Goal: Task Accomplishment & Management: Complete application form

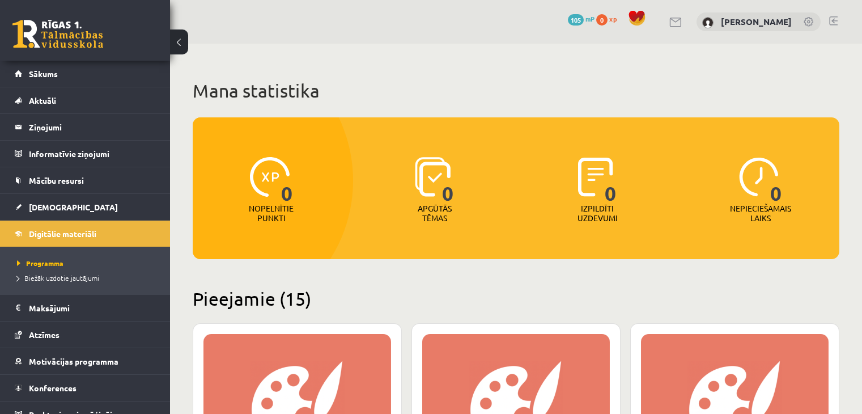
scroll to position [219, 0]
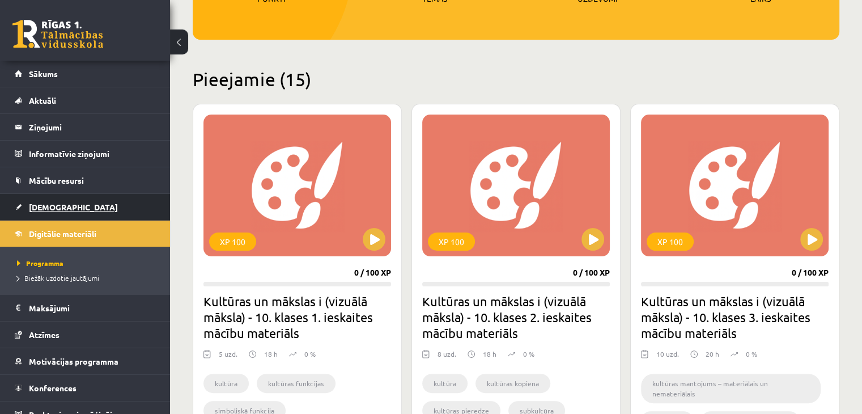
click at [39, 205] on span "[DEMOGRAPHIC_DATA]" at bounding box center [73, 207] width 89 height 10
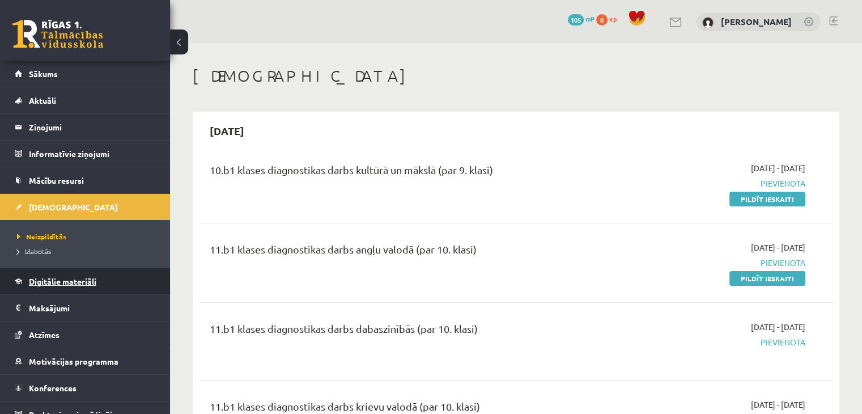
click at [49, 277] on span "Digitālie materiāli" at bounding box center [62, 281] width 67 height 10
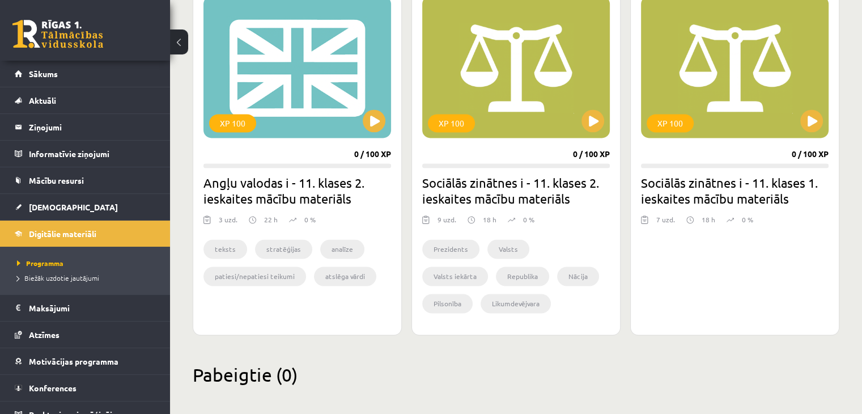
scroll to position [1751, 0]
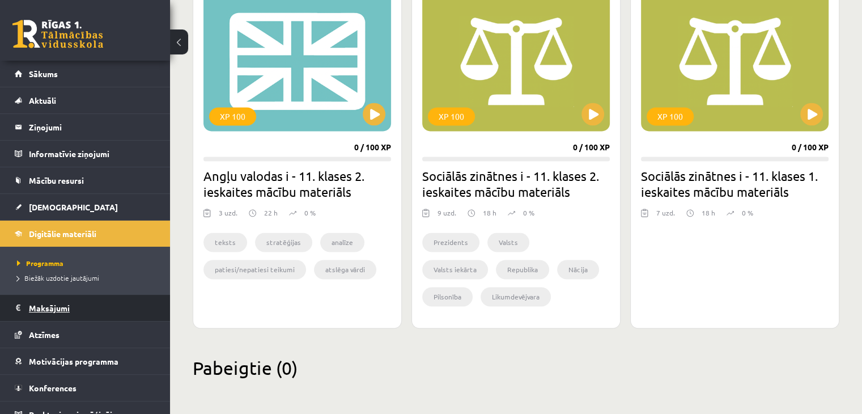
click at [45, 308] on legend "Maksājumi 0" at bounding box center [92, 308] width 127 height 26
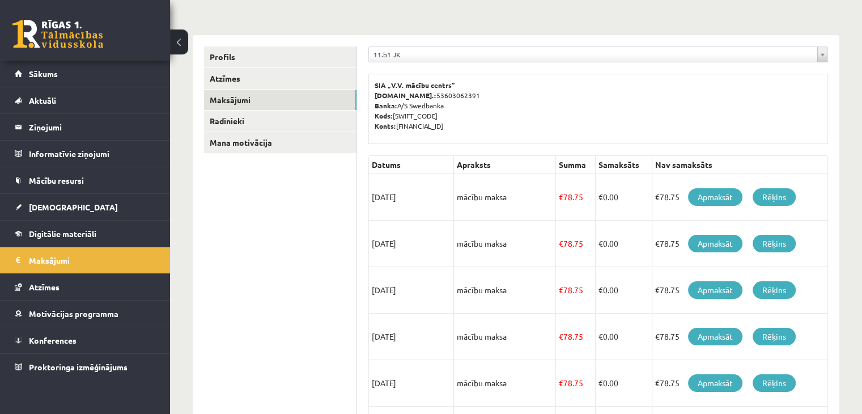
scroll to position [113, 0]
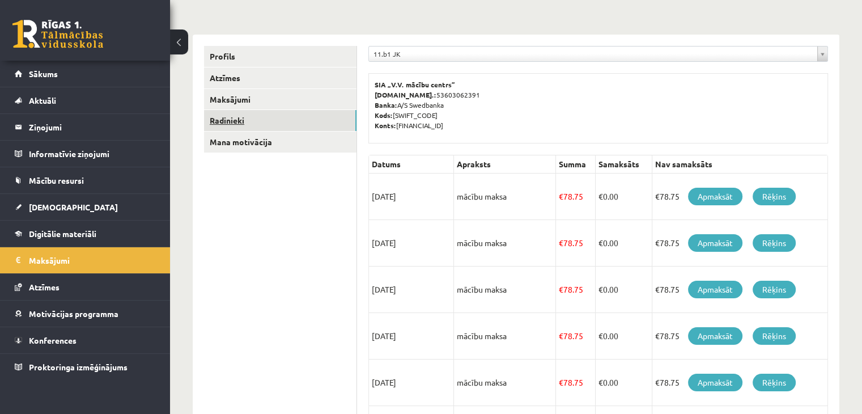
click at [222, 116] on link "Radinieki" at bounding box center [280, 120] width 153 height 21
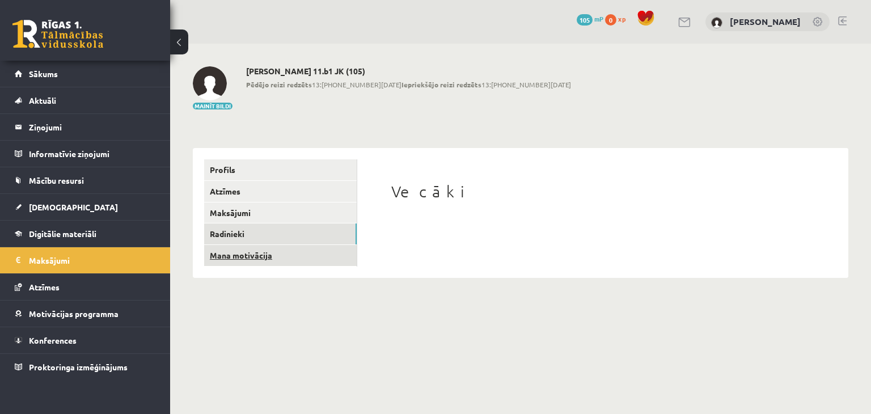
click at [249, 249] on link "Mana motivācija" at bounding box center [280, 255] width 153 height 21
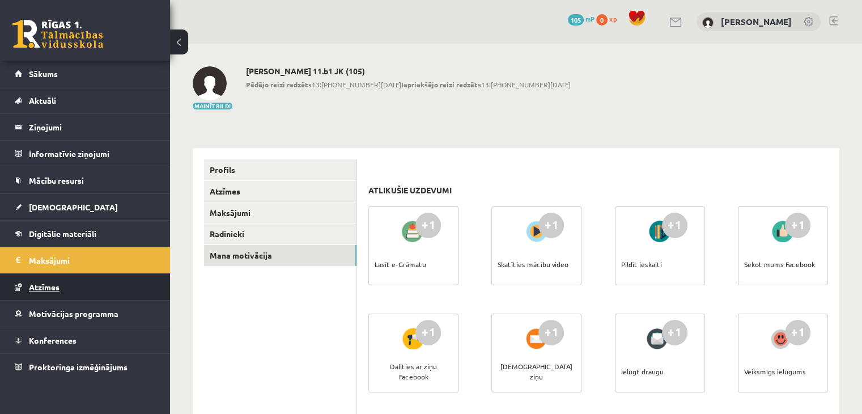
click at [36, 282] on span "Atzīmes" at bounding box center [44, 287] width 31 height 10
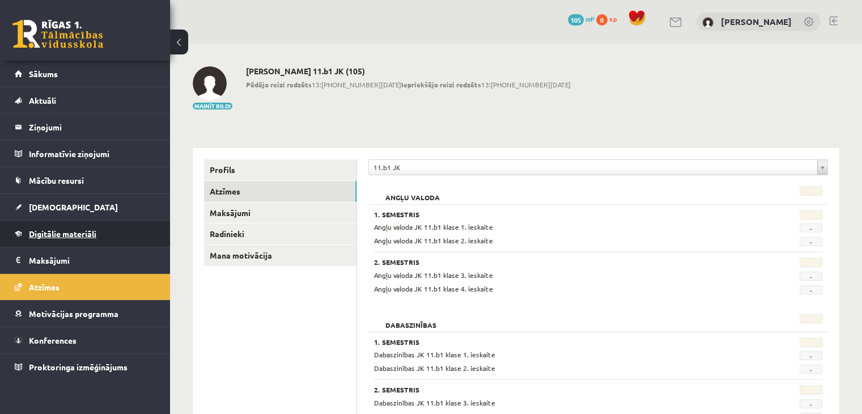
click at [65, 230] on span "Digitālie materiāli" at bounding box center [62, 233] width 67 height 10
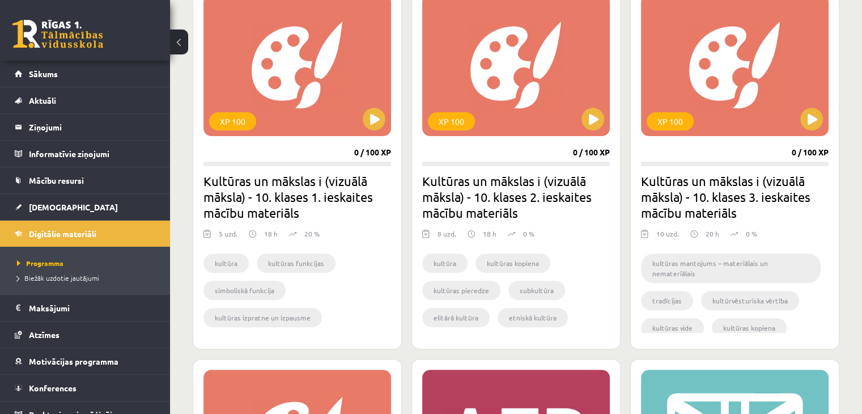
scroll to position [340, 0]
click at [45, 207] on span "[DEMOGRAPHIC_DATA]" at bounding box center [73, 207] width 89 height 10
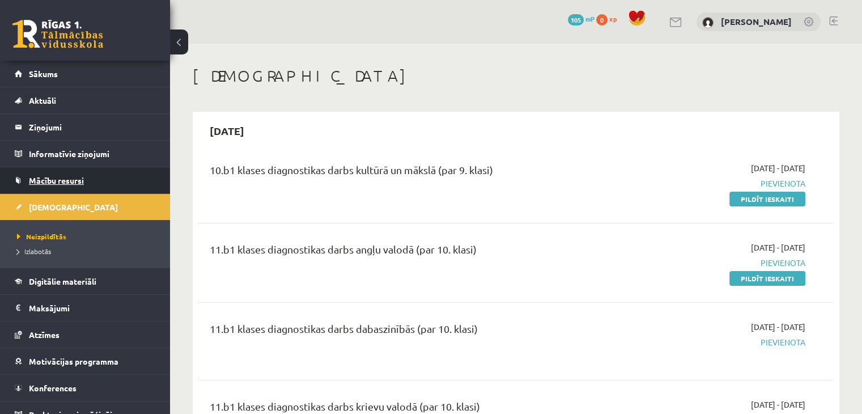
click at [46, 181] on span "Mācību resursi" at bounding box center [56, 180] width 55 height 10
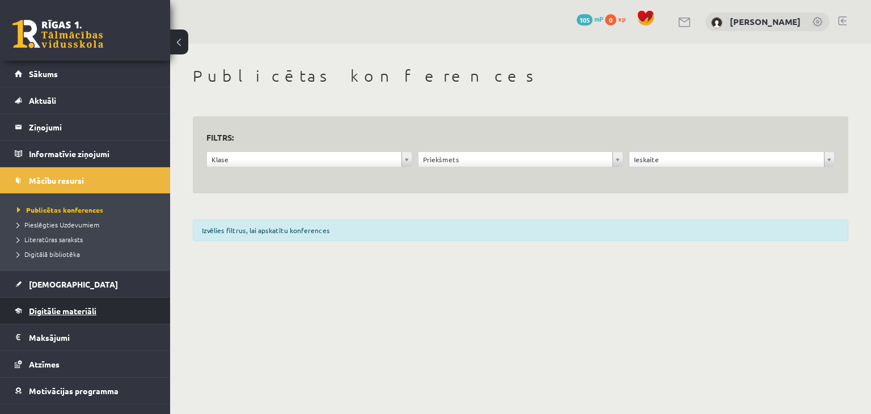
click at [57, 307] on span "Digitālie materiāli" at bounding box center [62, 311] width 67 height 10
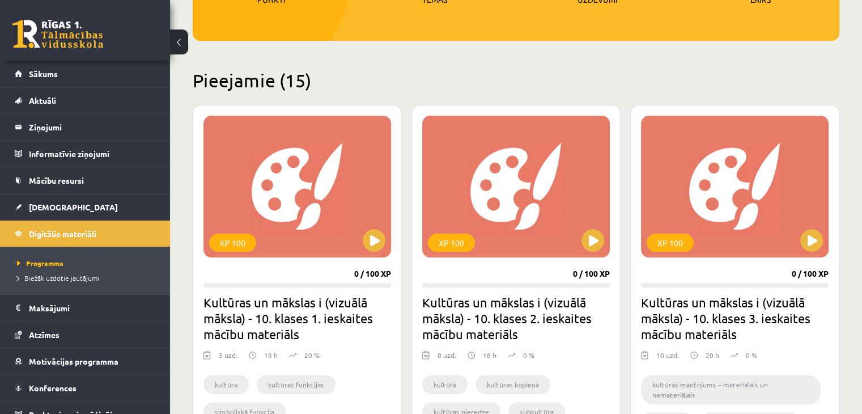
scroll to position [219, 0]
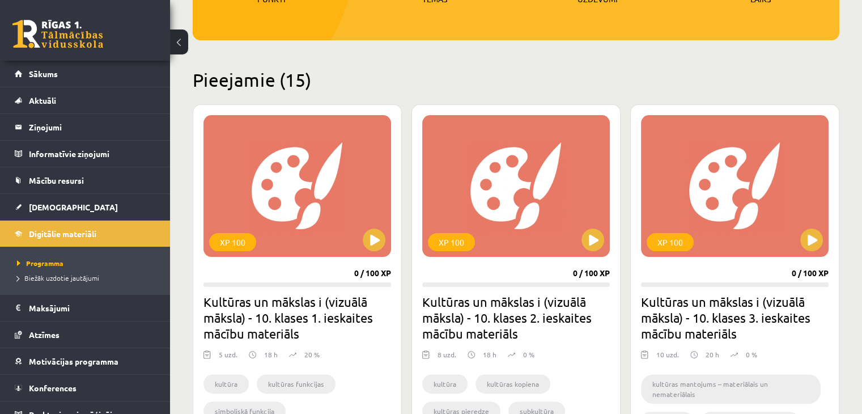
click at [302, 320] on h2 "Kultūras un mākslas i (vizuālā māksla) - 10. klases 1. ieskaites mācību materiā…" at bounding box center [298, 318] width 188 height 48
click at [321, 295] on h2 "Kultūras un mākslas i (vizuālā māksla) - 10. klases 1. ieskaites mācību materiā…" at bounding box center [298, 318] width 188 height 48
click at [376, 242] on button at bounding box center [374, 239] width 23 height 23
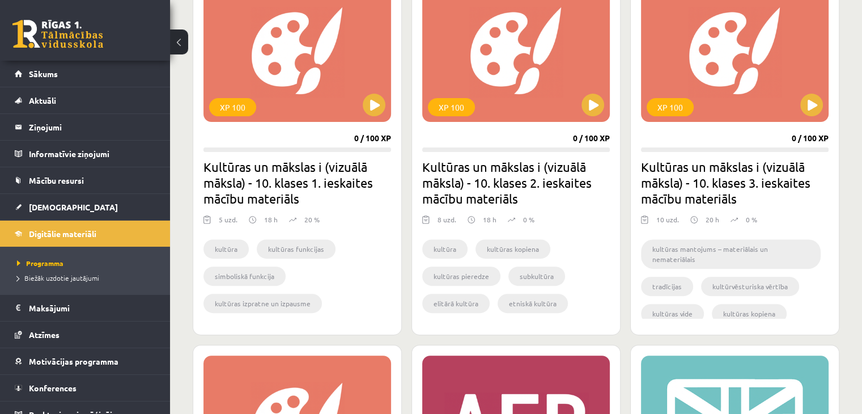
scroll to position [276, 0]
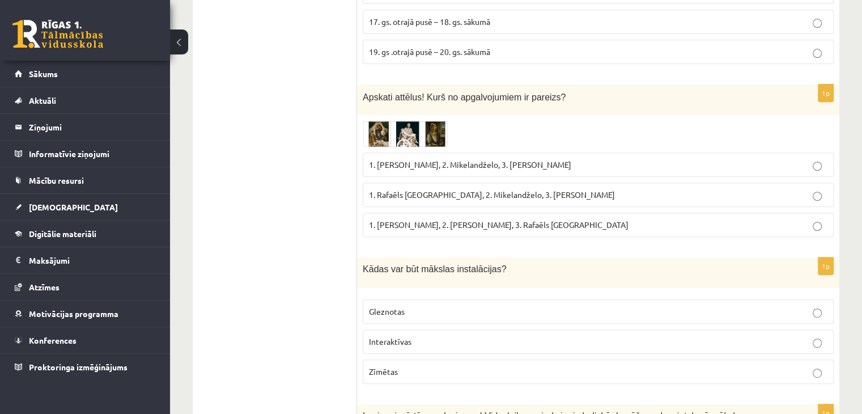
scroll to position [448, 0]
click at [389, 122] on img at bounding box center [405, 133] width 85 height 26
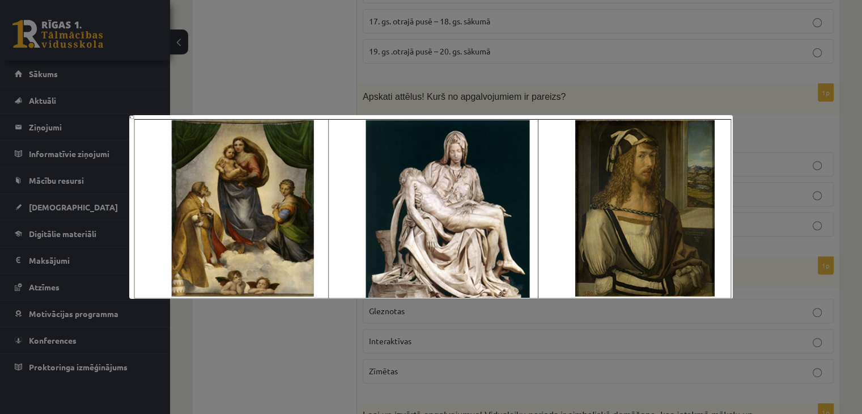
click at [510, 57] on div at bounding box center [431, 207] width 862 height 414
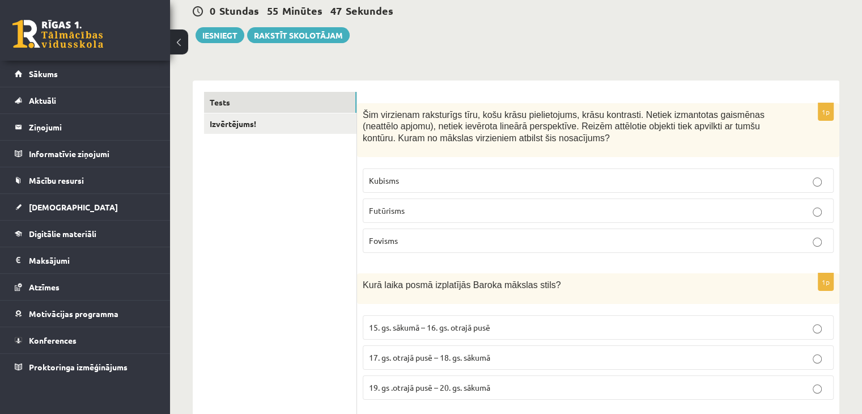
scroll to position [112, 0]
click at [486, 321] on p "15. gs. sākumā – 16. gs. otrajā pusē" at bounding box center [598, 327] width 459 height 12
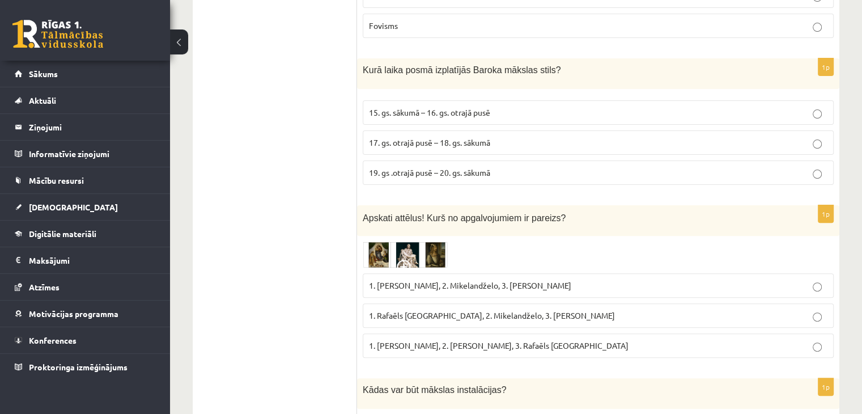
scroll to position [328, 0]
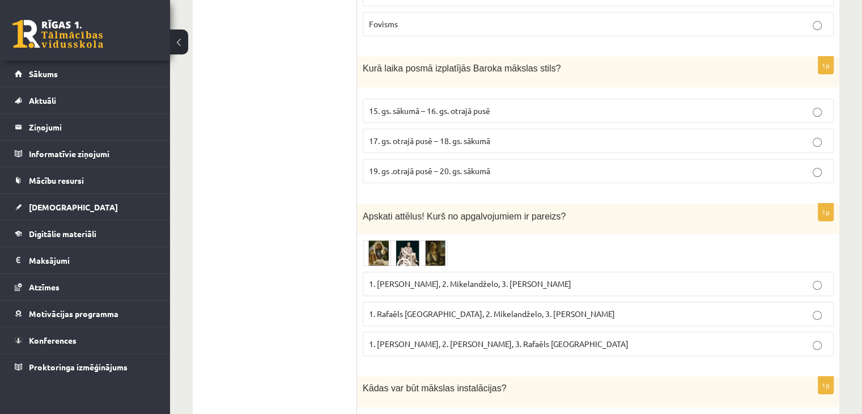
click at [432, 248] on img at bounding box center [405, 253] width 85 height 26
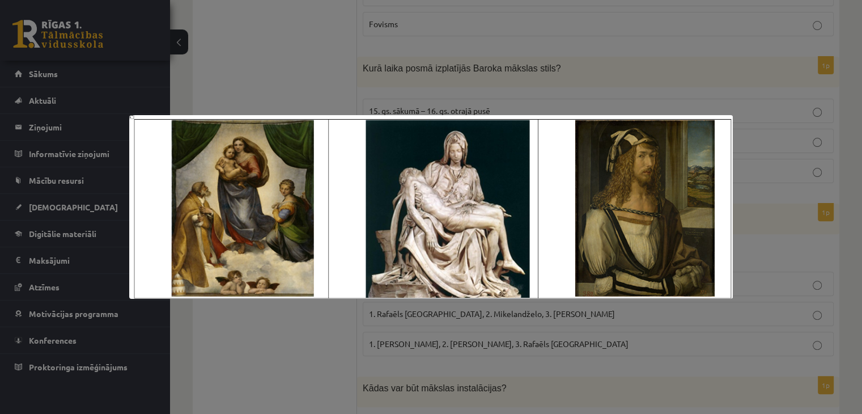
click at [456, 329] on div at bounding box center [431, 207] width 862 height 414
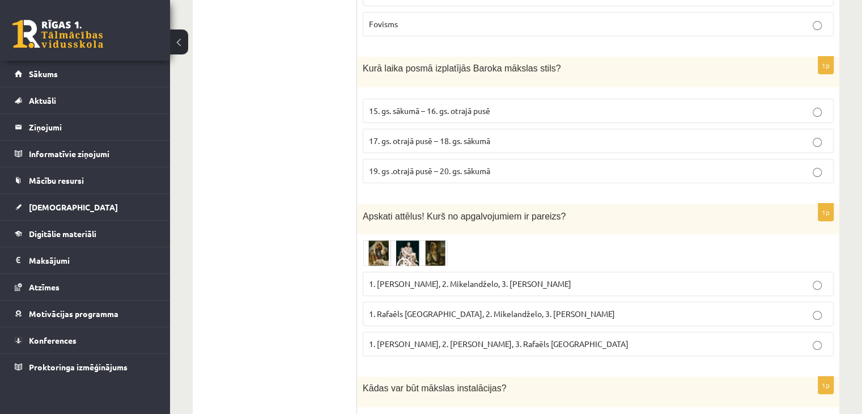
click at [401, 253] on img at bounding box center [405, 253] width 85 height 26
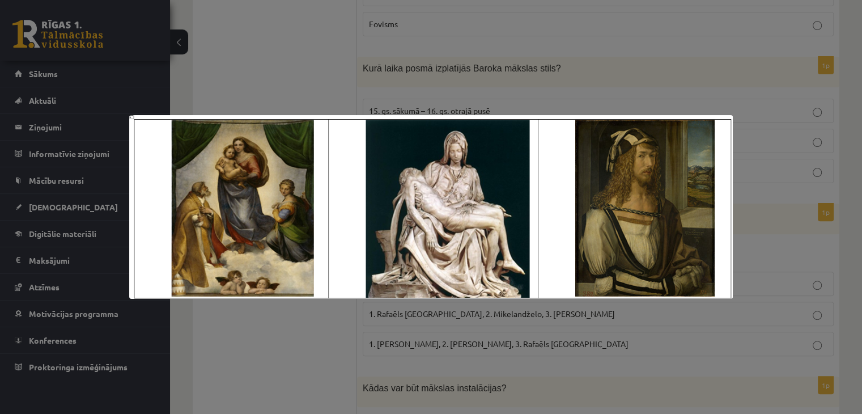
click at [735, 285] on div at bounding box center [431, 207] width 862 height 414
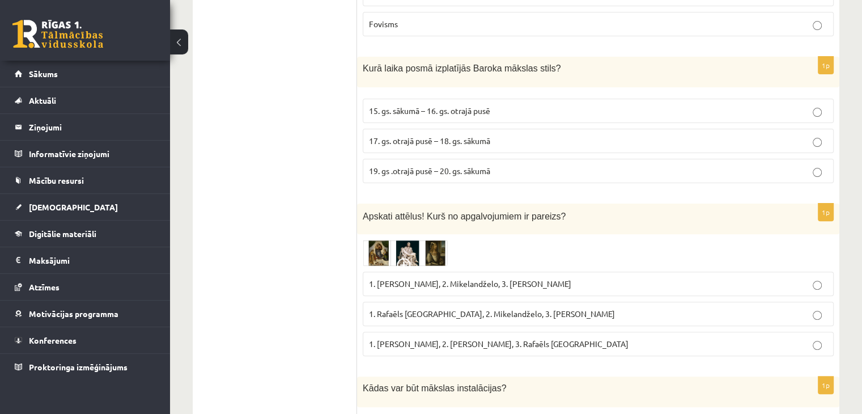
click at [517, 314] on span "1. Rafaēls Sancio da Urbīno, 2. Mikelandželo, 3. Albrehts Dīrers" at bounding box center [492, 313] width 246 height 10
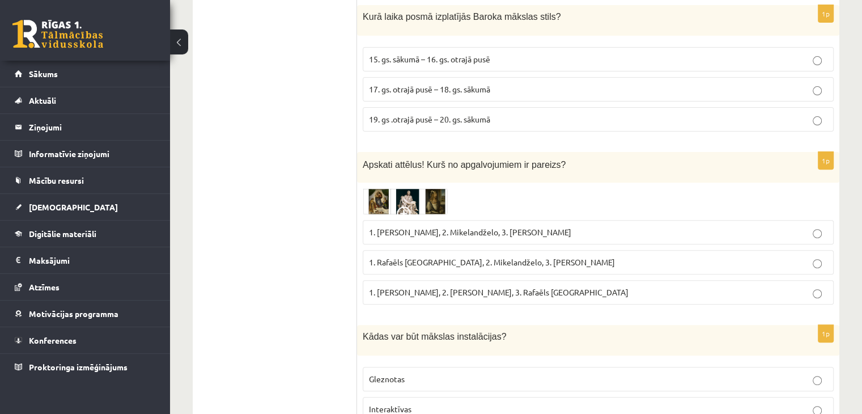
scroll to position [383, 0]
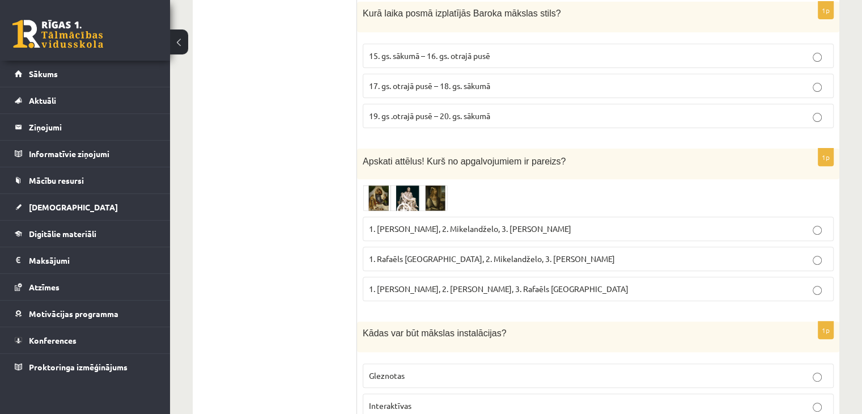
click at [408, 198] on img at bounding box center [405, 198] width 85 height 26
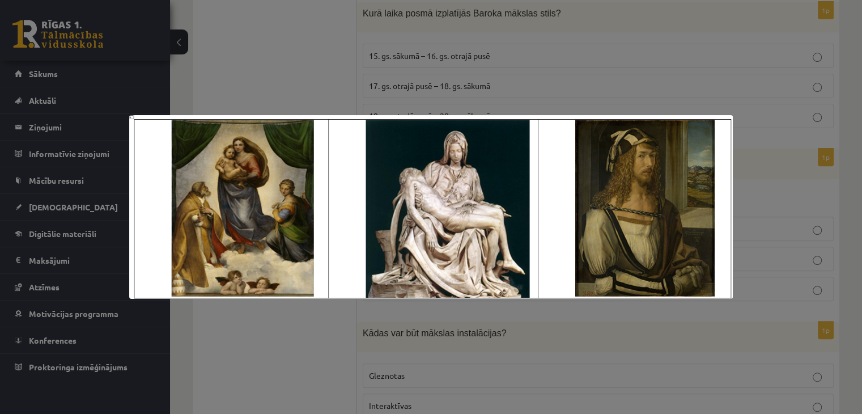
click at [549, 362] on div at bounding box center [431, 207] width 862 height 414
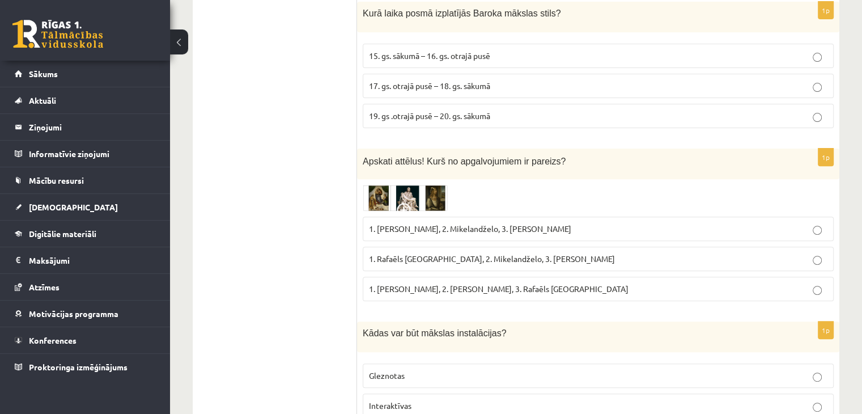
click at [406, 208] on span at bounding box center [406, 212] width 18 height 18
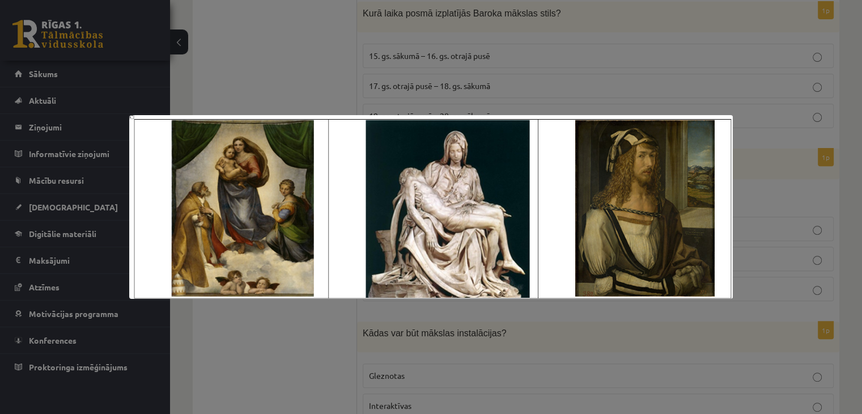
click at [471, 325] on div at bounding box center [431, 207] width 862 height 414
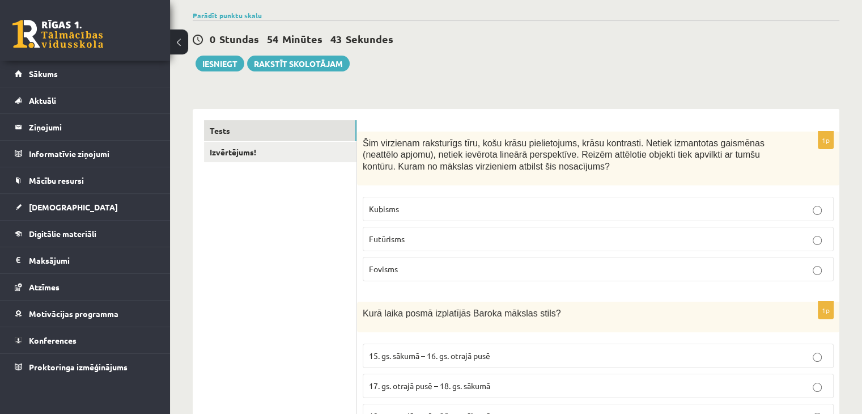
scroll to position [83, 0]
click at [465, 238] on p "Futūrisms" at bounding box center [598, 240] width 459 height 12
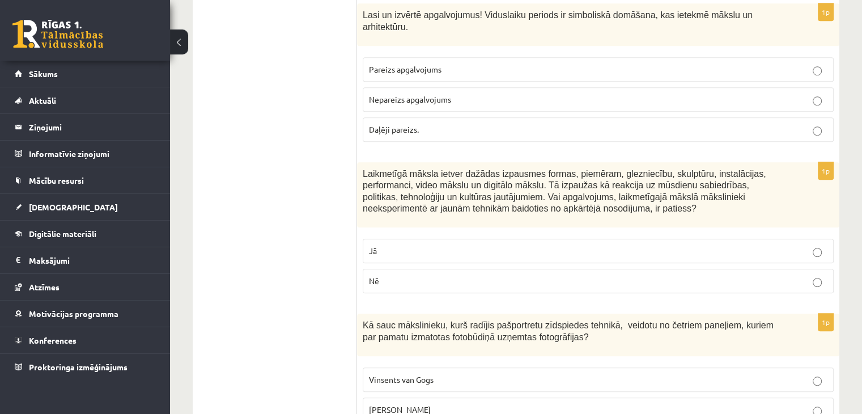
scroll to position [849, 0]
click at [659, 274] on p "Nē" at bounding box center [598, 280] width 459 height 12
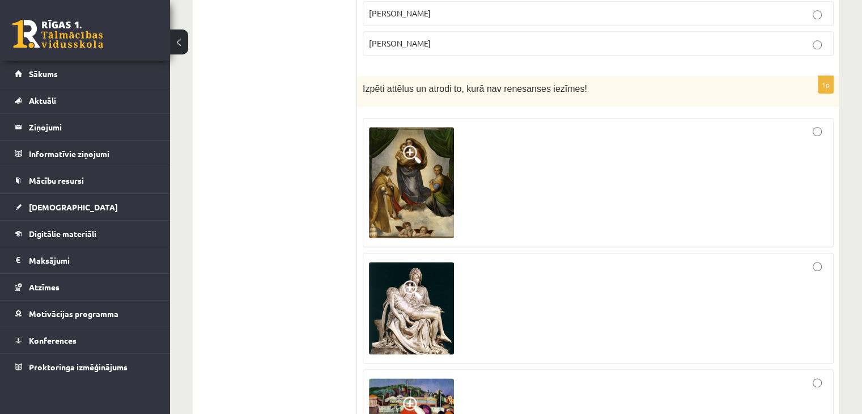
scroll to position [1245, 0]
click at [412, 145] on span at bounding box center [412, 154] width 18 height 18
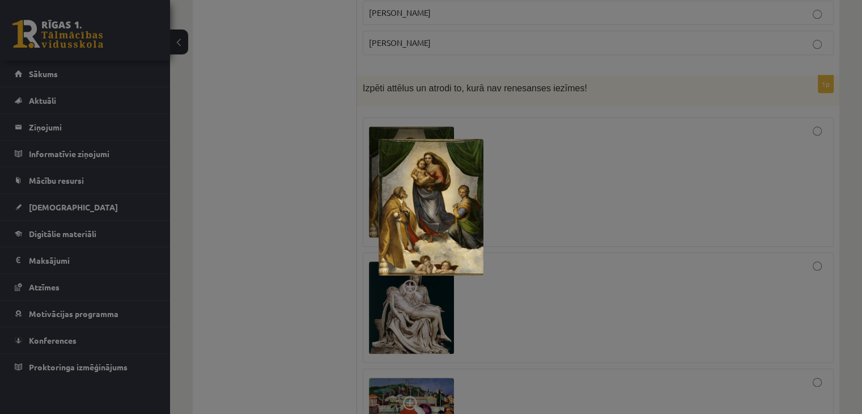
click at [505, 186] on div at bounding box center [431, 207] width 862 height 414
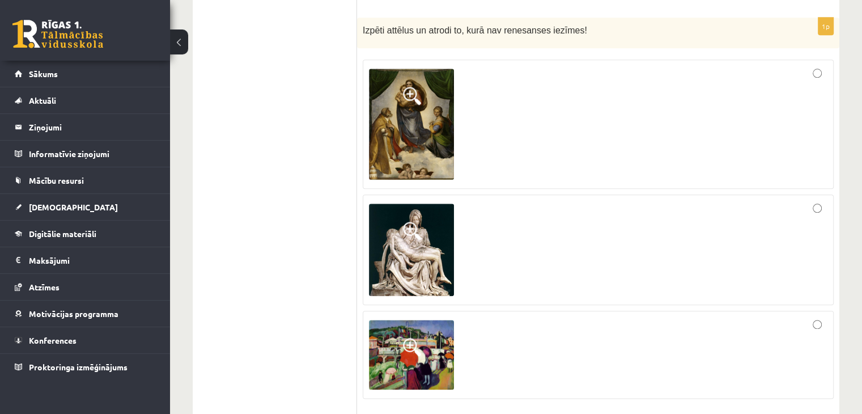
scroll to position [1302, 0]
click at [409, 338] on span at bounding box center [412, 347] width 18 height 18
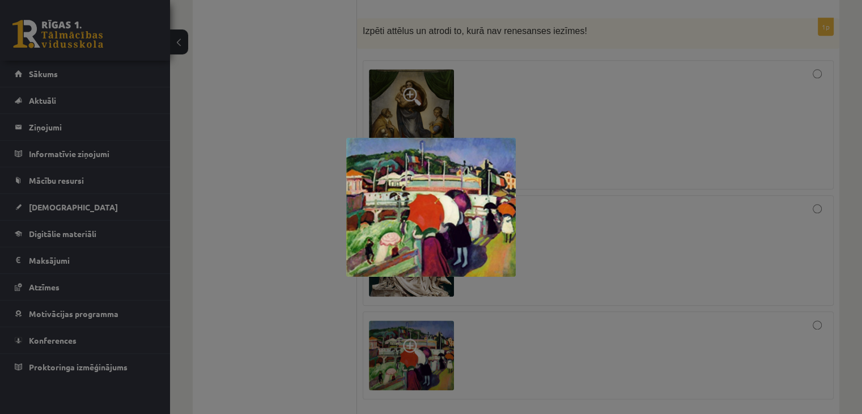
click at [582, 338] on div at bounding box center [431, 207] width 862 height 414
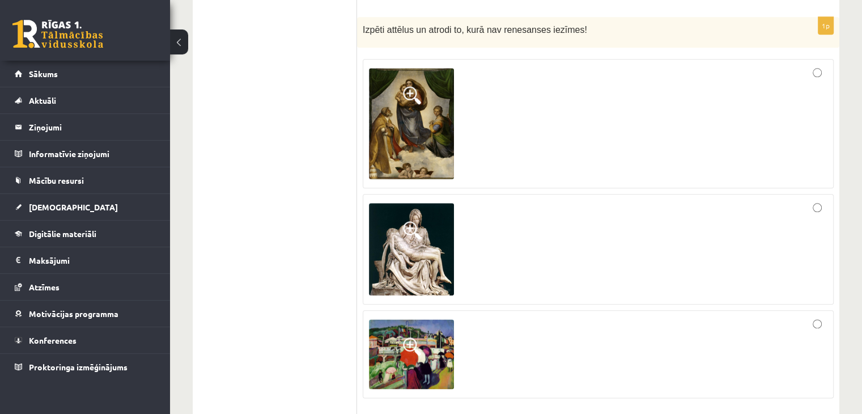
scroll to position [1303, 0]
click at [413, 338] on span at bounding box center [412, 347] width 18 height 18
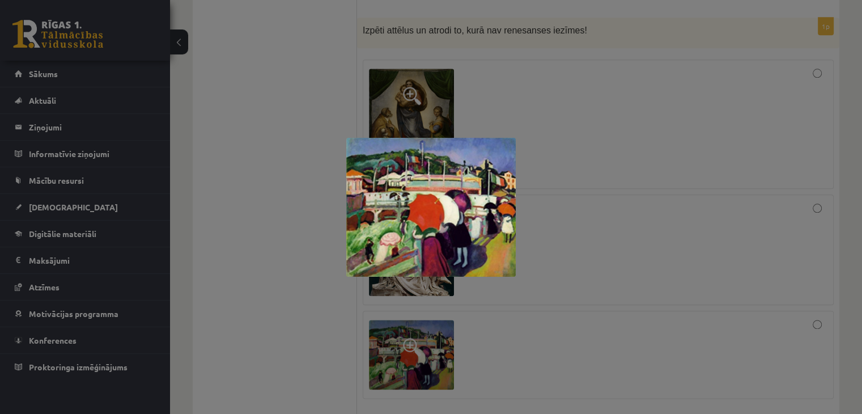
click at [560, 310] on div at bounding box center [431, 207] width 862 height 414
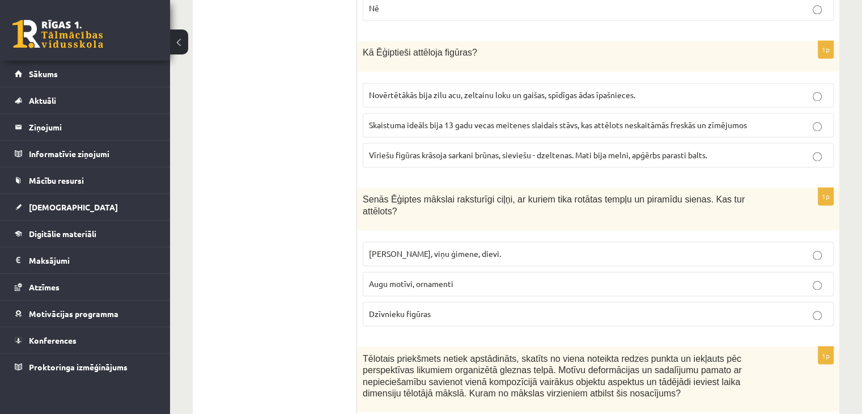
scroll to position [1810, 0]
click at [438, 248] on span "Faraoni, viņu ģimene, dievi." at bounding box center [435, 253] width 132 height 10
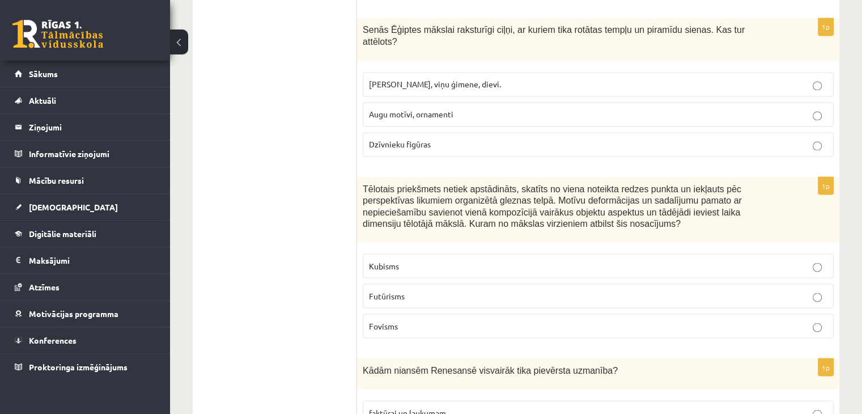
scroll to position [1979, 0]
click at [585, 259] on p "Kubisms" at bounding box center [598, 265] width 459 height 12
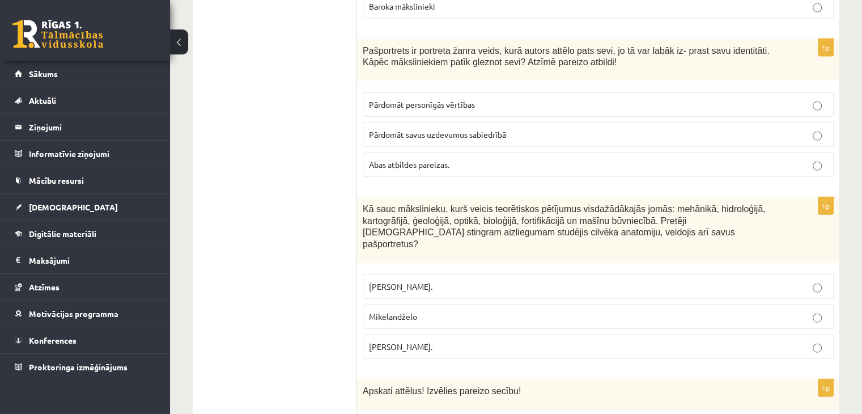
scroll to position [2604, 0]
click at [557, 341] on p "Leonardo da Vinči." at bounding box center [598, 347] width 459 height 12
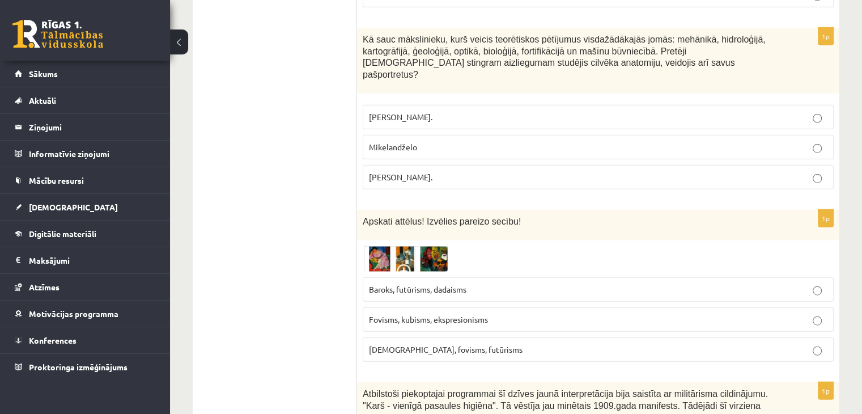
scroll to position [2774, 0]
click at [423, 246] on img at bounding box center [405, 259] width 85 height 26
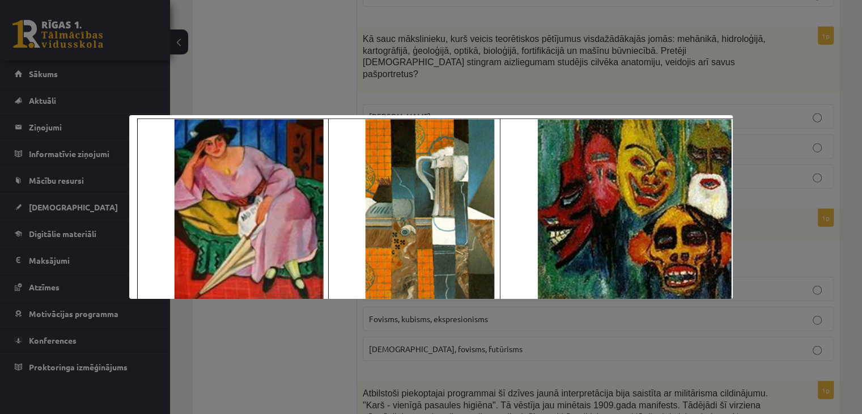
click at [513, 359] on div at bounding box center [431, 207] width 862 height 414
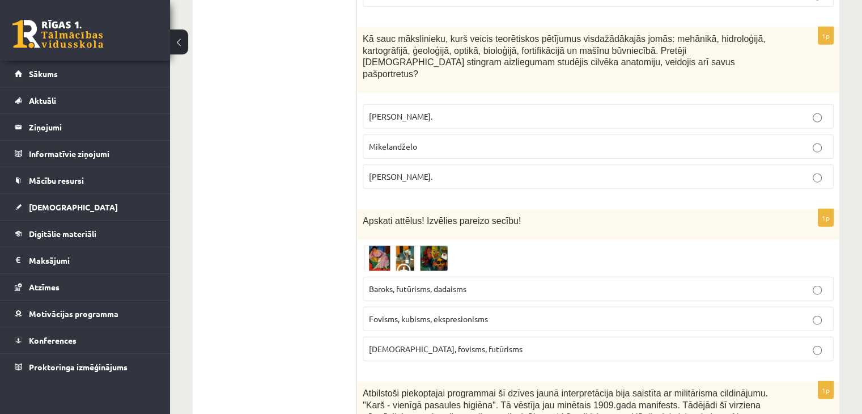
click at [457, 314] on span "Fovisms, kubisms, ekspresionisms" at bounding box center [428, 319] width 119 height 10
click at [400, 246] on img at bounding box center [405, 259] width 85 height 26
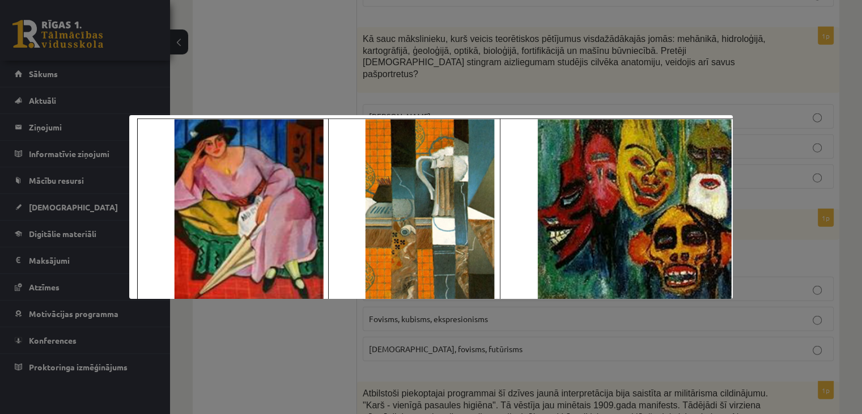
click at [301, 350] on div at bounding box center [431, 207] width 862 height 414
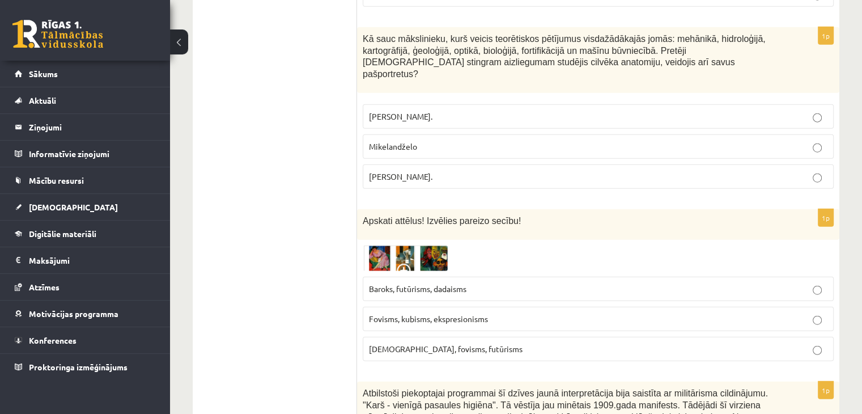
click at [410, 246] on img at bounding box center [405, 259] width 85 height 26
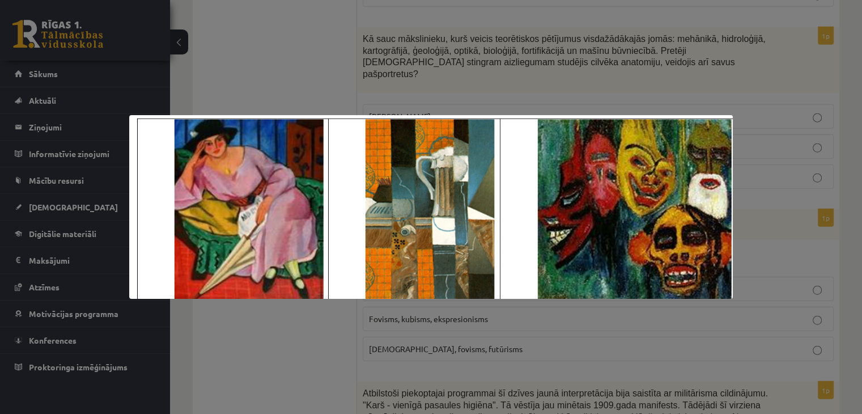
click at [346, 357] on div at bounding box center [431, 207] width 862 height 414
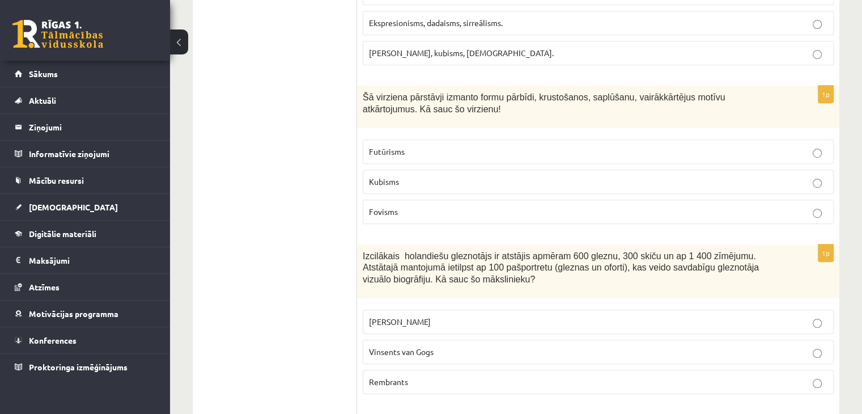
scroll to position [5018, 0]
click at [439, 376] on p "Rembrants" at bounding box center [598, 382] width 459 height 12
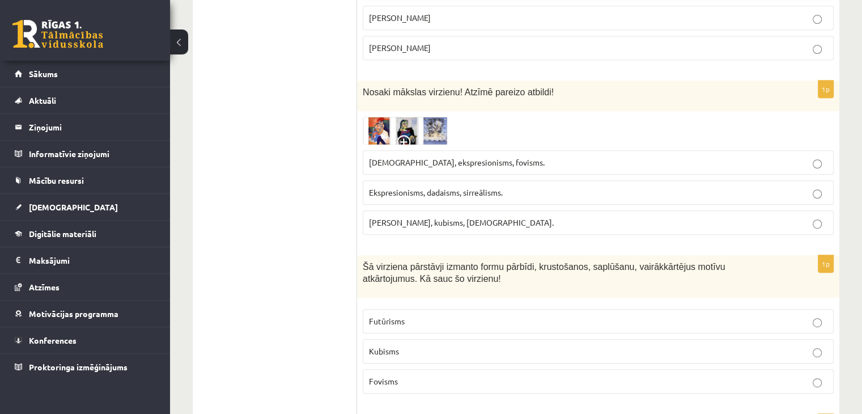
scroll to position [4849, 0]
click at [658, 346] on p "Kubisms" at bounding box center [598, 352] width 459 height 12
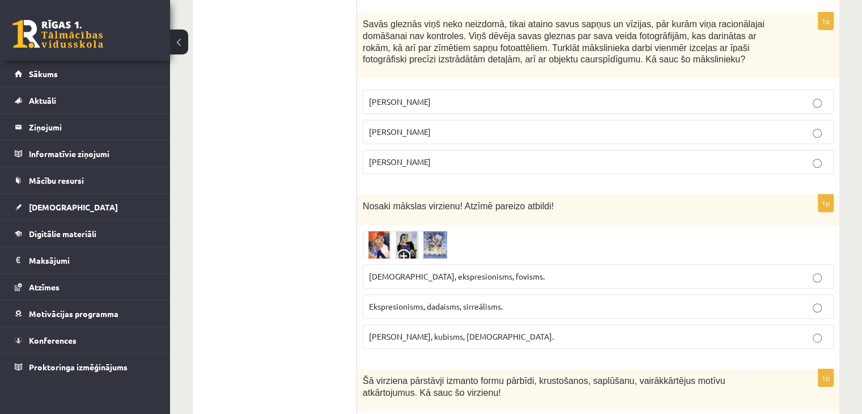
scroll to position [4736, 0]
click at [404, 231] on img at bounding box center [405, 245] width 85 height 28
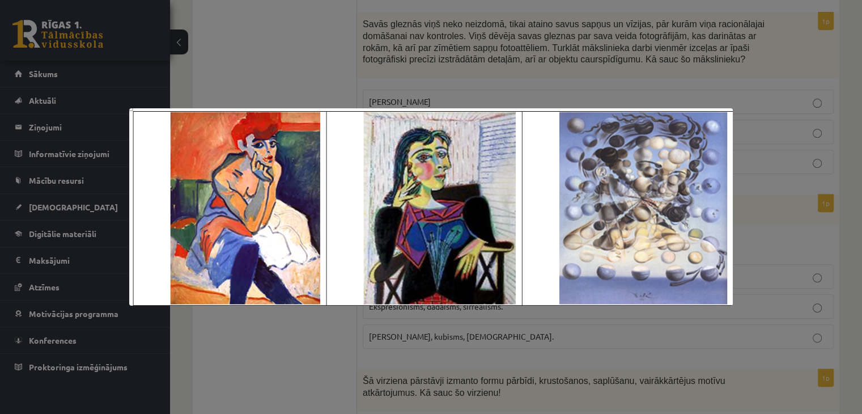
click at [311, 346] on div at bounding box center [431, 207] width 862 height 414
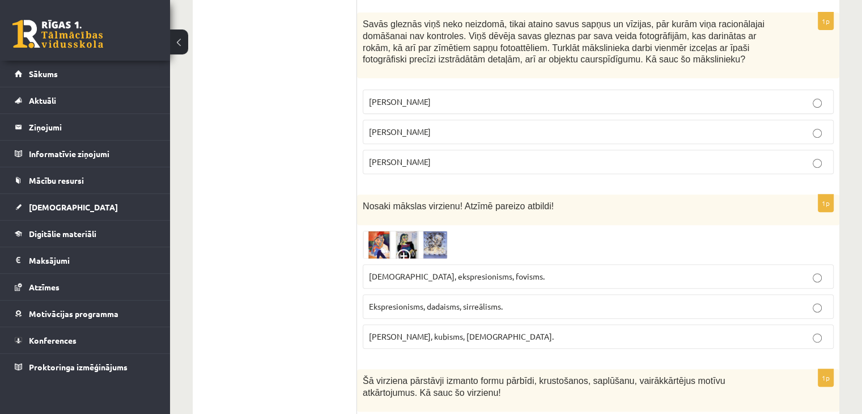
click at [435, 331] on span "Fovisms, kubisms, sirreālisms." at bounding box center [461, 336] width 185 height 10
click at [391, 231] on img at bounding box center [405, 245] width 85 height 28
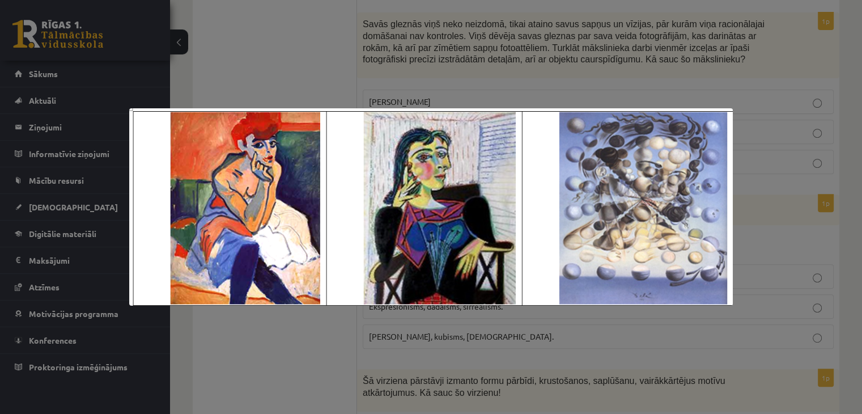
click at [302, 327] on div at bounding box center [431, 207] width 862 height 414
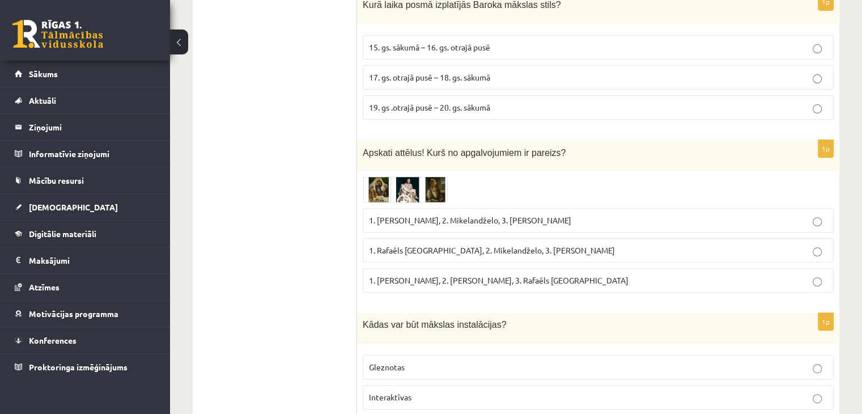
scroll to position [392, 0]
click at [426, 179] on img at bounding box center [405, 189] width 85 height 26
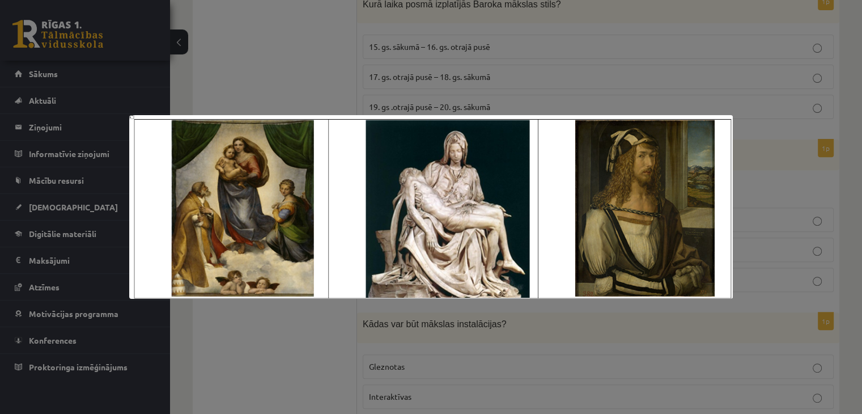
click at [251, 327] on div at bounding box center [431, 207] width 862 height 414
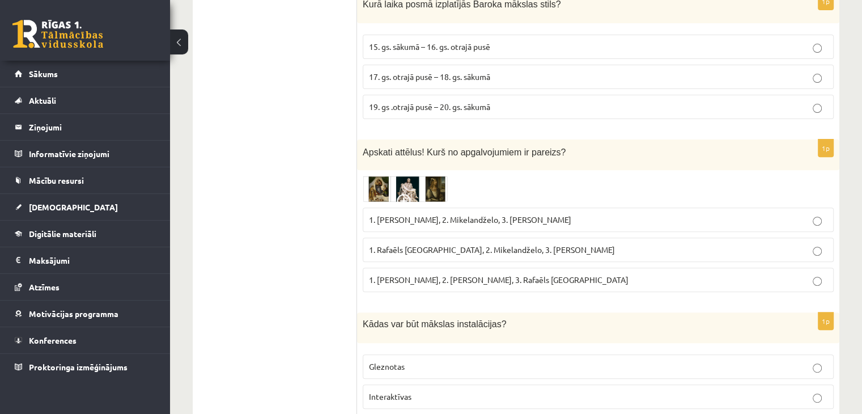
click at [405, 192] on img at bounding box center [405, 189] width 85 height 26
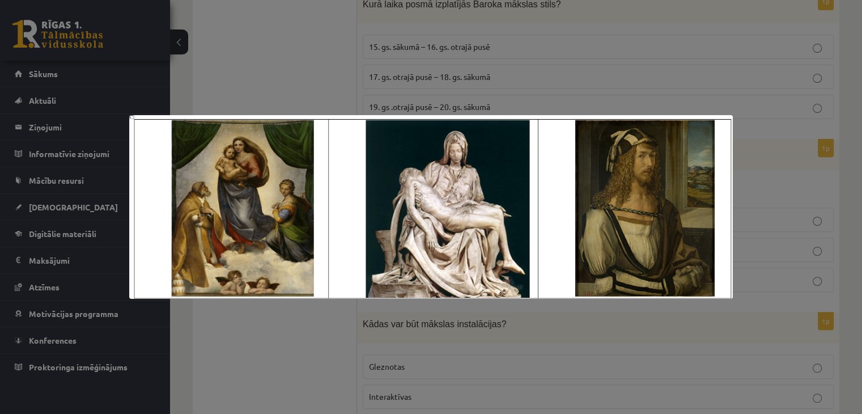
click at [265, 364] on div at bounding box center [431, 207] width 862 height 414
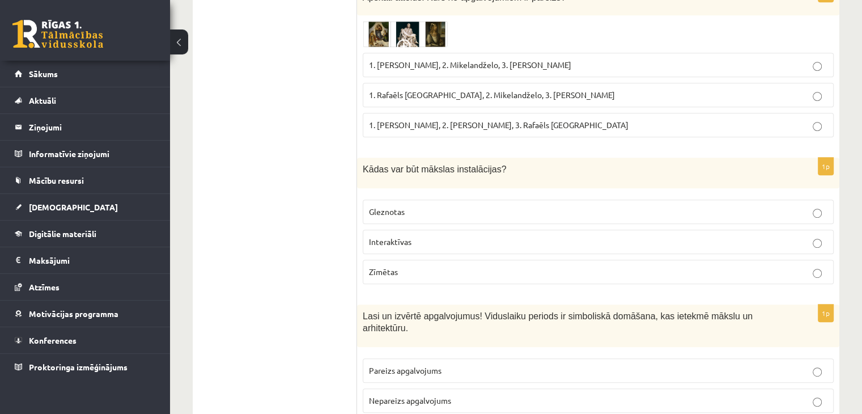
scroll to position [548, 0]
click at [439, 238] on p "Interaktīvas" at bounding box center [598, 241] width 459 height 12
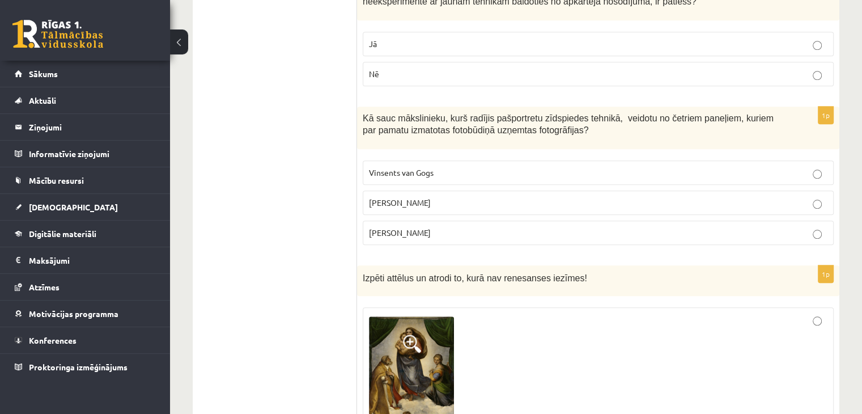
scroll to position [1056, 0]
click at [812, 196] on p "Endijs Vorhols" at bounding box center [598, 202] width 459 height 12
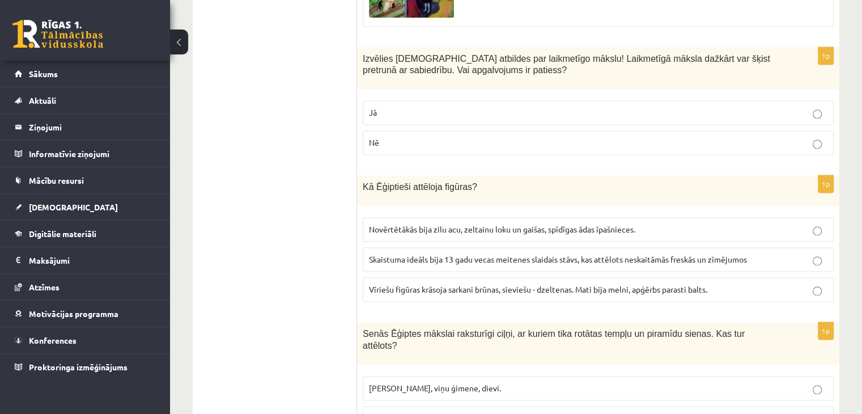
scroll to position [1675, 0]
click at [572, 283] on span "Vīriešu figūras krāsoja sarkani brūnas, sieviešu - dzeltenas. Mati bija melni, …" at bounding box center [538, 288] width 338 height 10
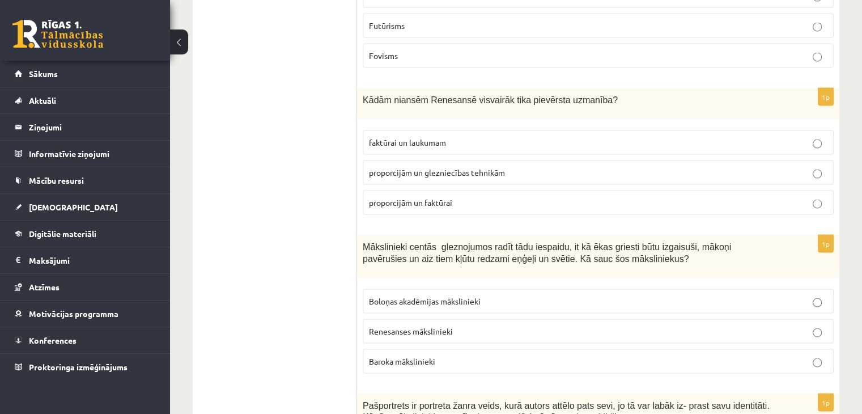
scroll to position [2174, 0]
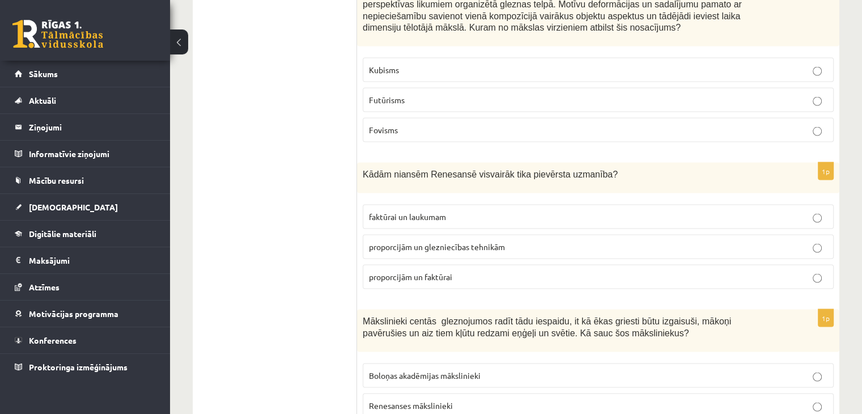
click at [477, 242] on span "proporcijām un glezniecības tehnikām" at bounding box center [437, 247] width 136 height 10
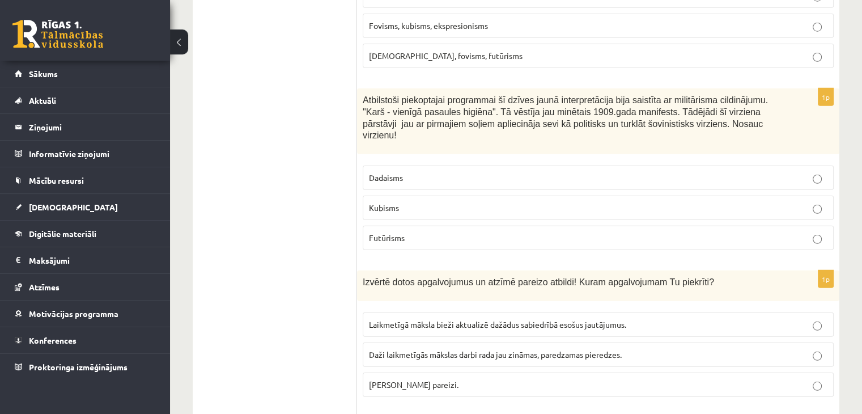
scroll to position [3071, 0]
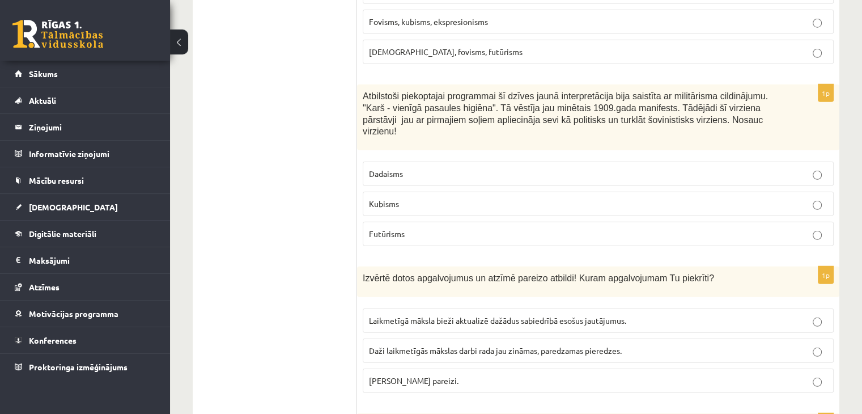
click at [576, 315] on span "Laikmetīgā māksla bieži aktualizē dažādus sabiedrībā esošus jautājumus." at bounding box center [497, 320] width 257 height 10
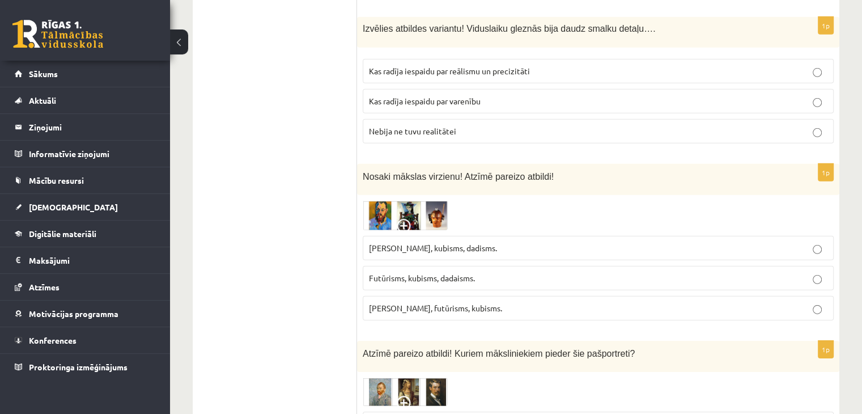
scroll to position [3468, 0]
click at [404, 218] on span at bounding box center [406, 227] width 18 height 18
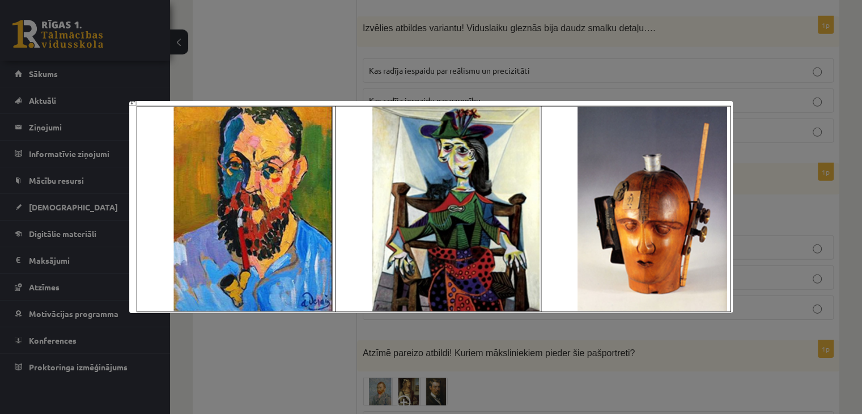
click at [320, 359] on div at bounding box center [431, 207] width 862 height 414
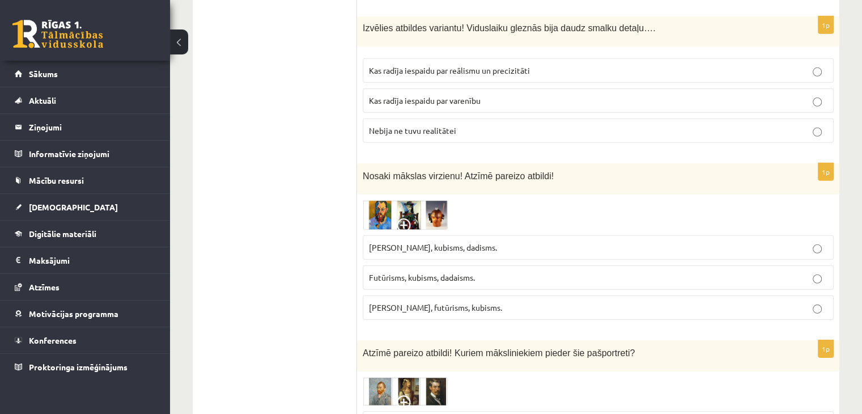
click at [421, 272] on span "Futūrisms, kubisms, dadaisms." at bounding box center [422, 277] width 106 height 10
click at [408, 200] on img at bounding box center [405, 215] width 85 height 30
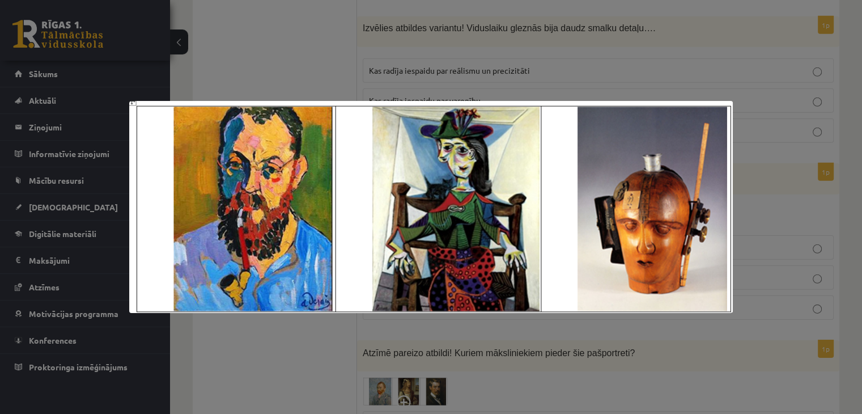
click at [518, 352] on div at bounding box center [431, 207] width 862 height 414
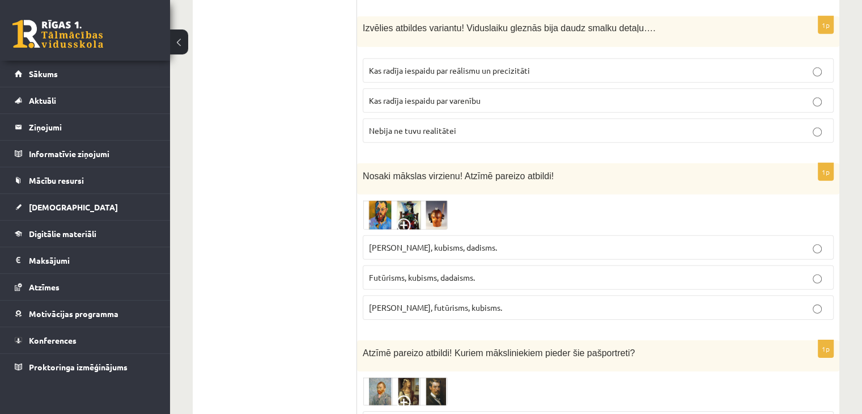
click at [397, 200] on img at bounding box center [405, 215] width 85 height 30
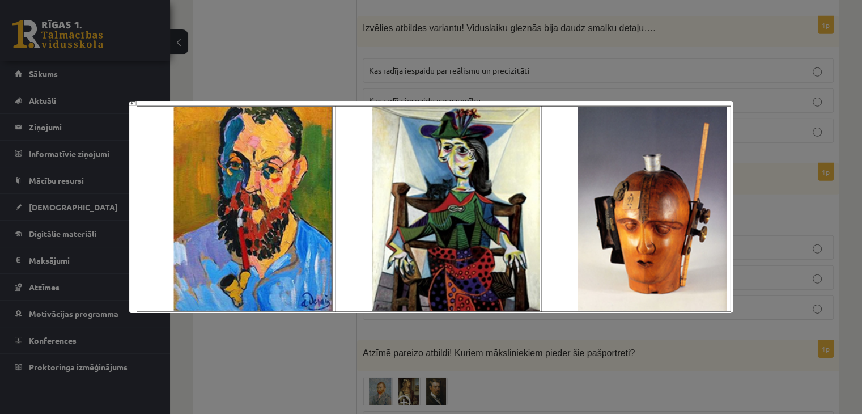
click at [320, 343] on div at bounding box center [431, 207] width 862 height 414
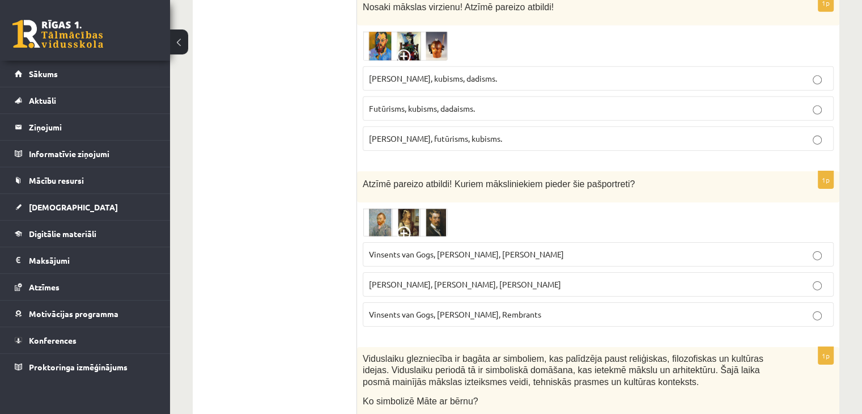
scroll to position [3637, 0]
click at [405, 226] on span at bounding box center [406, 235] width 18 height 18
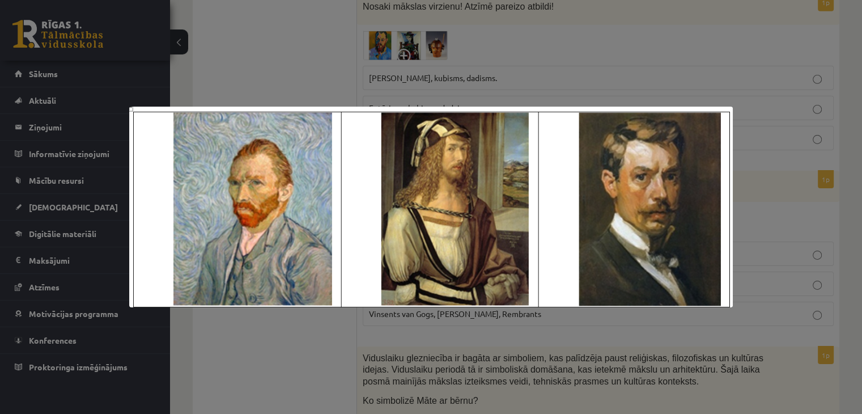
click at [287, 344] on div at bounding box center [431, 207] width 862 height 414
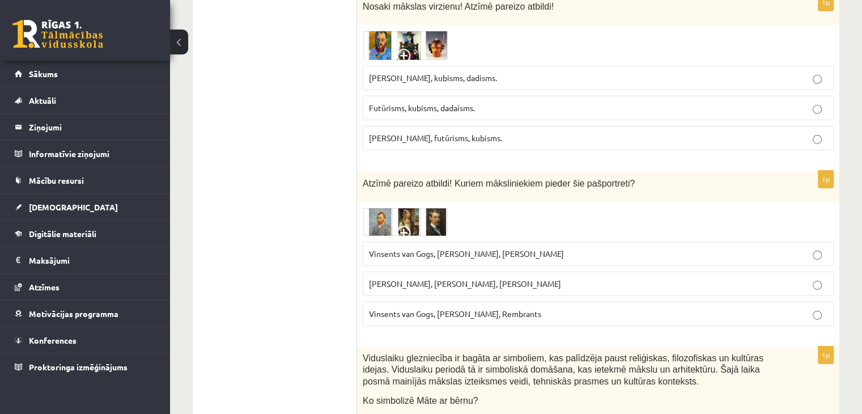
click at [424, 308] on span "Vinsents van Gogs, Kārlis Padegs, Rembrants" at bounding box center [455, 313] width 172 height 10
click at [401, 208] on img at bounding box center [405, 222] width 85 height 28
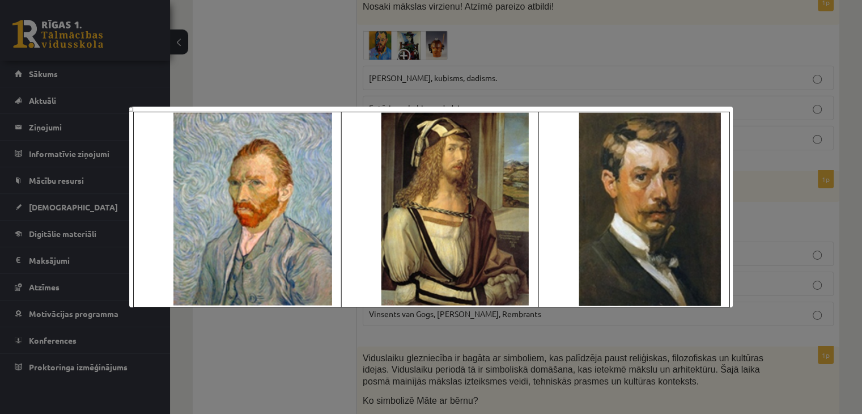
click at [297, 352] on div at bounding box center [431, 207] width 862 height 414
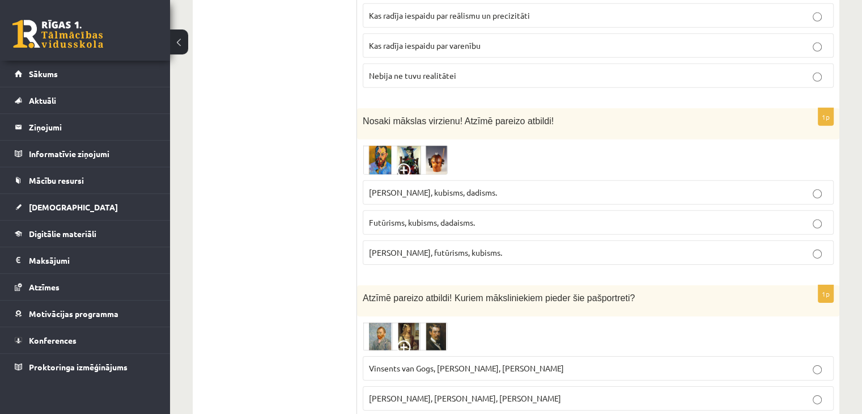
scroll to position [3523, 0]
click at [470, 362] on span "Vinsents van Gogs, Albrehts Dīrers, Janis Rozentāls" at bounding box center [466, 367] width 195 height 10
click at [403, 340] on span at bounding box center [406, 349] width 18 height 18
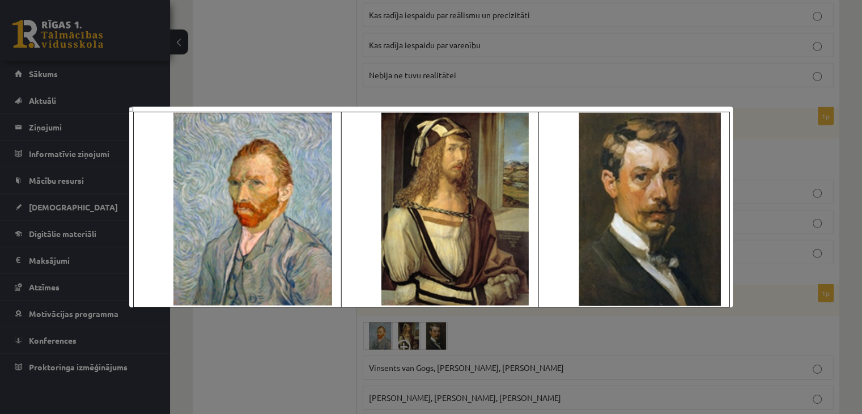
click at [322, 350] on div at bounding box center [431, 207] width 862 height 414
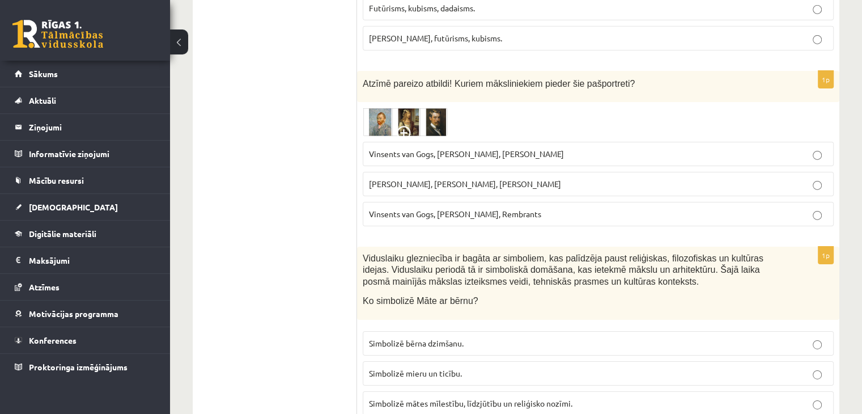
scroll to position [3750, 0]
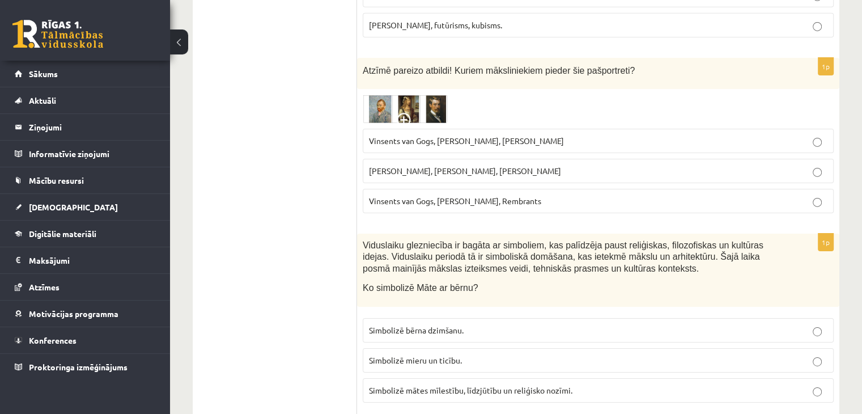
click at [514, 385] on span "Simbolizē mātes mīlestību, līdzjūtību un reliģisko nozīmi." at bounding box center [471, 390] width 204 height 10
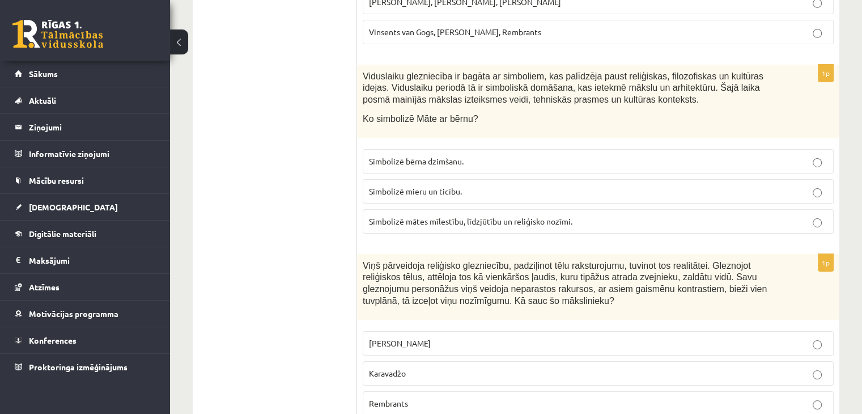
scroll to position [3920, 0]
click at [812, 367] on p "Karavadžo" at bounding box center [598, 373] width 459 height 12
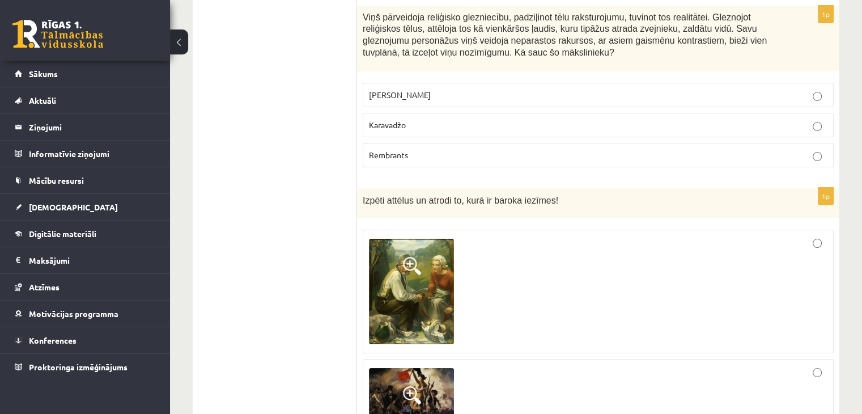
scroll to position [4141, 0]
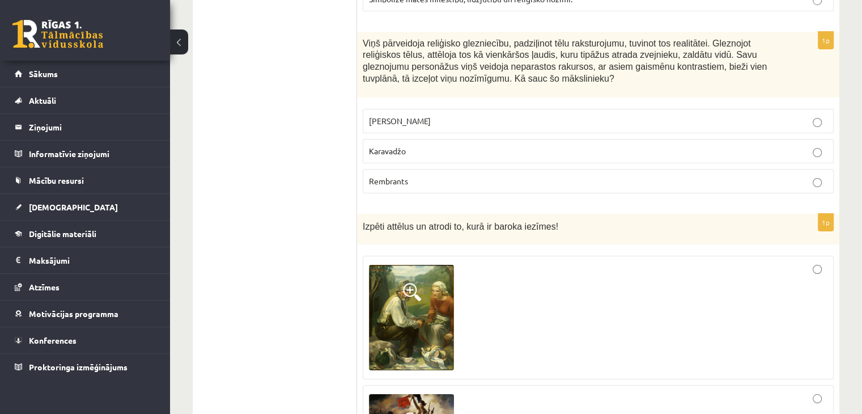
click at [412, 283] on span at bounding box center [412, 292] width 18 height 18
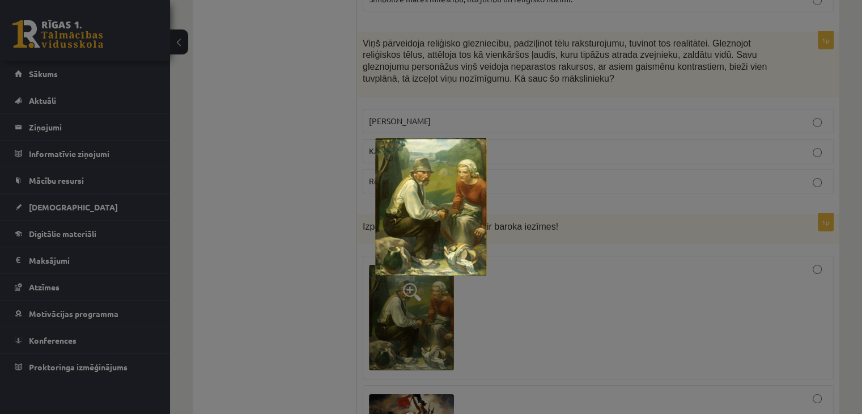
click at [304, 274] on div at bounding box center [431, 207] width 862 height 414
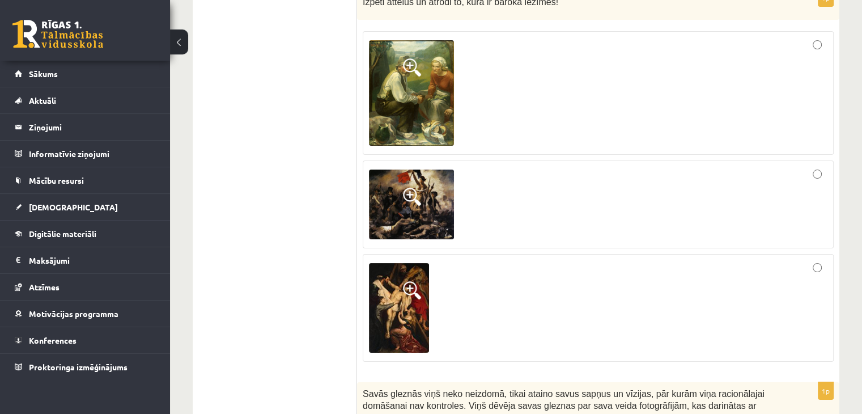
scroll to position [4367, 0]
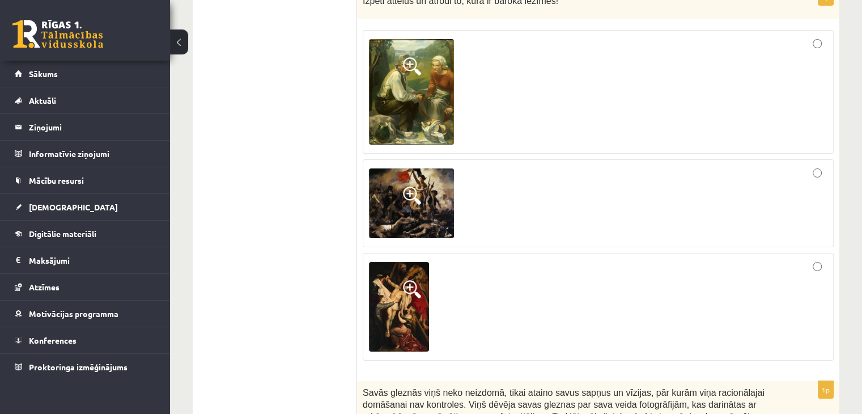
click at [413, 280] on span at bounding box center [412, 289] width 18 height 18
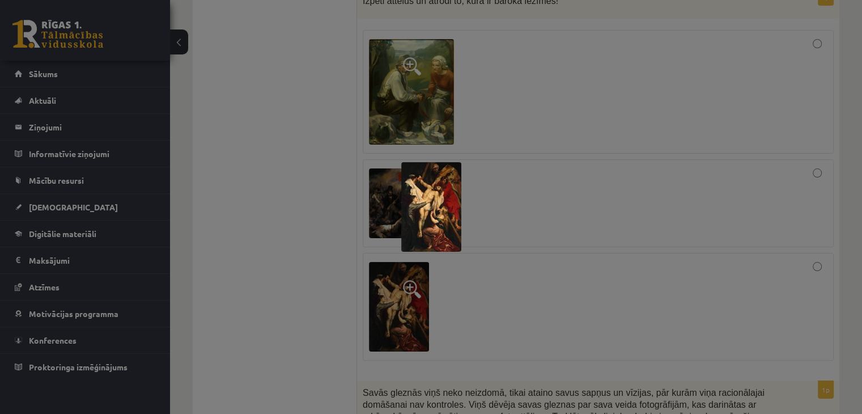
click at [503, 248] on div at bounding box center [431, 207] width 862 height 414
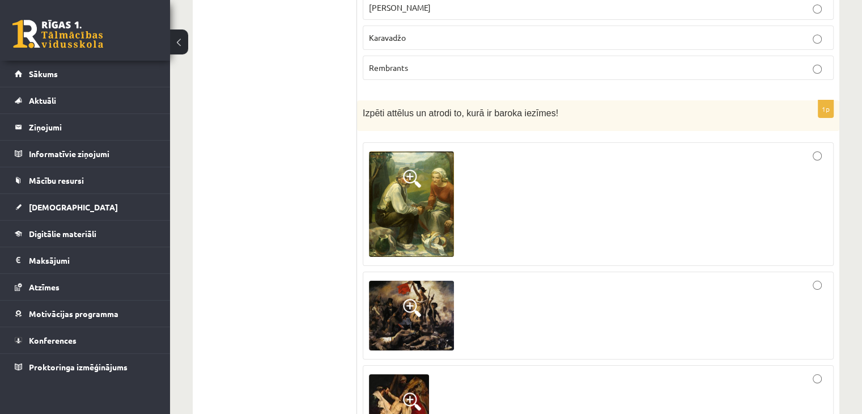
scroll to position [4255, 0]
click at [421, 299] on span at bounding box center [412, 308] width 18 height 18
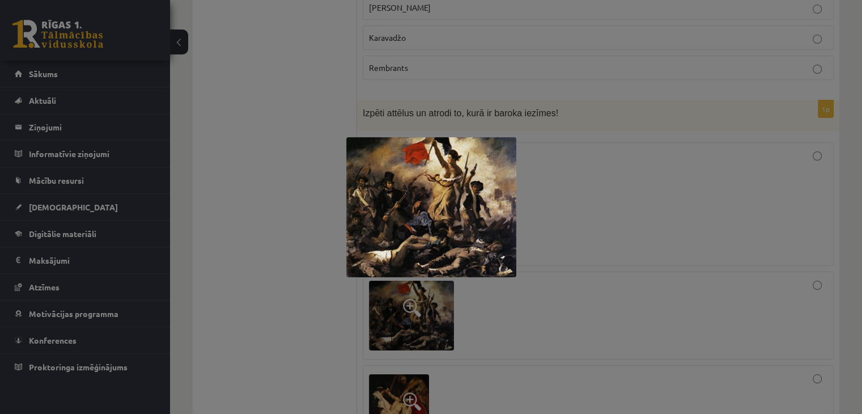
click at [299, 309] on div at bounding box center [431, 207] width 862 height 414
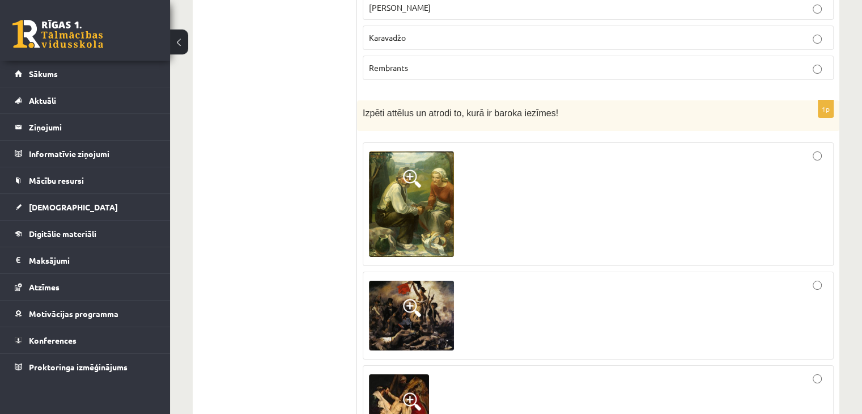
click at [413, 299] on span at bounding box center [412, 308] width 18 height 18
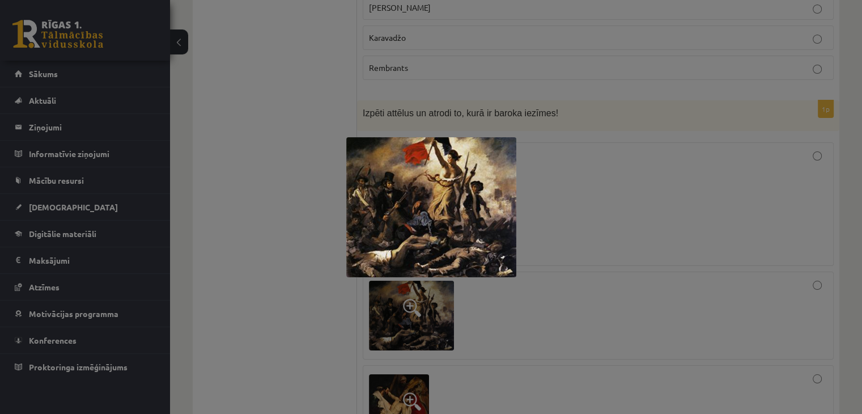
click at [349, 236] on img at bounding box center [431, 207] width 170 height 140
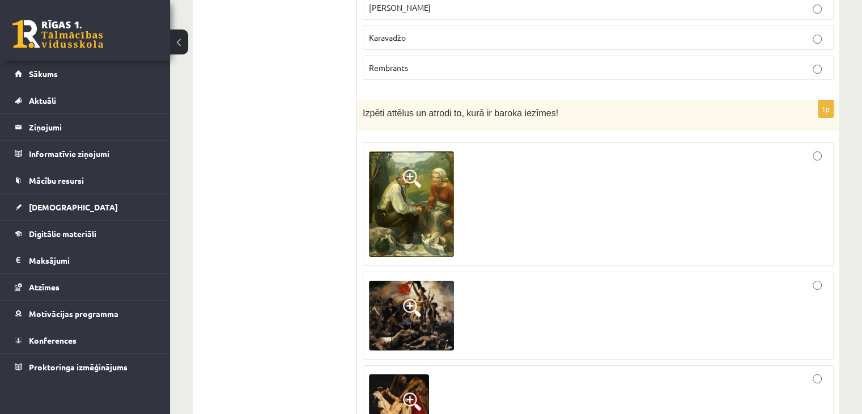
click at [404, 374] on img at bounding box center [399, 419] width 60 height 90
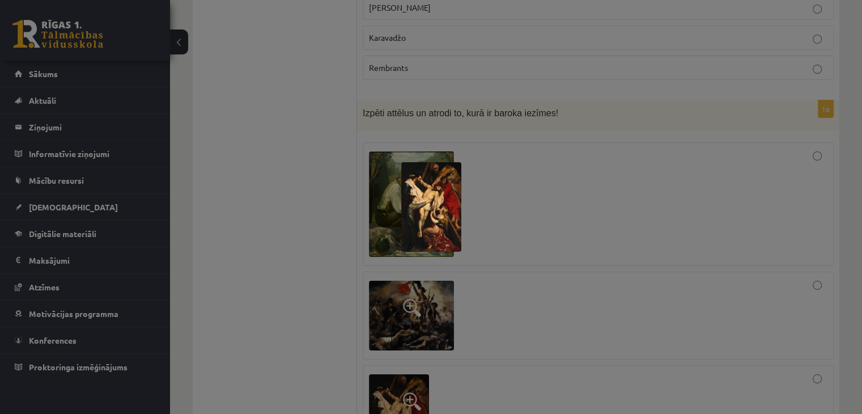
click at [424, 207] on img at bounding box center [431, 207] width 60 height 90
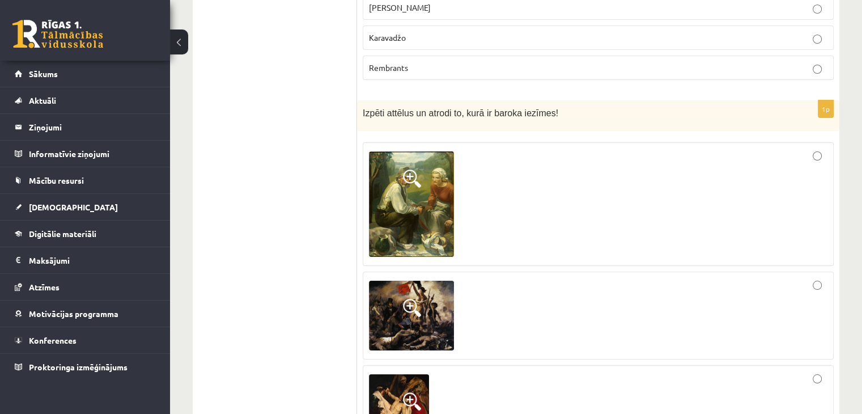
click at [406, 299] on span at bounding box center [412, 308] width 18 height 18
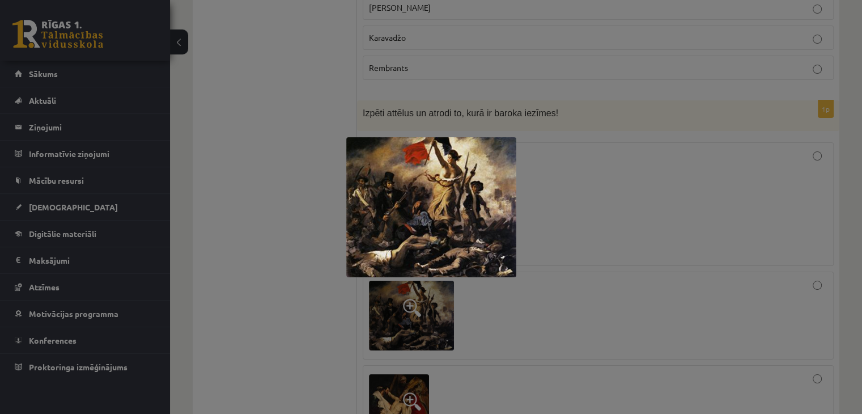
click at [313, 289] on div at bounding box center [431, 207] width 862 height 414
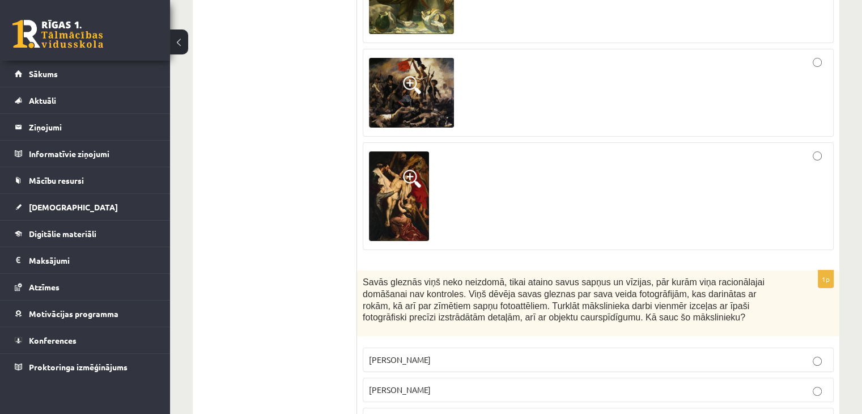
scroll to position [4477, 0]
click at [428, 378] on label "Salvadors Dalī" at bounding box center [598, 390] width 471 height 24
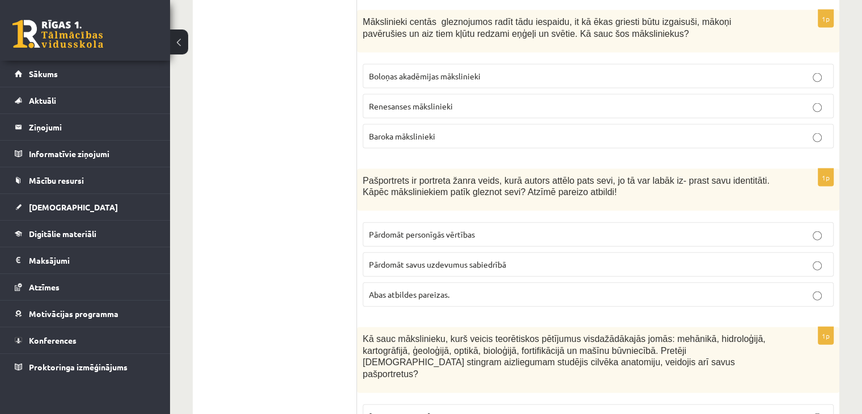
scroll to position [2474, 0]
click at [430, 289] on span "Abas atbildes pareizas." at bounding box center [409, 294] width 81 height 10
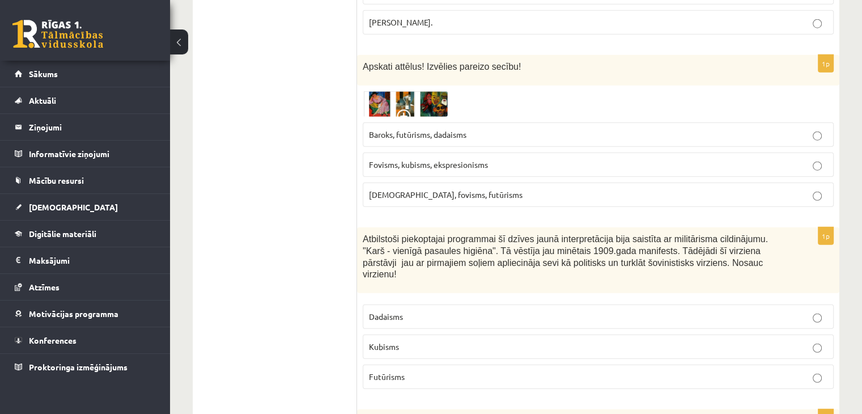
scroll to position [2928, 0]
click at [412, 109] on span at bounding box center [406, 118] width 18 height 18
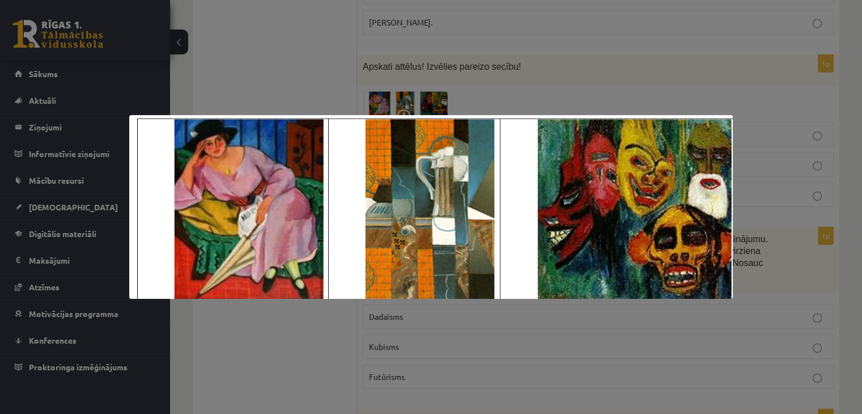
click at [247, 340] on div at bounding box center [431, 207] width 862 height 414
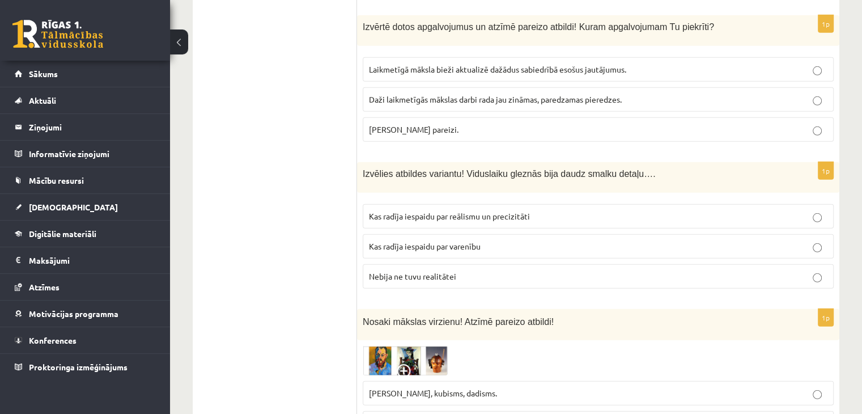
scroll to position [3323, 0]
click at [466, 210] on span "Kas radīja iespaidu par reālismu un precizitāti" at bounding box center [449, 215] width 161 height 10
click at [524, 162] on div "1p Izvēlies atbildes variantu! Viduslaiku gleznās bija daudz smalku detaļu…. Ka…" at bounding box center [598, 230] width 483 height 136
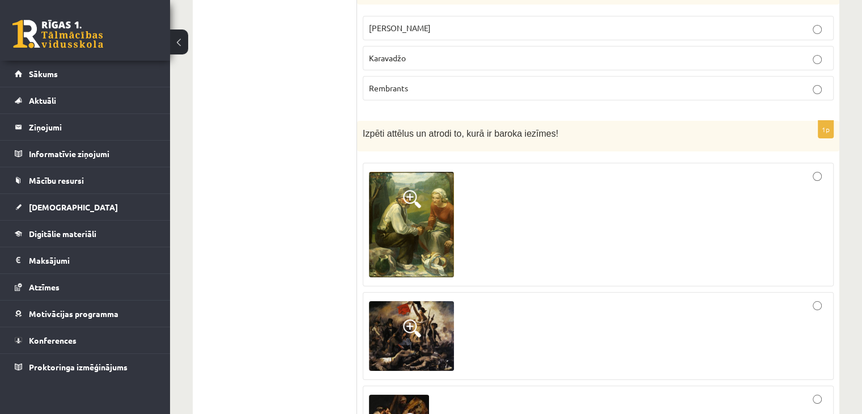
scroll to position [4234, 0]
click at [404, 319] on span at bounding box center [412, 328] width 18 height 18
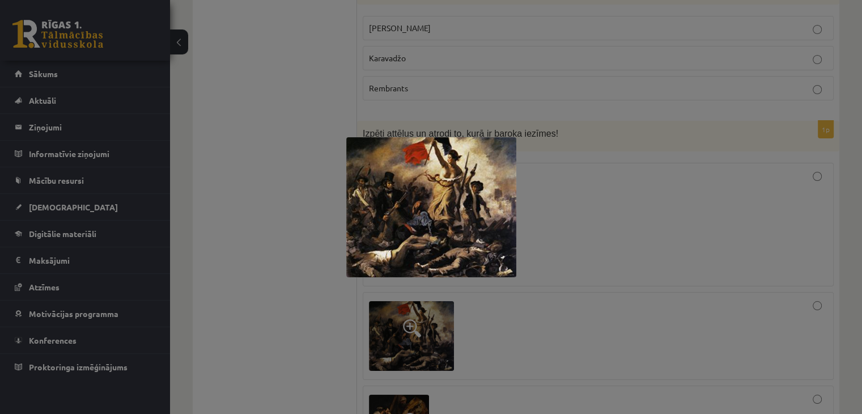
click at [501, 307] on div at bounding box center [431, 207] width 862 height 414
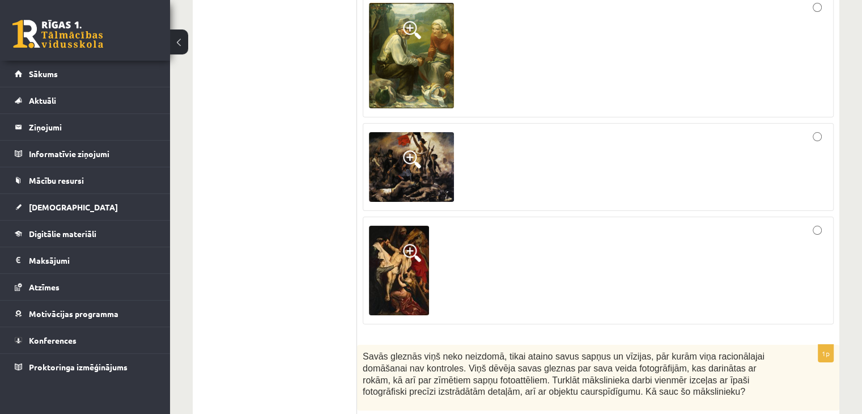
scroll to position [4404, 0]
click at [411, 243] on span at bounding box center [412, 252] width 18 height 18
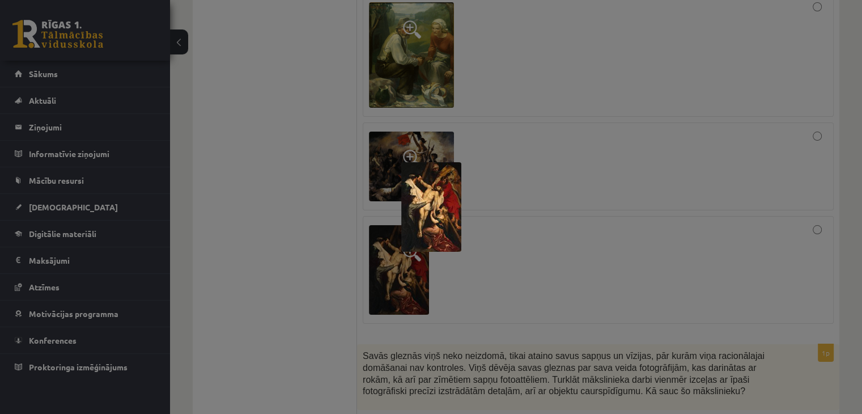
click at [478, 217] on div at bounding box center [431, 207] width 862 height 414
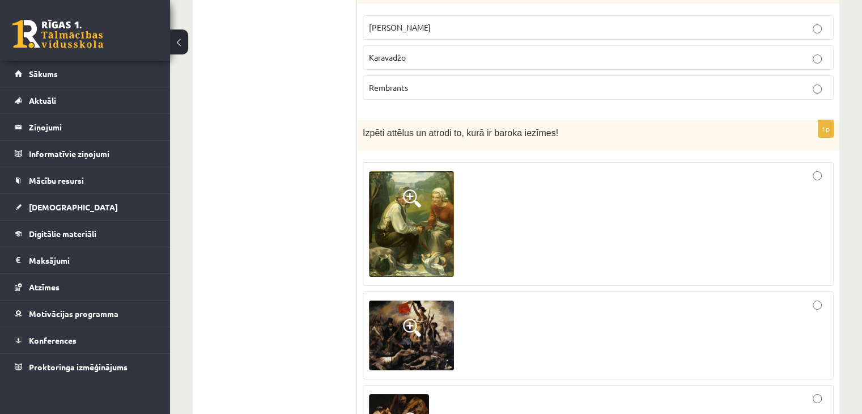
scroll to position [4234, 0]
click at [410, 190] on span at bounding box center [412, 199] width 18 height 18
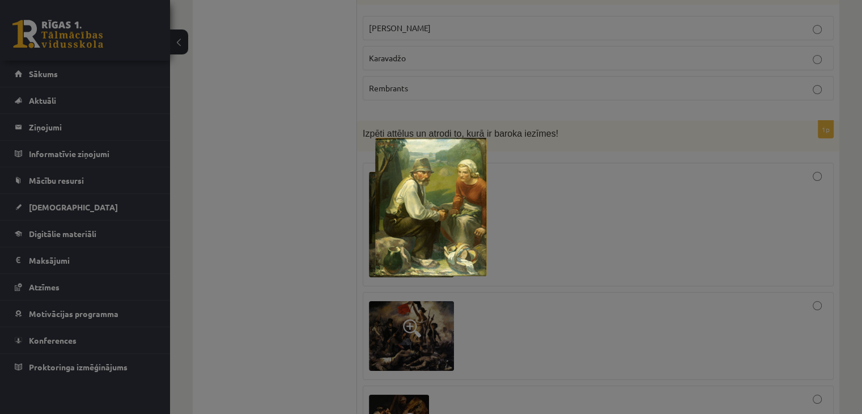
click at [575, 185] on div at bounding box center [431, 207] width 862 height 414
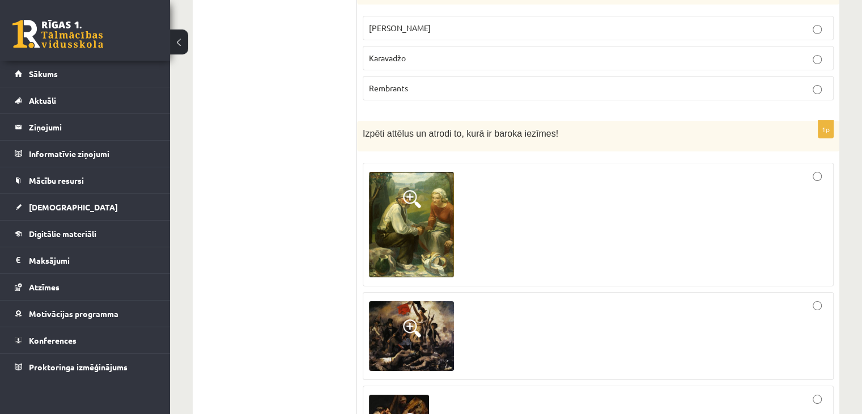
click at [411, 413] on span at bounding box center [412, 422] width 18 height 18
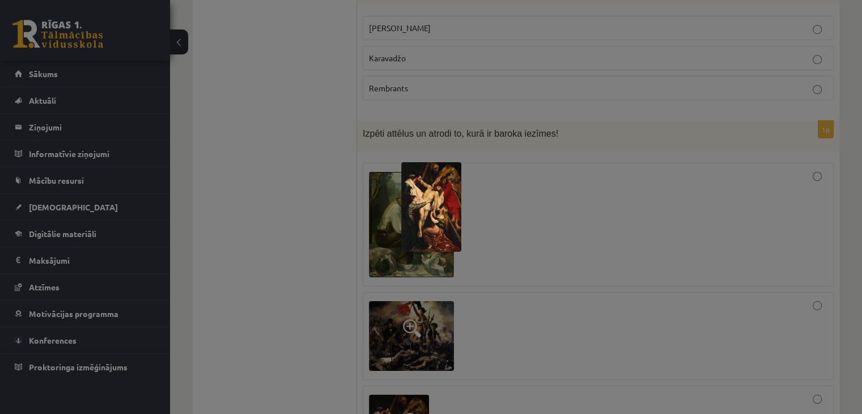
click at [489, 276] on div at bounding box center [431, 207] width 862 height 414
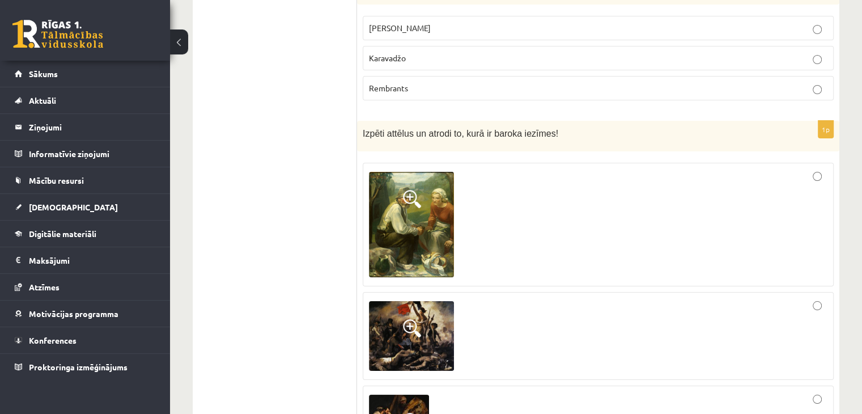
click at [404, 319] on span at bounding box center [412, 328] width 18 height 18
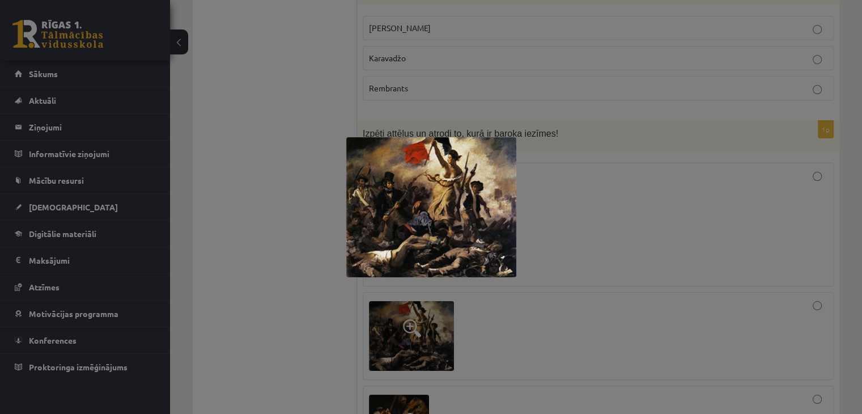
click at [584, 261] on div at bounding box center [431, 207] width 862 height 414
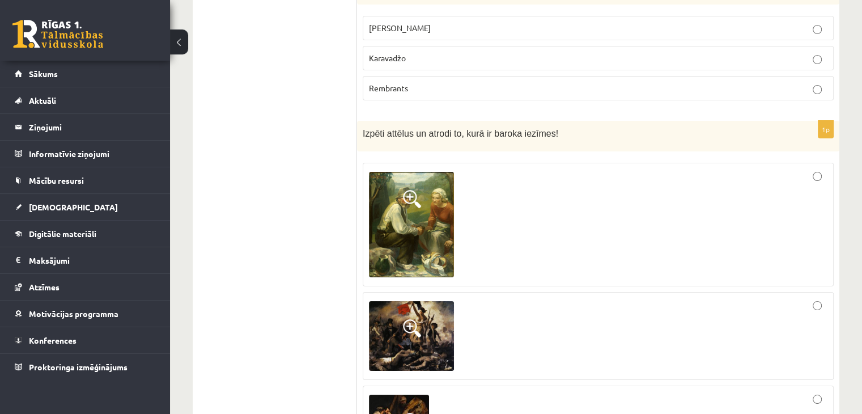
click at [425, 172] on img at bounding box center [411, 224] width 85 height 105
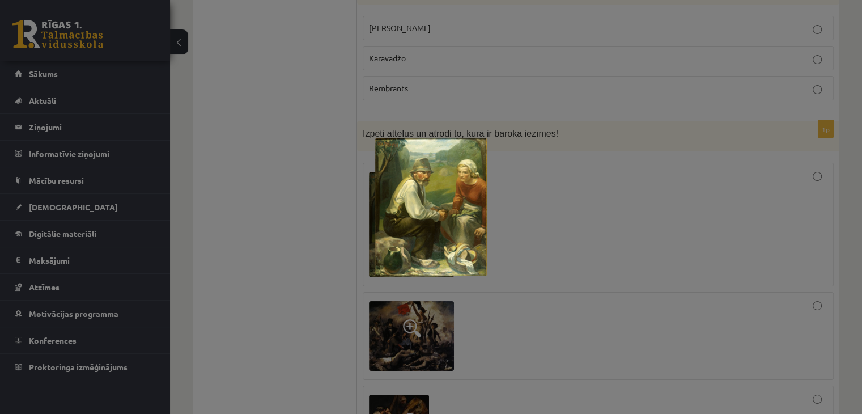
click at [499, 175] on div at bounding box center [431, 207] width 862 height 414
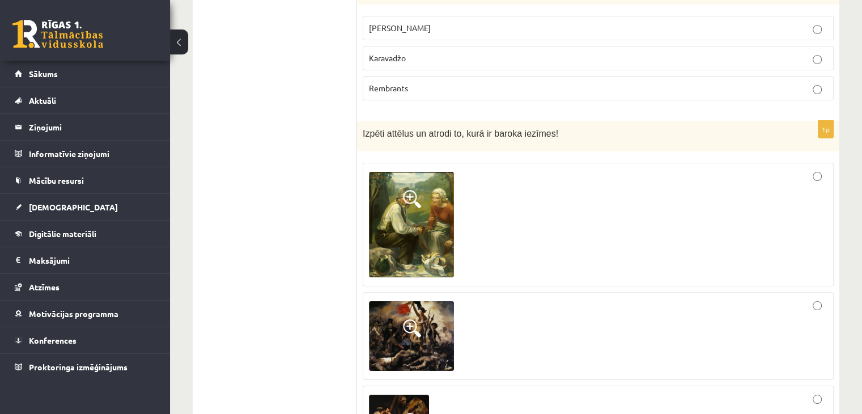
click at [429, 172] on img at bounding box center [411, 224] width 85 height 105
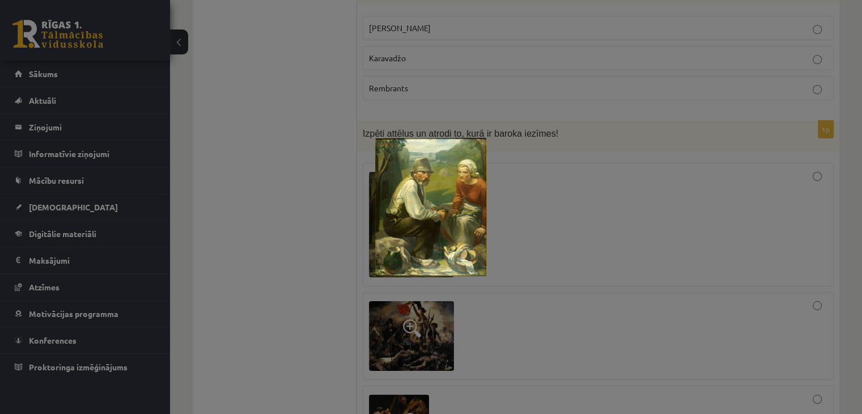
click at [488, 286] on div at bounding box center [431, 207] width 862 height 414
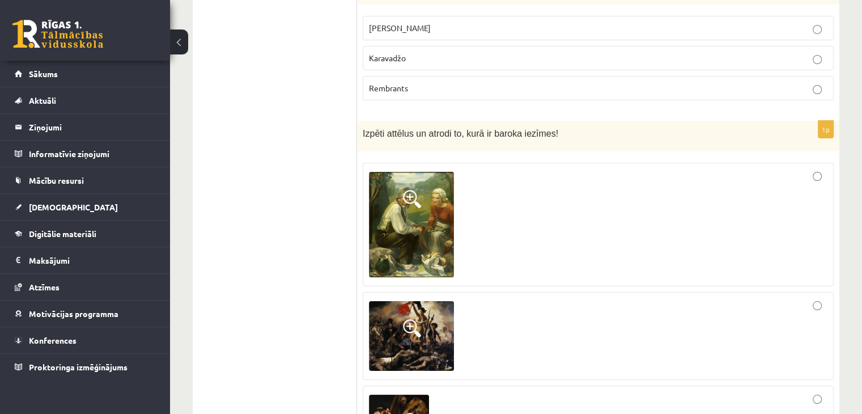
click at [412, 319] on span at bounding box center [412, 328] width 18 height 18
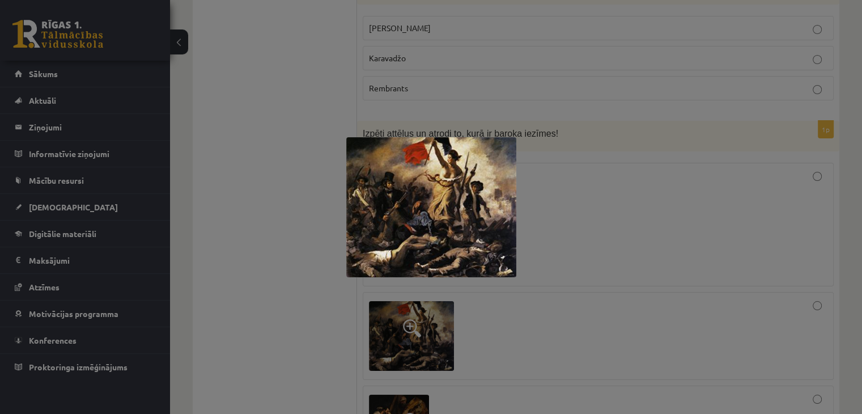
click at [395, 289] on div at bounding box center [431, 207] width 862 height 414
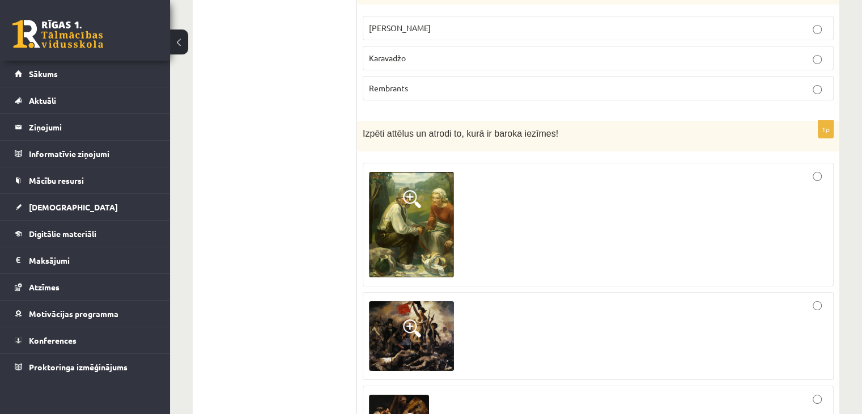
click at [406, 413] on span at bounding box center [412, 422] width 18 height 18
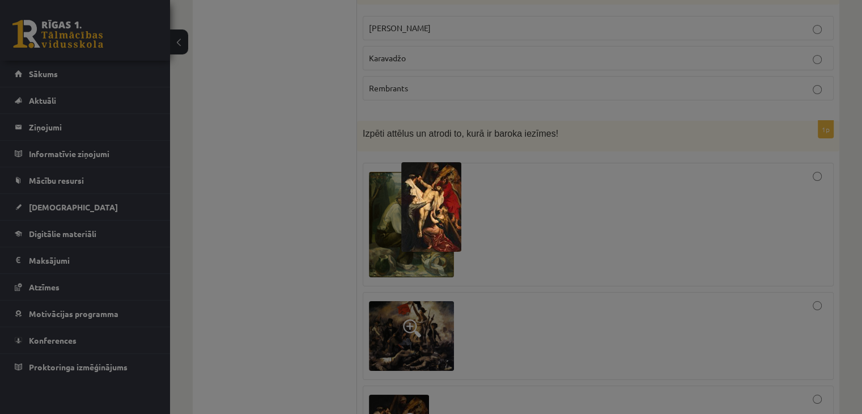
click at [536, 282] on div at bounding box center [431, 207] width 862 height 414
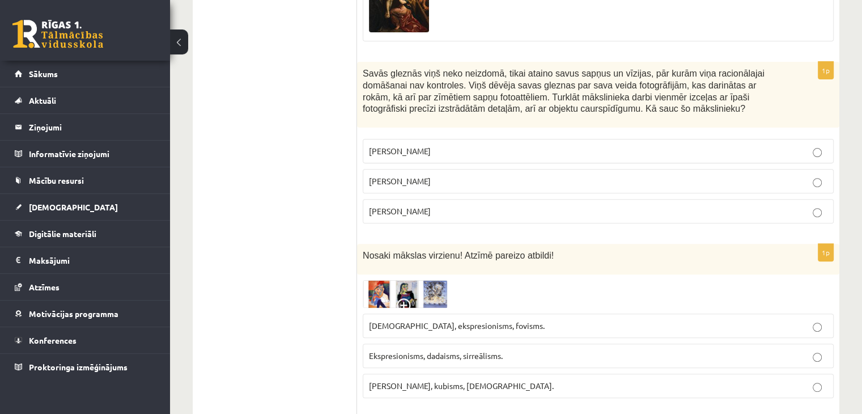
scroll to position [4687, 0]
click at [433, 279] on img at bounding box center [405, 293] width 85 height 28
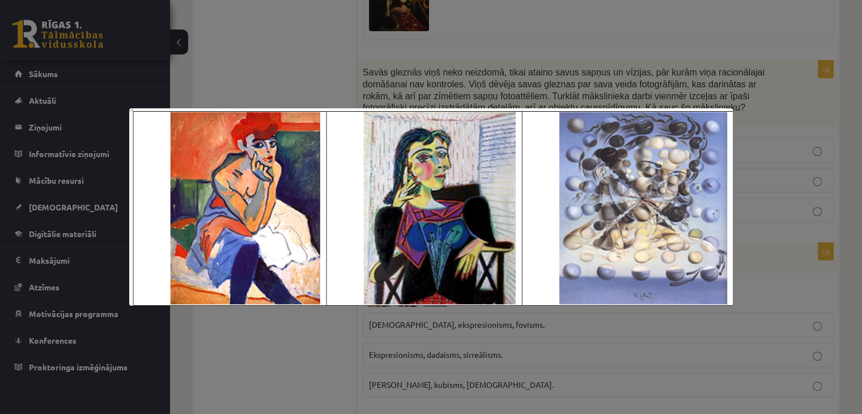
click at [531, 337] on div at bounding box center [431, 207] width 862 height 414
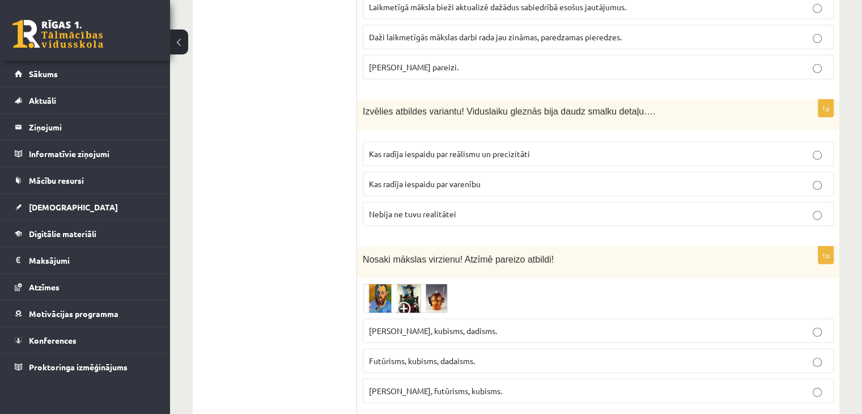
scroll to position [3384, 0]
click at [411, 302] on span at bounding box center [406, 311] width 18 height 18
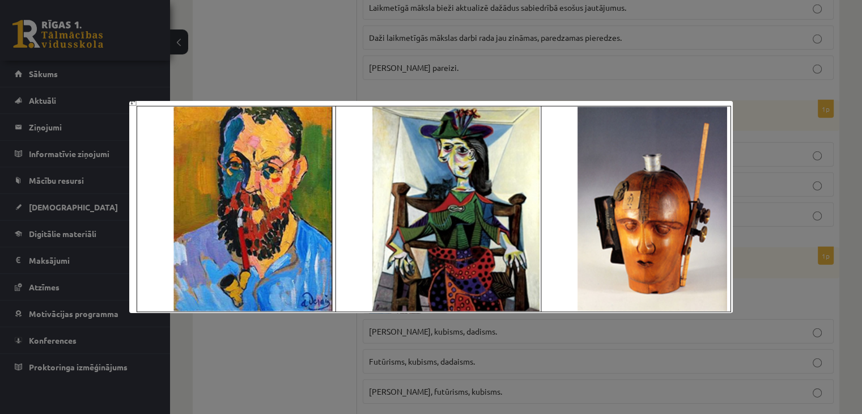
click at [270, 362] on div at bounding box center [431, 207] width 862 height 414
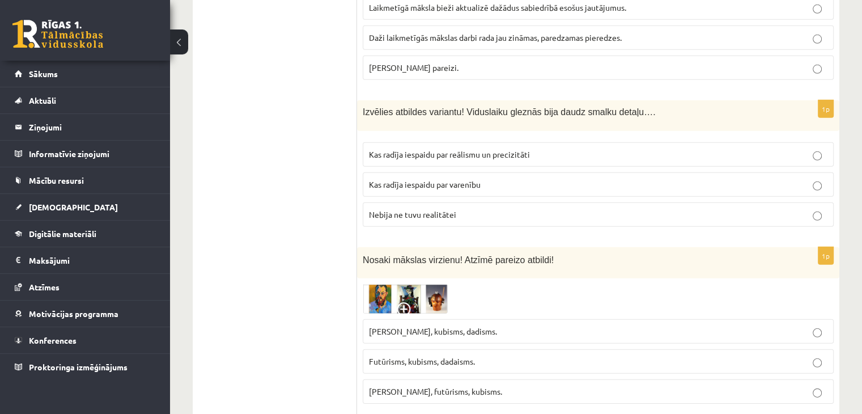
click at [414, 284] on img at bounding box center [405, 299] width 85 height 30
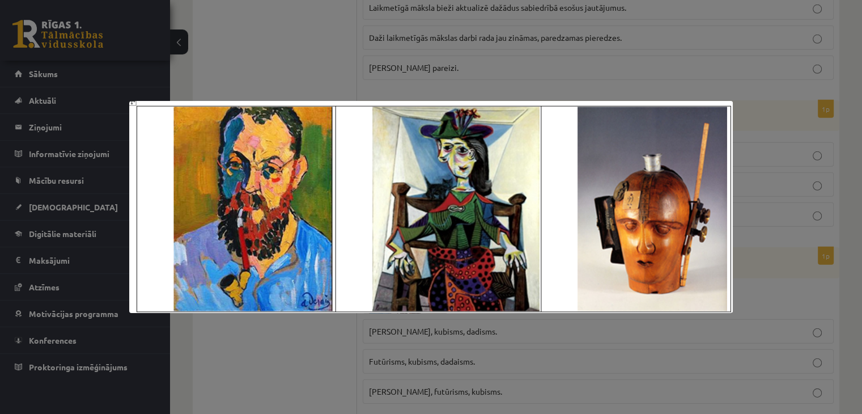
click at [221, 393] on div at bounding box center [431, 207] width 862 height 414
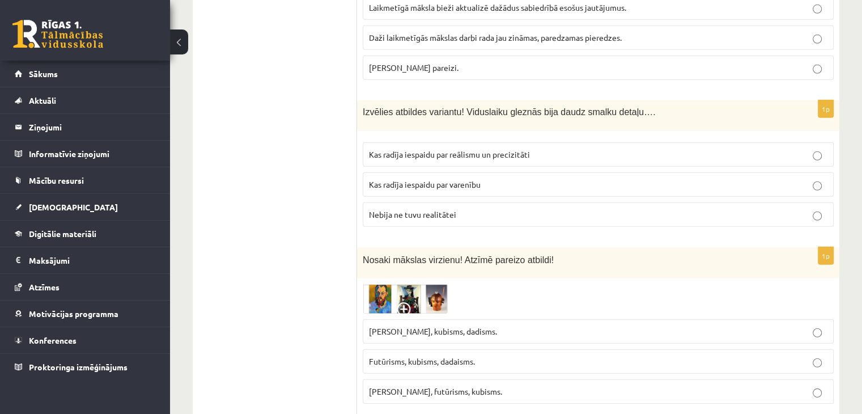
click at [409, 302] on span at bounding box center [406, 311] width 18 height 18
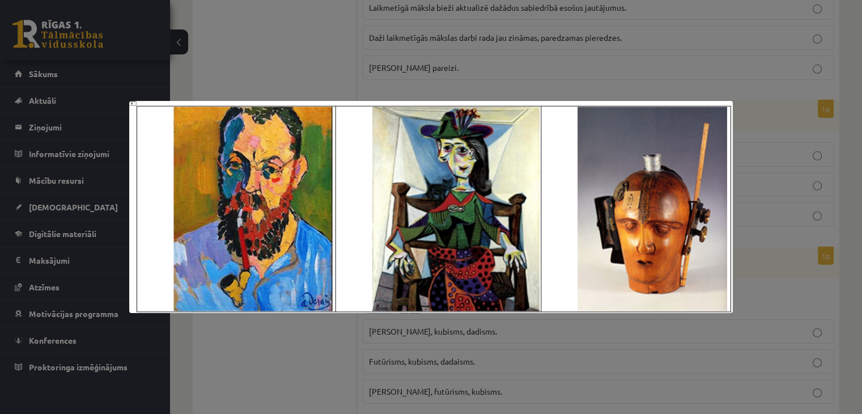
click at [288, 365] on div at bounding box center [431, 207] width 862 height 414
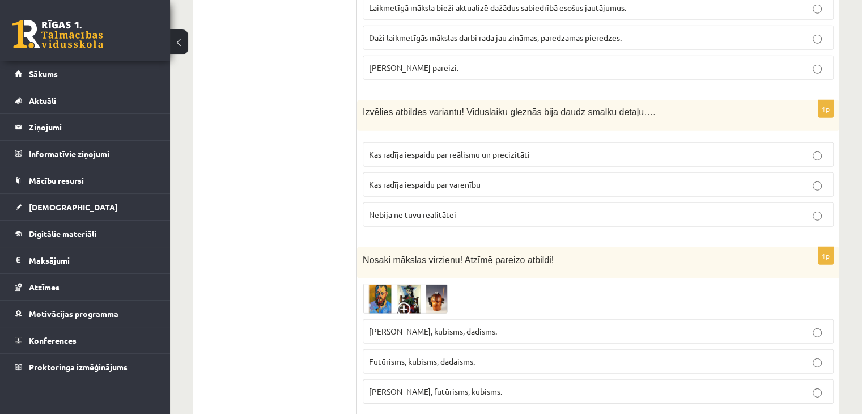
click at [403, 326] on span "Fovisms, kubisms, dadisms." at bounding box center [433, 331] width 128 height 10
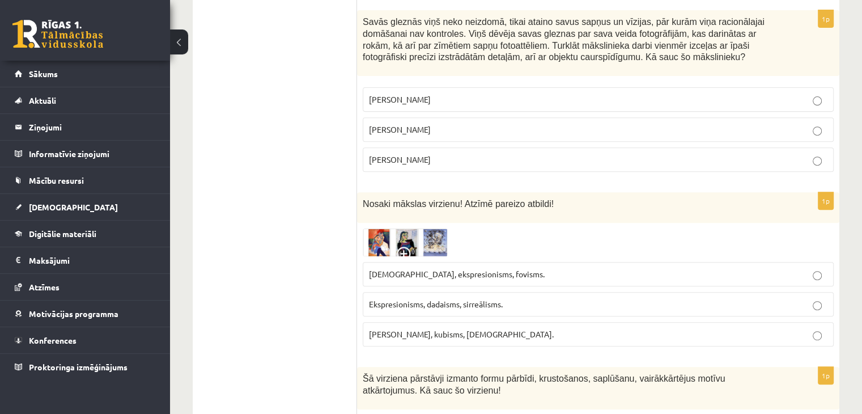
scroll to position [4738, 0]
click at [405, 247] on span at bounding box center [406, 256] width 18 height 18
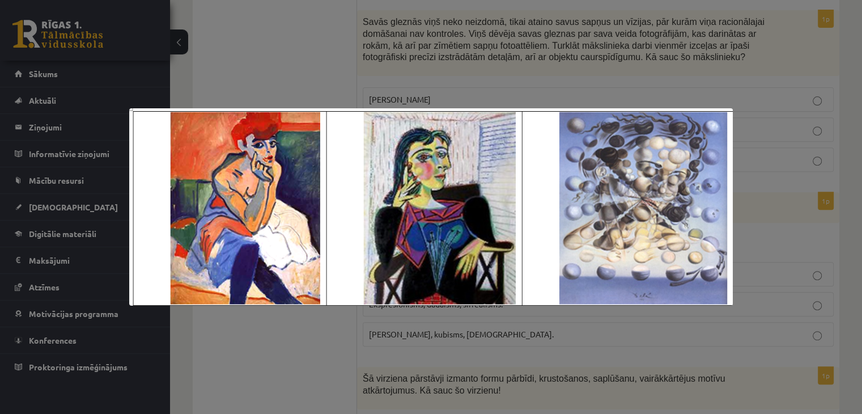
click at [269, 348] on div at bounding box center [431, 207] width 862 height 414
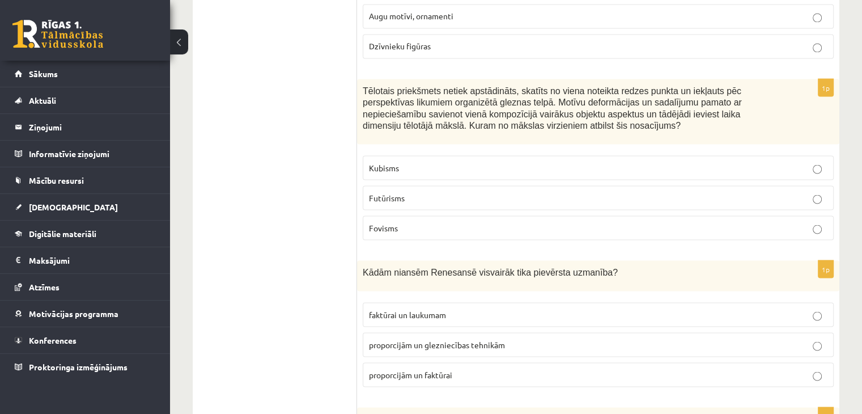
scroll to position [2077, 0]
click at [572, 161] on p "Kubisms" at bounding box center [598, 167] width 459 height 12
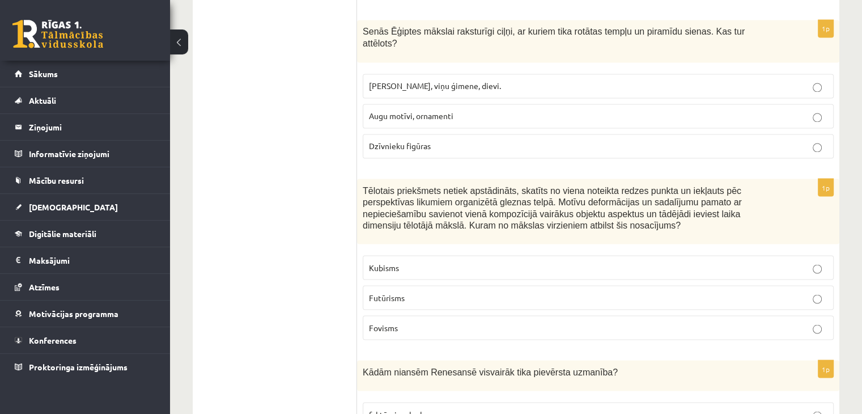
scroll to position [1976, 0]
click at [565, 293] on p "Futūrisms" at bounding box center [598, 299] width 459 height 12
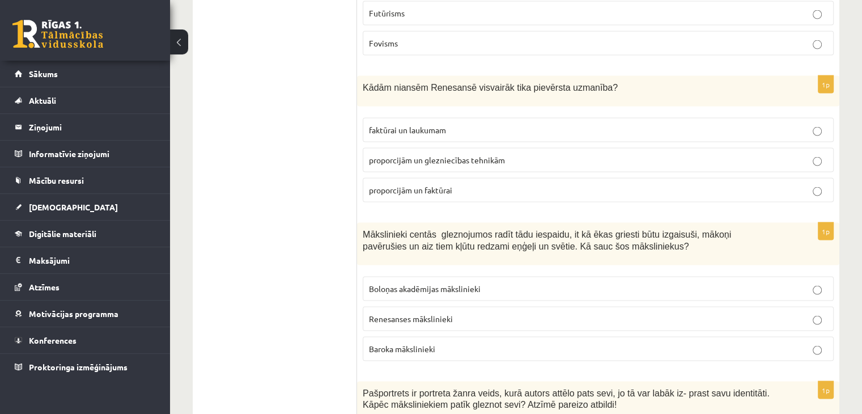
scroll to position [2261, 0]
click at [439, 185] on span "proporcijām un faktūrai" at bounding box center [410, 190] width 83 height 10
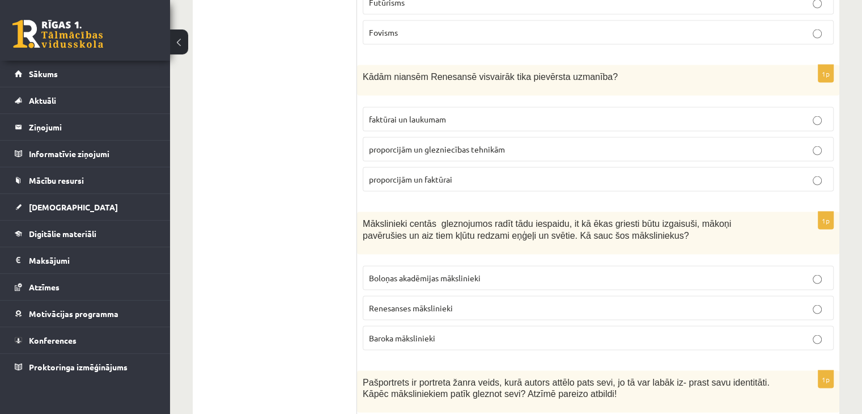
scroll to position [2271, 0]
click at [472, 145] on p "proporcijām un glezniecības tehnikām" at bounding box center [598, 151] width 459 height 12
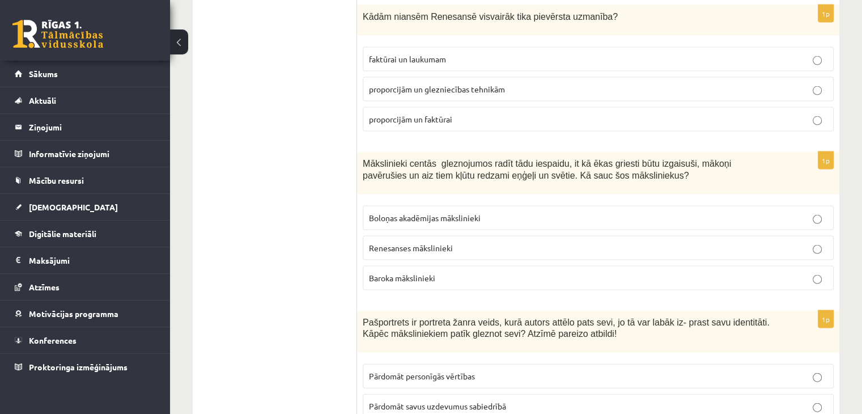
scroll to position [2440, 0]
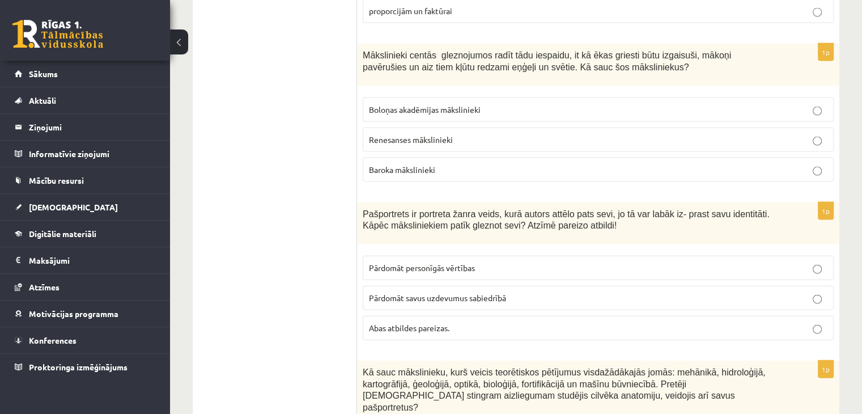
click at [488, 262] on p "Pārdomāt personīgās vērtības" at bounding box center [598, 268] width 459 height 12
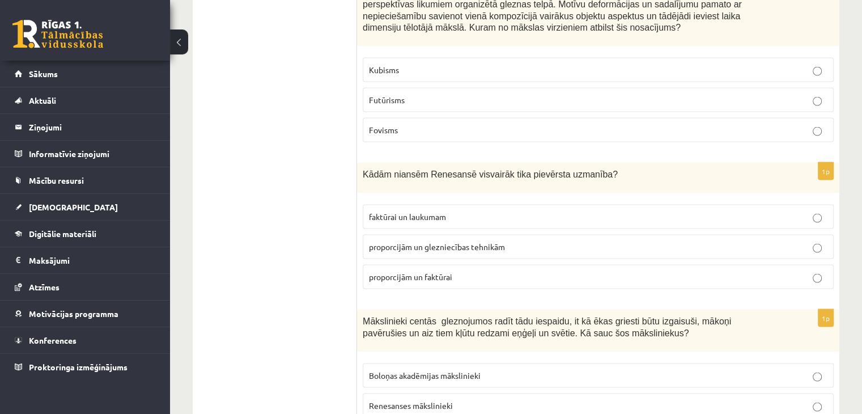
scroll to position [2174, 0]
click at [416, 272] on span "proporcijām un faktūrai" at bounding box center [410, 277] width 83 height 10
click at [455, 242] on span "proporcijām un glezniecības tehnikām" at bounding box center [437, 247] width 136 height 10
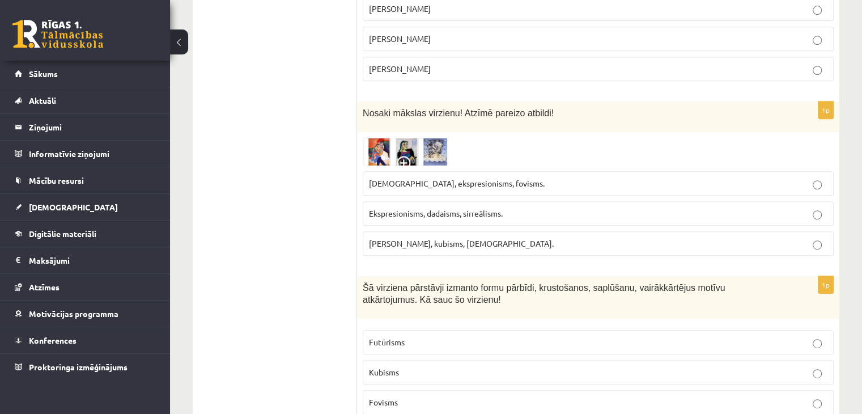
scroll to position [4829, 0]
click at [467, 359] on label "Kubisms" at bounding box center [598, 371] width 471 height 24
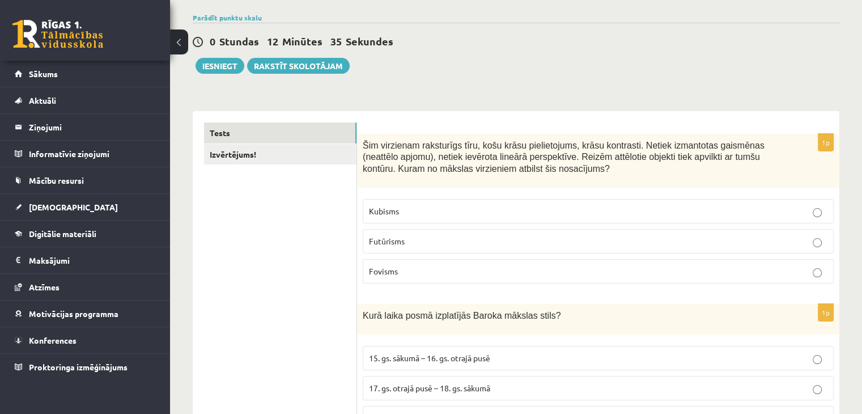
scroll to position [0, 0]
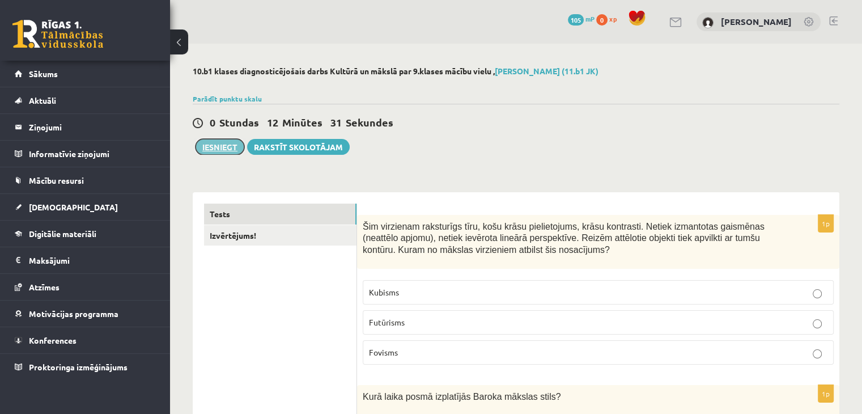
click at [210, 144] on button "Iesniegt" at bounding box center [220, 147] width 49 height 16
click at [231, 234] on link "Izvērtējums!" at bounding box center [280, 235] width 153 height 21
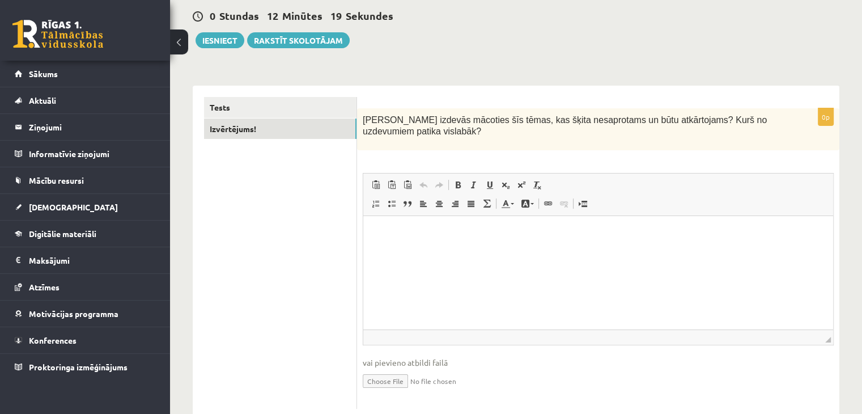
scroll to position [136, 0]
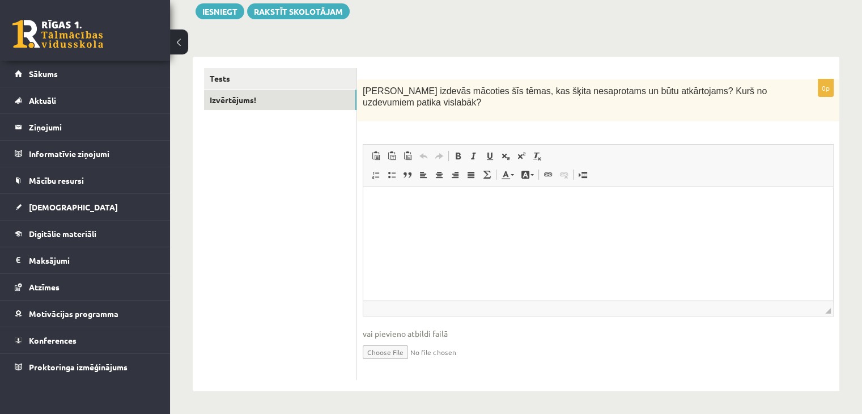
click at [429, 197] on html at bounding box center [598, 204] width 470 height 35
click at [498, 208] on p "**********" at bounding box center [599, 204] width 448 height 12
click at [538, 205] on p "**********" at bounding box center [599, 204] width 448 height 12
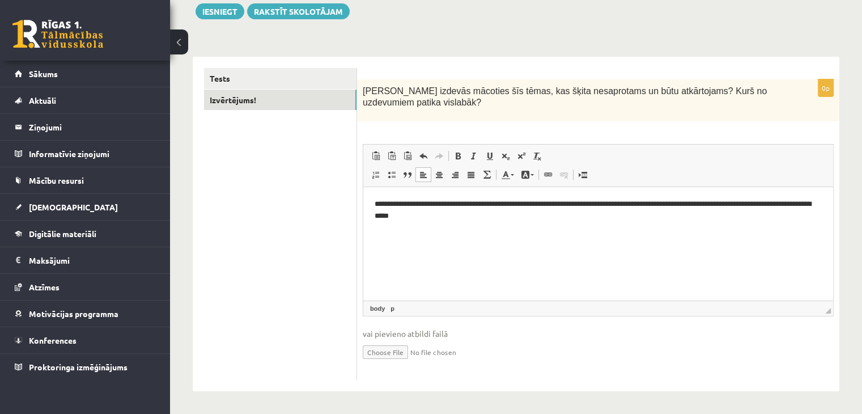
click at [413, 217] on p "**********" at bounding box center [599, 210] width 448 height 24
click at [444, 217] on p "**********" at bounding box center [599, 210] width 448 height 24
click at [413, 219] on p "**********" at bounding box center [599, 210] width 448 height 24
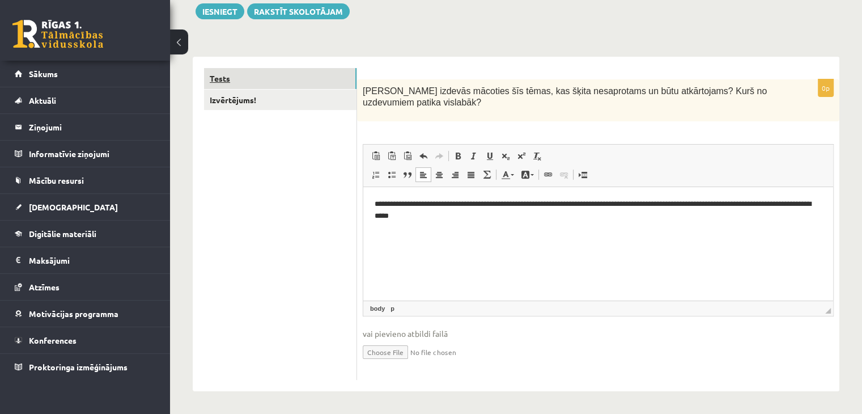
click at [272, 79] on link "Tests" at bounding box center [280, 78] width 153 height 21
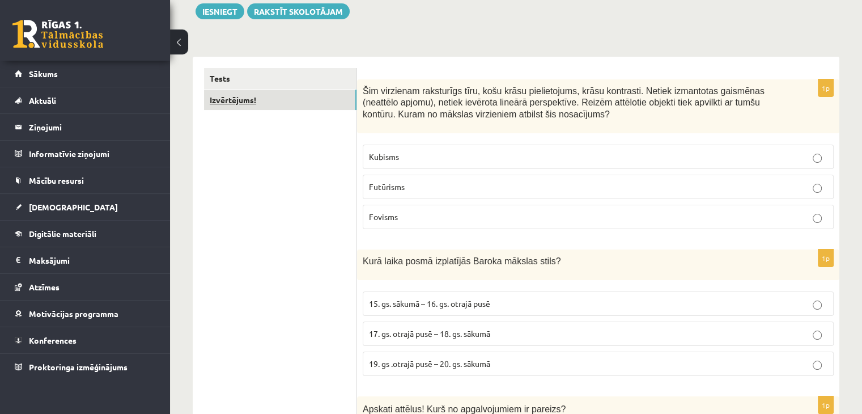
click at [249, 98] on link "Izvērtējums!" at bounding box center [280, 100] width 153 height 21
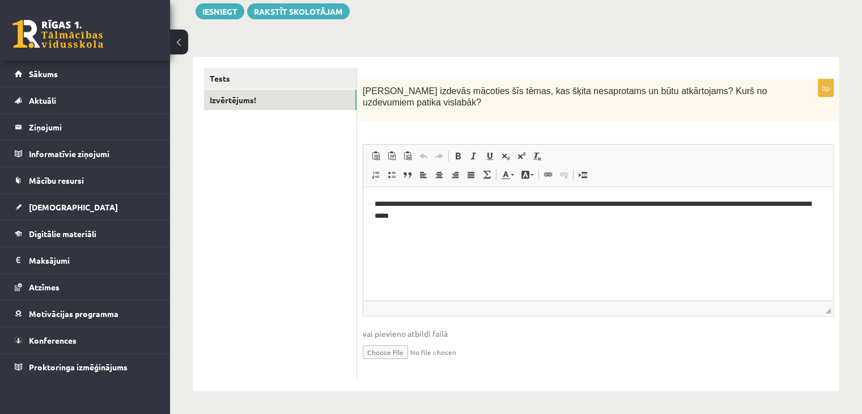
scroll to position [0, 0]
click at [507, 215] on p "**********" at bounding box center [599, 210] width 448 height 24
click at [441, 218] on p "**********" at bounding box center [599, 210] width 448 height 24
click at [523, 219] on p "**********" at bounding box center [599, 210] width 448 height 24
drag, startPoint x: 621, startPoint y: 208, endPoint x: 630, endPoint y: 222, distance: 16.8
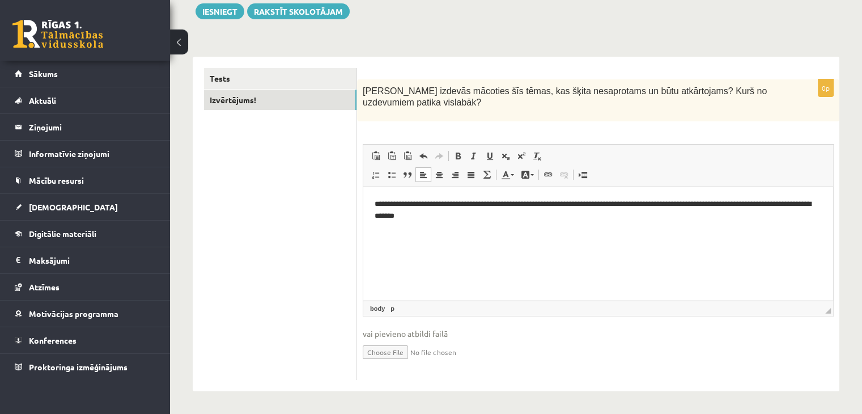
click at [621, 209] on p "**********" at bounding box center [599, 210] width 448 height 24
click at [657, 222] on html "**********" at bounding box center [598, 210] width 470 height 46
click at [726, 217] on p "**********" at bounding box center [599, 210] width 448 height 24
click at [803, 219] on p "**********" at bounding box center [599, 210] width 448 height 24
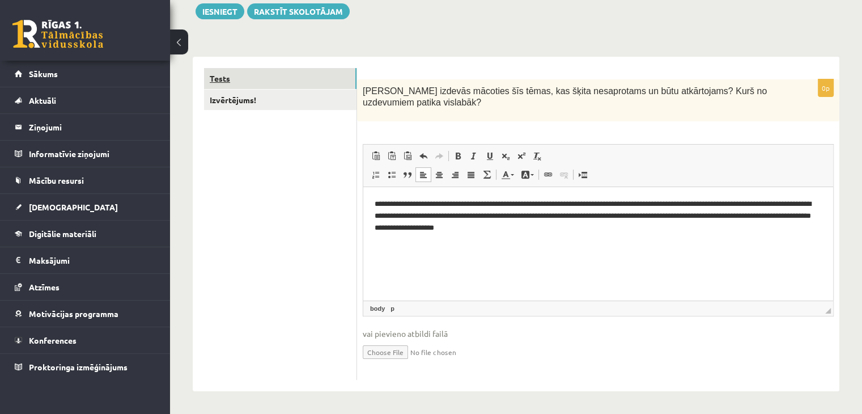
click at [251, 79] on link "Tests" at bounding box center [280, 78] width 153 height 21
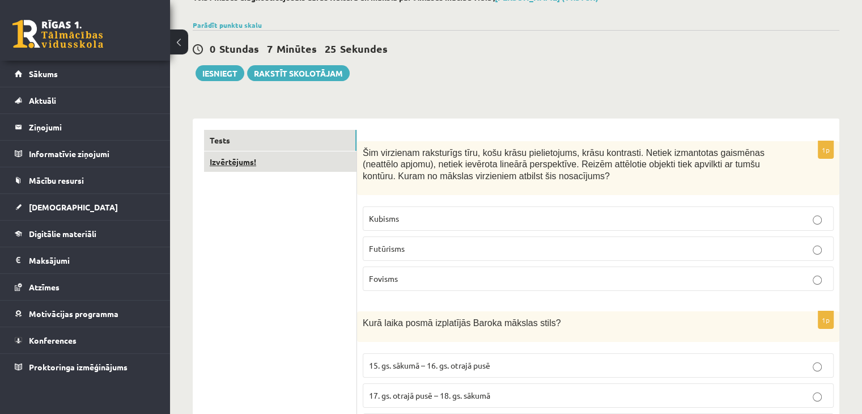
click at [230, 168] on link "Izvērtējums!" at bounding box center [280, 161] width 153 height 21
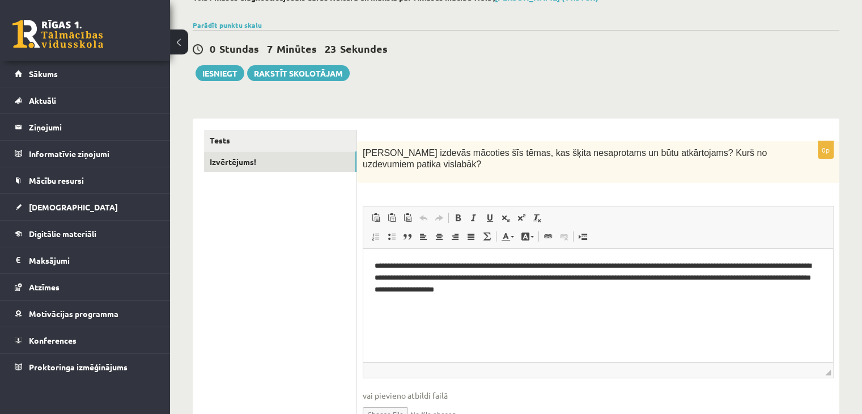
click at [633, 292] on p "**********" at bounding box center [599, 277] width 448 height 35
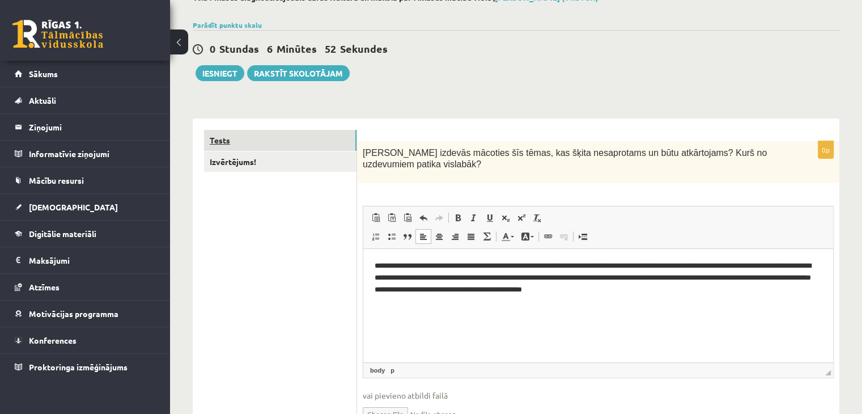
click at [211, 147] on link "Tests" at bounding box center [280, 140] width 153 height 21
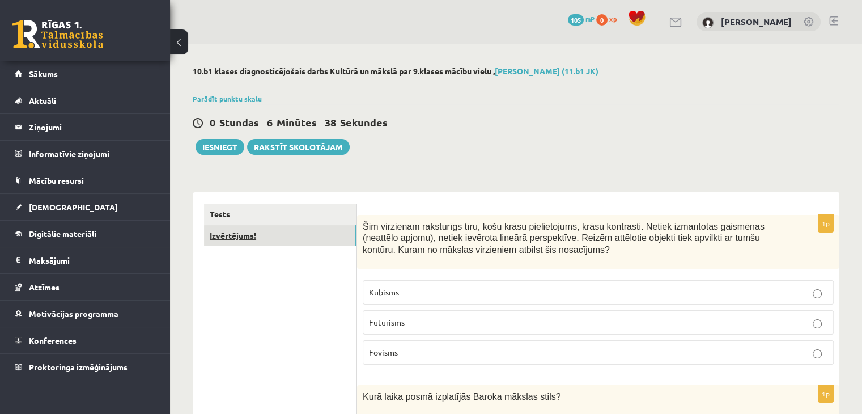
click at [228, 235] on link "Izvērtējums!" at bounding box center [280, 235] width 153 height 21
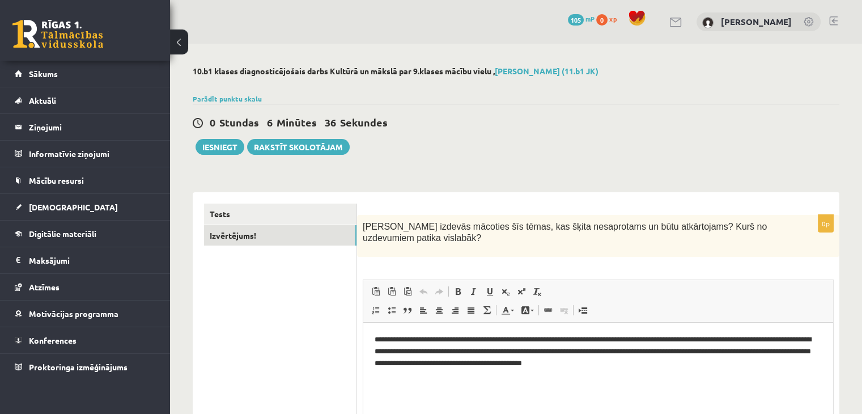
click at [699, 363] on p "**********" at bounding box center [599, 351] width 448 height 35
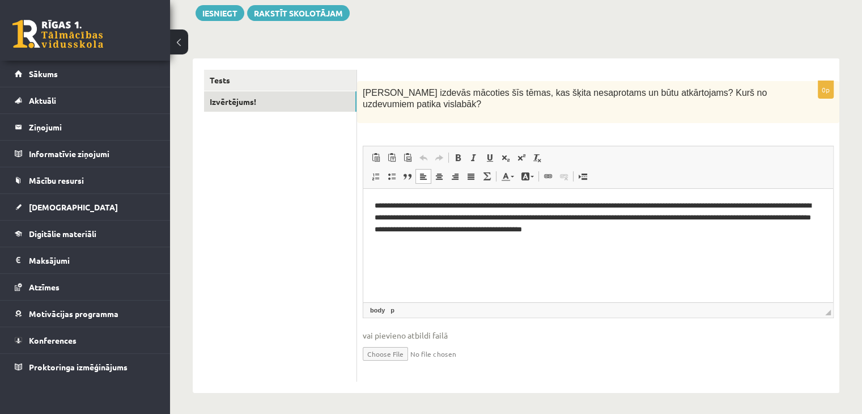
scroll to position [136, 0]
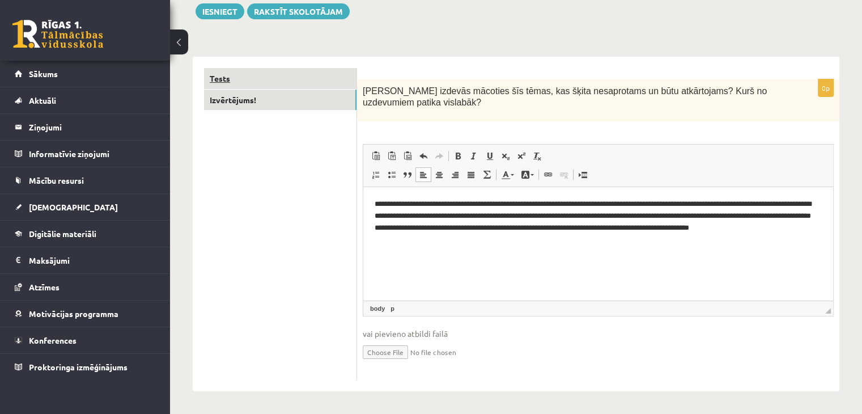
click at [213, 75] on link "Tests" at bounding box center [280, 78] width 153 height 21
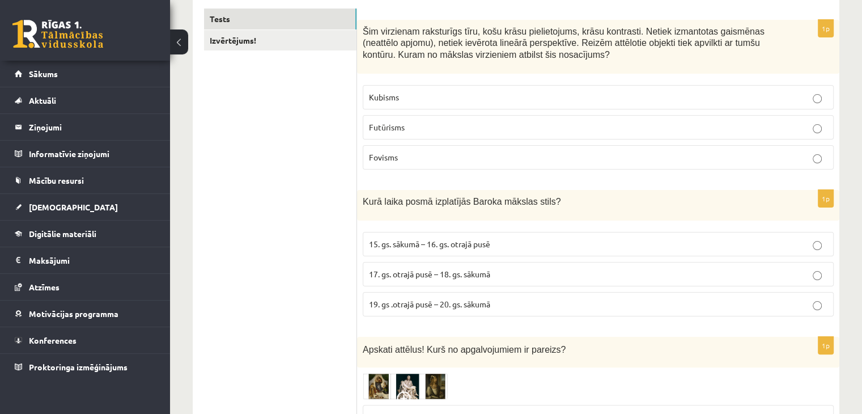
scroll to position [0, 0]
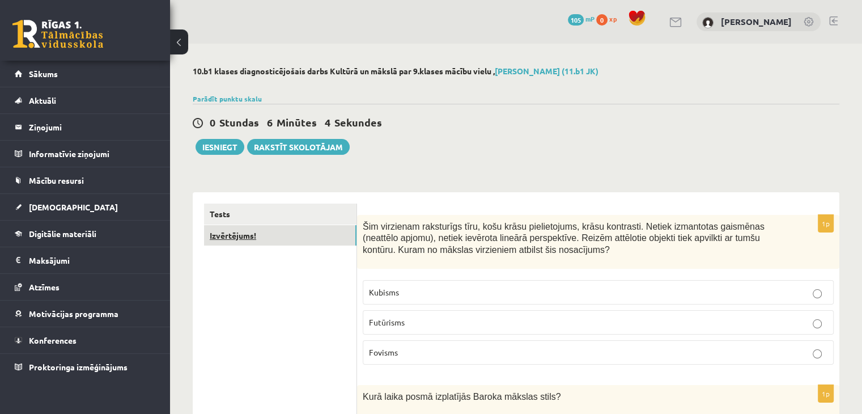
click at [226, 236] on link "Izvērtējums!" at bounding box center [280, 235] width 153 height 21
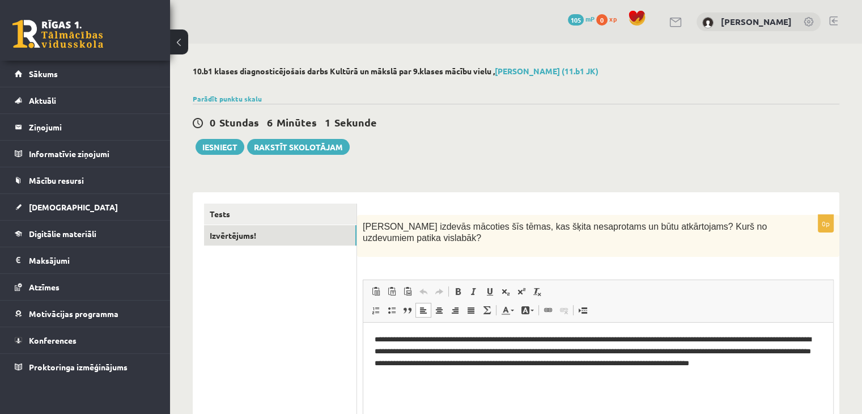
click at [627, 364] on p "**********" at bounding box center [599, 357] width 448 height 47
click at [685, 367] on p "**********" at bounding box center [599, 357] width 448 height 47
click at [695, 381] on html "**********" at bounding box center [598, 358] width 470 height 70
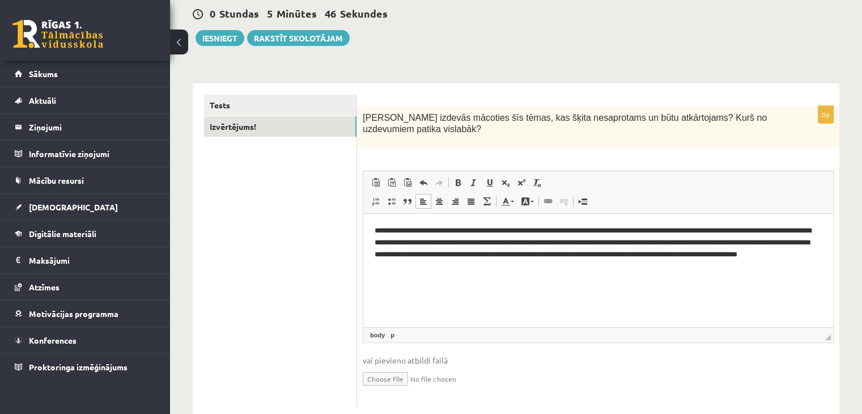
scroll to position [109, 0]
click at [230, 101] on link "Tests" at bounding box center [280, 105] width 153 height 21
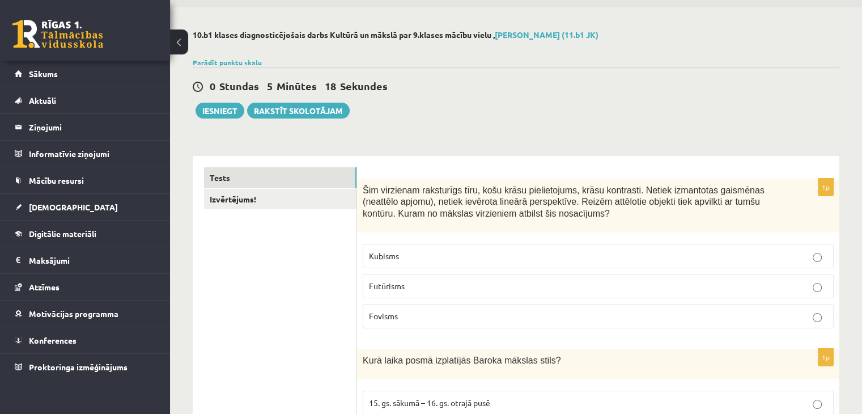
scroll to position [0, 0]
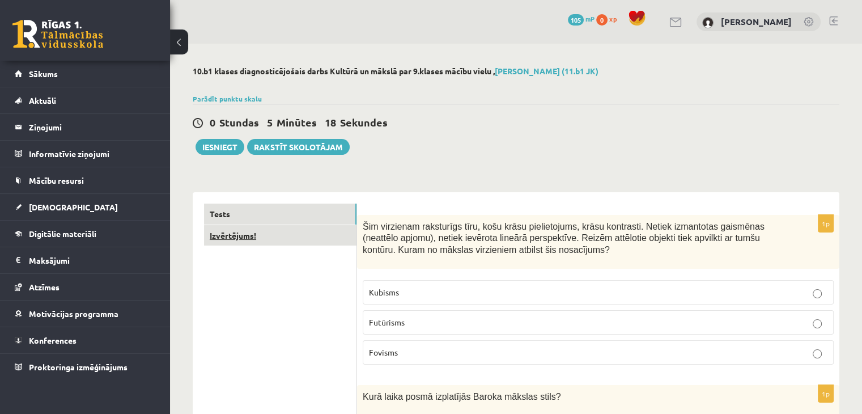
click at [299, 236] on link "Izvērtējums!" at bounding box center [280, 235] width 153 height 21
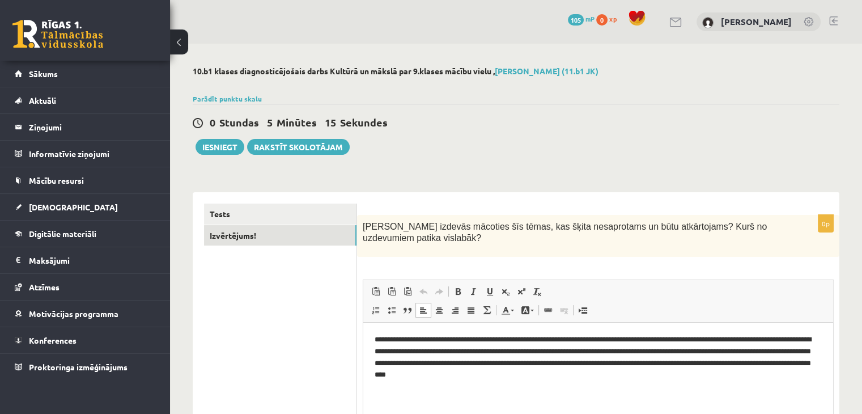
click at [612, 379] on p "**********" at bounding box center [599, 357] width 448 height 47
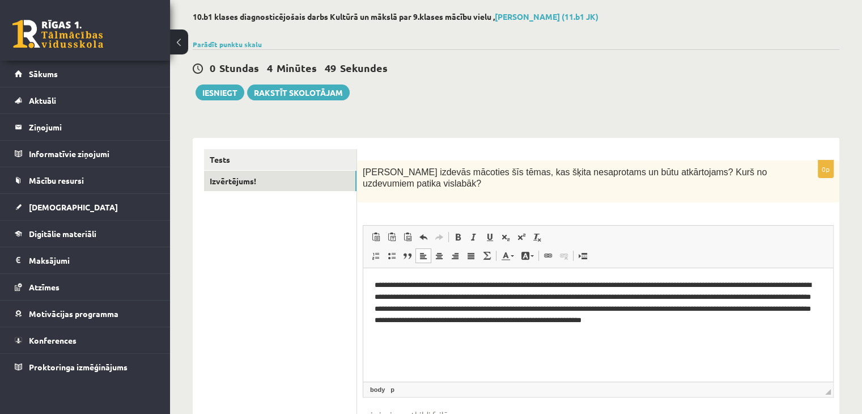
scroll to position [56, 0]
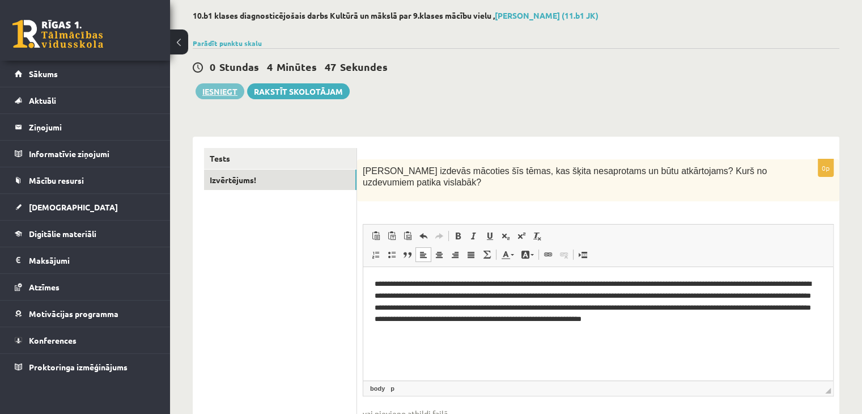
click at [220, 89] on button "Iesniegt" at bounding box center [220, 91] width 49 height 16
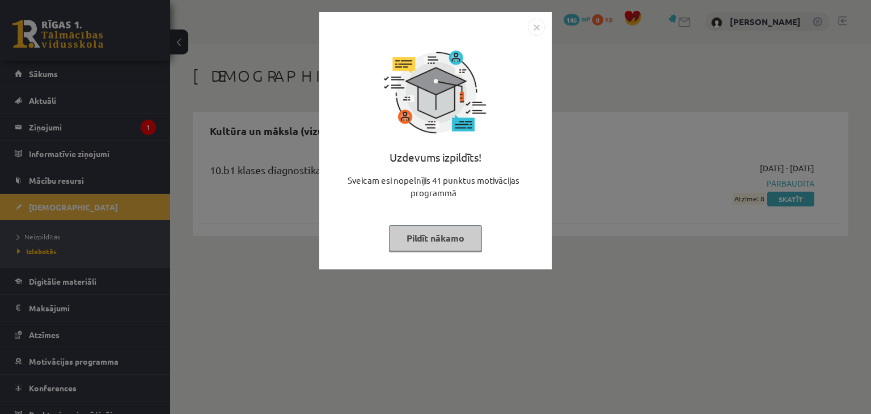
click at [440, 239] on button "Pildīt nākamo" at bounding box center [435, 238] width 93 height 26
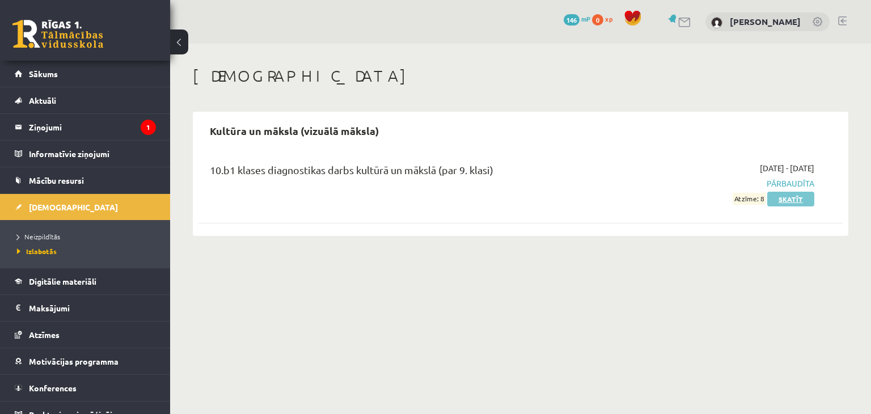
click at [777, 197] on link "Skatīt" at bounding box center [790, 199] width 47 height 15
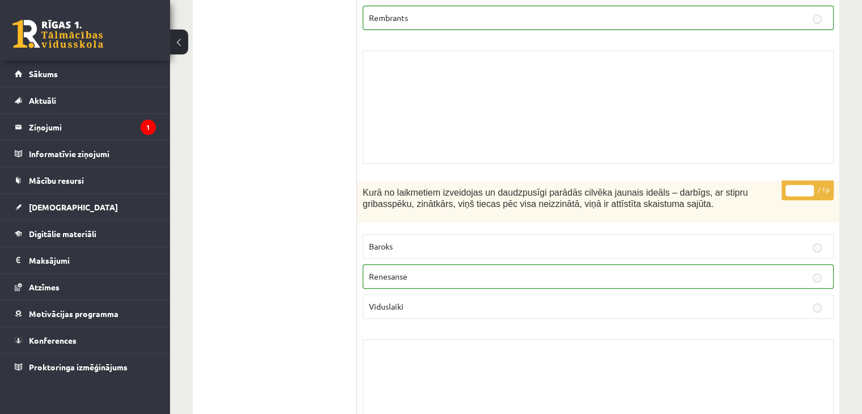
scroll to position [9021, 0]
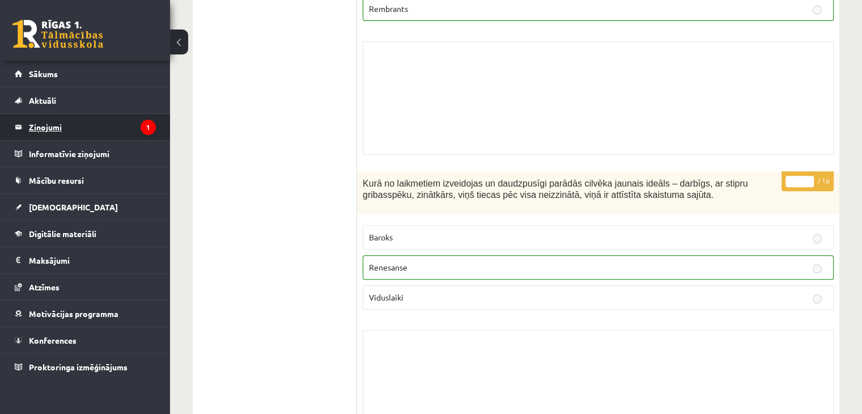
click at [52, 118] on legend "Ziņojumi 1" at bounding box center [92, 127] width 127 height 26
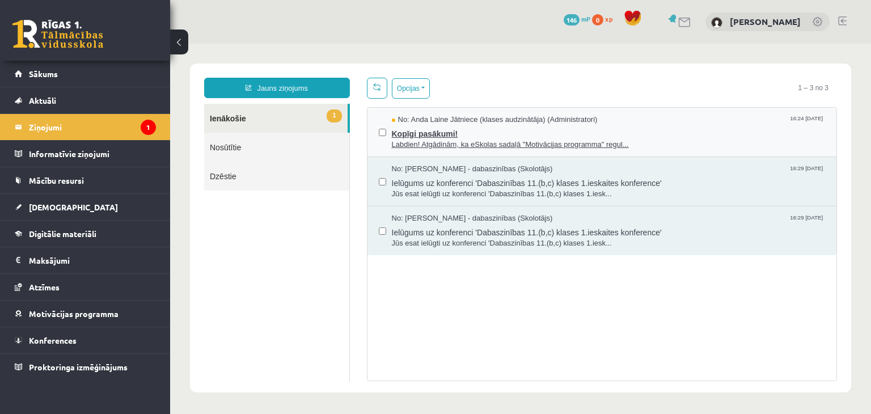
click at [428, 139] on span "Labdien! Atgādinām, ka eSkolas sadaļā "Motivācijas programma" regul..." at bounding box center [609, 144] width 434 height 11
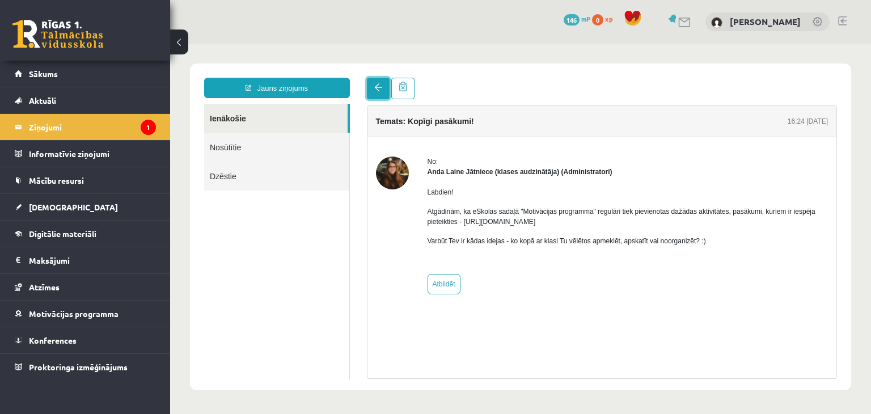
click at [380, 85] on span at bounding box center [378, 87] width 8 height 8
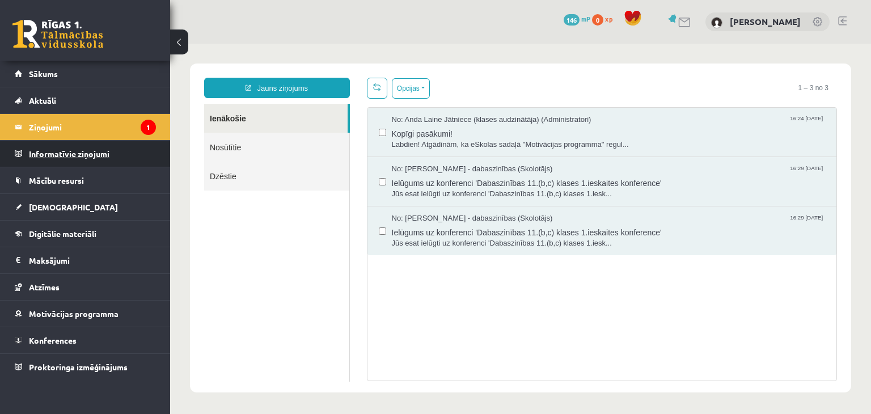
click at [59, 155] on legend "Informatīvie ziņojumi 0" at bounding box center [92, 154] width 127 height 26
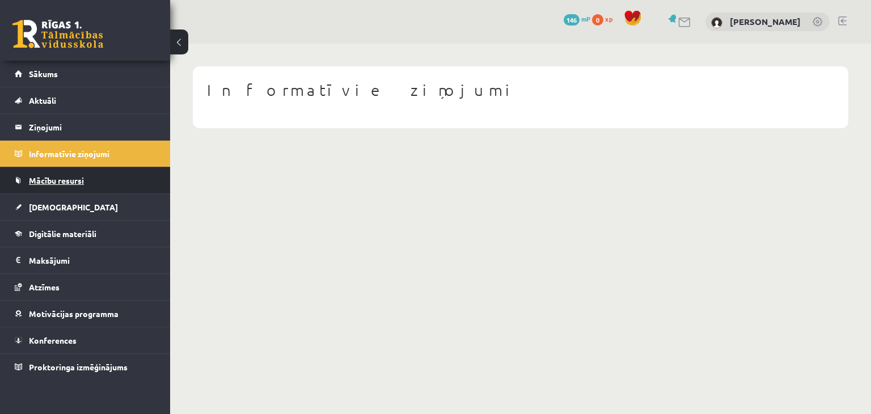
click at [40, 187] on link "Mācību resursi" at bounding box center [85, 180] width 141 height 26
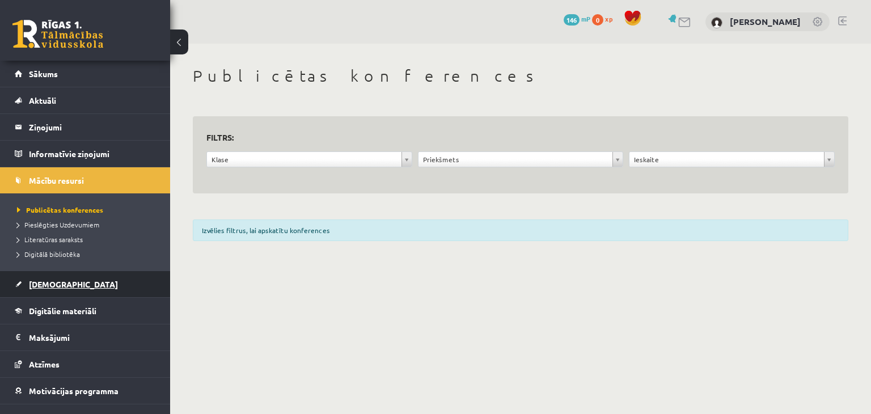
click at [45, 292] on link "[DEMOGRAPHIC_DATA]" at bounding box center [85, 284] width 141 height 26
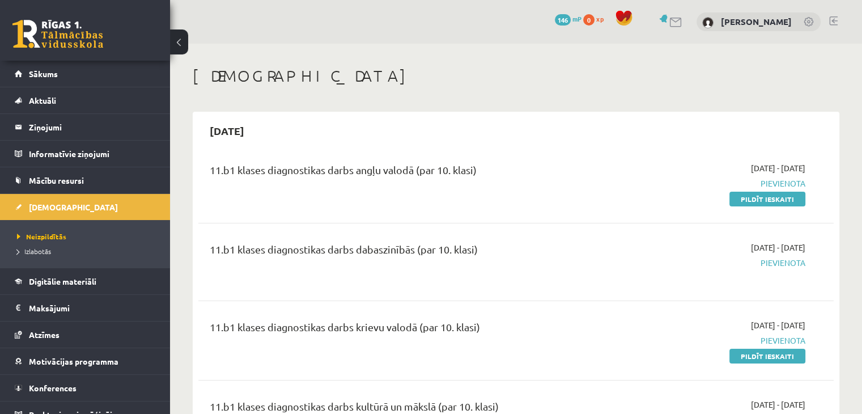
click at [39, 256] on li "Izlabotās" at bounding box center [88, 251] width 142 height 15
click at [39, 252] on span "Izlabotās" at bounding box center [37, 251] width 40 height 9
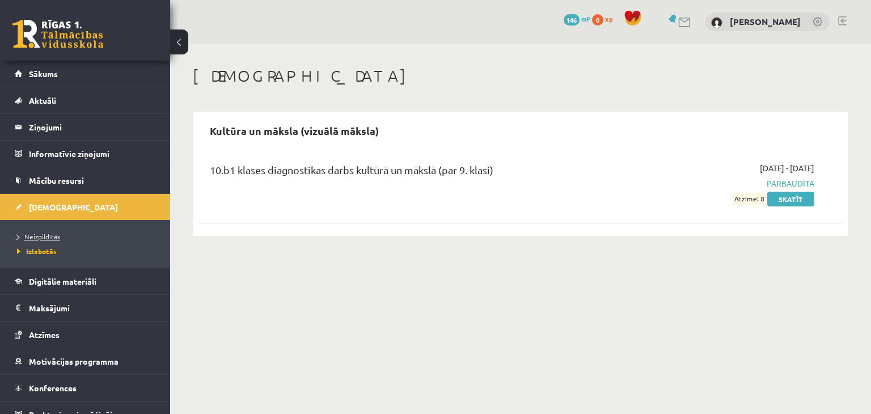
click at [39, 235] on span "Neizpildītās" at bounding box center [38, 236] width 43 height 9
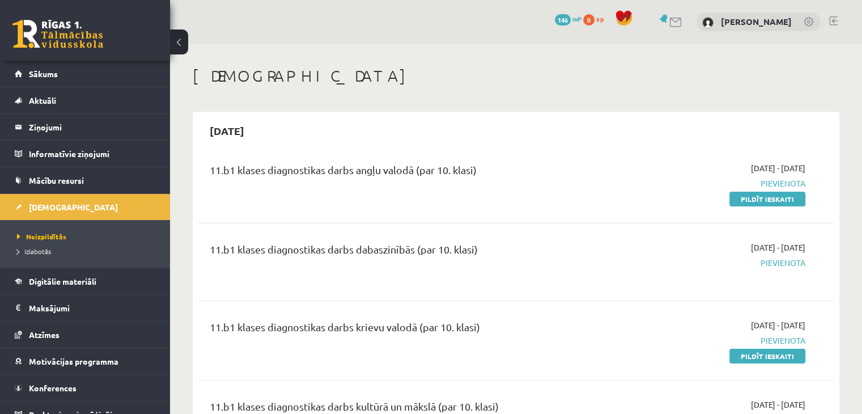
click at [666, 16] on link at bounding box center [664, 18] width 11 height 9
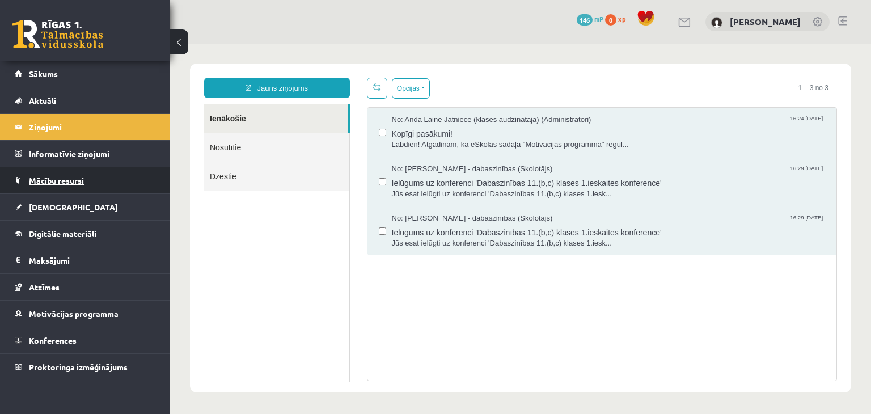
click at [42, 180] on span "Mācību resursi" at bounding box center [56, 180] width 55 height 10
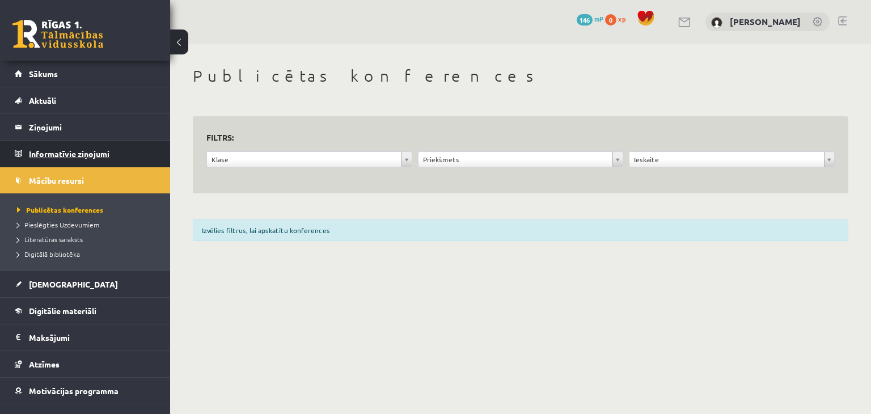
click at [55, 147] on legend "Informatīvie ziņojumi 0" at bounding box center [92, 154] width 127 height 26
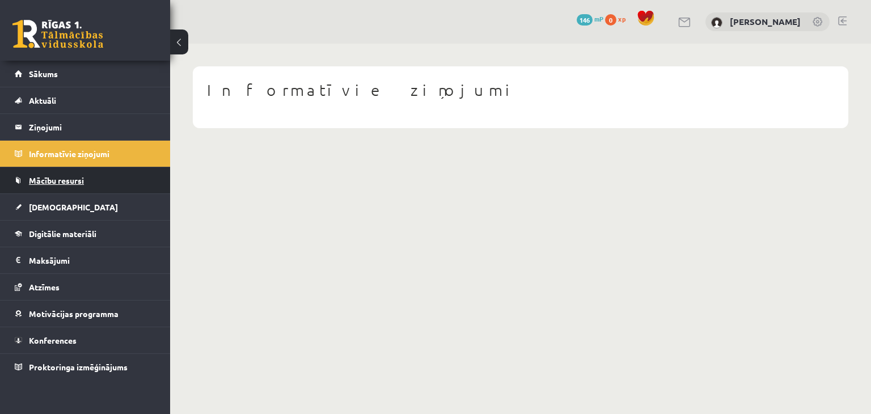
click at [59, 180] on span "Mācību resursi" at bounding box center [56, 180] width 55 height 10
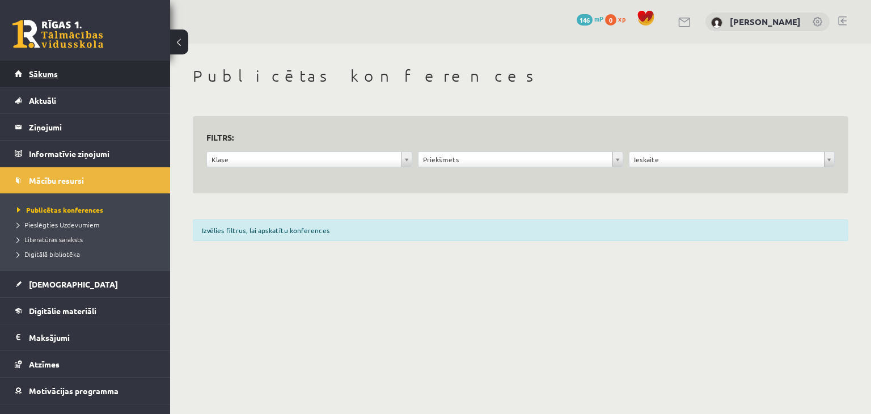
click at [41, 71] on span "Sākums" at bounding box center [43, 74] width 29 height 10
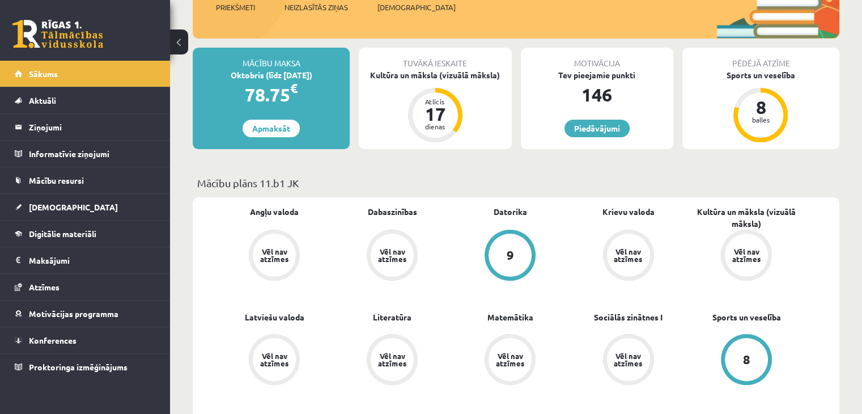
scroll to position [170, 0]
click at [767, 73] on div "Sports un veselība" at bounding box center [761, 75] width 157 height 12
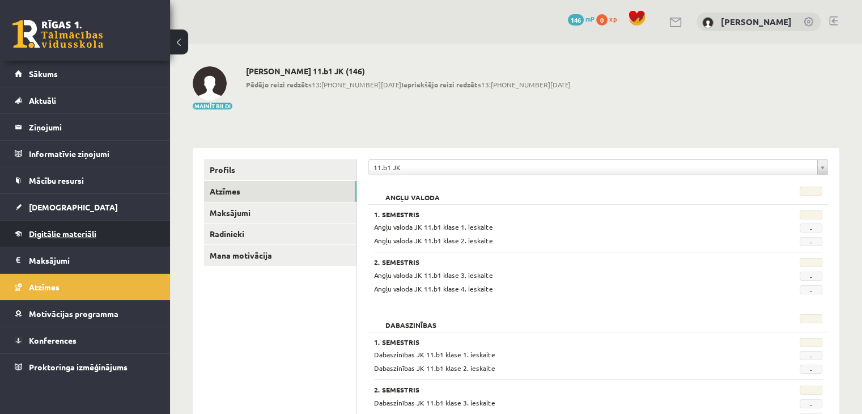
click at [46, 238] on link "Digitālie materiāli" at bounding box center [85, 234] width 141 height 26
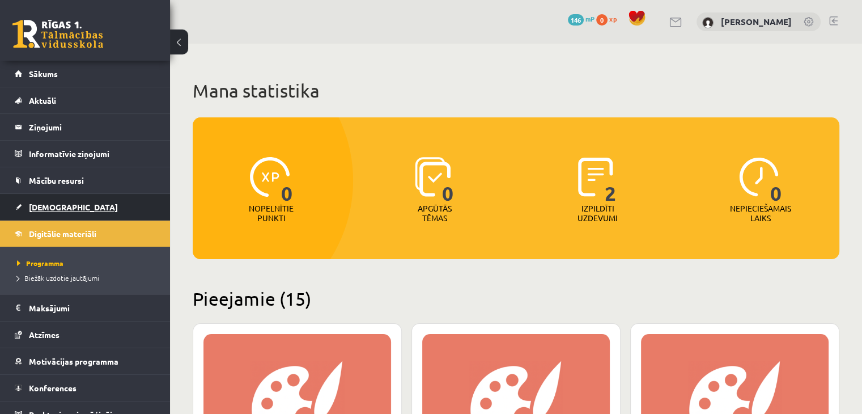
click at [37, 203] on span "[DEMOGRAPHIC_DATA]" at bounding box center [73, 207] width 89 height 10
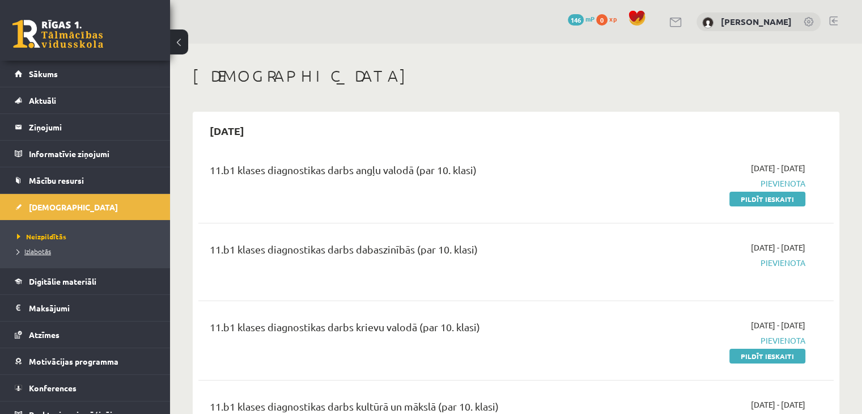
click at [34, 251] on span "Izlabotās" at bounding box center [34, 251] width 34 height 9
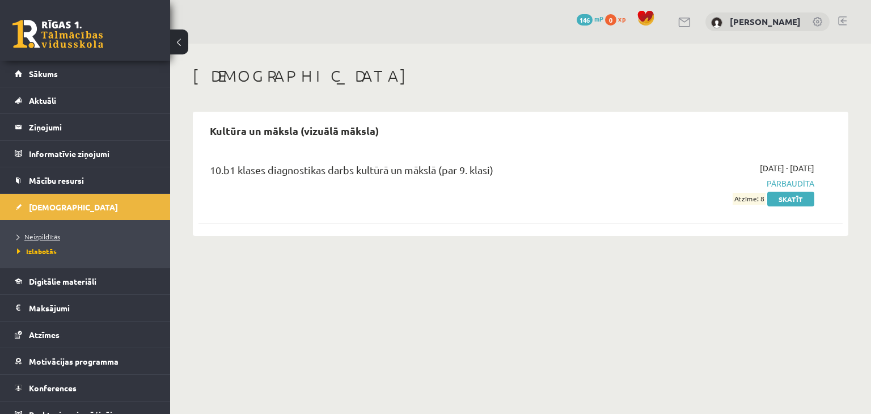
click at [41, 234] on span "Neizpildītās" at bounding box center [38, 236] width 43 height 9
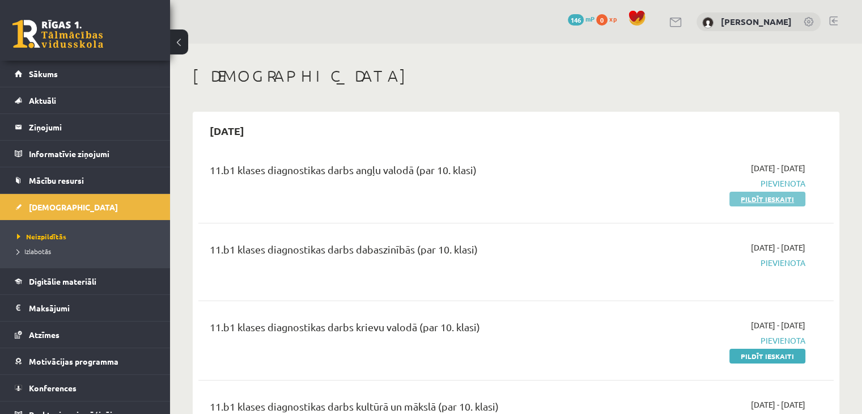
click at [749, 196] on link "Pildīt ieskaiti" at bounding box center [768, 199] width 76 height 15
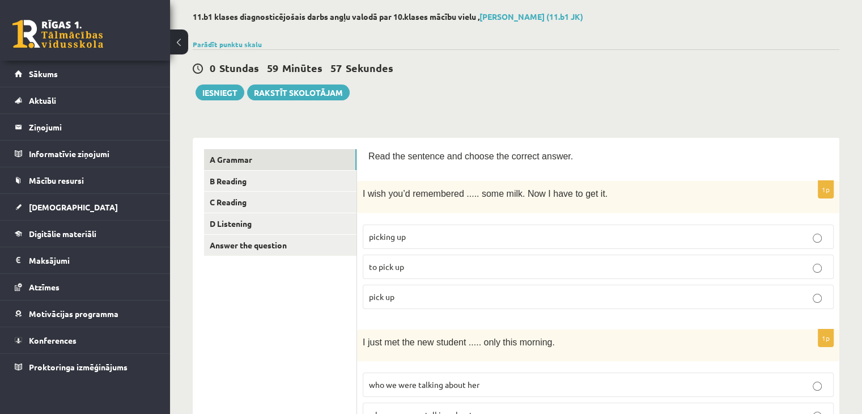
scroll to position [55, 0]
click at [446, 262] on p "to pick up" at bounding box center [598, 266] width 459 height 12
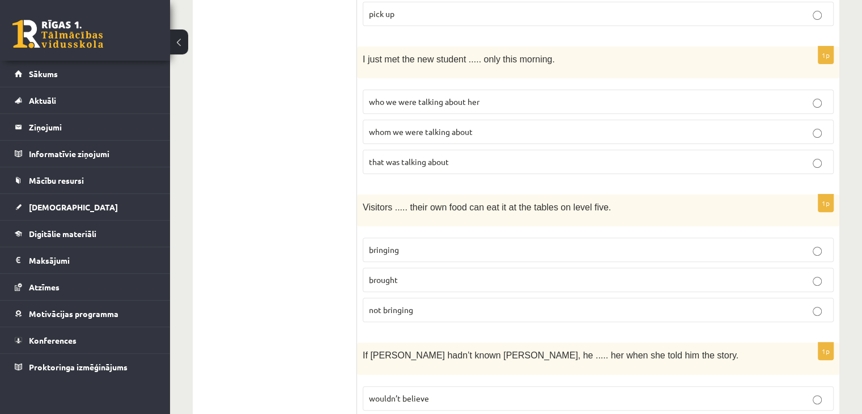
scroll to position [338, 0]
click at [421, 273] on p "brought" at bounding box center [598, 279] width 459 height 12
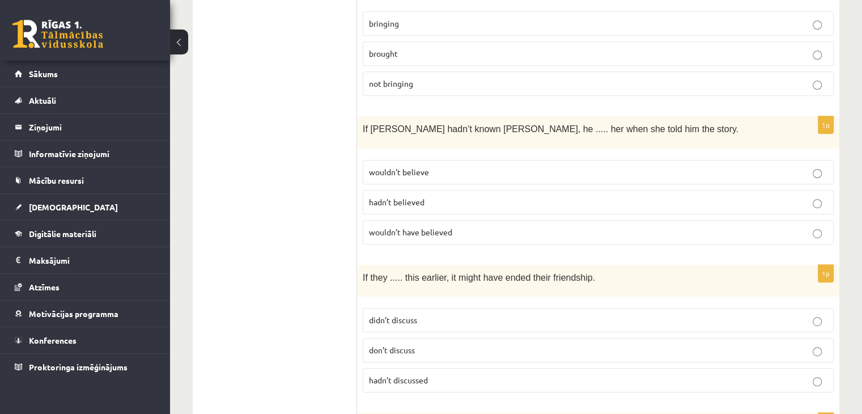
scroll to position [564, 0]
click at [415, 168] on p "wouldn’t believe" at bounding box center [598, 172] width 459 height 12
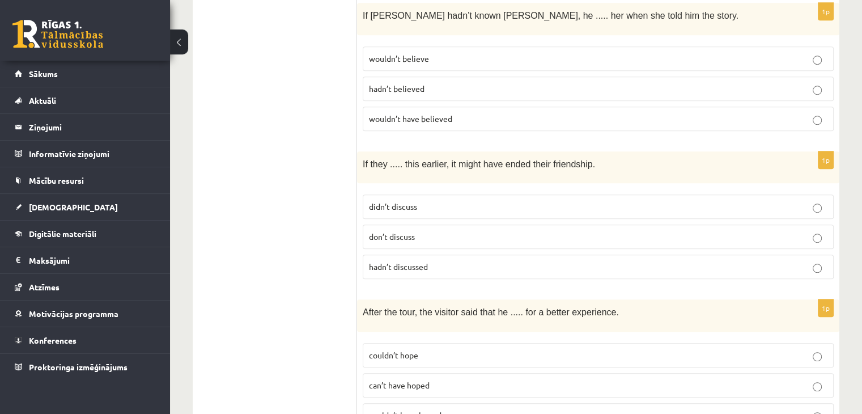
scroll to position [678, 0]
click at [413, 261] on span "hadn’t discussed" at bounding box center [398, 266] width 59 height 10
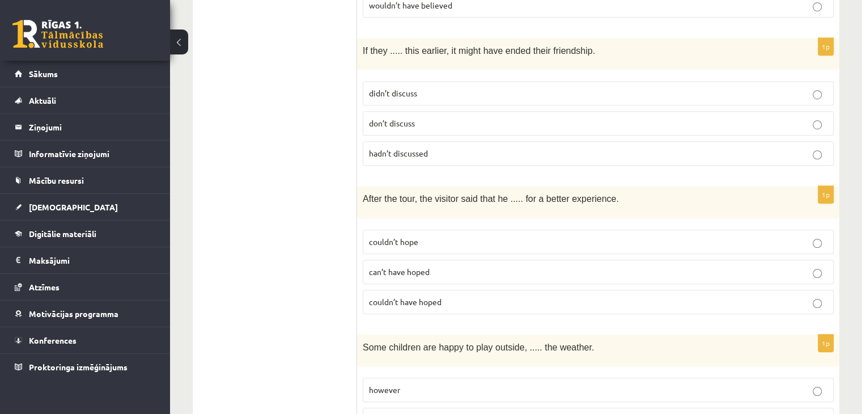
scroll to position [791, 0]
click at [419, 295] on p "couldn’t have hoped" at bounding box center [598, 301] width 459 height 12
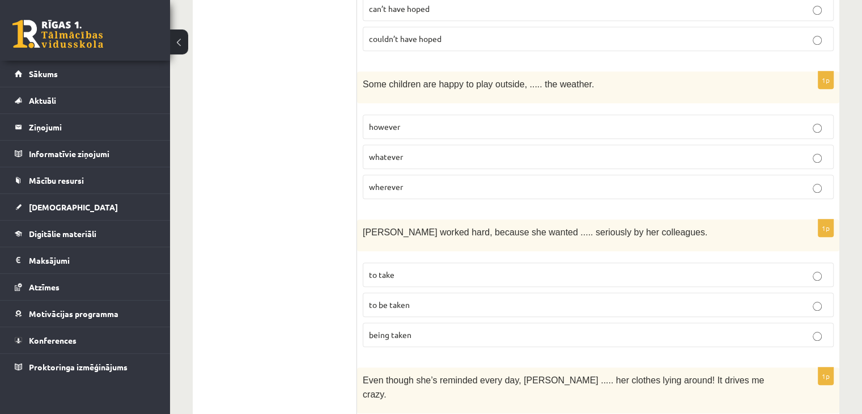
scroll to position [1070, 0]
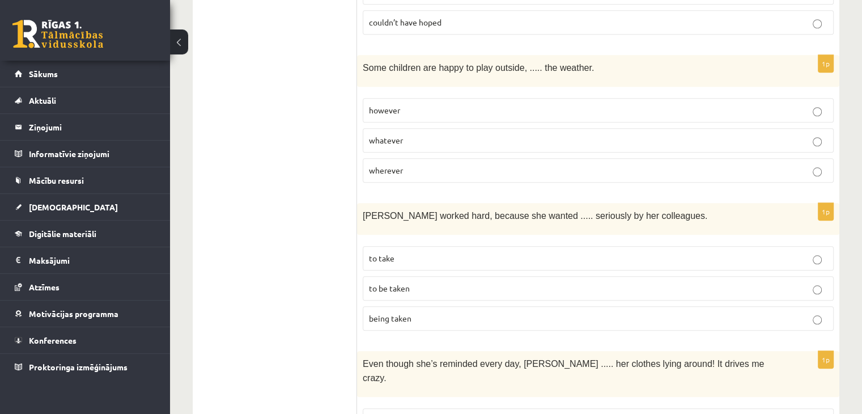
click at [413, 282] on p "to be taken" at bounding box center [598, 288] width 459 height 12
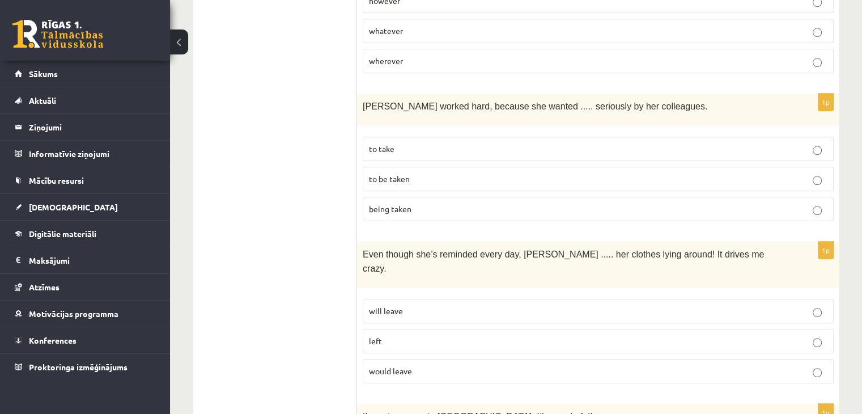
scroll to position [1180, 0]
click at [388, 334] on p "left" at bounding box center [598, 340] width 459 height 12
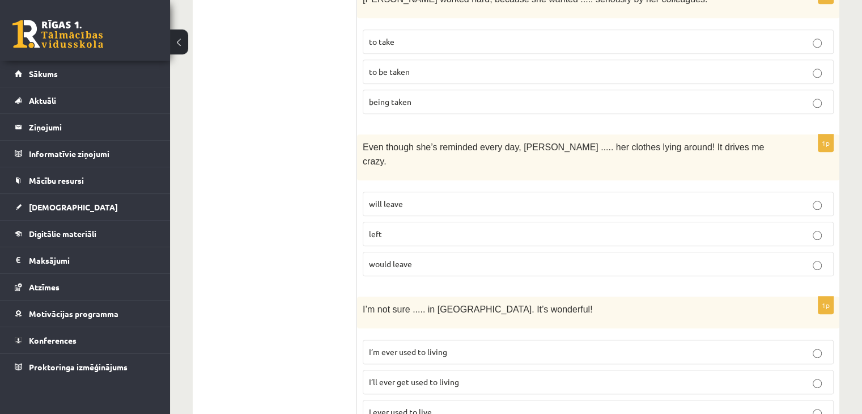
scroll to position [1288, 0]
click at [407, 375] on span "I’ll ever get used to living" at bounding box center [414, 380] width 90 height 10
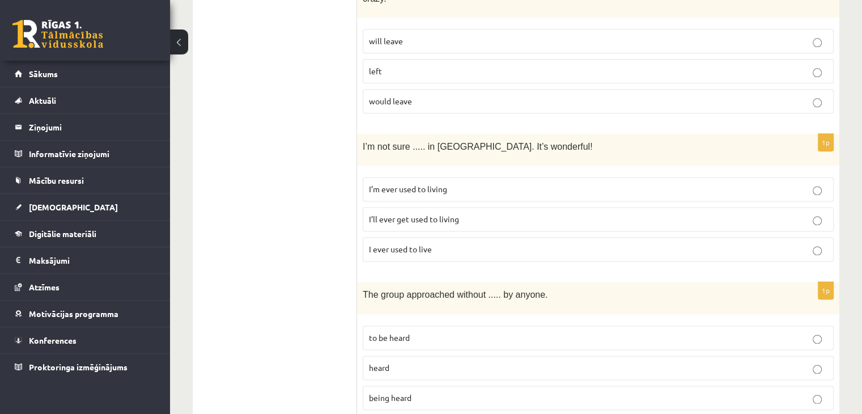
scroll to position [1450, 0]
click at [421, 391] on p "being heard" at bounding box center [598, 397] width 459 height 12
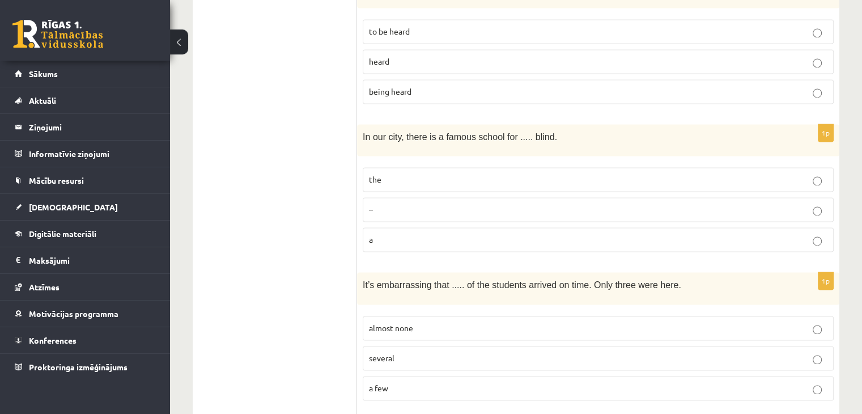
scroll to position [1847, 0]
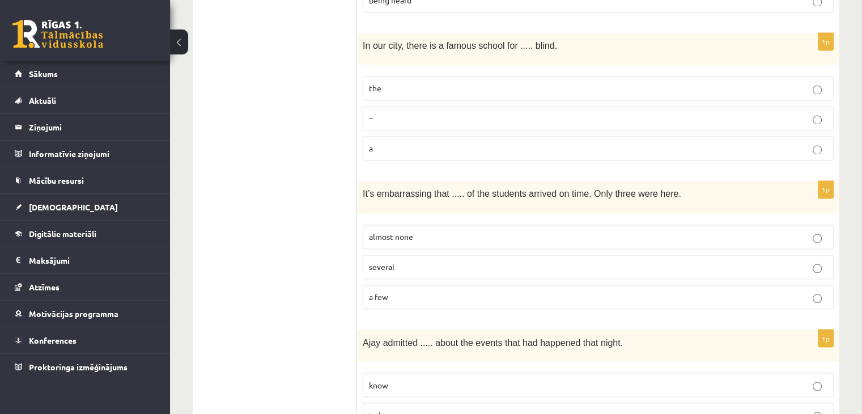
click at [399, 231] on span "almost none" at bounding box center [391, 236] width 44 height 10
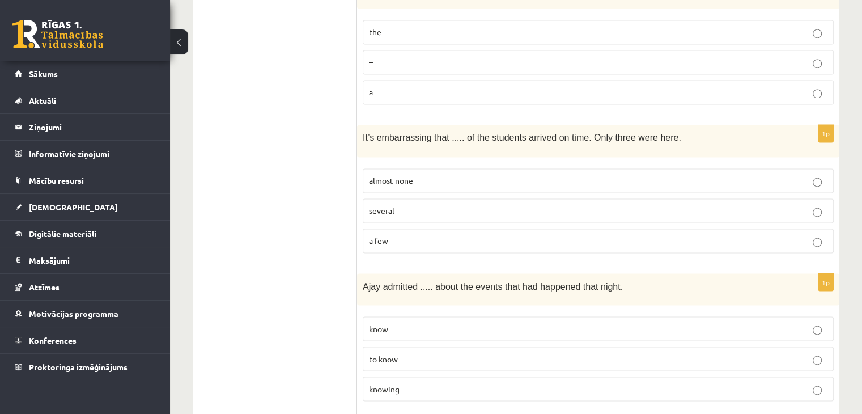
scroll to position [1903, 0]
click at [376, 383] on span "knowing" at bounding box center [384, 388] width 31 height 10
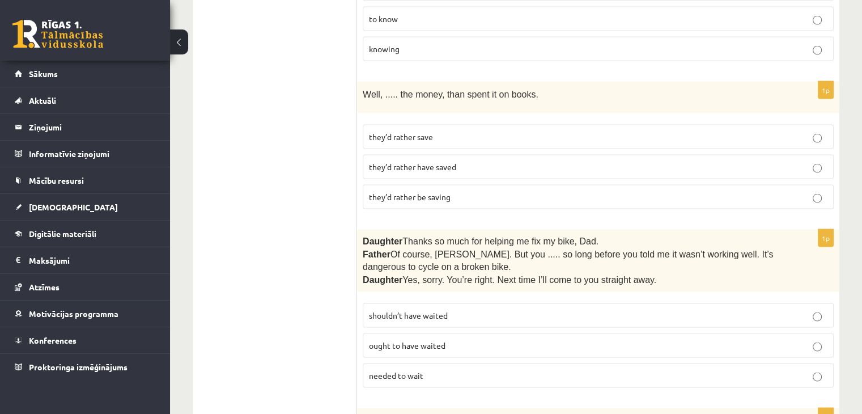
scroll to position [2243, 0]
click at [417, 309] on p "shouldn’t have waited" at bounding box center [598, 315] width 459 height 12
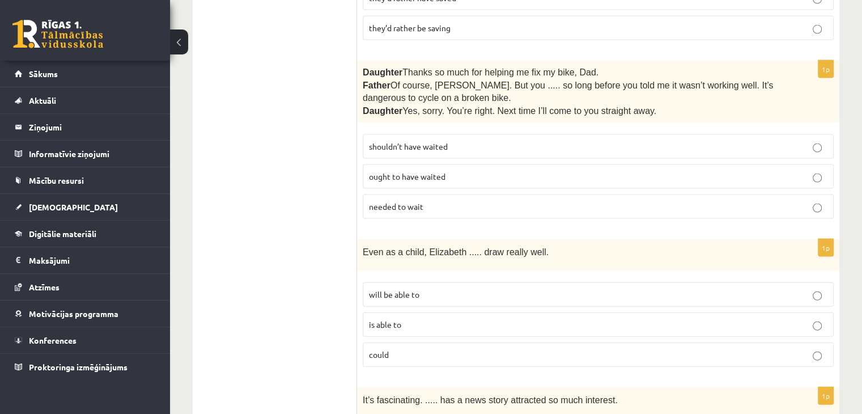
scroll to position [2412, 0]
click at [394, 319] on span "is able to" at bounding box center [385, 324] width 32 height 10
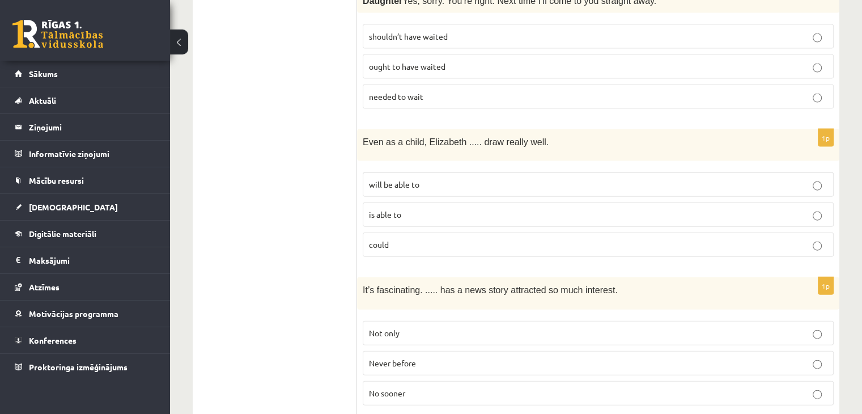
scroll to position [2522, 0]
click at [406, 357] on span "Never before" at bounding box center [392, 362] width 47 height 10
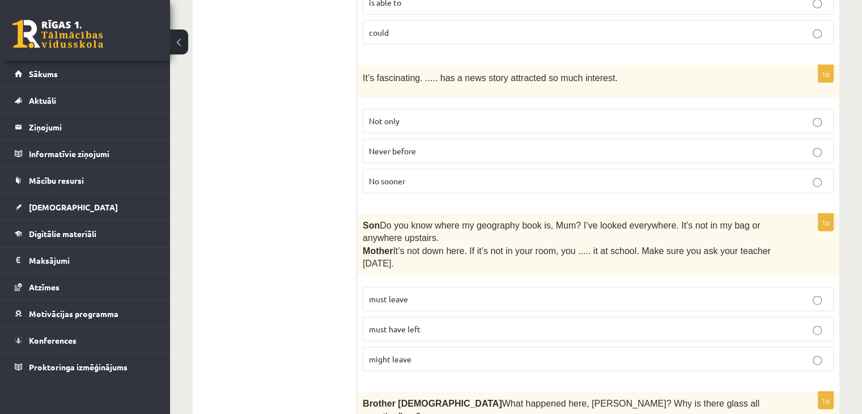
scroll to position [2748, 0]
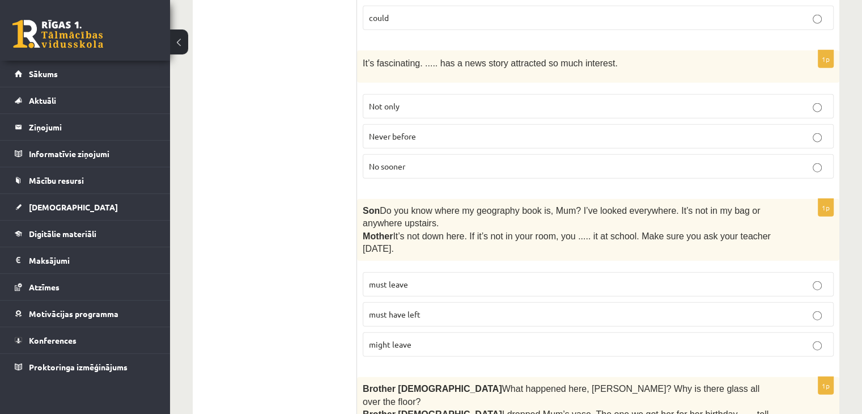
click at [424, 308] on p "must have left" at bounding box center [598, 314] width 459 height 12
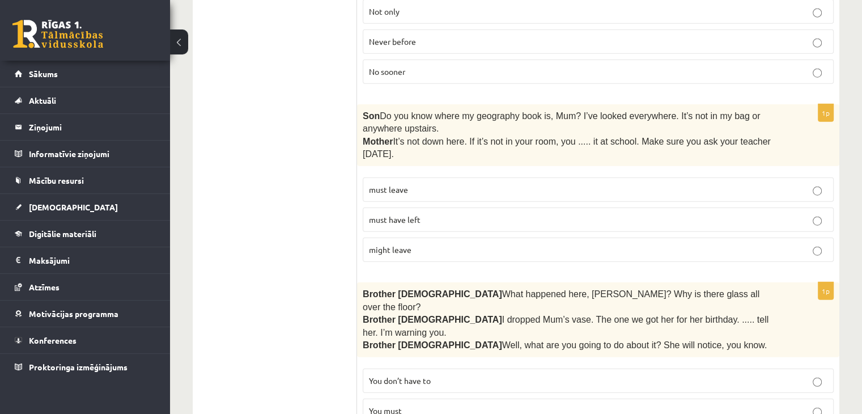
scroll to position [2855, 0]
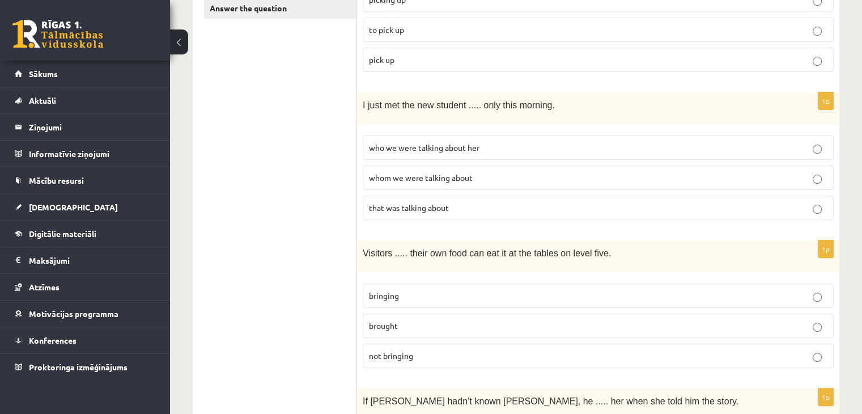
scroll to position [292, 0]
click at [403, 176] on span "whom we were talking about" at bounding box center [421, 177] width 104 height 10
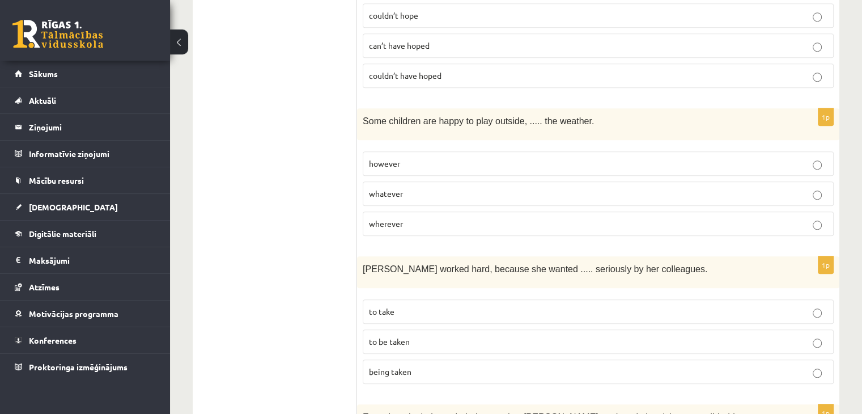
scroll to position [1017, 0]
click at [426, 187] on p "whatever" at bounding box center [598, 193] width 459 height 12
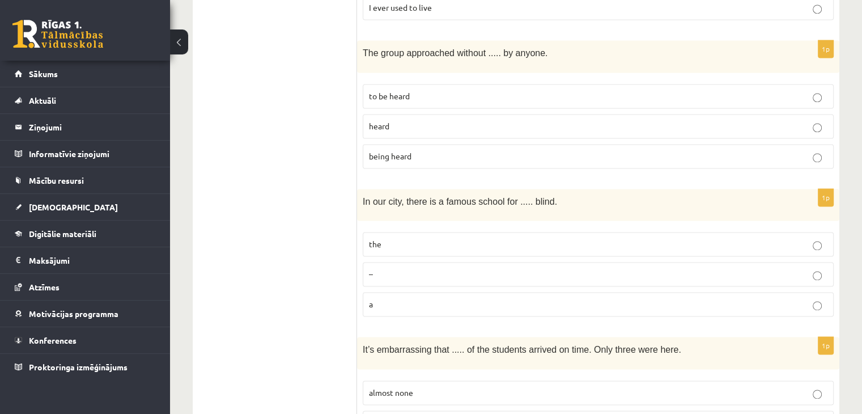
scroll to position [1691, 0]
click at [699, 226] on fieldset "the – a" at bounding box center [598, 273] width 471 height 94
click at [700, 231] on label "the" at bounding box center [598, 243] width 471 height 24
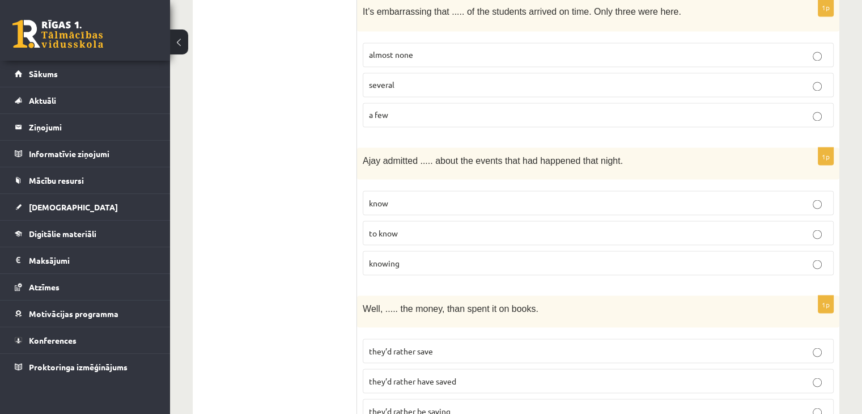
scroll to position [2029, 0]
click at [383, 227] on span "to know" at bounding box center [383, 232] width 29 height 10
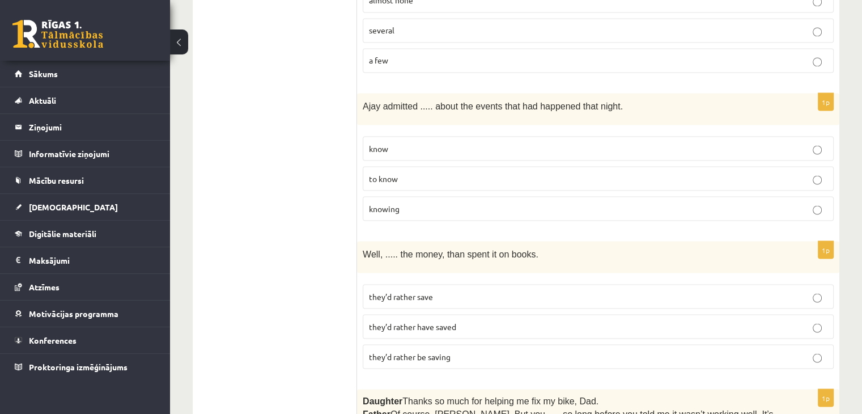
scroll to position [2083, 0]
click at [431, 291] on span "they’d rather save" at bounding box center [401, 296] width 64 height 10
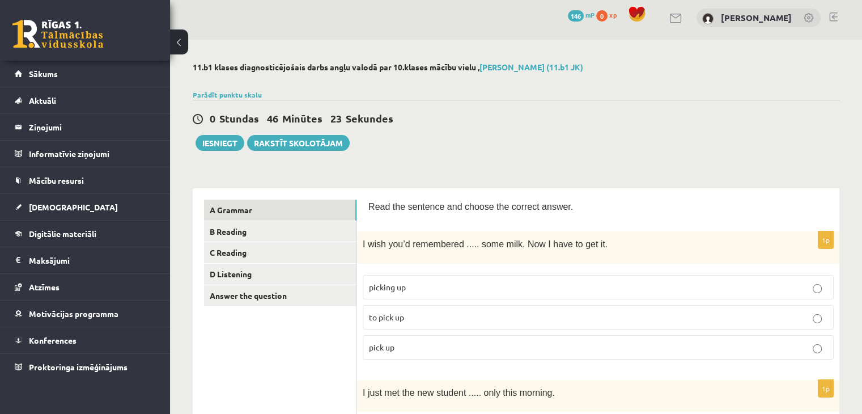
scroll to position [0, 0]
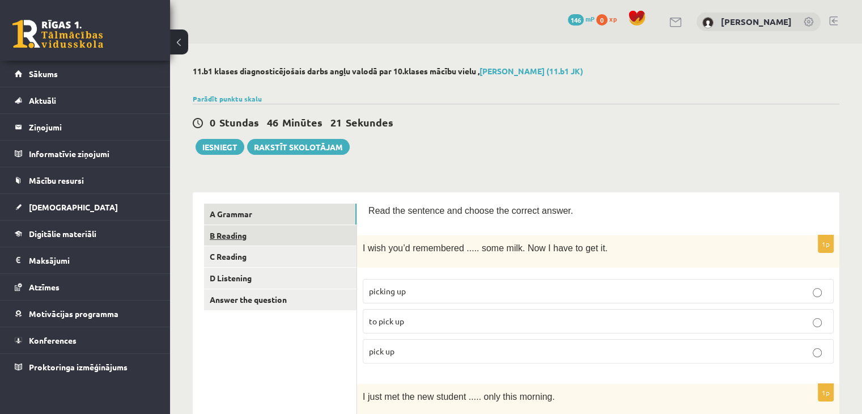
click at [259, 232] on link "B Reading" at bounding box center [280, 235] width 153 height 21
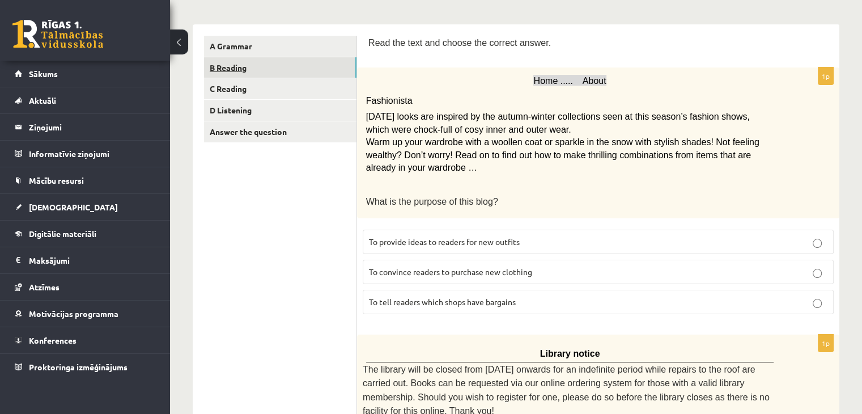
scroll to position [168, 0]
click at [584, 78] on span "Home ..... About" at bounding box center [570, 80] width 73 height 10
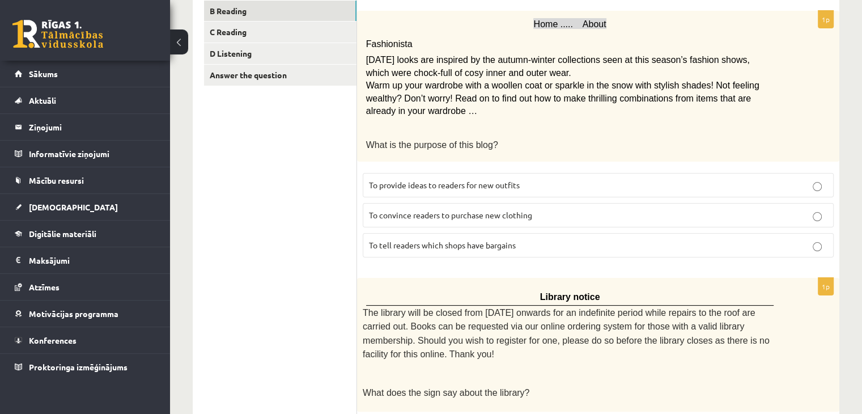
scroll to position [225, 0]
click at [456, 212] on span "To convince readers to purchase new clothing" at bounding box center [450, 214] width 163 height 10
click at [407, 109] on span "Warm up your wardrobe with a woollen coat or sparkle in the snow with stylish s…" at bounding box center [562, 97] width 393 height 35
drag, startPoint x: 538, startPoint y: 23, endPoint x: 627, endPoint y: 11, distance: 89.8
click at [627, 10] on div "Home ..... About Fashionista Today’s looks are inspired by the autumn-winter co…" at bounding box center [598, 85] width 483 height 151
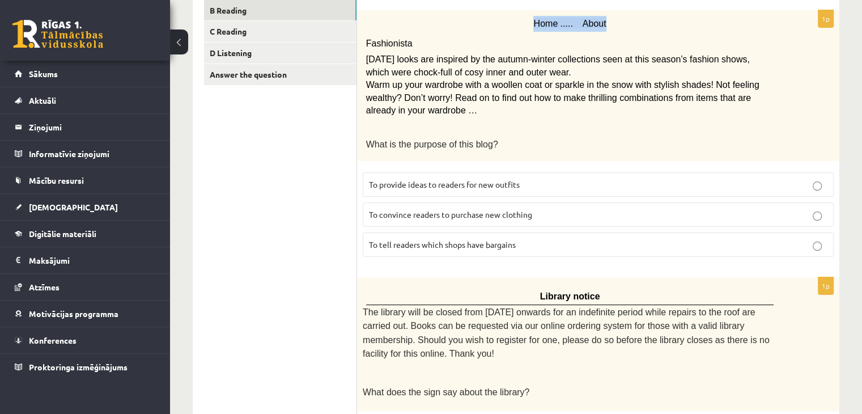
click at [627, 20] on p "Home ..... About" at bounding box center [570, 24] width 408 height 16
click at [625, 35] on p "Fashionista" at bounding box center [570, 42] width 408 height 20
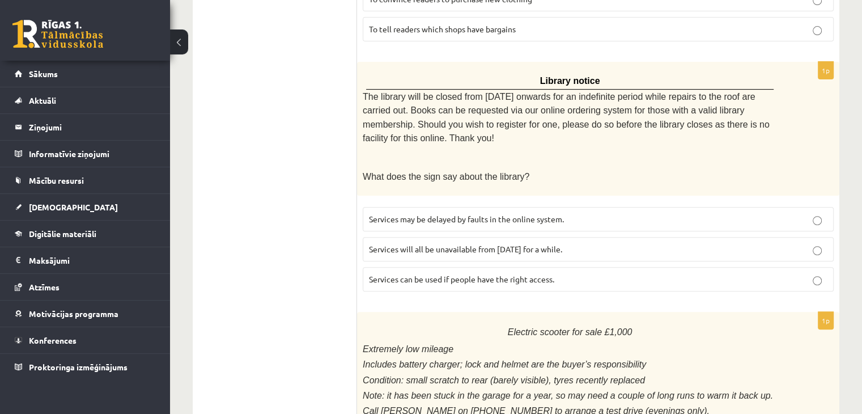
scroll to position [445, 0]
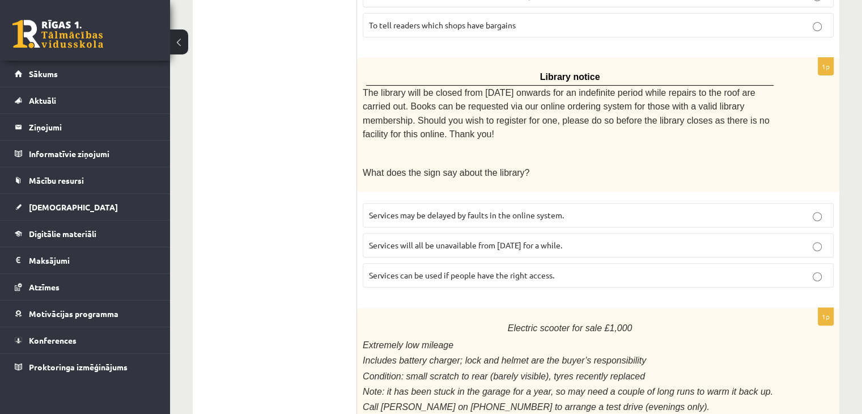
click at [502, 240] on span "Services will all be unavailable from [DATE] for a while." at bounding box center [465, 245] width 193 height 10
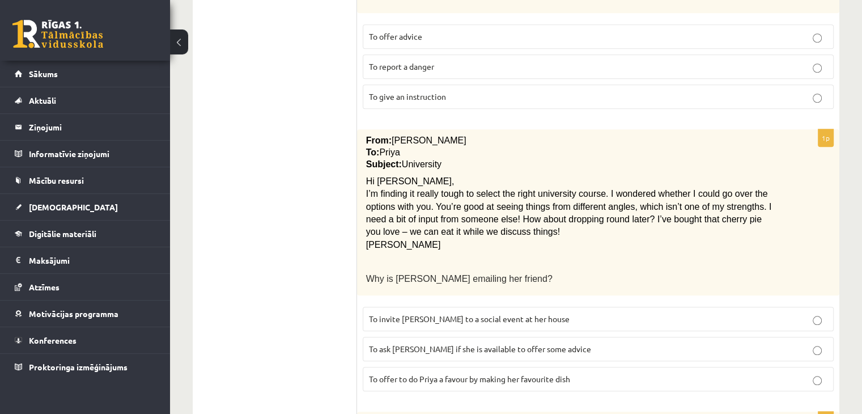
scroll to position [1114, 0]
click at [490, 344] on span "To ask [PERSON_NAME] if she is available to offer some advice" at bounding box center [480, 349] width 222 height 10
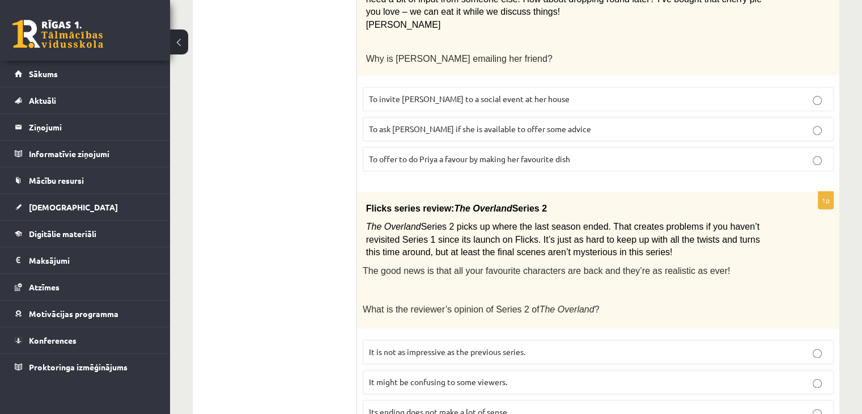
scroll to position [1334, 0]
click at [488, 375] on p "It might be confusing to some viewers." at bounding box center [598, 381] width 459 height 12
drag, startPoint x: 468, startPoint y: 325, endPoint x: 295, endPoint y: 248, distance: 189.1
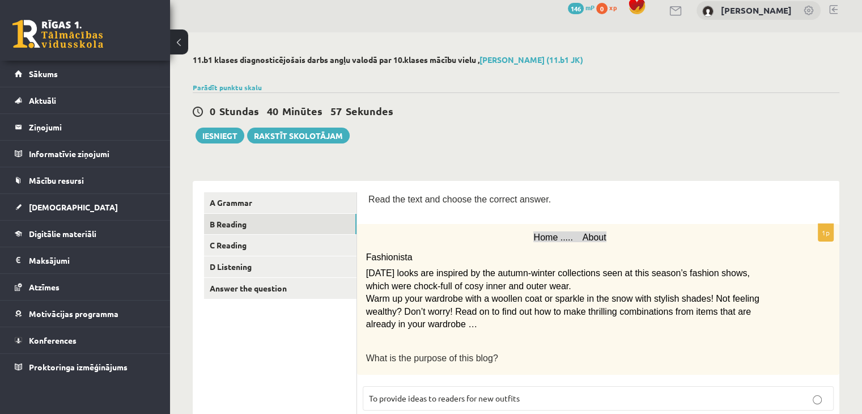
scroll to position [0, 0]
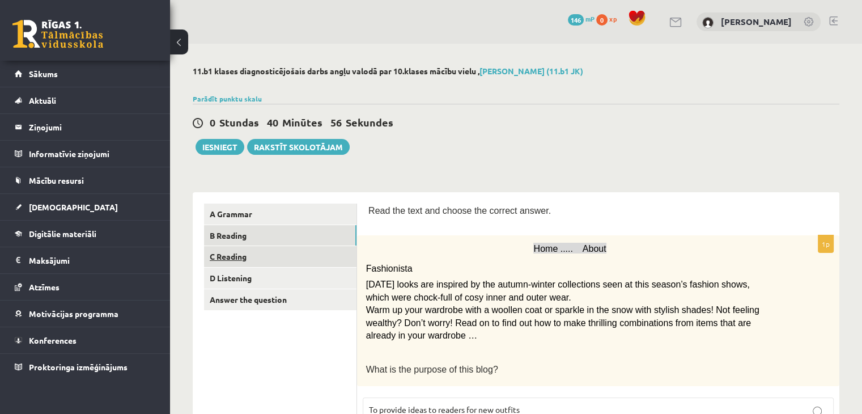
click at [225, 257] on link "C Reading" at bounding box center [280, 256] width 153 height 21
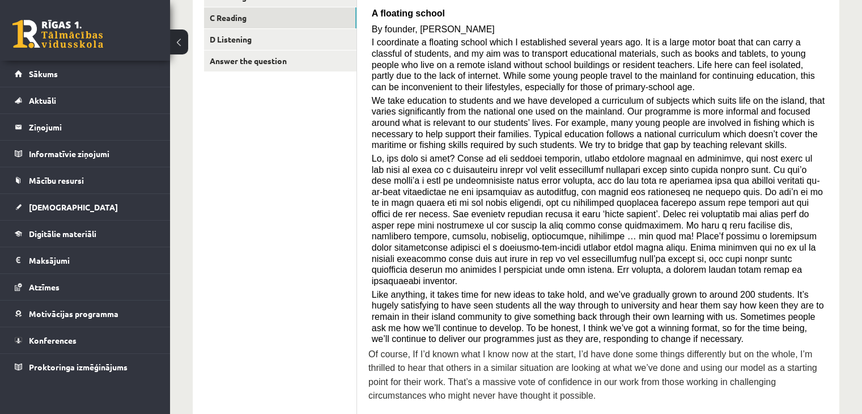
scroll to position [160, 0]
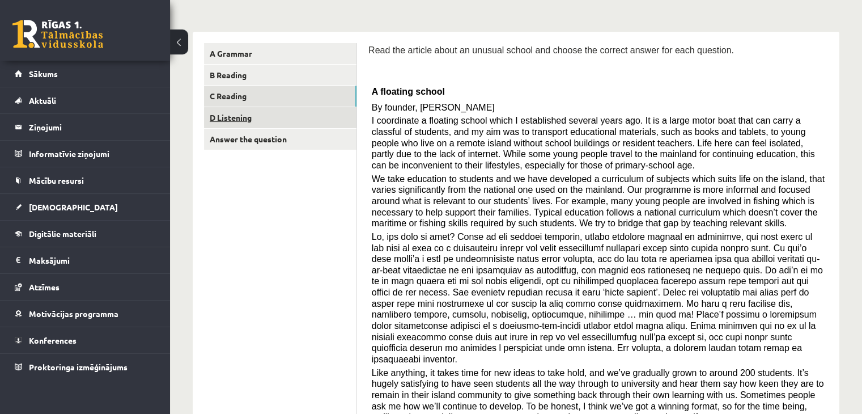
click at [240, 119] on link "D Listening" at bounding box center [280, 117] width 153 height 21
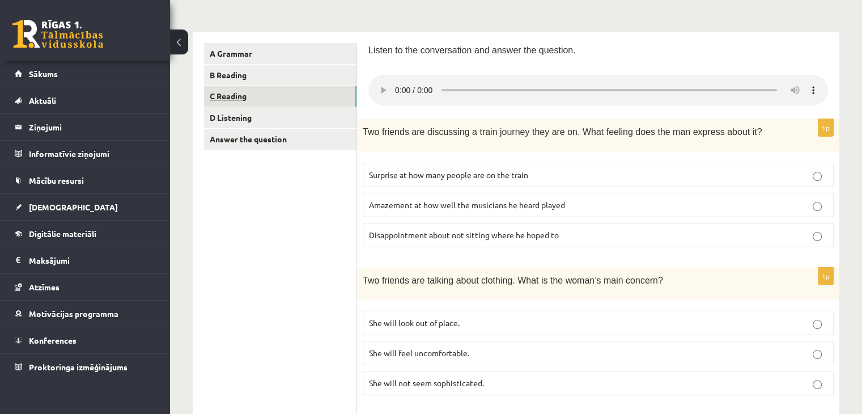
click at [231, 102] on link "C Reading" at bounding box center [280, 96] width 153 height 21
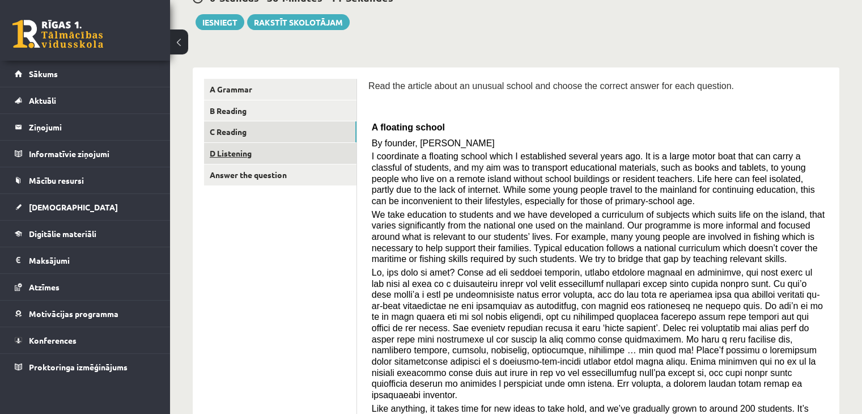
scroll to position [98, 0]
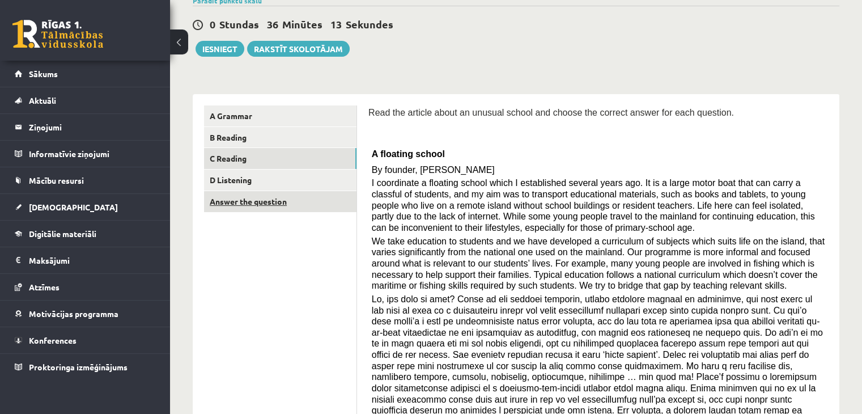
click at [240, 197] on link "Answer the question" at bounding box center [280, 201] width 153 height 21
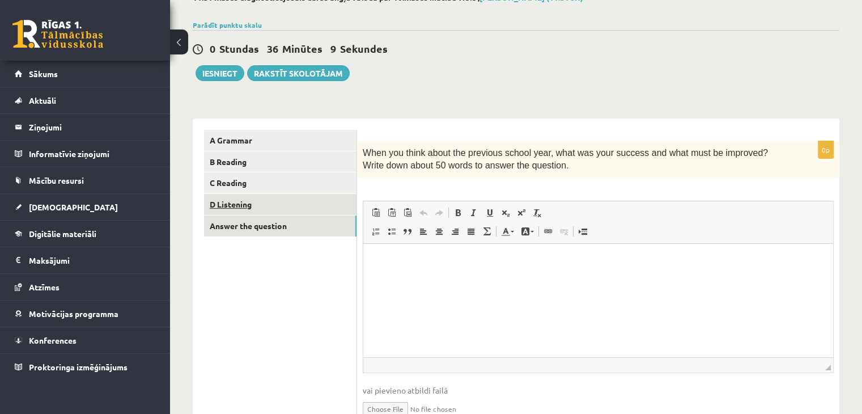
scroll to position [74, 0]
click at [242, 197] on link "D Listening" at bounding box center [280, 203] width 153 height 21
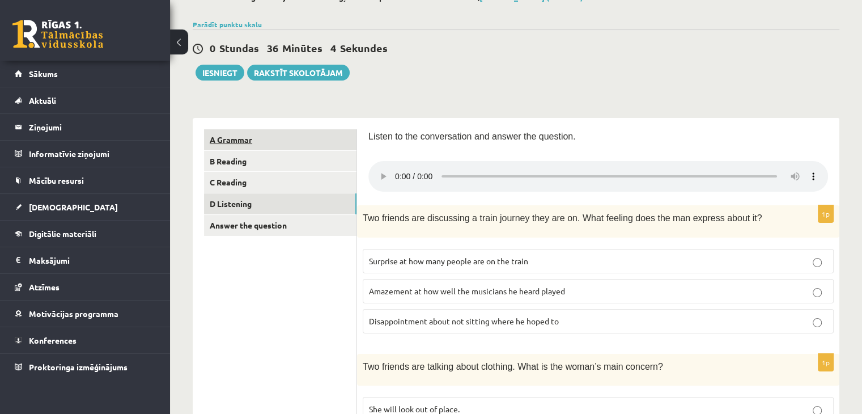
click at [215, 134] on link "A Grammar" at bounding box center [280, 139] width 153 height 21
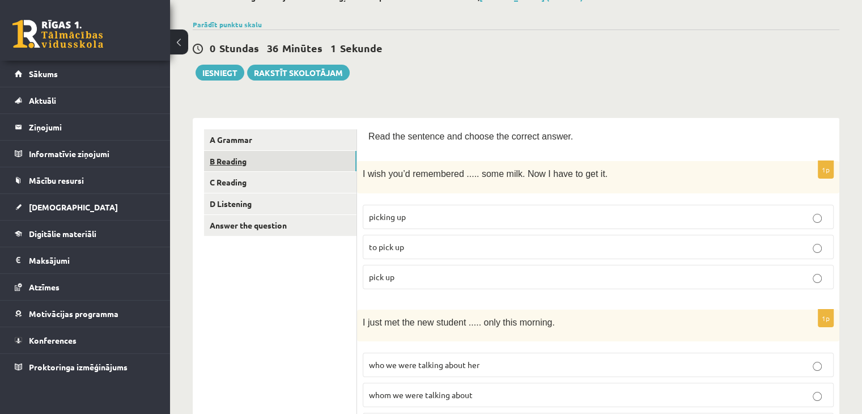
click at [236, 164] on link "B Reading" at bounding box center [280, 161] width 153 height 21
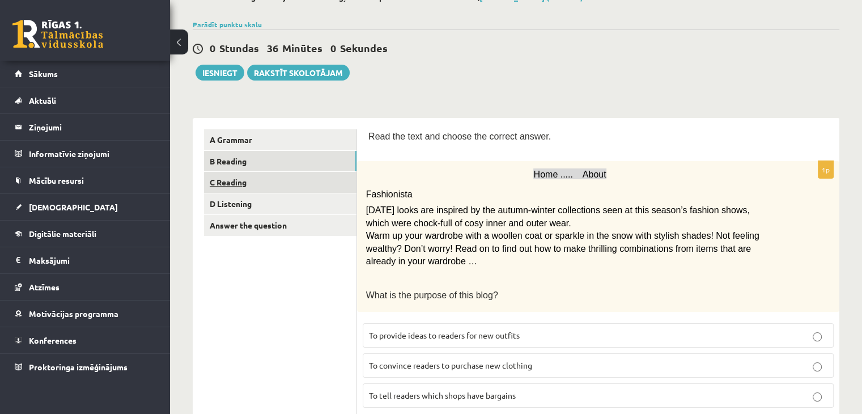
click at [229, 177] on link "C Reading" at bounding box center [280, 182] width 153 height 21
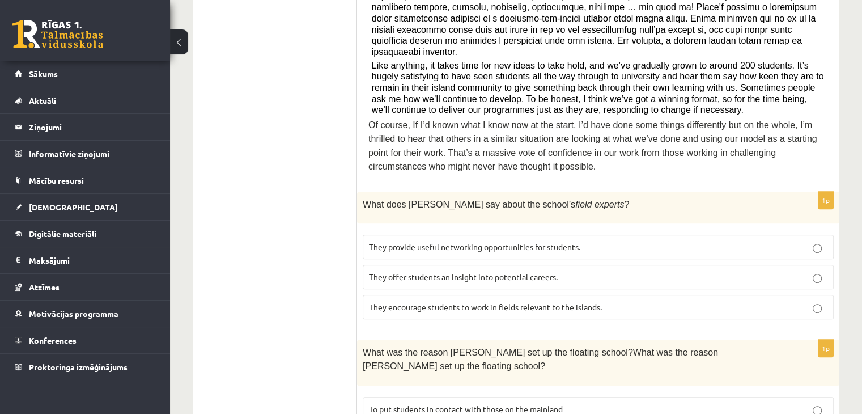
scroll to position [468, 0]
click at [453, 271] on span "They offer students an insight into potential careers." at bounding box center [463, 276] width 189 height 10
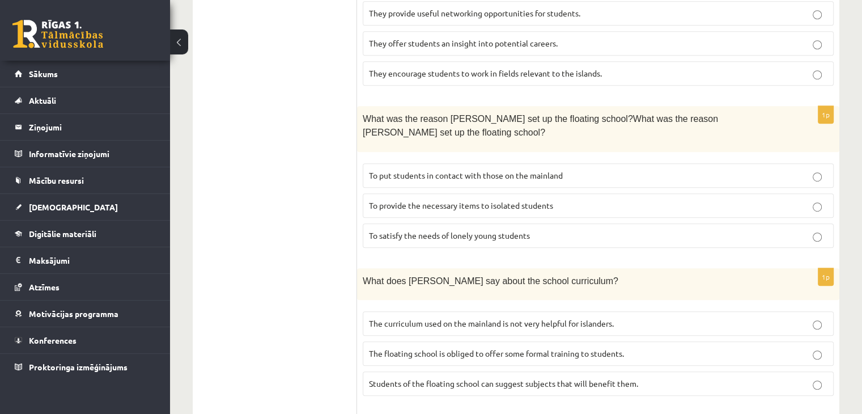
scroll to position [702, 0]
click at [591, 318] on span "The curriculum used on the mainland is not very helpful for islanders." at bounding box center [491, 323] width 245 height 10
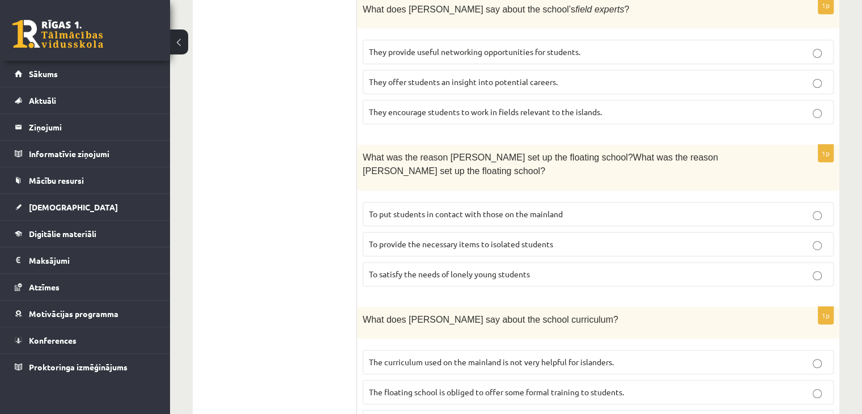
scroll to position [663, 0]
click at [516, 238] on span "To provide the necessary items to isolated students" at bounding box center [461, 243] width 184 height 10
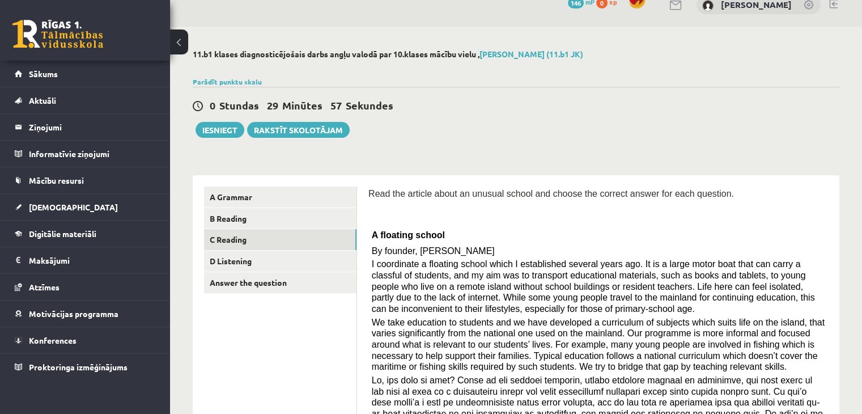
scroll to position [0, 0]
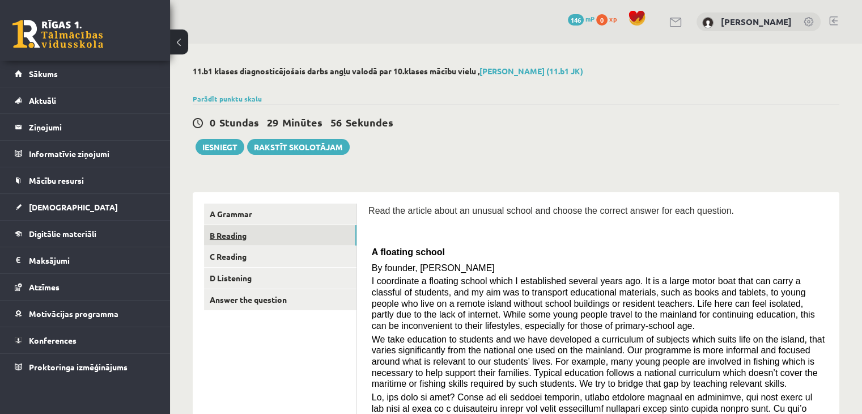
click at [254, 236] on link "B Reading" at bounding box center [280, 235] width 153 height 21
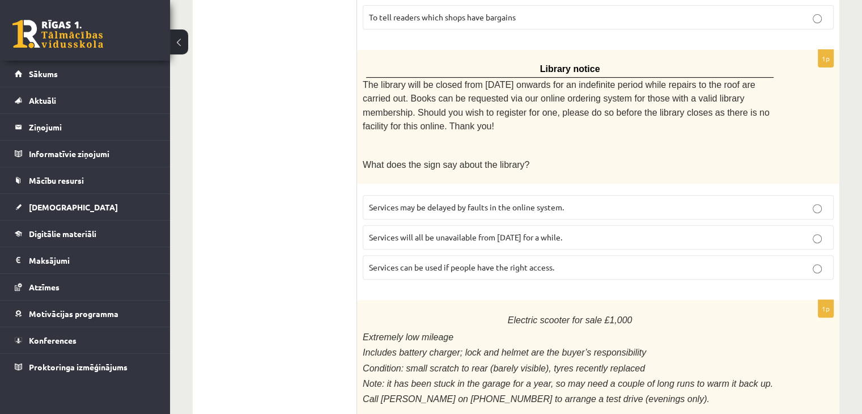
scroll to position [453, 0]
click at [491, 261] on span "Services can be used if people have the right access." at bounding box center [461, 266] width 185 height 10
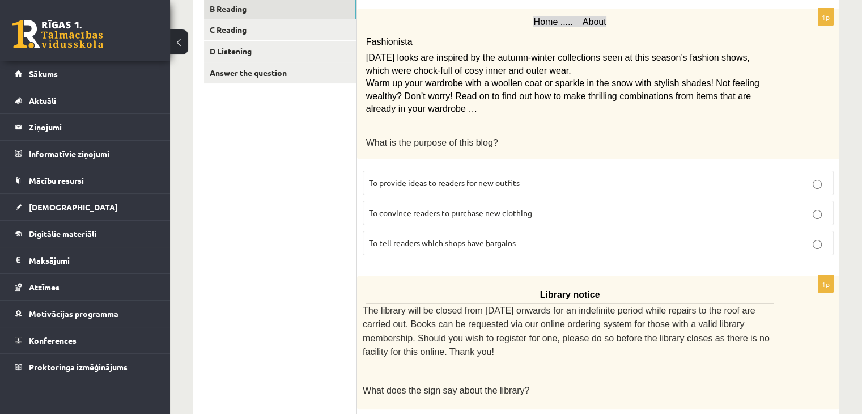
scroll to position [227, 0]
click at [488, 183] on span "To provide ideas to readers for new outfits" at bounding box center [444, 182] width 151 height 10
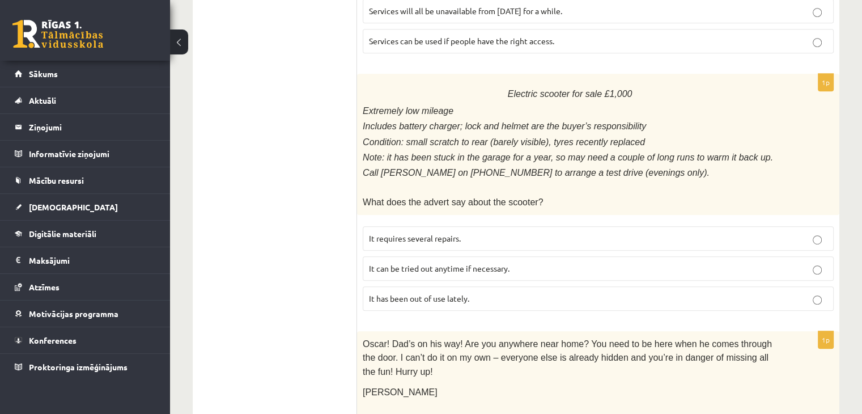
scroll to position [679, 0]
click at [481, 256] on label "It can be tried out anytime if necessary." at bounding box center [598, 268] width 471 height 24
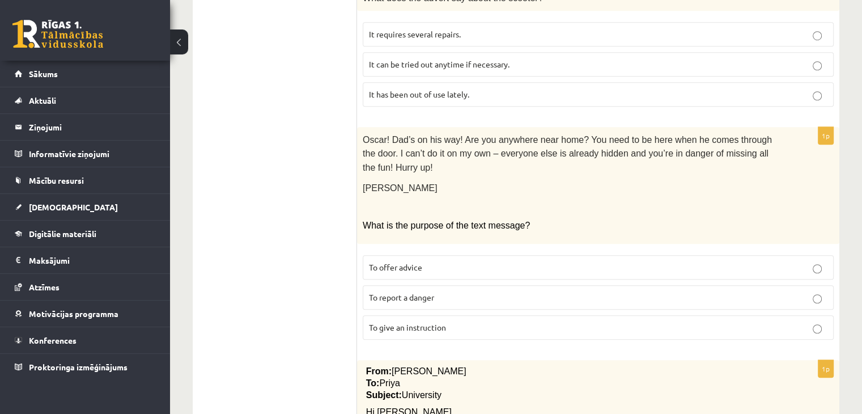
scroll to position [882, 0]
click at [390, 292] on p "To report a danger" at bounding box center [598, 298] width 459 height 12
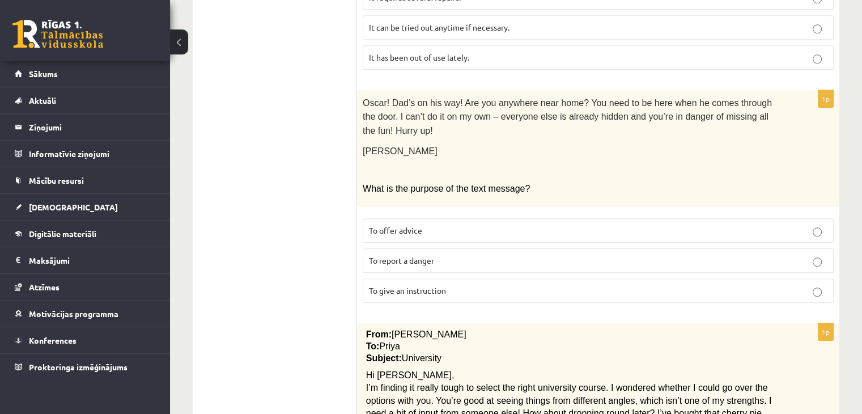
scroll to position [887, 0]
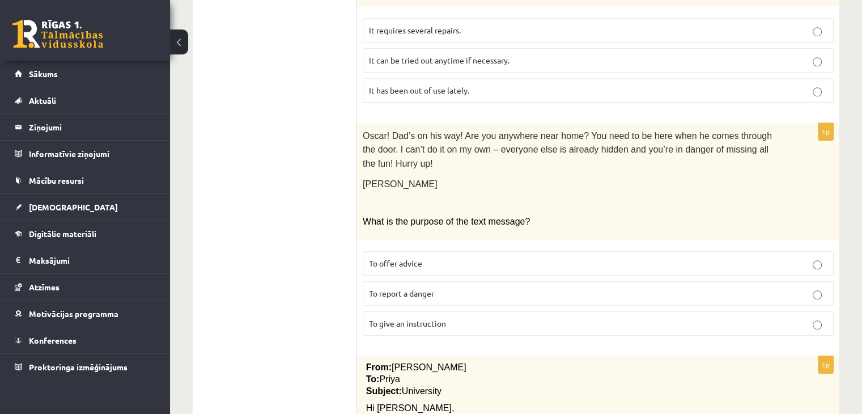
click at [433, 257] on p "To offer advice" at bounding box center [598, 263] width 459 height 12
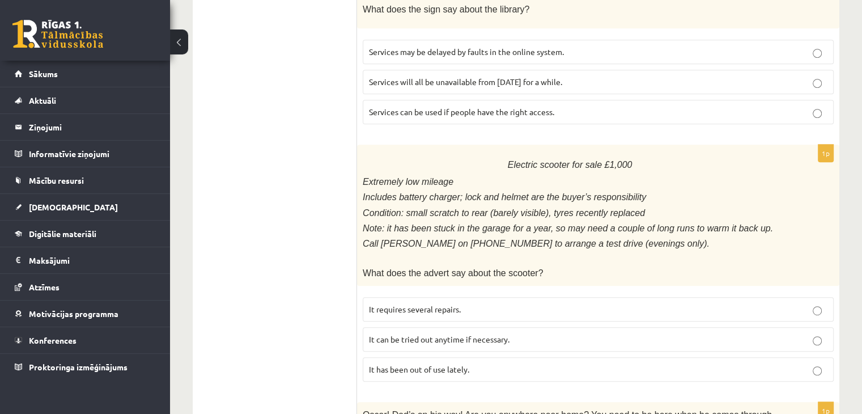
scroll to position [608, 0]
drag, startPoint x: 469, startPoint y: 330, endPoint x: 475, endPoint y: 325, distance: 7.6
click at [474, 326] on fieldset "It requires several repairs. It can be tried out anytime if necessary. It has b…" at bounding box center [598, 338] width 471 height 94
click at [484, 363] on p "It has been out of use lately." at bounding box center [598, 369] width 459 height 12
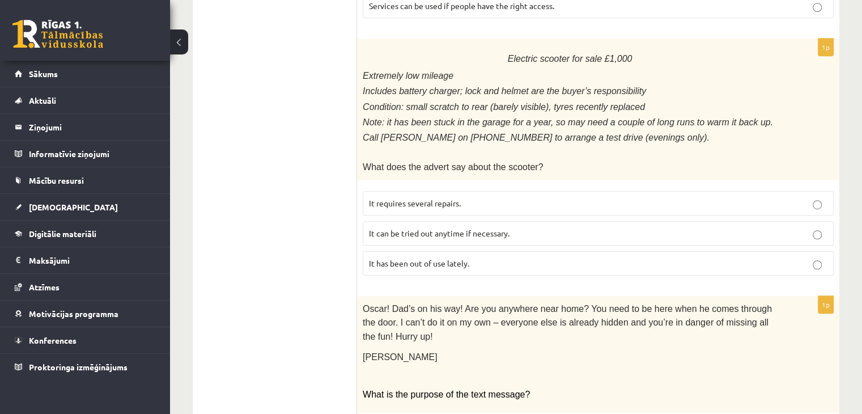
scroll to position [714, 0]
click at [525, 227] on p "It can be tried out anytime if necessary." at bounding box center [598, 233] width 459 height 12
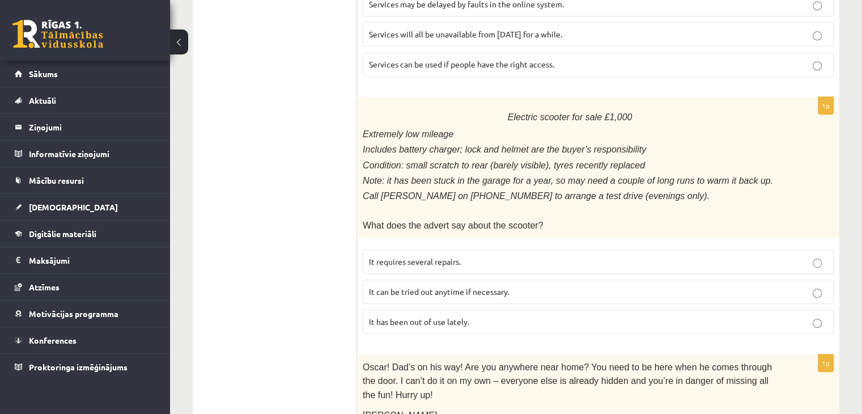
scroll to position [655, 0]
click at [793, 316] on p "It has been out of use lately." at bounding box center [598, 322] width 459 height 12
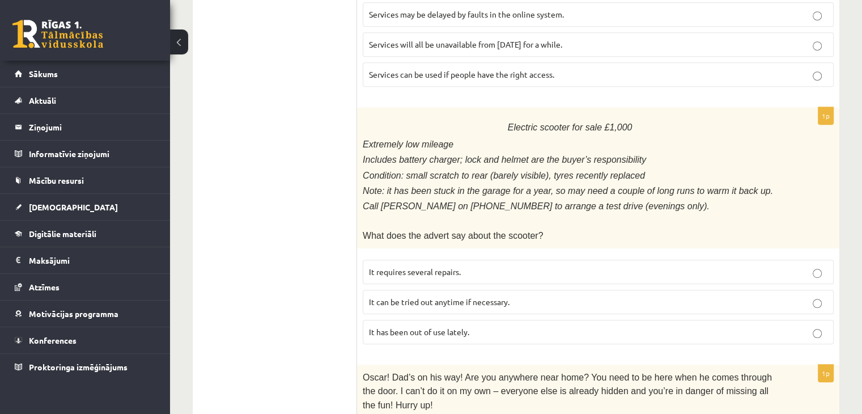
scroll to position [644, 0]
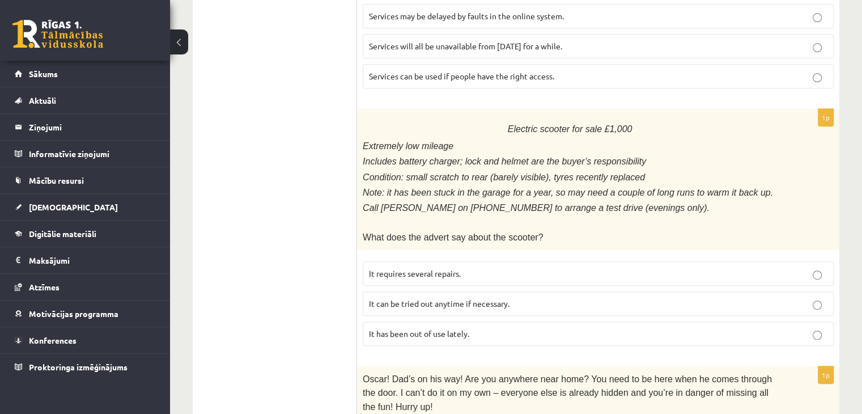
click at [790, 291] on label "It can be tried out anytime if necessary." at bounding box center [598, 303] width 471 height 24
click at [752, 328] on p "It has been out of use lately." at bounding box center [598, 334] width 459 height 12
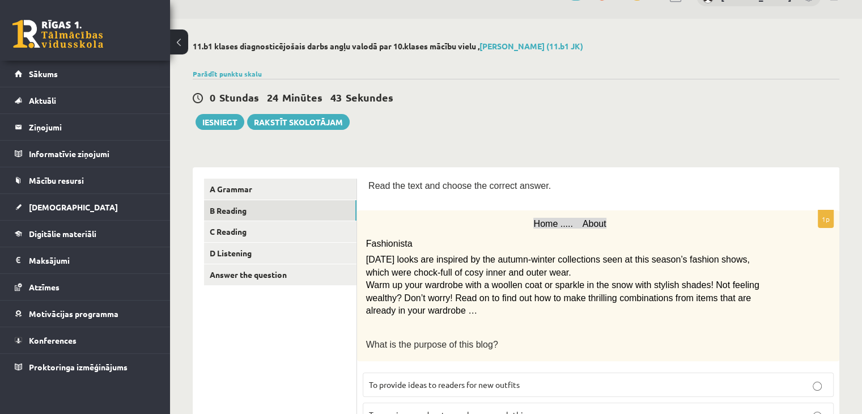
scroll to position [24, 0]
click at [236, 193] on link "A Grammar" at bounding box center [280, 189] width 153 height 21
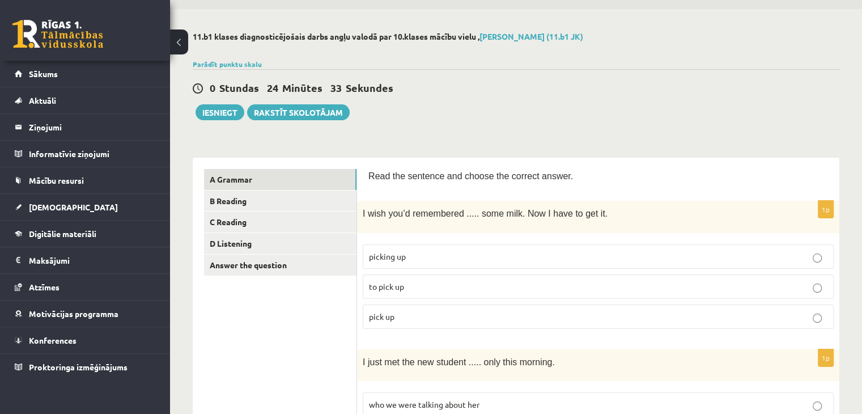
scroll to position [0, 0]
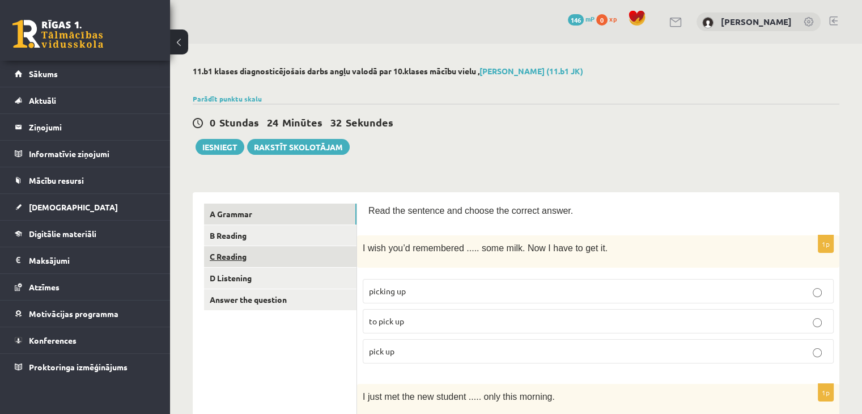
click at [215, 257] on link "C Reading" at bounding box center [280, 256] width 153 height 21
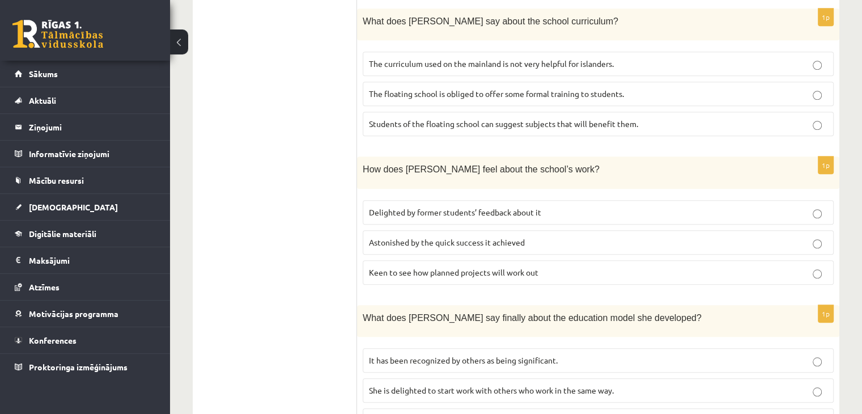
scroll to position [962, 0]
click at [497, 236] on p "Astonished by the quick success it achieved" at bounding box center [598, 242] width 459 height 12
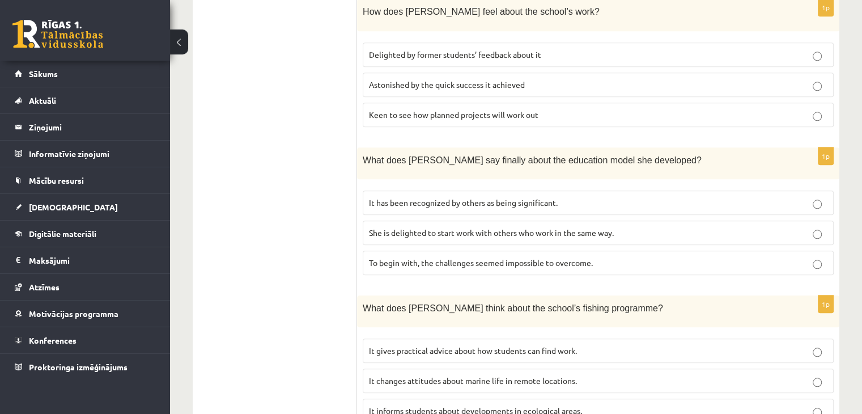
scroll to position [1129, 0]
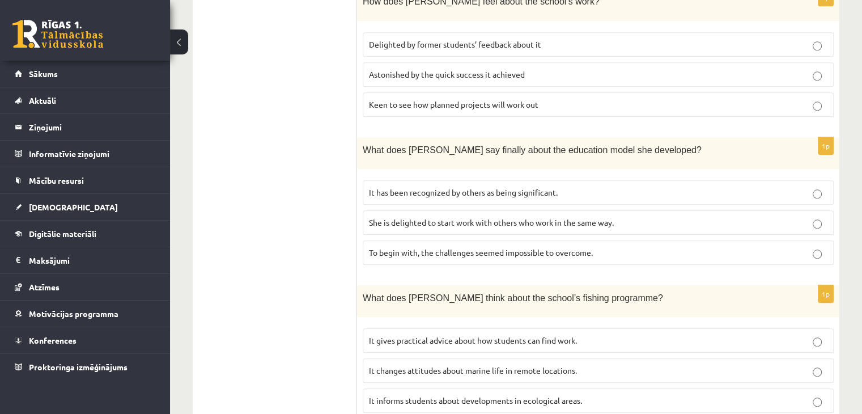
click at [485, 187] on span "It has been recognized by others as being significant." at bounding box center [463, 192] width 189 height 10
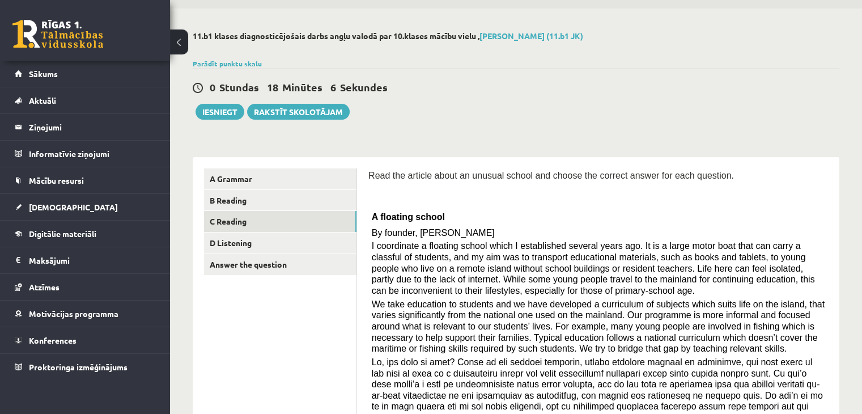
scroll to position [0, 0]
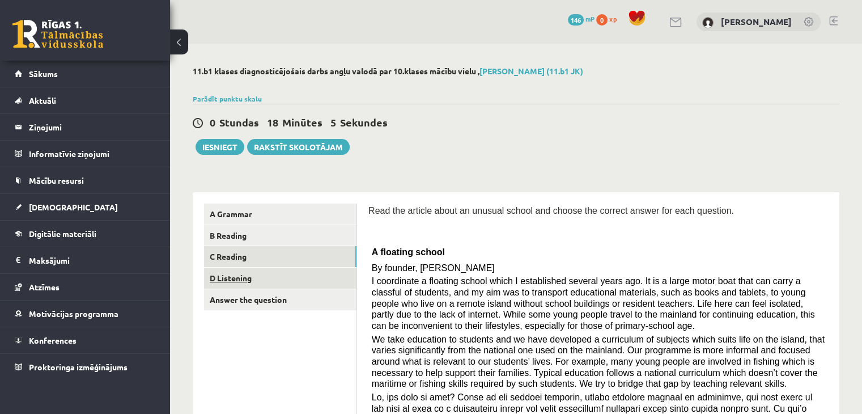
click at [218, 281] on link "D Listening" at bounding box center [280, 278] width 153 height 21
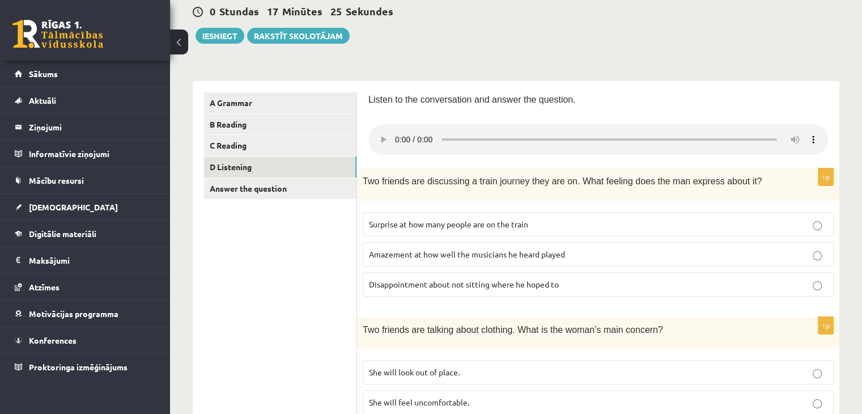
scroll to position [112, 0]
click at [448, 283] on span "Disappointment about not sitting where he hoped to" at bounding box center [464, 283] width 190 height 10
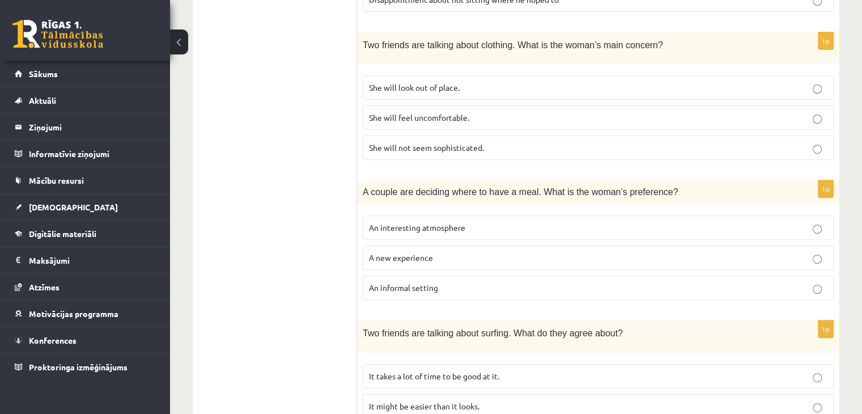
scroll to position [395, 0]
click at [494, 223] on p "An interesting atmosphere" at bounding box center [598, 228] width 459 height 12
click at [428, 283] on span "An informal setting" at bounding box center [403, 288] width 69 height 10
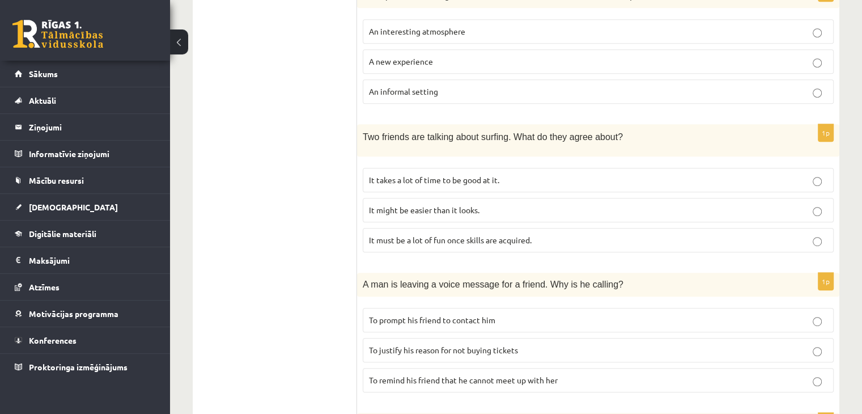
scroll to position [591, 0]
click at [463, 176] on span "It takes a lot of time to be good at it." at bounding box center [434, 180] width 130 height 10
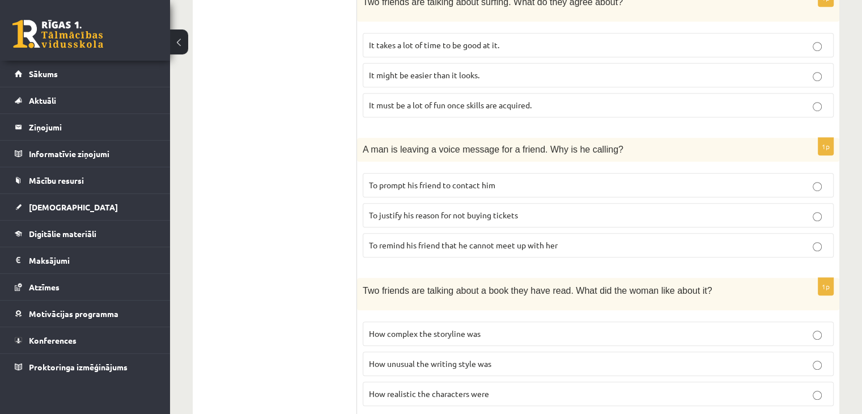
scroll to position [754, 0]
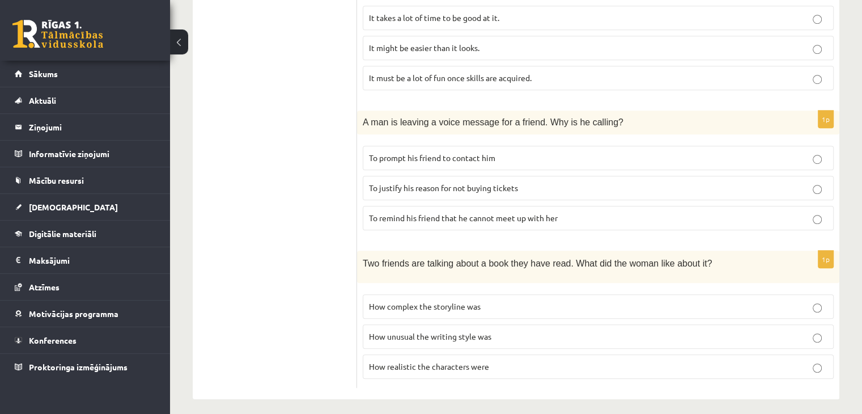
click at [456, 213] on span "To remind his friend that he cannot meet up with her" at bounding box center [463, 218] width 189 height 10
click at [444, 183] on span "To justify his reason for not buying tickets" at bounding box center [443, 188] width 149 height 10
click at [424, 332] on p "How unusual the writing style was" at bounding box center [598, 337] width 459 height 12
click at [429, 362] on p "How realistic the characters were" at bounding box center [598, 367] width 459 height 12
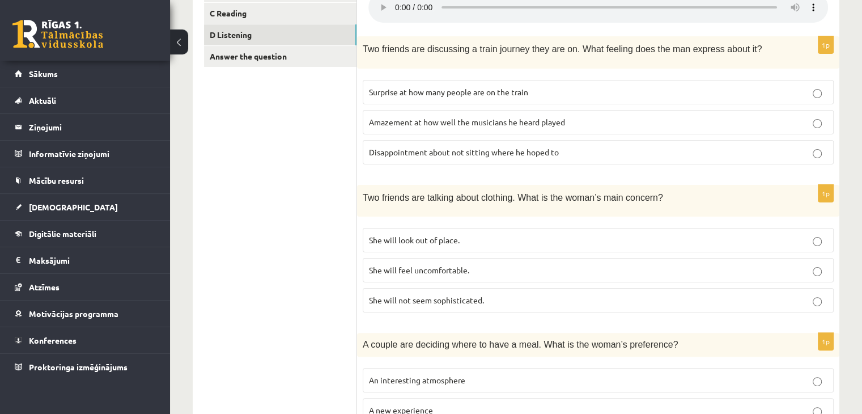
scroll to position [244, 0]
click at [411, 236] on span "She will look out of place." at bounding box center [414, 239] width 91 height 10
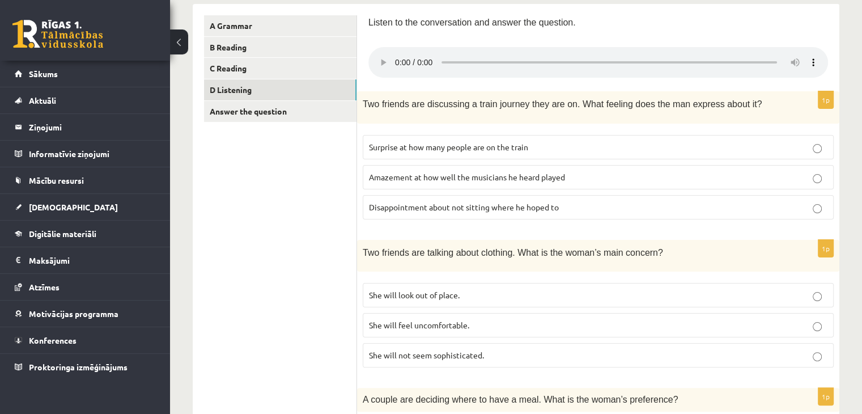
scroll to position [188, 0]
click at [507, 147] on span "Surprise at how many people are on the train" at bounding box center [448, 147] width 159 height 10
click at [465, 205] on span "Disappointment about not sitting where he hoped to" at bounding box center [464, 207] width 190 height 10
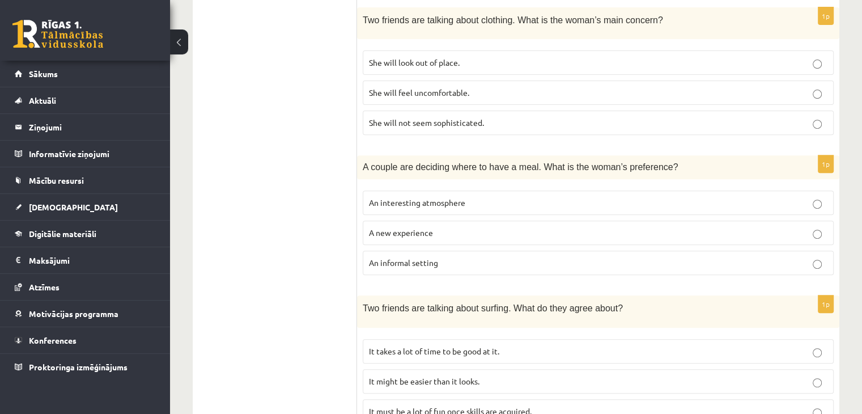
scroll to position [421, 0]
click at [420, 227] on span "A new experience" at bounding box center [401, 232] width 64 height 10
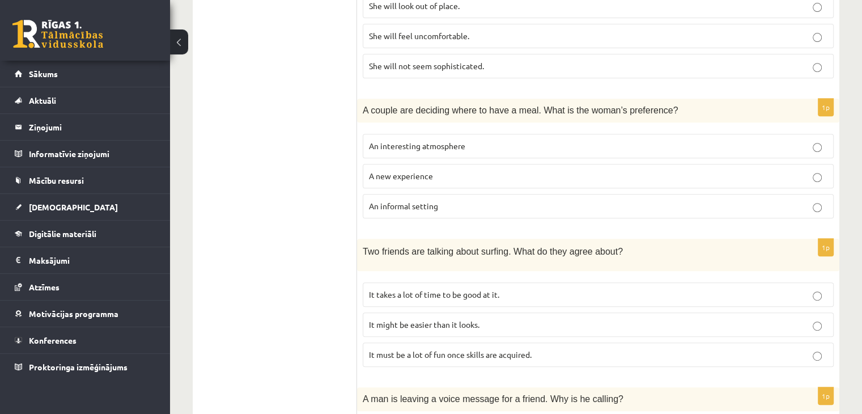
scroll to position [478, 0]
click at [431, 200] on span "An informal setting" at bounding box center [403, 205] width 69 height 10
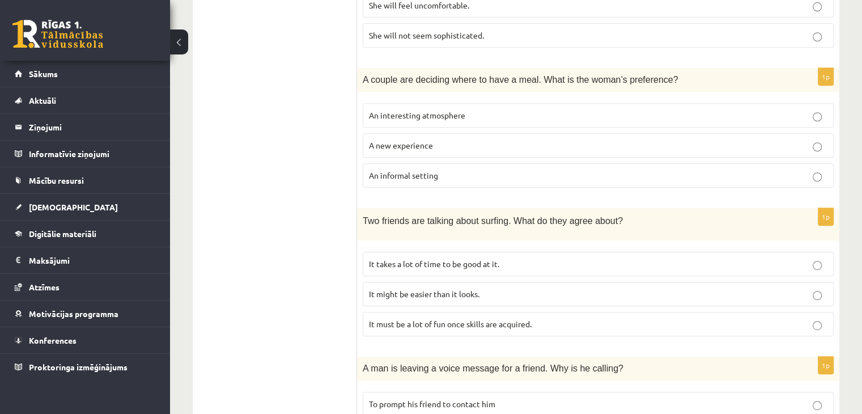
scroll to position [508, 0]
click at [413, 140] on span "A new experience" at bounding box center [401, 145] width 64 height 10
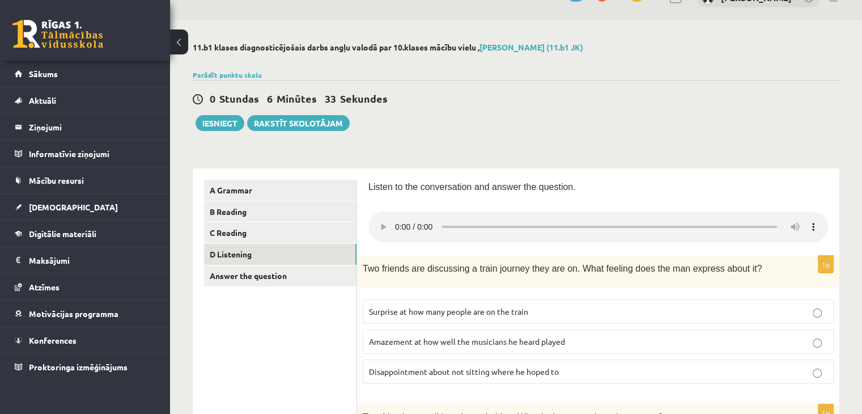
scroll to position [0, 0]
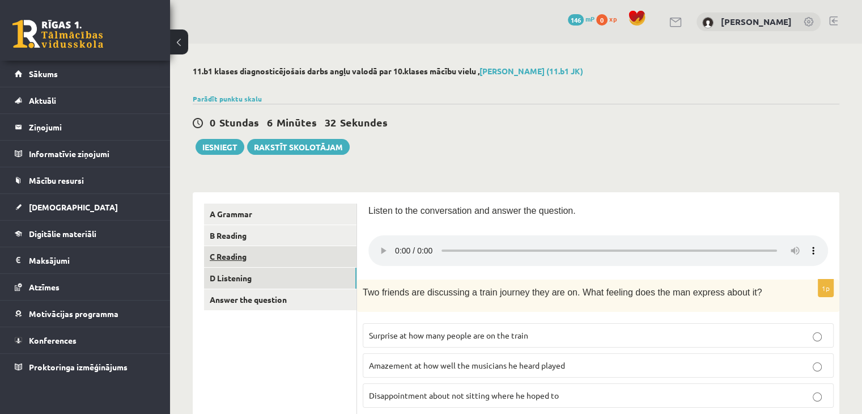
click at [239, 262] on link "C Reading" at bounding box center [280, 256] width 153 height 21
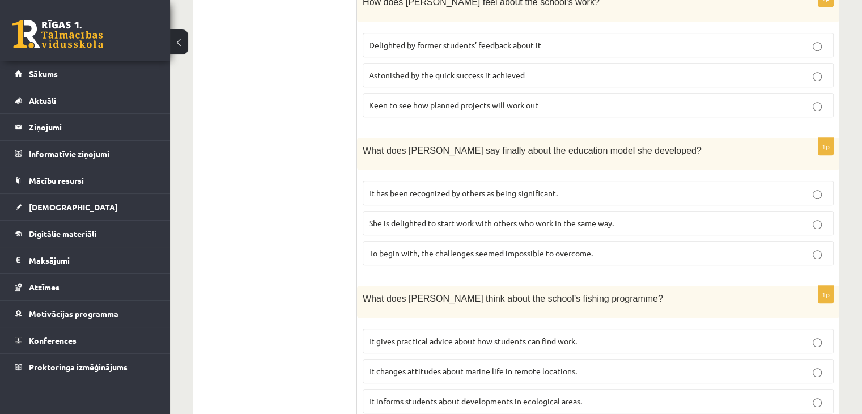
scroll to position [1129, 0]
click at [457, 395] on span "It informs students about developments in ecological areas." at bounding box center [475, 400] width 213 height 10
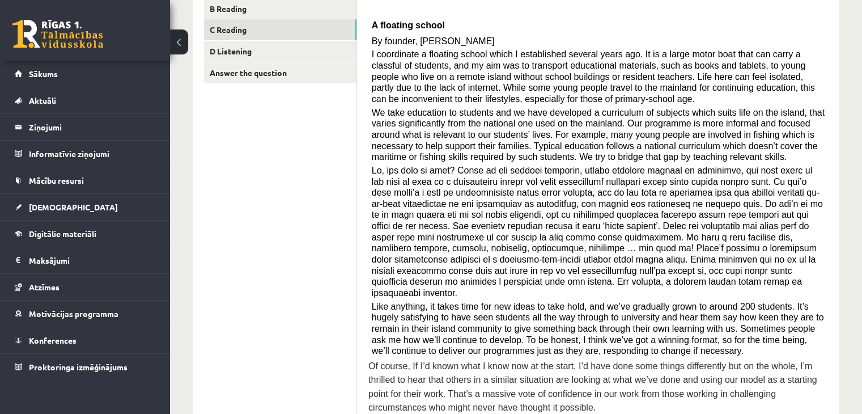
scroll to position [0, 0]
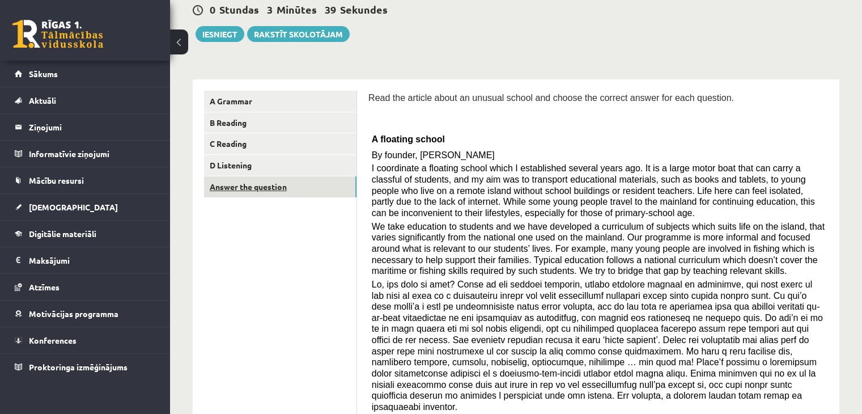
click at [255, 192] on link "Answer the question" at bounding box center [280, 186] width 153 height 21
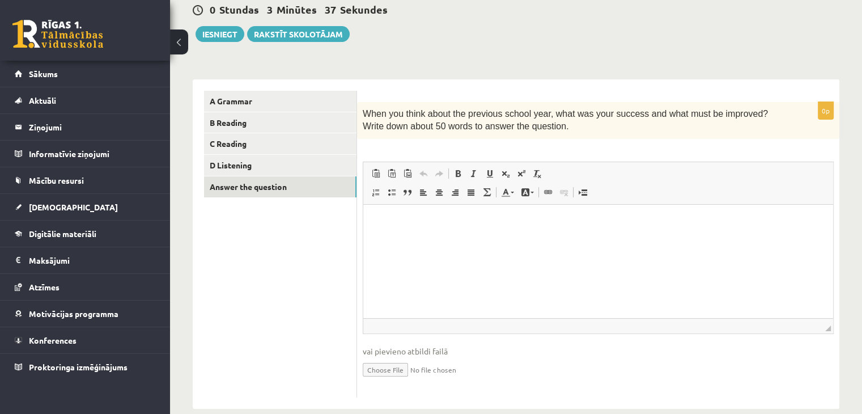
click at [418, 225] on p "Bagātinātā teksta redaktors, wiswyg-editor-user-answer-47433799817100" at bounding box center [598, 221] width 447 height 12
click at [210, 166] on link "D Listening" at bounding box center [280, 165] width 153 height 21
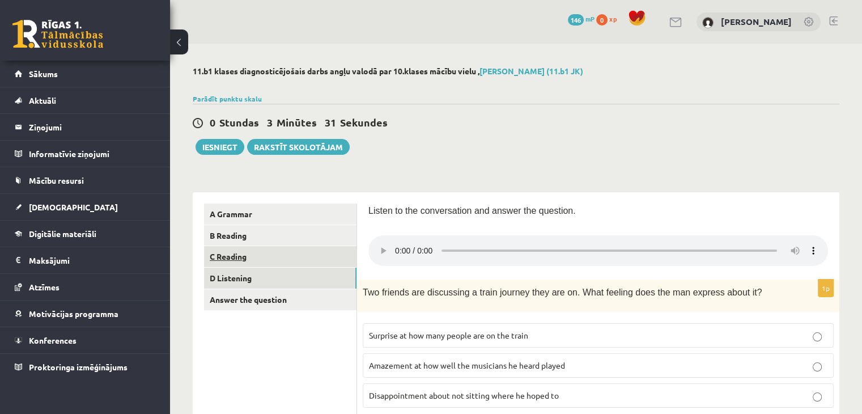
click at [226, 255] on link "C Reading" at bounding box center [280, 256] width 153 height 21
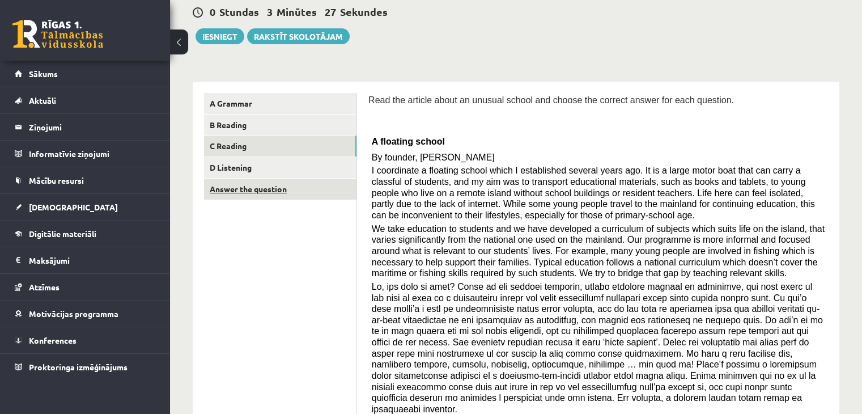
scroll to position [109, 0]
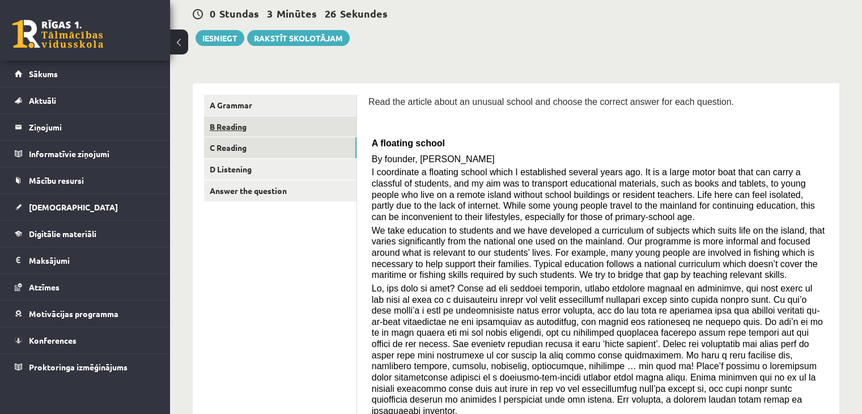
click at [236, 124] on link "B Reading" at bounding box center [280, 126] width 153 height 21
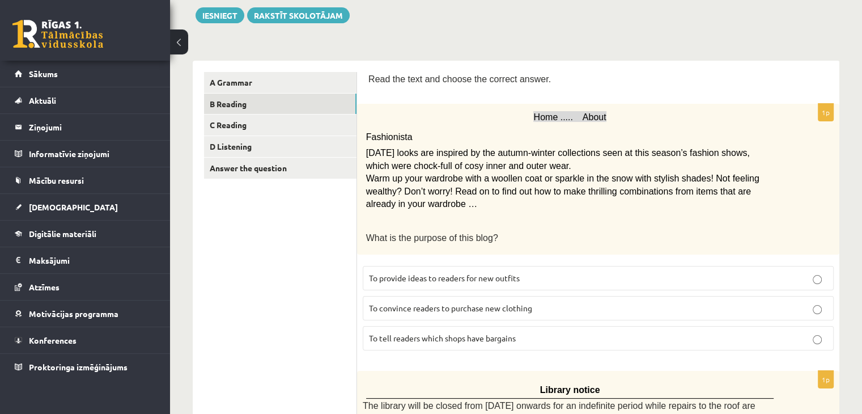
scroll to position [0, 0]
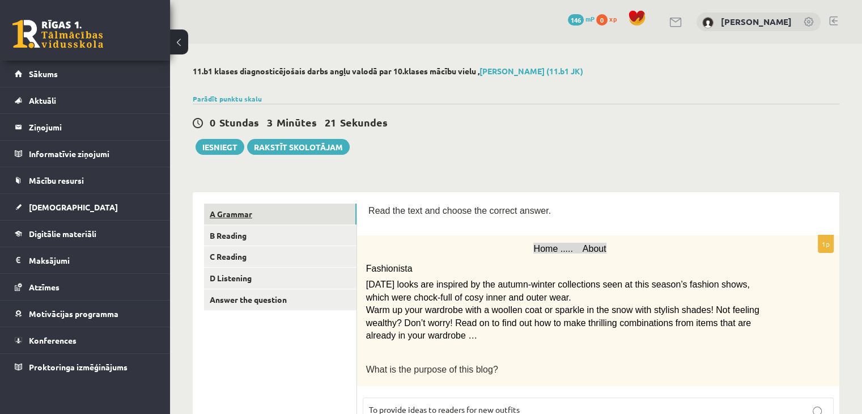
click at [294, 213] on link "A Grammar" at bounding box center [280, 214] width 153 height 21
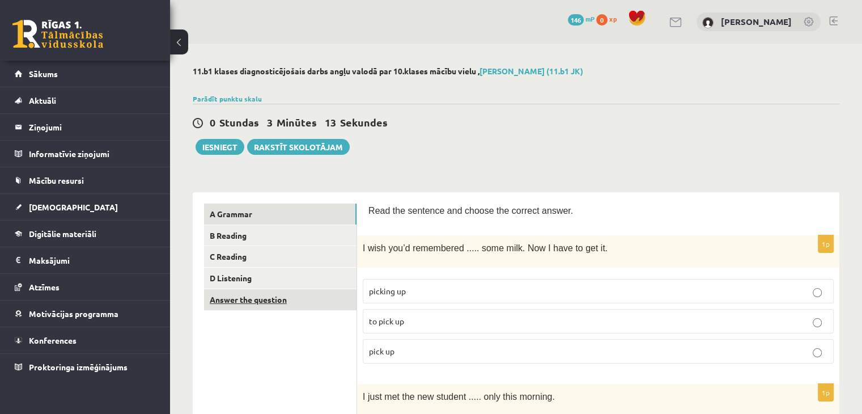
click at [255, 294] on link "Answer the question" at bounding box center [280, 299] width 153 height 21
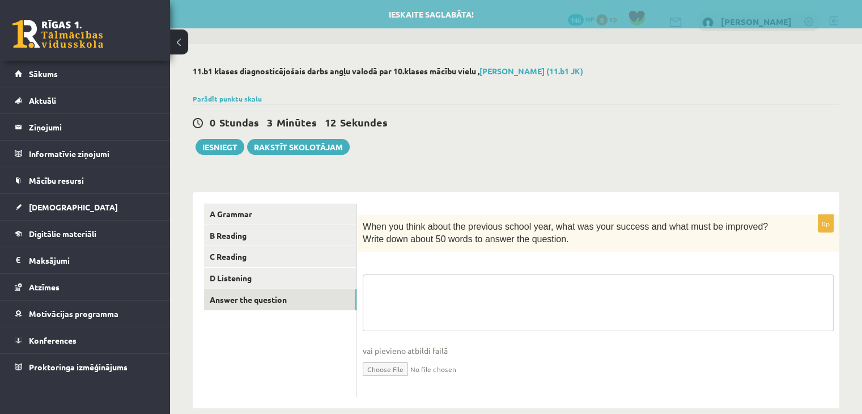
click at [453, 278] on textarea at bounding box center [598, 302] width 471 height 57
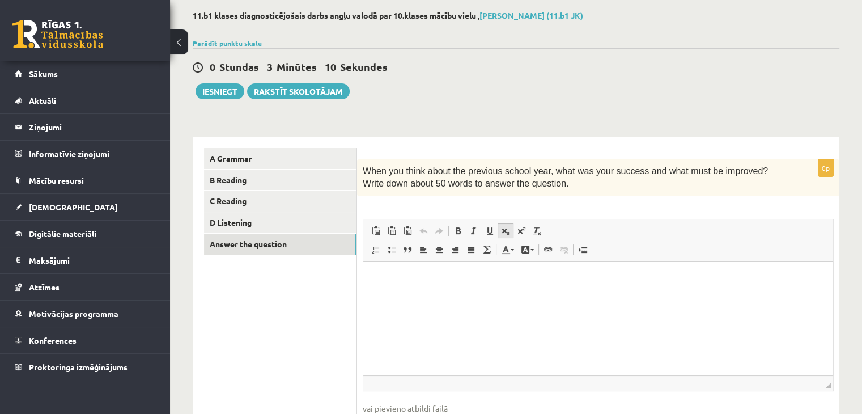
scroll to position [56, 0]
click at [446, 271] on html at bounding box center [598, 278] width 470 height 35
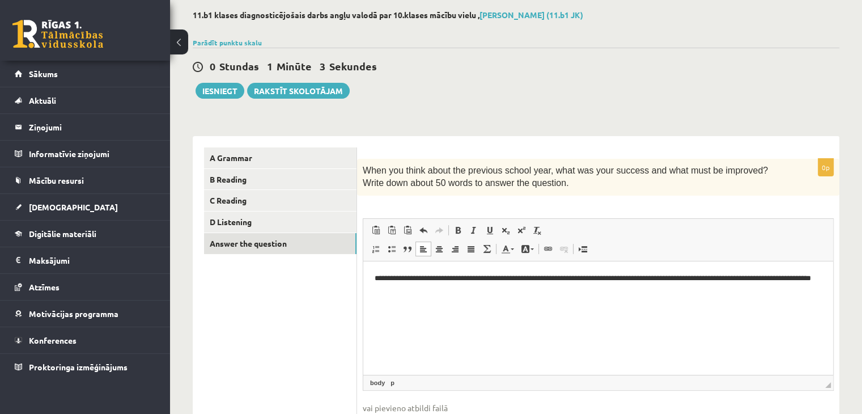
click at [446, 294] on p "**********" at bounding box center [599, 284] width 448 height 24
click at [448, 288] on p "**********" at bounding box center [599, 284] width 448 height 24
click at [471, 291] on p "**********" at bounding box center [599, 284] width 448 height 24
click at [506, 286] on p "**********" at bounding box center [599, 284] width 448 height 24
click at [415, 287] on p "**********" at bounding box center [599, 284] width 448 height 24
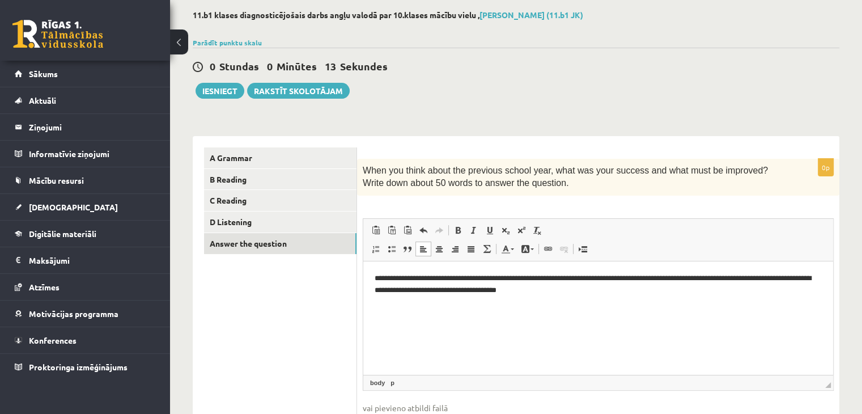
click at [601, 290] on p "**********" at bounding box center [599, 284] width 448 height 24
click at [240, 91] on button "Iesniegt" at bounding box center [220, 91] width 49 height 16
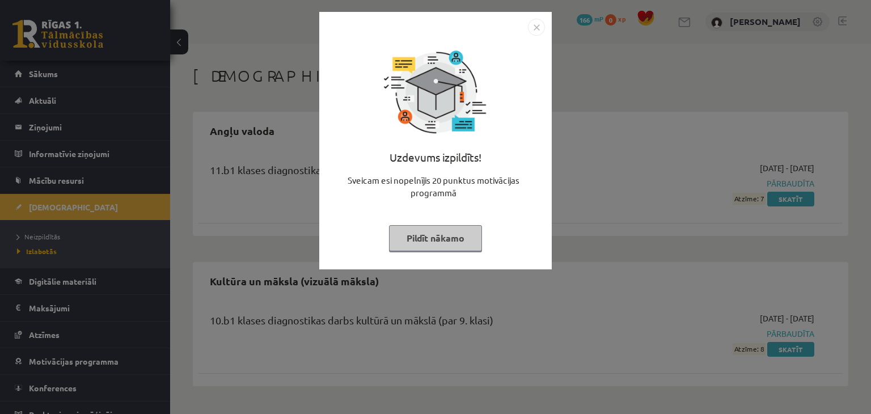
click at [438, 235] on button "Pildīt nākamo" at bounding box center [435, 238] width 93 height 26
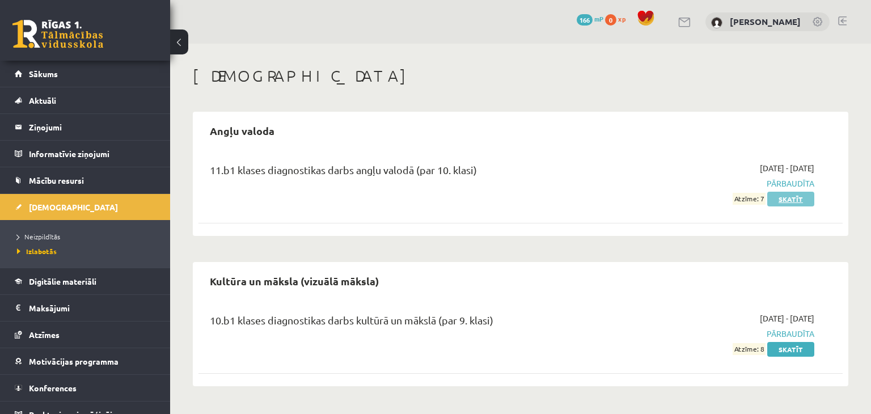
click at [786, 192] on link "Skatīt" at bounding box center [790, 199] width 47 height 15
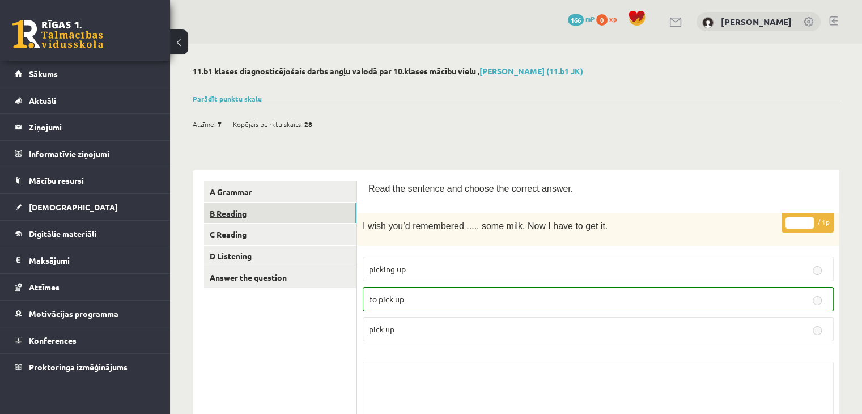
click at [299, 218] on link "B Reading" at bounding box center [280, 213] width 153 height 21
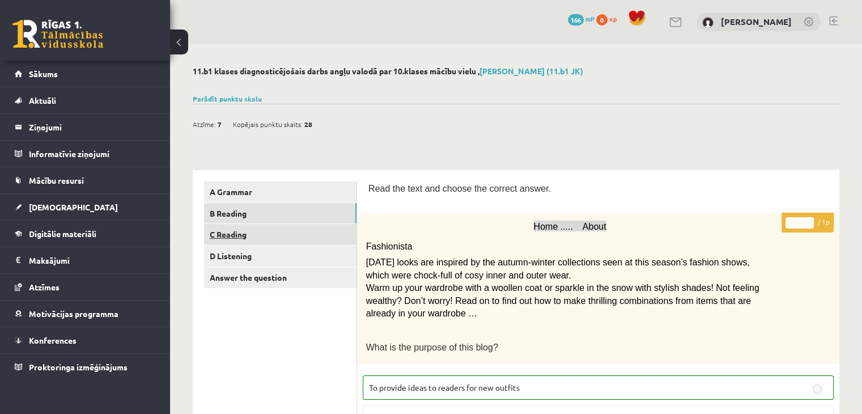
click at [238, 239] on link "C Reading" at bounding box center [280, 234] width 153 height 21
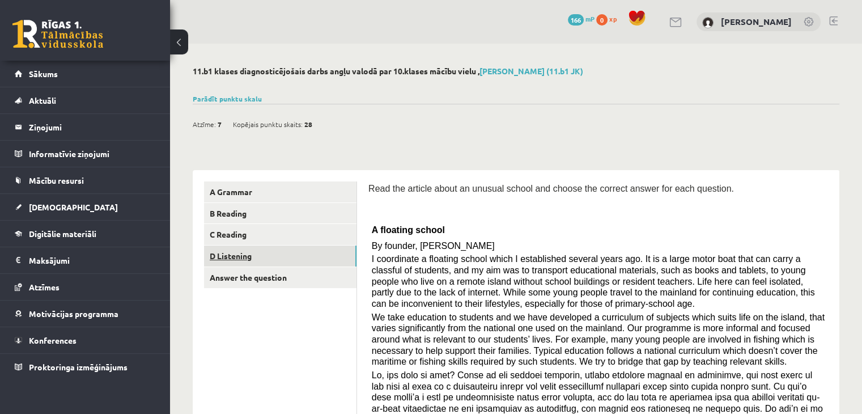
click at [235, 257] on link "D Listening" at bounding box center [280, 256] width 153 height 21
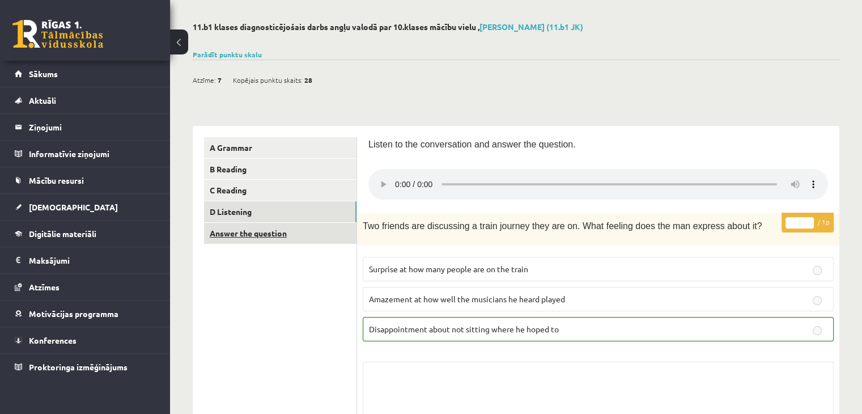
scroll to position [44, 0]
click at [236, 228] on link "Answer the question" at bounding box center [280, 233] width 153 height 21
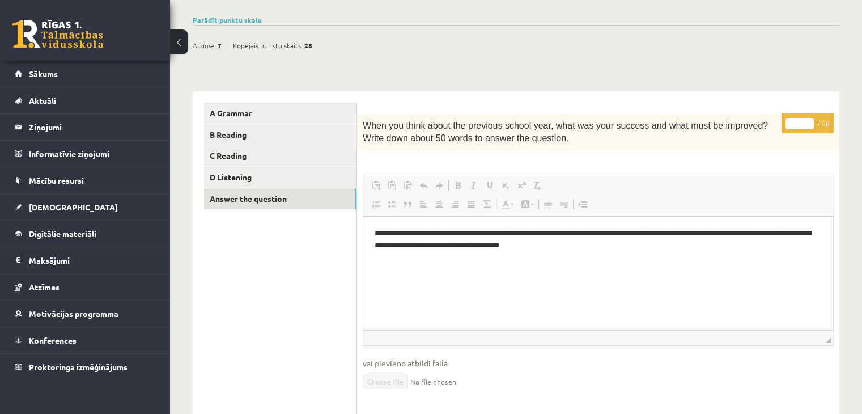
scroll to position [78, 0]
click at [227, 173] on link "D Listening" at bounding box center [280, 177] width 153 height 21
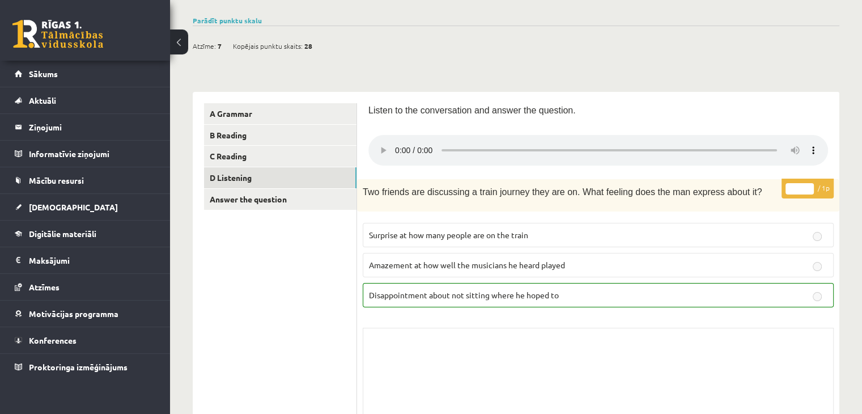
click at [229, 106] on link "A Grammar" at bounding box center [280, 113] width 153 height 21
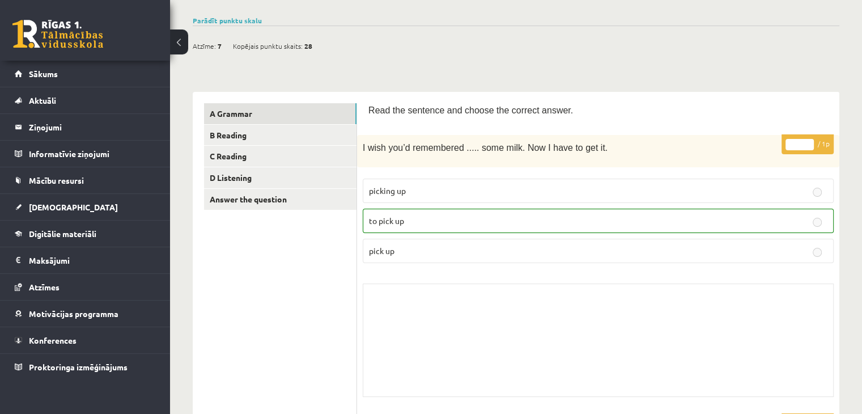
click at [182, 35] on button at bounding box center [179, 41] width 18 height 25
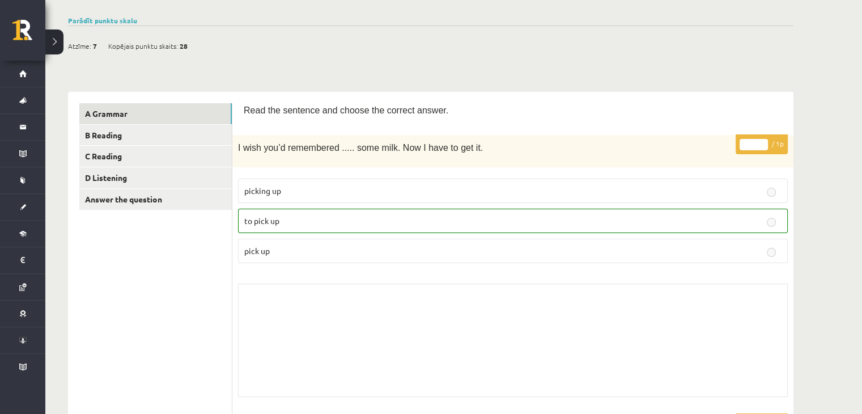
click at [59, 41] on button at bounding box center [54, 41] width 18 height 25
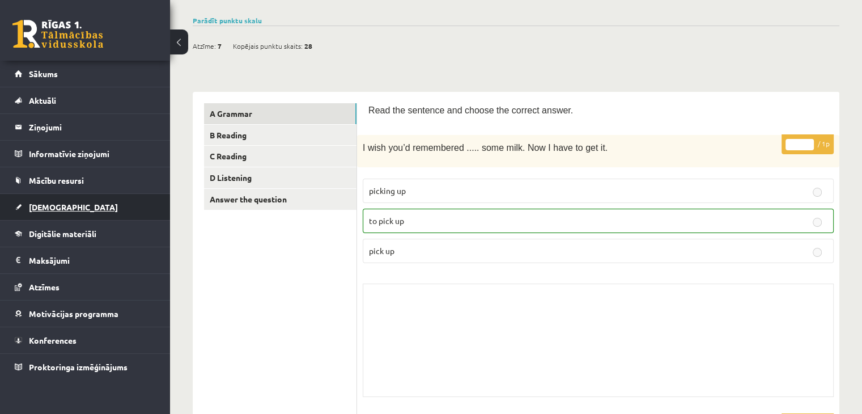
click at [49, 200] on link "[DEMOGRAPHIC_DATA]" at bounding box center [85, 207] width 141 height 26
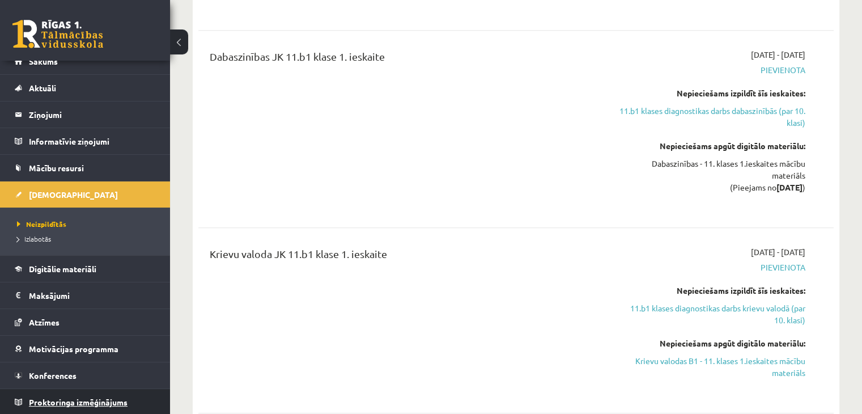
scroll to position [798, 0]
click at [87, 397] on span "Proktoringa izmēģinājums" at bounding box center [78, 402] width 99 height 10
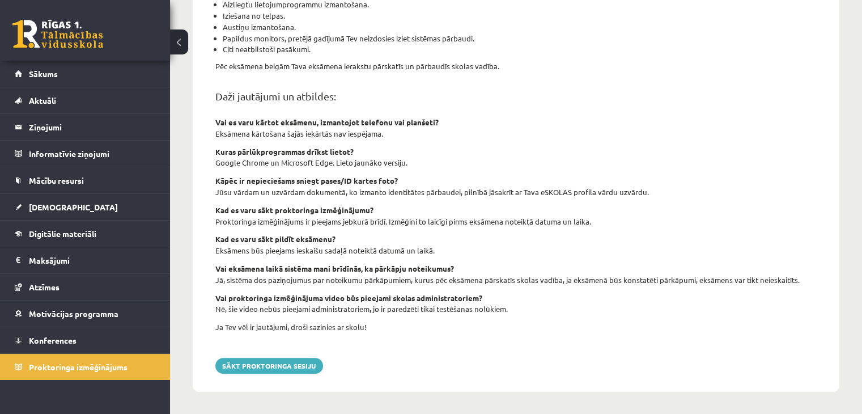
scroll to position [392, 0]
click at [257, 359] on button "Sākt proktoringa sesiju" at bounding box center [269, 365] width 108 height 16
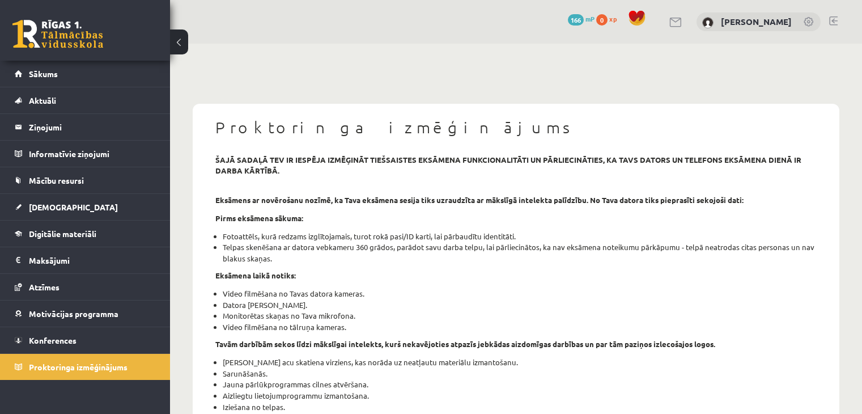
scroll to position [392, 0]
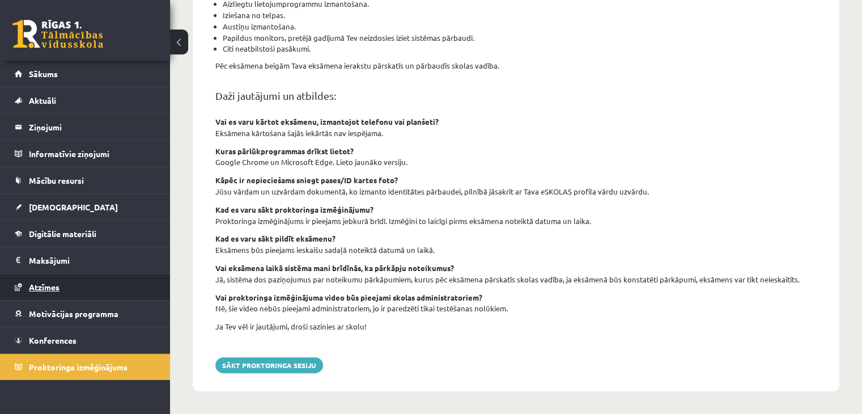
click at [43, 282] on span "Atzīmes" at bounding box center [44, 287] width 31 height 10
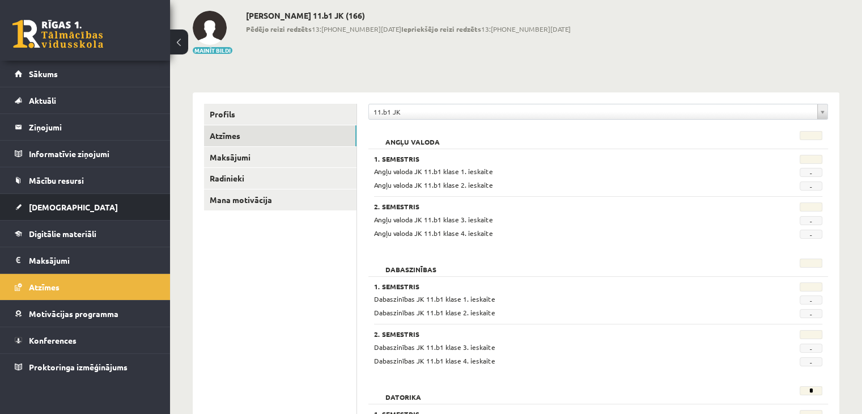
scroll to position [56, 0]
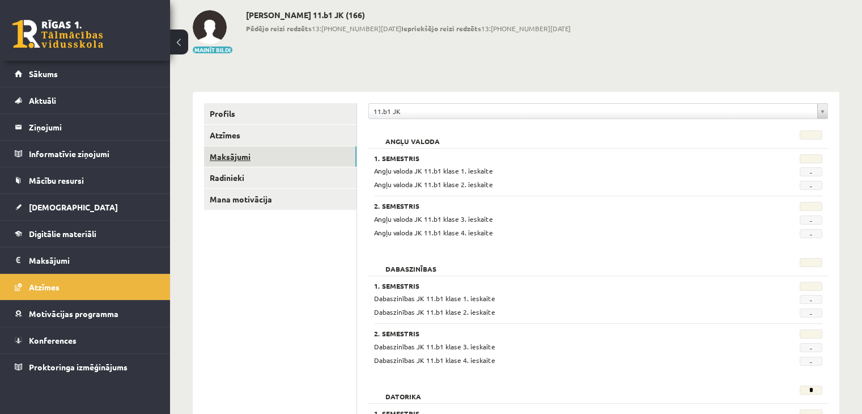
click at [213, 153] on link "Maksājumi" at bounding box center [280, 156] width 153 height 21
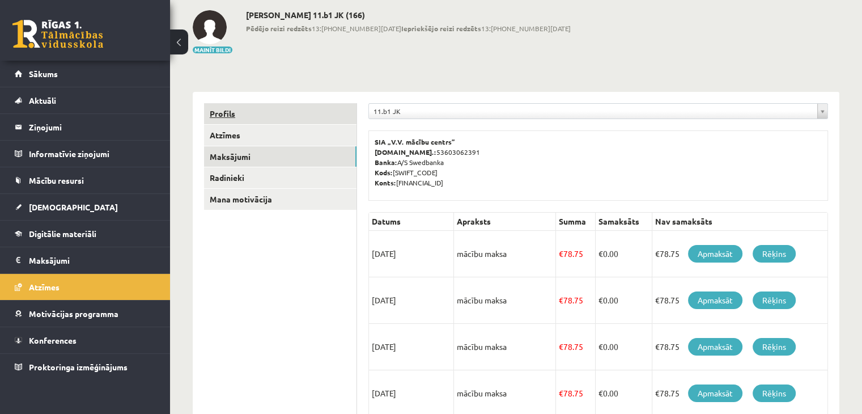
click at [234, 111] on link "Profils" at bounding box center [280, 113] width 153 height 21
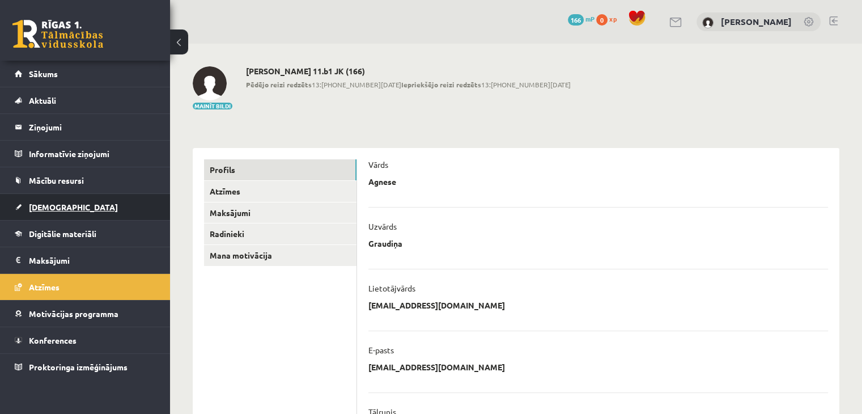
click at [59, 208] on span "[DEMOGRAPHIC_DATA]" at bounding box center [73, 207] width 89 height 10
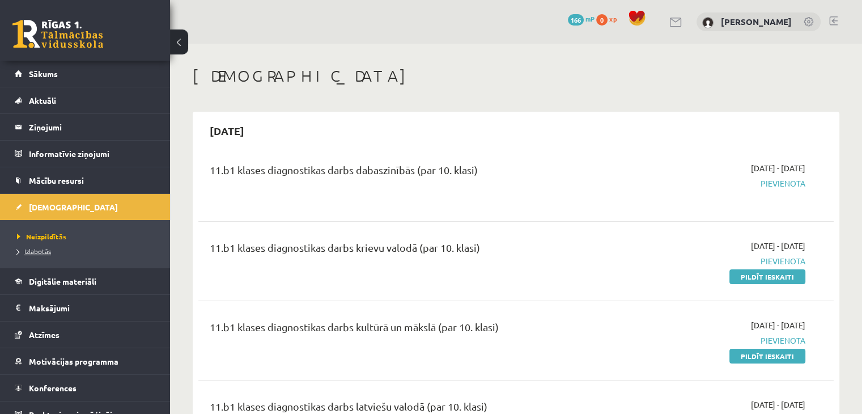
click at [38, 255] on link "Izlabotās" at bounding box center [88, 251] width 142 height 10
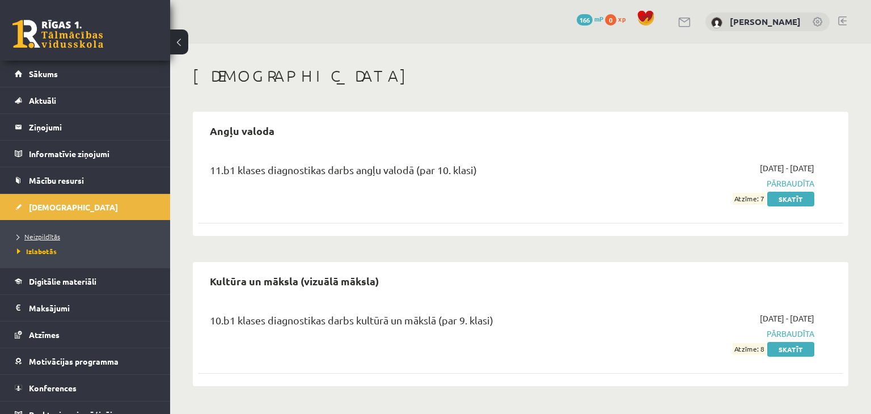
click at [39, 236] on span "Neizpildītās" at bounding box center [38, 236] width 43 height 9
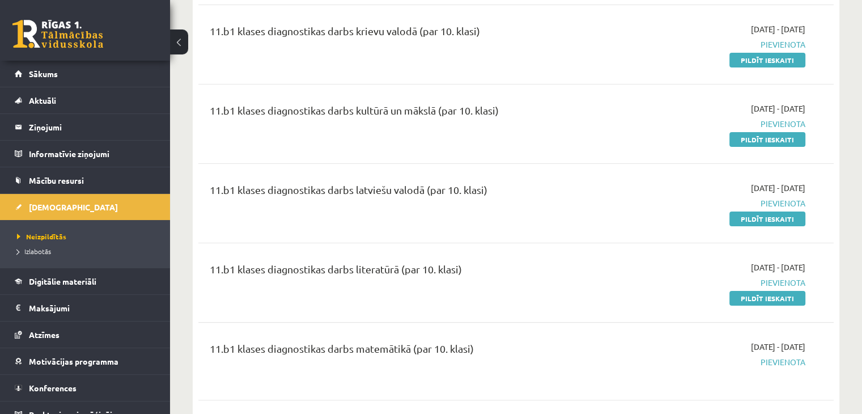
scroll to position [217, 0]
click at [768, 219] on link "Pildīt ieskaiti" at bounding box center [768, 218] width 76 height 15
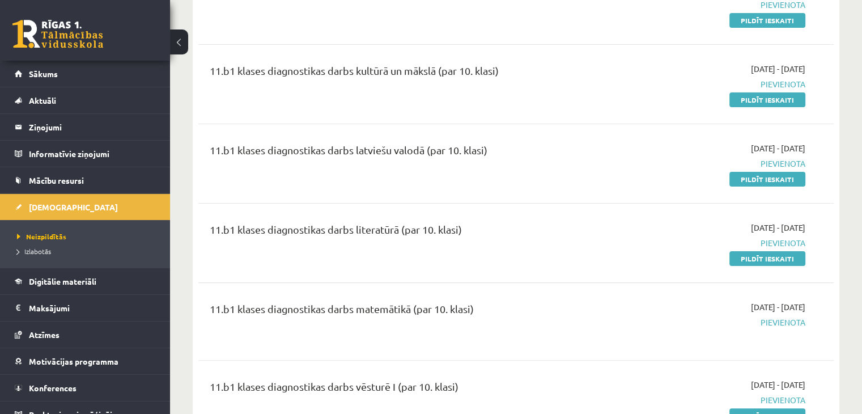
scroll to position [261, 0]
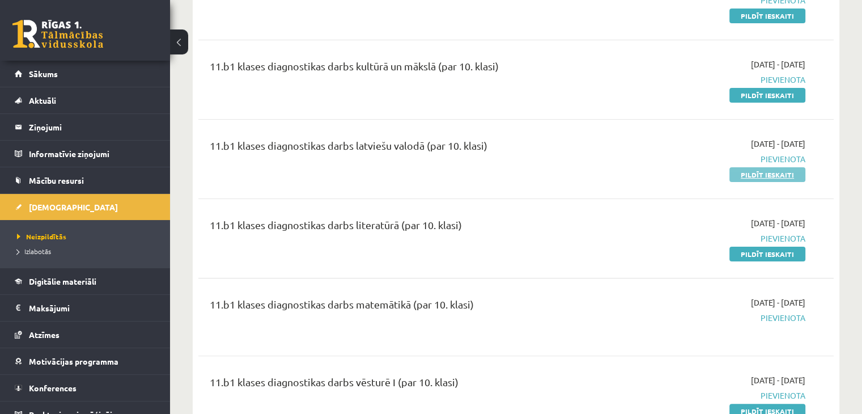
click at [746, 169] on link "Pildīt ieskaiti" at bounding box center [768, 174] width 76 height 15
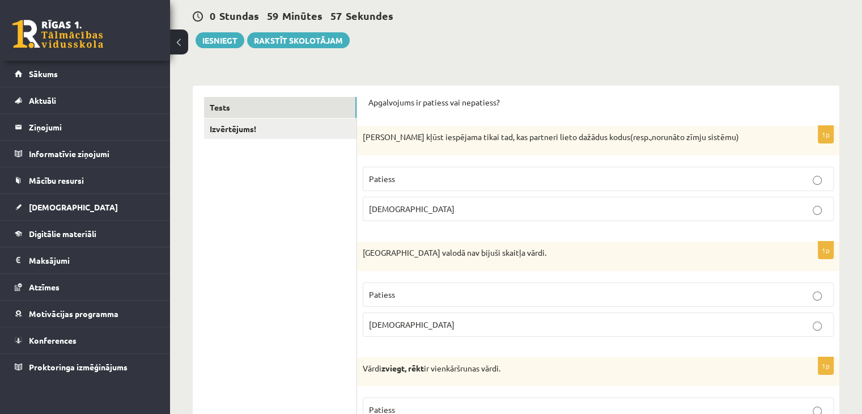
scroll to position [107, 0]
click at [548, 205] on p "[DEMOGRAPHIC_DATA]" at bounding box center [598, 209] width 459 height 12
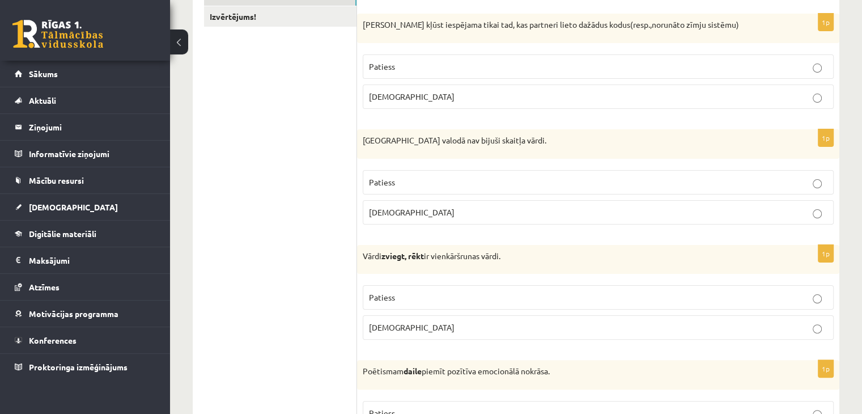
scroll to position [219, 0]
click at [502, 208] on p "[DEMOGRAPHIC_DATA]" at bounding box center [598, 212] width 459 height 12
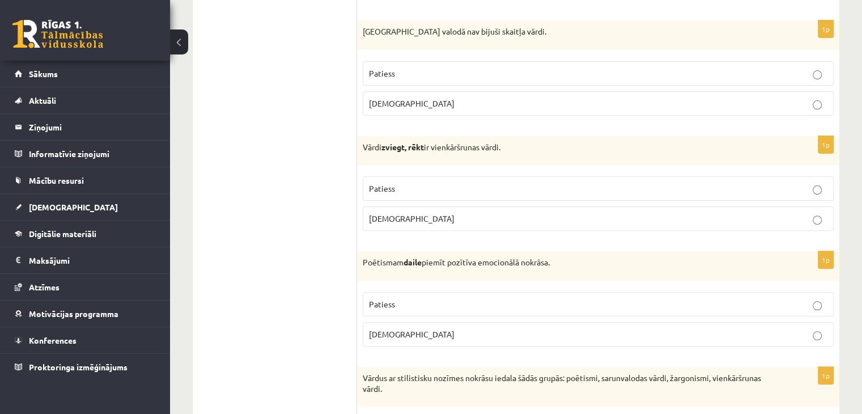
scroll to position [328, 0]
click at [644, 188] on p "Patiess" at bounding box center [598, 188] width 459 height 12
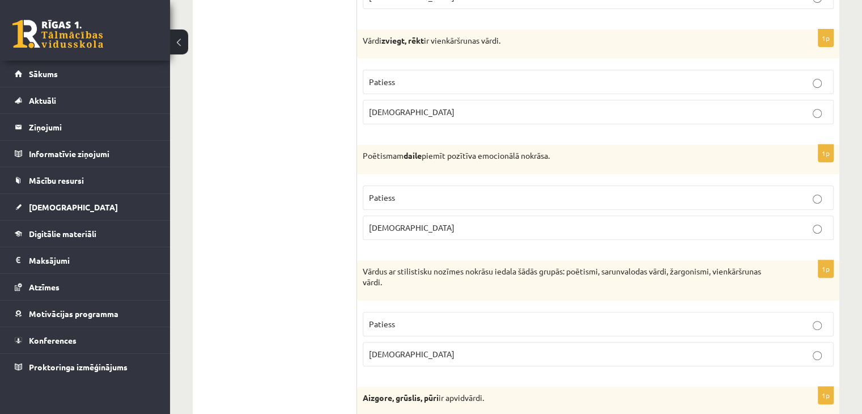
scroll to position [438, 0]
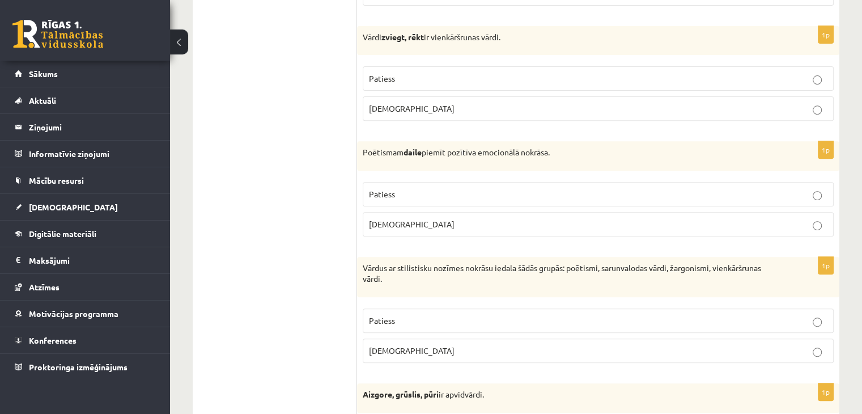
click at [464, 193] on p "Patiess" at bounding box center [598, 194] width 459 height 12
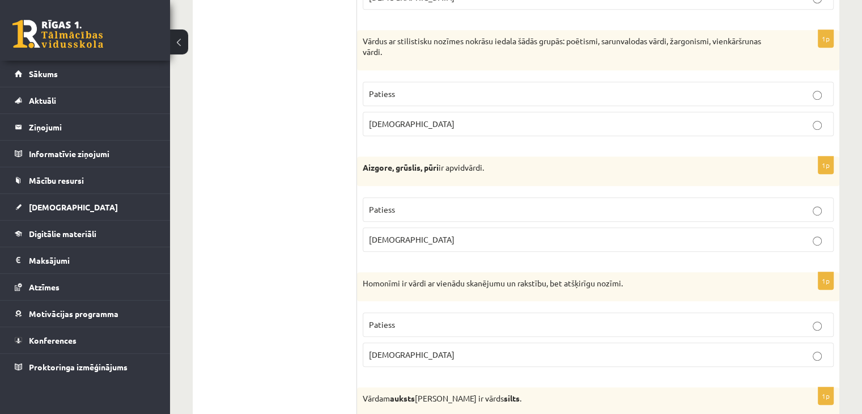
scroll to position [665, 0]
click at [422, 214] on label "Patiess" at bounding box center [598, 209] width 471 height 24
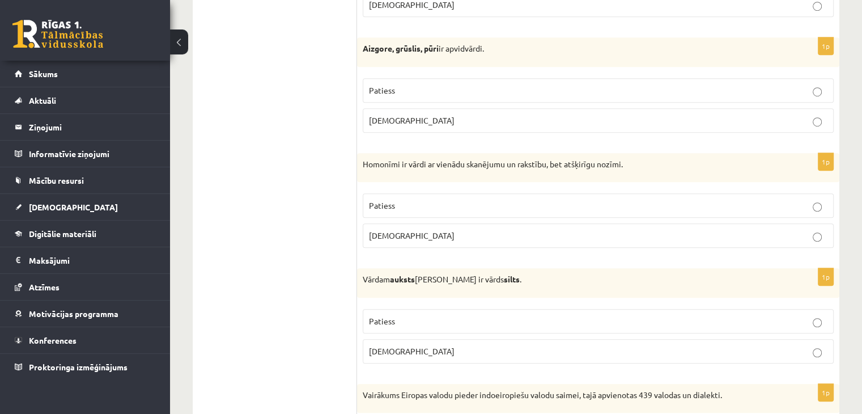
scroll to position [785, 0]
click at [456, 198] on p "Patiess" at bounding box center [598, 204] width 459 height 12
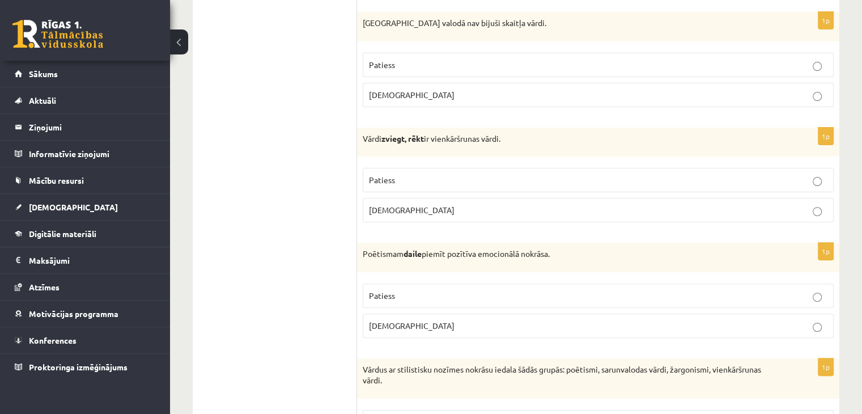
scroll to position [336, 0]
click at [550, 210] on p "[DEMOGRAPHIC_DATA]" at bounding box center [598, 211] width 459 height 12
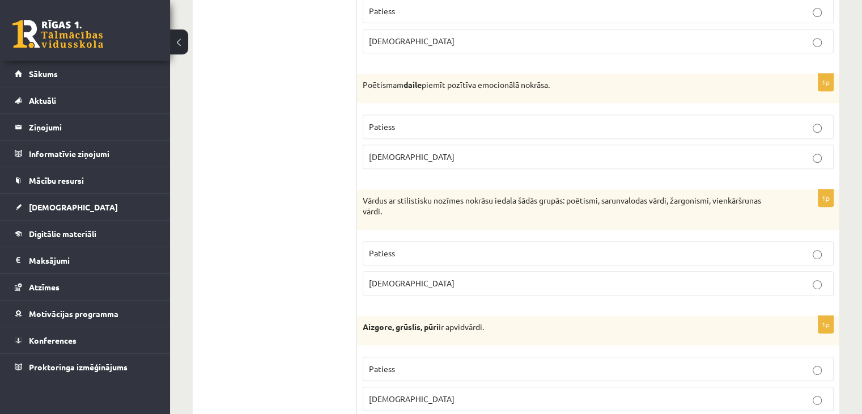
scroll to position [506, 0]
click at [533, 250] on p "Patiess" at bounding box center [598, 253] width 459 height 12
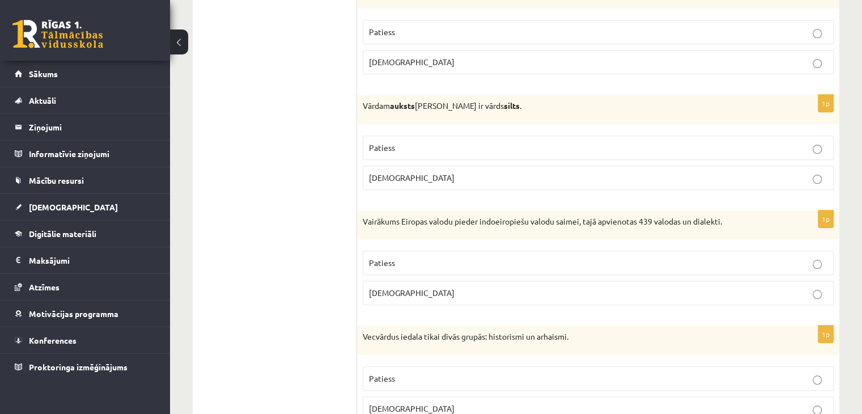
scroll to position [958, 0]
click at [485, 142] on p "Patiess" at bounding box center [598, 147] width 459 height 12
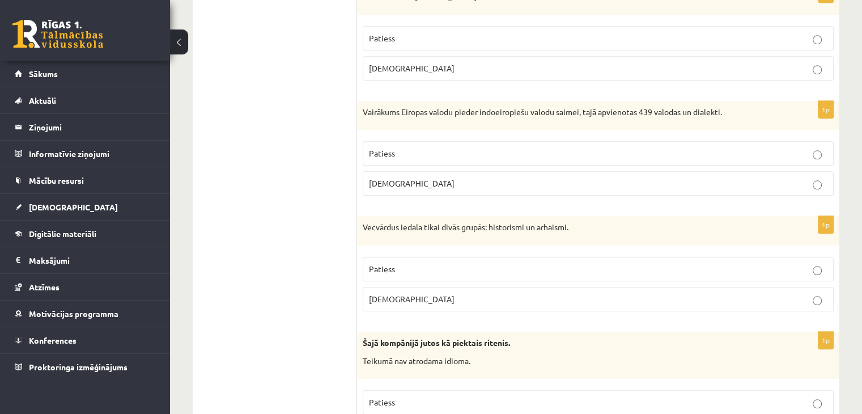
scroll to position [1067, 0]
click at [541, 141] on label "Patiess" at bounding box center [598, 153] width 471 height 24
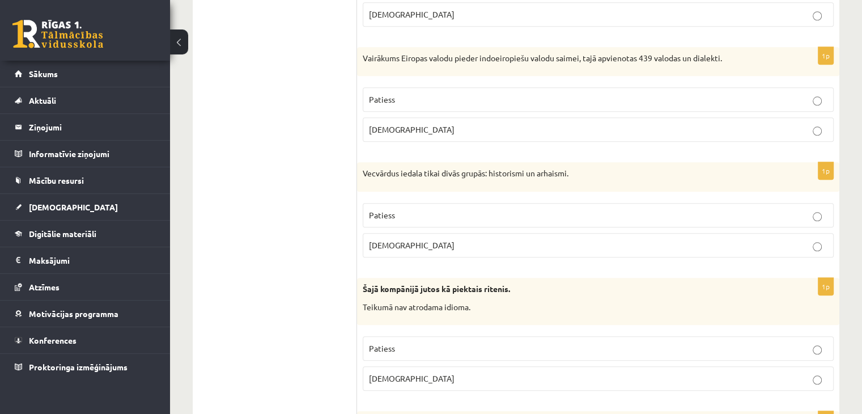
scroll to position [1121, 0]
click at [554, 244] on p "[DEMOGRAPHIC_DATA]" at bounding box center [598, 245] width 459 height 12
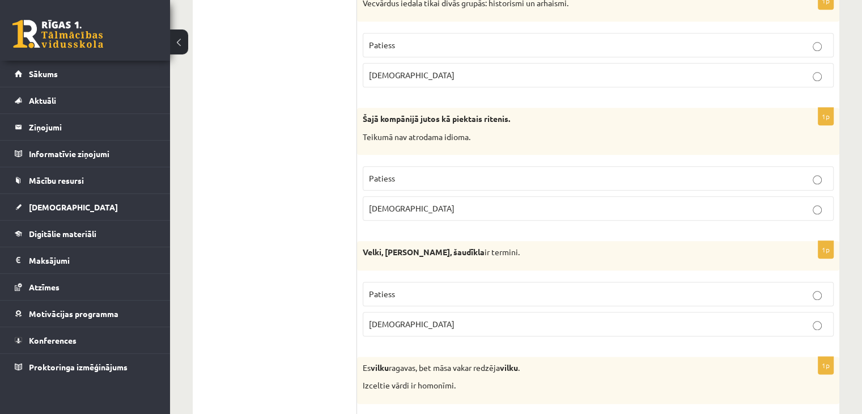
scroll to position [1290, 0]
click at [429, 172] on p "Patiess" at bounding box center [598, 178] width 459 height 12
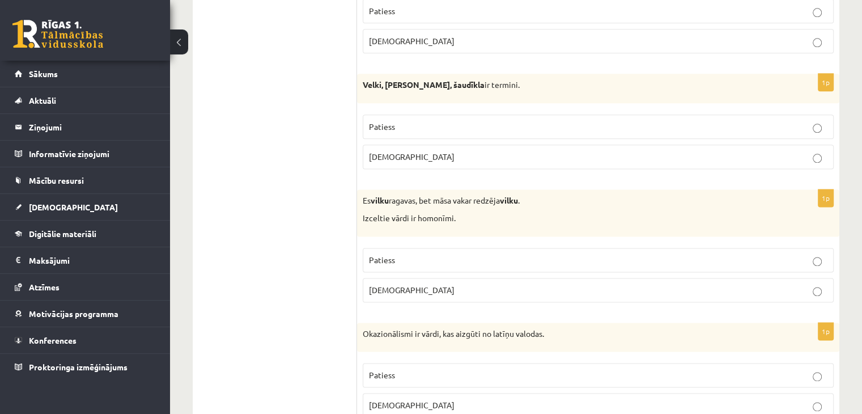
scroll to position [1458, 0]
click at [466, 283] on p "[DEMOGRAPHIC_DATA]" at bounding box center [598, 289] width 459 height 12
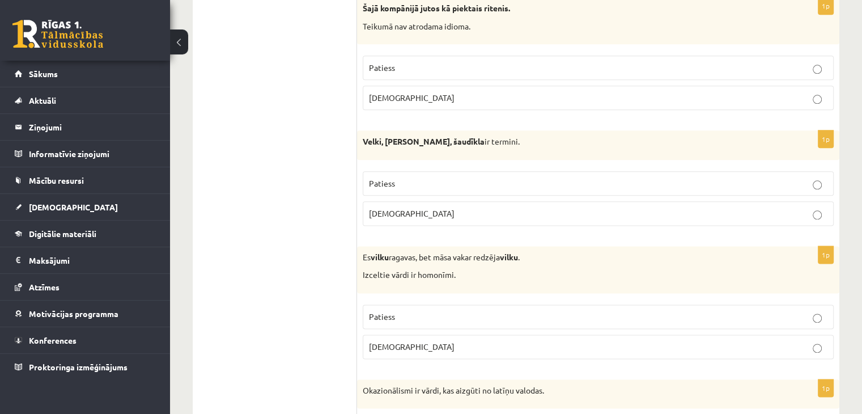
scroll to position [1402, 0]
click at [606, 319] on label "Patiess" at bounding box center [598, 316] width 471 height 24
click at [617, 345] on p "[DEMOGRAPHIC_DATA]" at bounding box center [598, 346] width 459 height 12
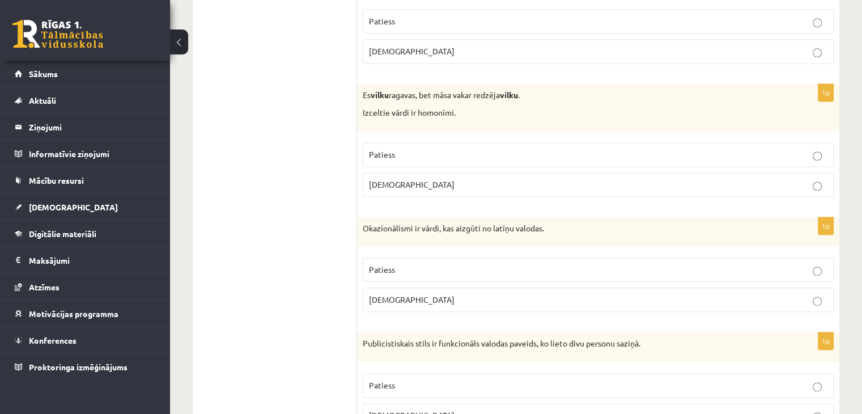
scroll to position [1564, 0]
click at [587, 287] on label "[DEMOGRAPHIC_DATA]" at bounding box center [598, 299] width 471 height 24
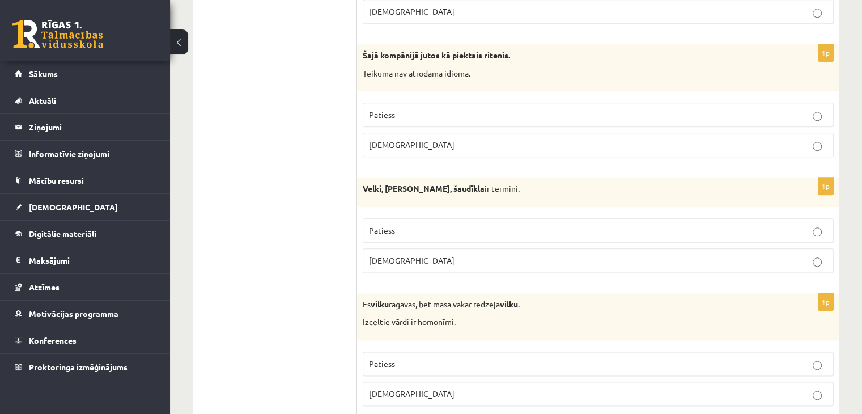
scroll to position [1338, 0]
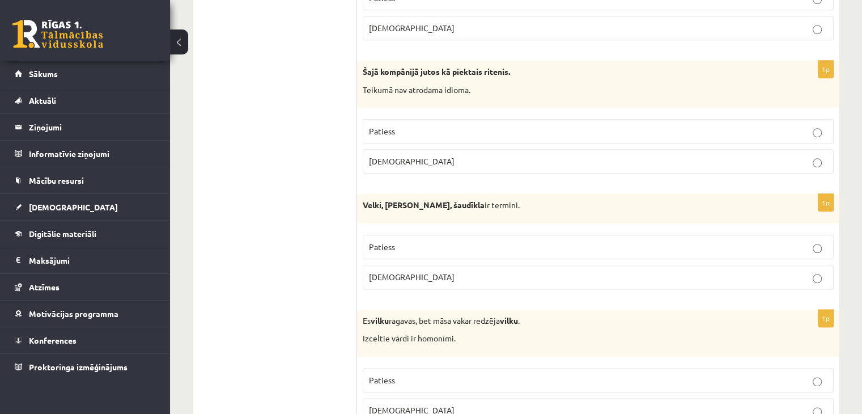
click at [607, 271] on p "[DEMOGRAPHIC_DATA]" at bounding box center [598, 277] width 459 height 12
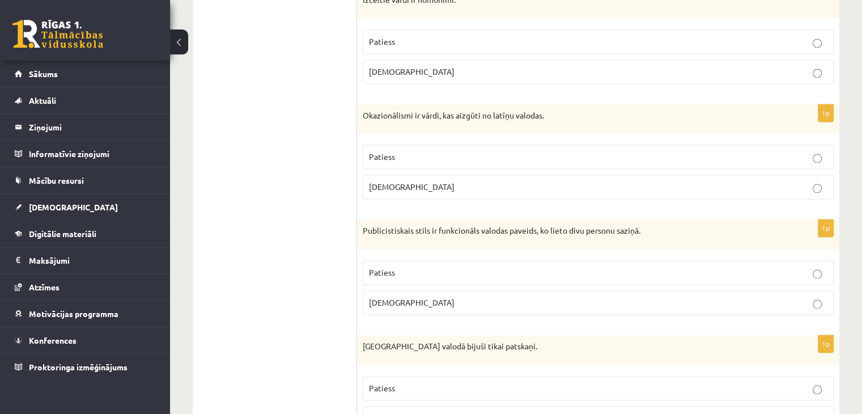
scroll to position [1677, 0]
click at [560, 290] on label "[DEMOGRAPHIC_DATA]" at bounding box center [598, 302] width 471 height 24
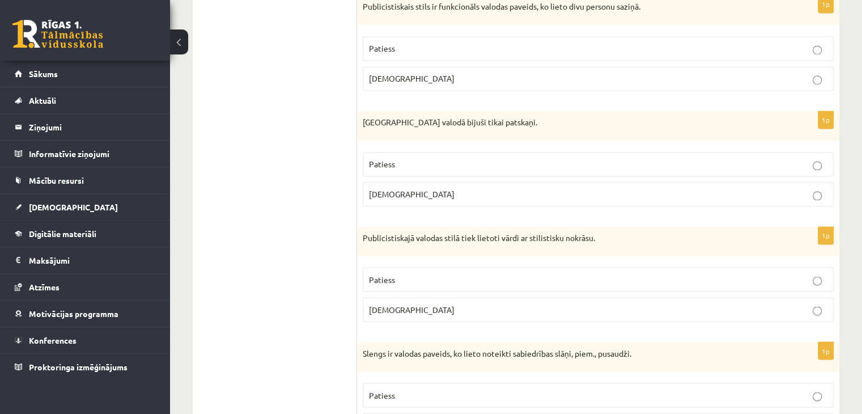
scroll to position [1901, 0]
click at [625, 191] on p "Aplams" at bounding box center [598, 194] width 459 height 12
click at [454, 273] on p "Patiess" at bounding box center [598, 279] width 459 height 12
click at [480, 306] on p "Aplams" at bounding box center [598, 309] width 459 height 12
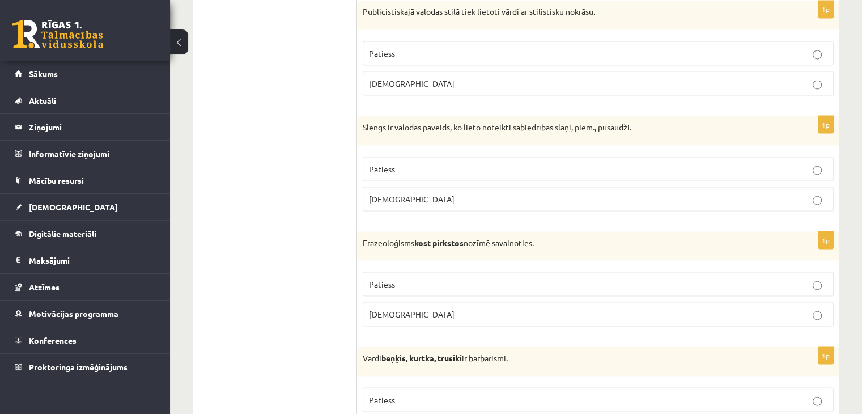
scroll to position [2127, 0]
click at [526, 156] on label "Patiess" at bounding box center [598, 168] width 471 height 24
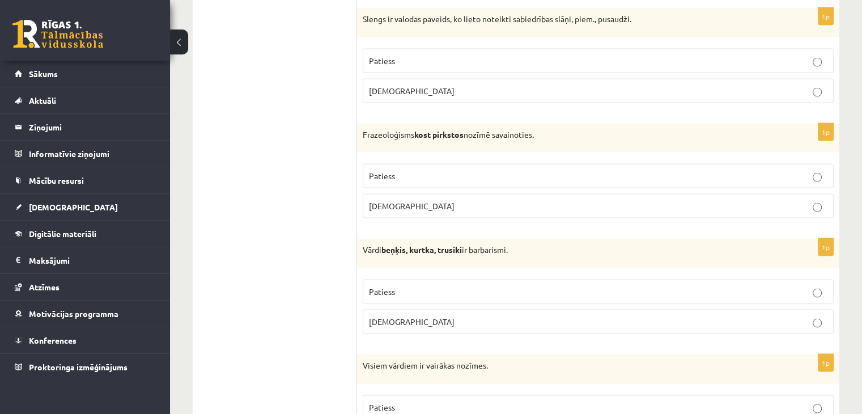
scroll to position [2233, 0]
click at [464, 286] on p "Patiess" at bounding box center [598, 292] width 459 height 12
click at [455, 201] on p "Aplams" at bounding box center [598, 207] width 459 height 12
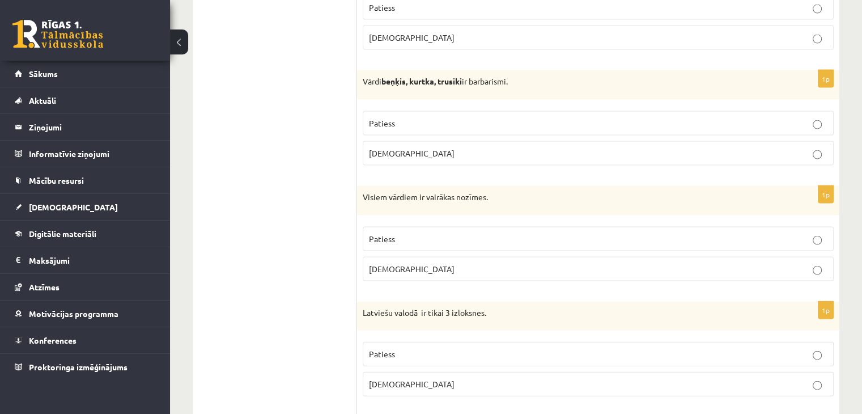
scroll to position [2403, 0]
click at [449, 263] on p "Aplams" at bounding box center [598, 269] width 459 height 12
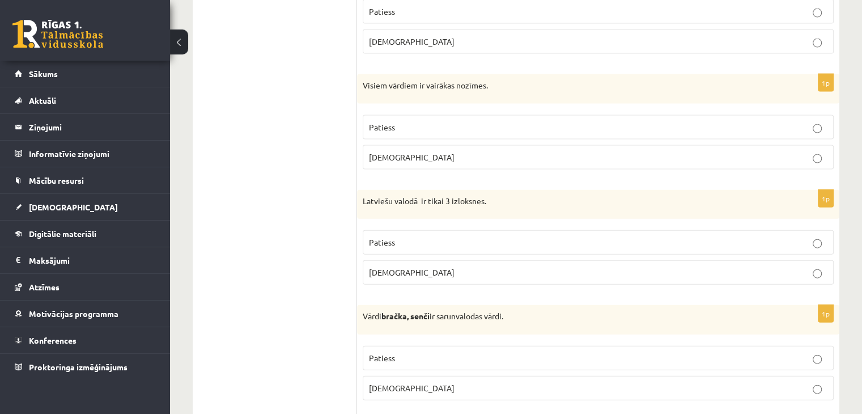
scroll to position [2515, 0]
click at [818, 269] on label "Aplams" at bounding box center [598, 272] width 471 height 24
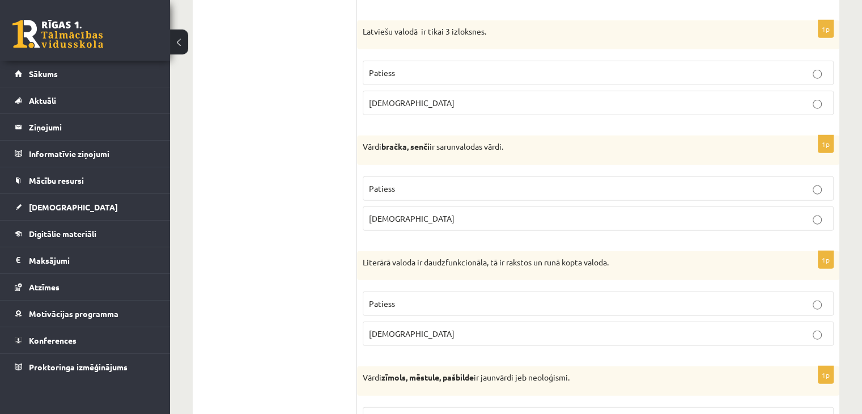
scroll to position [2684, 0]
click at [454, 182] on p "Patiess" at bounding box center [598, 188] width 459 height 12
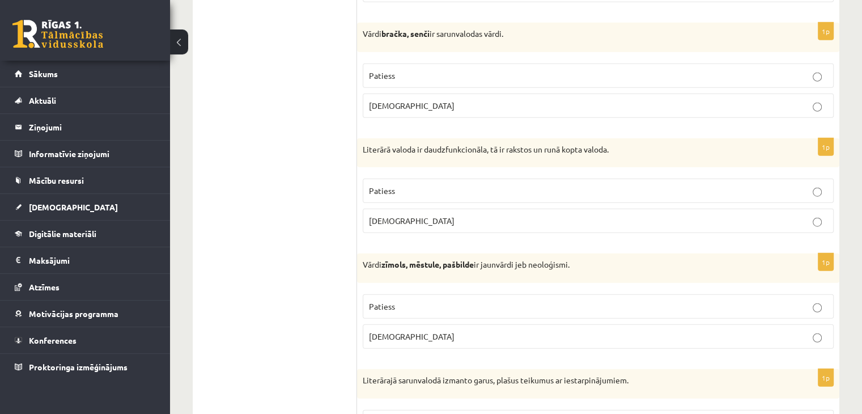
scroll to position [2797, 0]
click at [554, 178] on label "Patiess" at bounding box center [598, 190] width 471 height 24
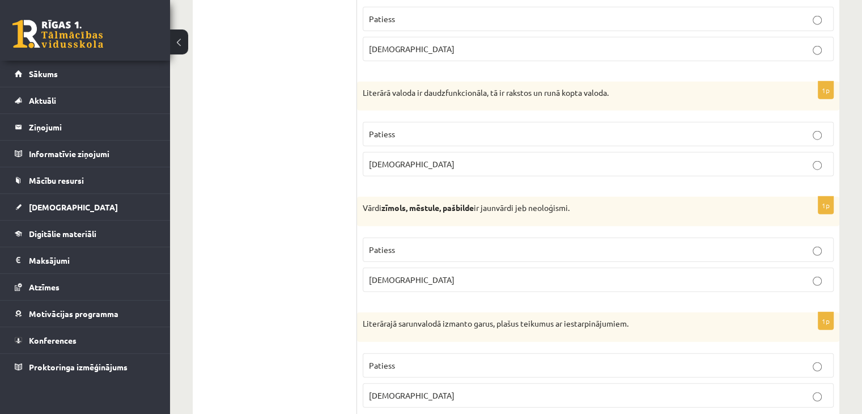
scroll to position [2854, 0]
click at [502, 243] on p "Patiess" at bounding box center [598, 249] width 459 height 12
click at [467, 159] on p "[DEMOGRAPHIC_DATA]" at bounding box center [598, 165] width 459 height 12
click at [471, 244] on p "Patiess" at bounding box center [598, 250] width 459 height 12
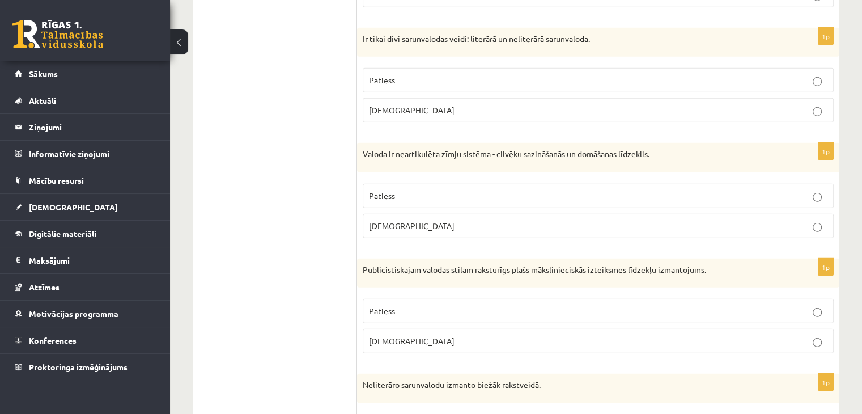
scroll to position [3254, 0]
click at [437, 219] on p "[DEMOGRAPHIC_DATA]" at bounding box center [598, 225] width 459 height 12
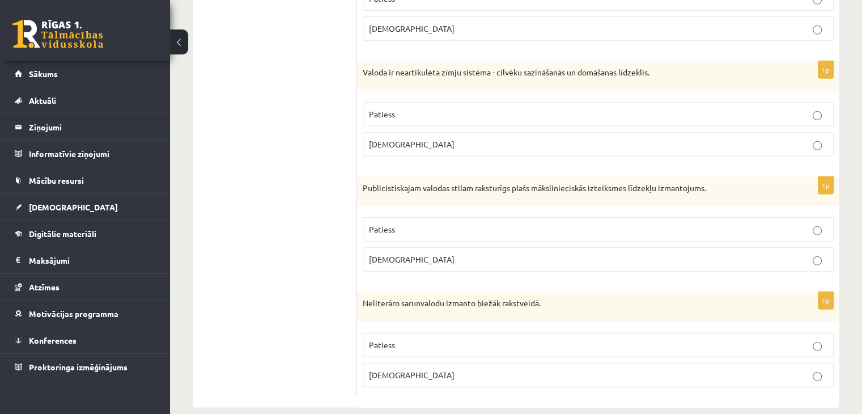
scroll to position [3338, 0]
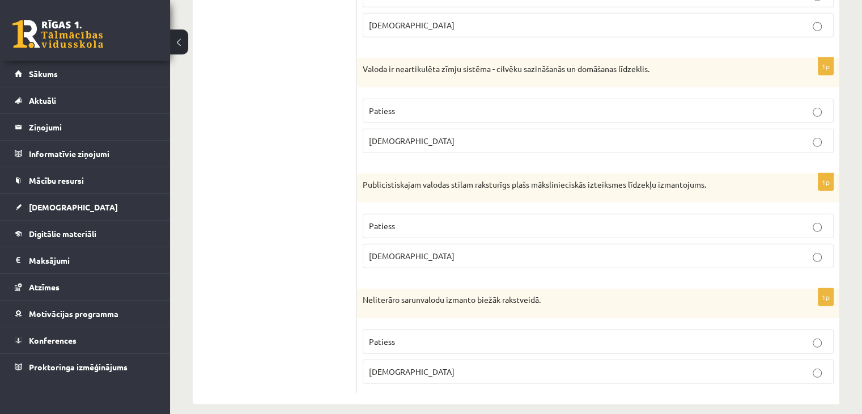
click at [541, 220] on p "Patiess" at bounding box center [598, 226] width 459 height 12
click at [526, 366] on label "[DEMOGRAPHIC_DATA]" at bounding box center [598, 371] width 471 height 24
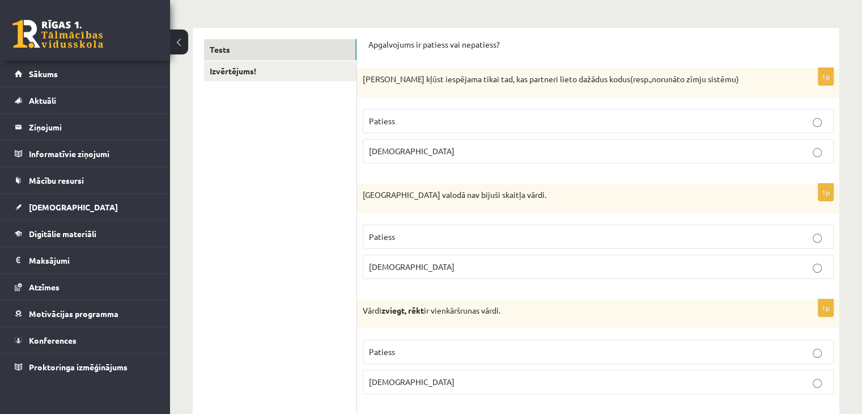
scroll to position [0, 0]
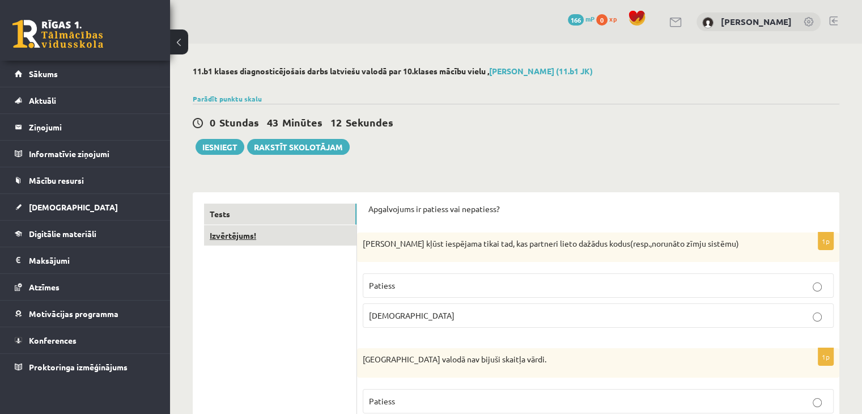
click at [232, 237] on link "Izvērtējums!" at bounding box center [280, 235] width 153 height 21
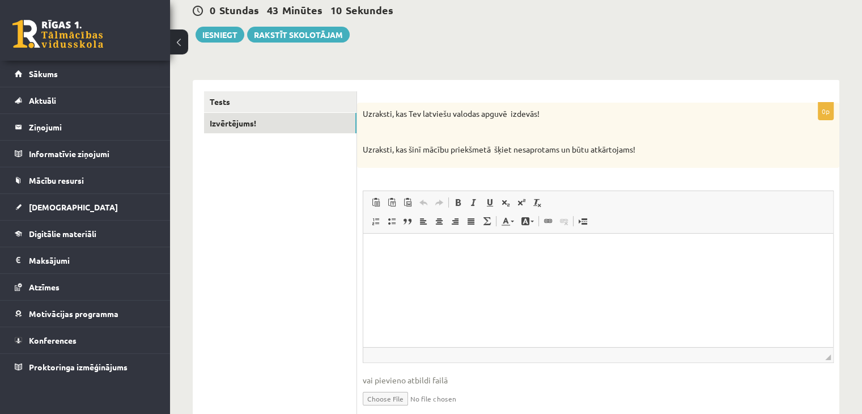
scroll to position [113, 0]
click at [451, 248] on p "Bagātinātā teksta redaktors, wiswyg-editor-user-answer-47433836401740" at bounding box center [598, 250] width 447 height 12
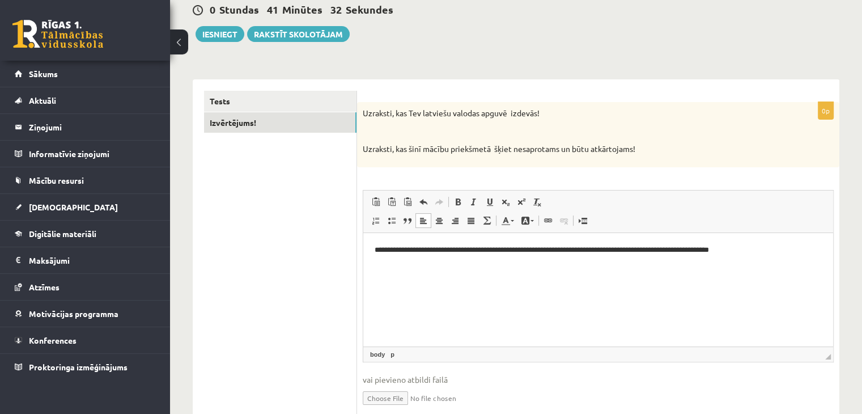
click at [514, 247] on p "**********" at bounding box center [599, 250] width 448 height 12
click at [771, 252] on p "**********" at bounding box center [599, 250] width 448 height 12
click at [519, 249] on p "**********" at bounding box center [599, 250] width 448 height 12
click at [769, 255] on p "**********" at bounding box center [599, 250] width 448 height 12
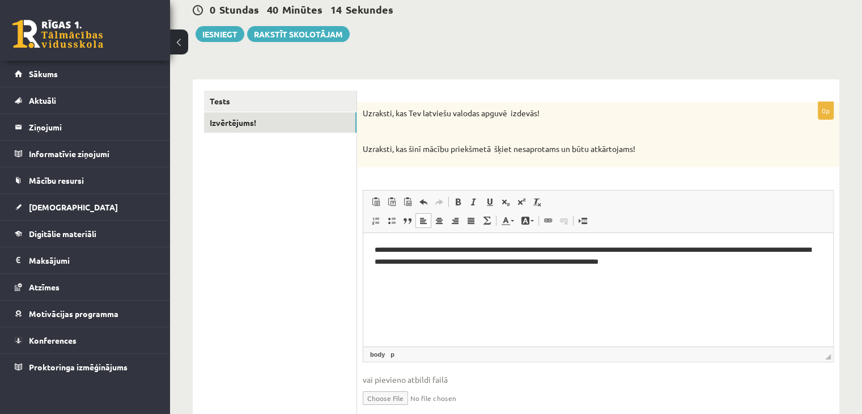
click at [515, 249] on p "**********" at bounding box center [599, 256] width 448 height 24
click at [699, 263] on p "**********" at bounding box center [599, 256] width 448 height 24
click at [817, 266] on p "**********" at bounding box center [599, 261] width 448 height 35
click at [532, 275] on p "**********" at bounding box center [599, 261] width 448 height 35
click at [520, 274] on p "**********" at bounding box center [599, 261] width 448 height 35
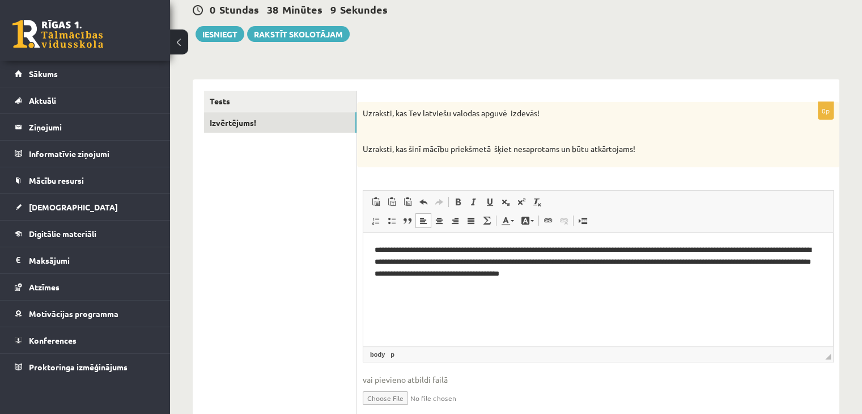
click at [665, 276] on p "**********" at bounding box center [599, 261] width 448 height 35
click at [620, 275] on p "**********" at bounding box center [599, 261] width 448 height 35
click at [785, 280] on html "**********" at bounding box center [598, 261] width 470 height 58
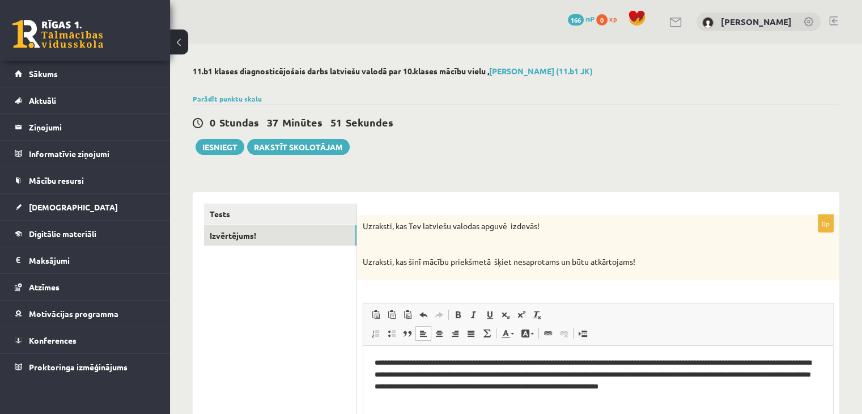
scroll to position [0, 0]
click at [211, 144] on button "Iesniegt" at bounding box center [220, 147] width 49 height 16
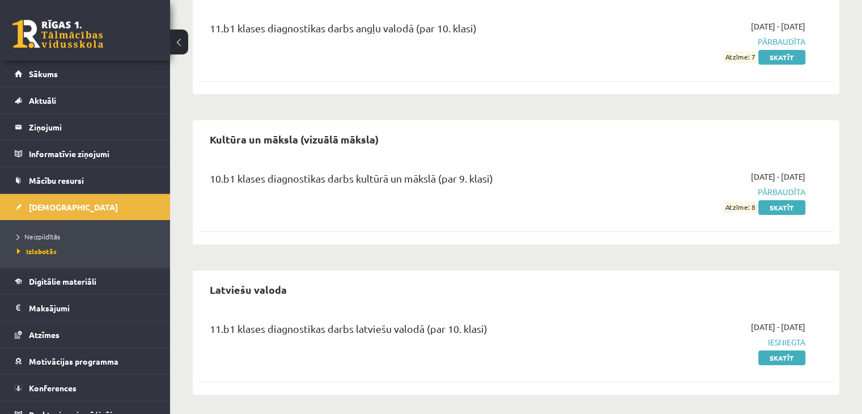
scroll to position [145, 0]
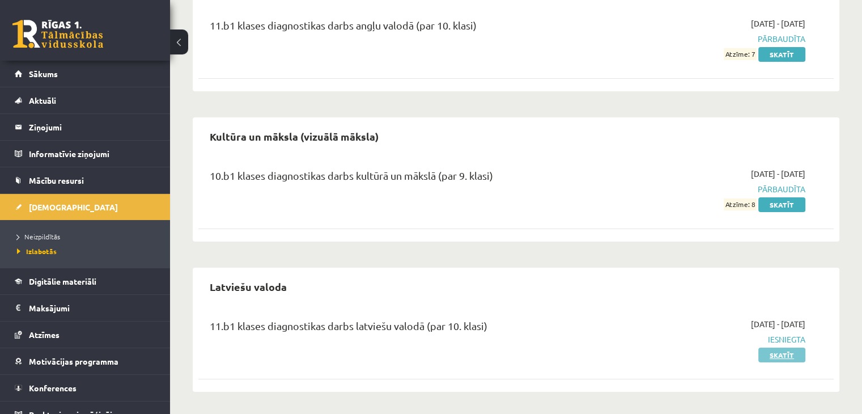
click at [780, 358] on link "Skatīt" at bounding box center [782, 355] width 47 height 15
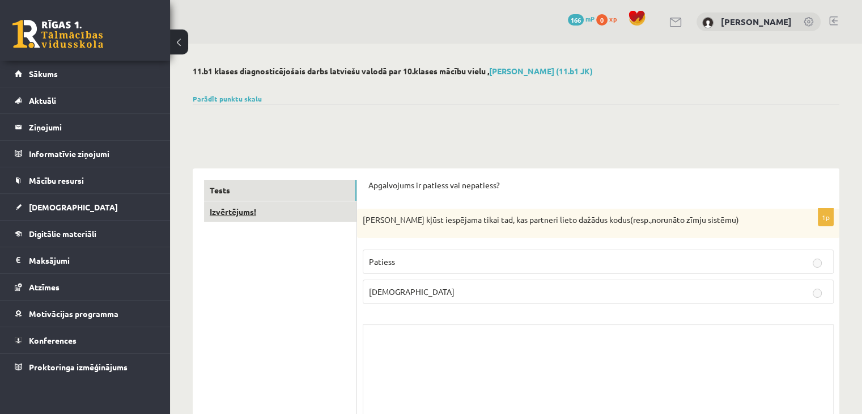
click at [244, 214] on link "Izvērtējums!" at bounding box center [280, 211] width 153 height 21
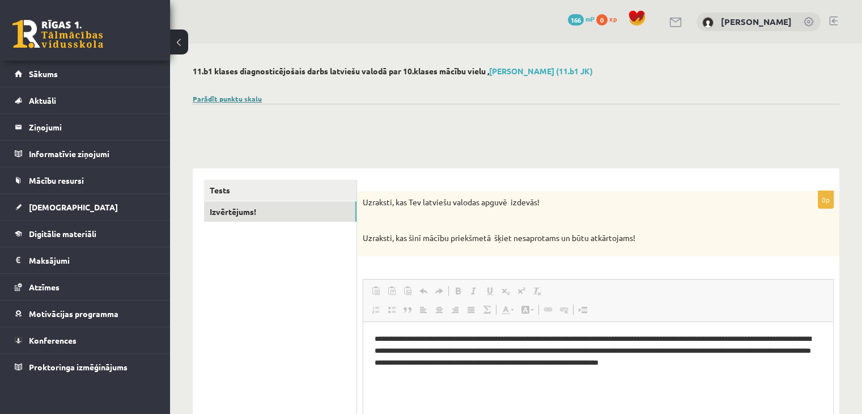
click at [225, 98] on link "Parādīt punktu skalu" at bounding box center [227, 98] width 69 height 9
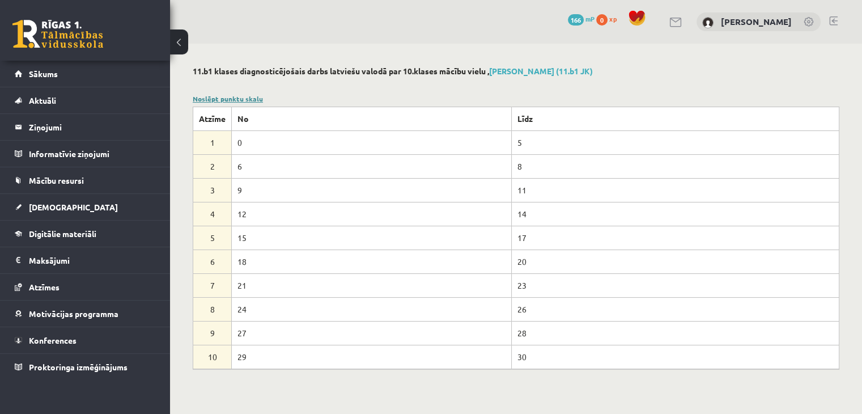
click at [228, 99] on link "Noslēpt punktu skalu" at bounding box center [228, 98] width 70 height 9
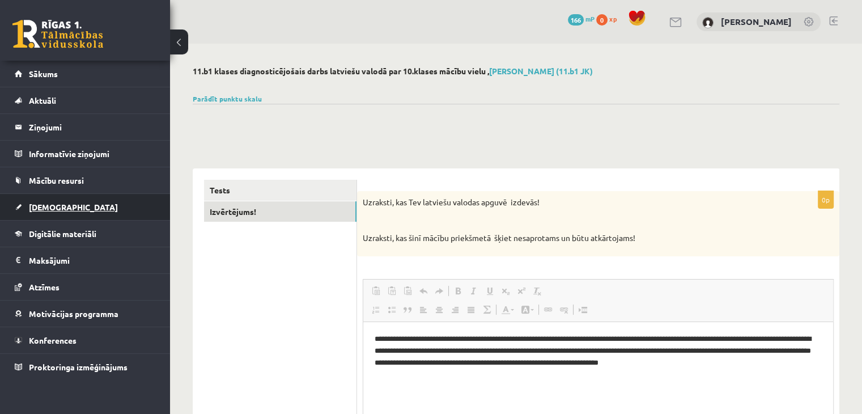
click at [61, 203] on span "[DEMOGRAPHIC_DATA]" at bounding box center [73, 207] width 89 height 10
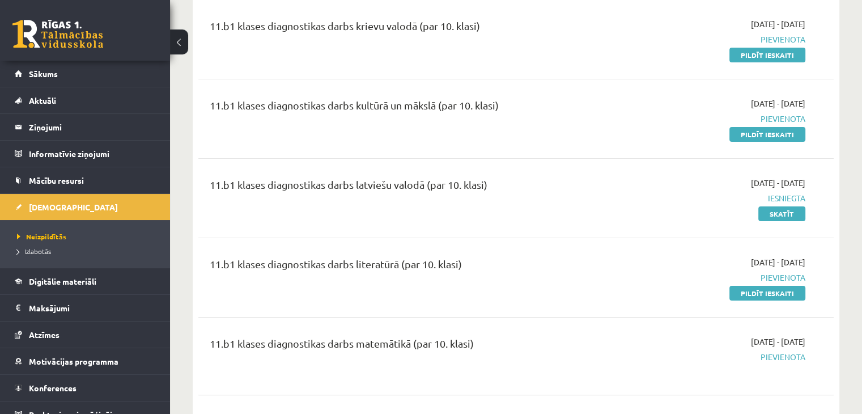
scroll to position [222, 0]
click at [771, 214] on link "Skatīt" at bounding box center [782, 213] width 47 height 15
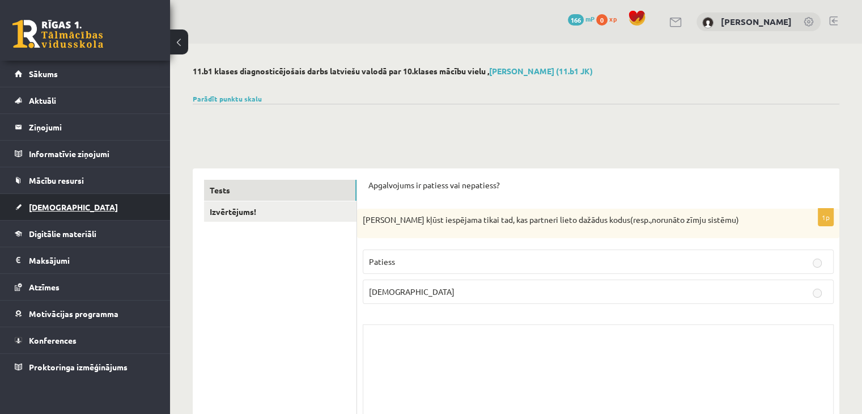
click at [39, 197] on link "[DEMOGRAPHIC_DATA]" at bounding box center [85, 207] width 141 height 26
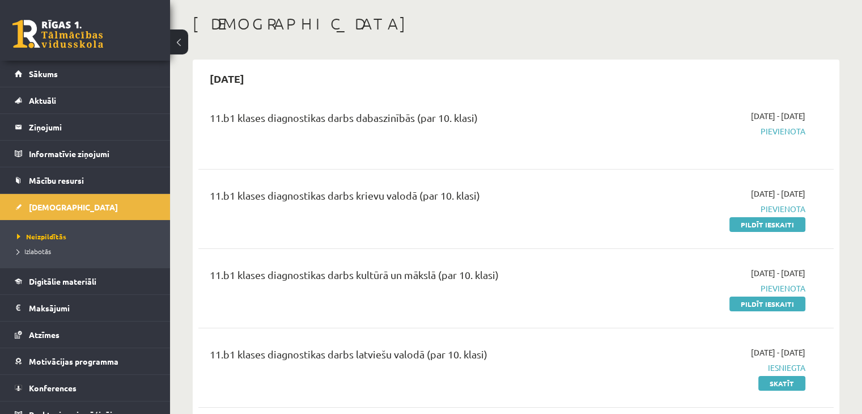
scroll to position [52, 0]
click at [789, 384] on link "Skatīt" at bounding box center [782, 383] width 47 height 15
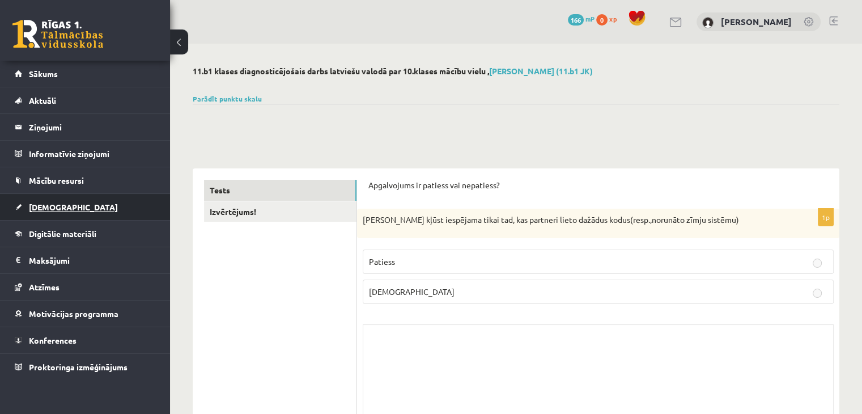
click at [45, 205] on span "[DEMOGRAPHIC_DATA]" at bounding box center [73, 207] width 89 height 10
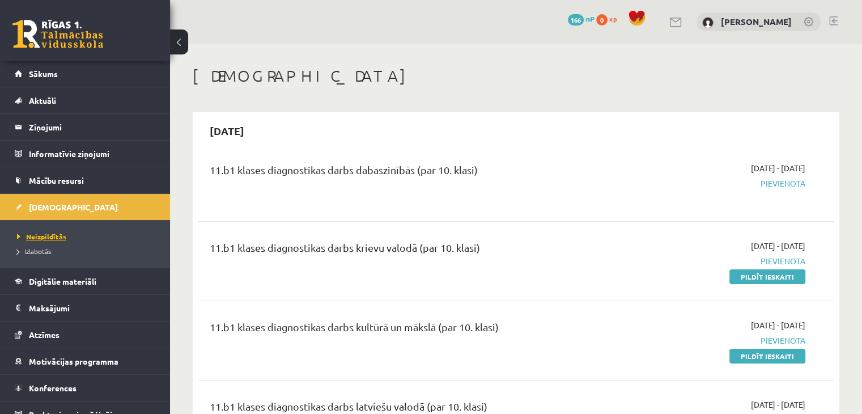
click at [49, 236] on span "Neizpildītās" at bounding box center [41, 236] width 49 height 9
drag, startPoint x: 766, startPoint y: 281, endPoint x: 480, endPoint y: 53, distance: 365.6
click at [766, 281] on link "Pildīt ieskaiti" at bounding box center [768, 276] width 76 height 15
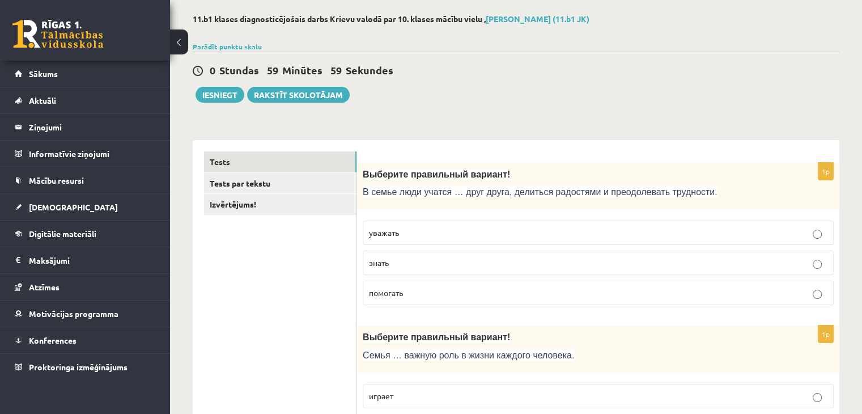
scroll to position [53, 0]
click at [403, 291] on span "помогать" at bounding box center [386, 292] width 34 height 10
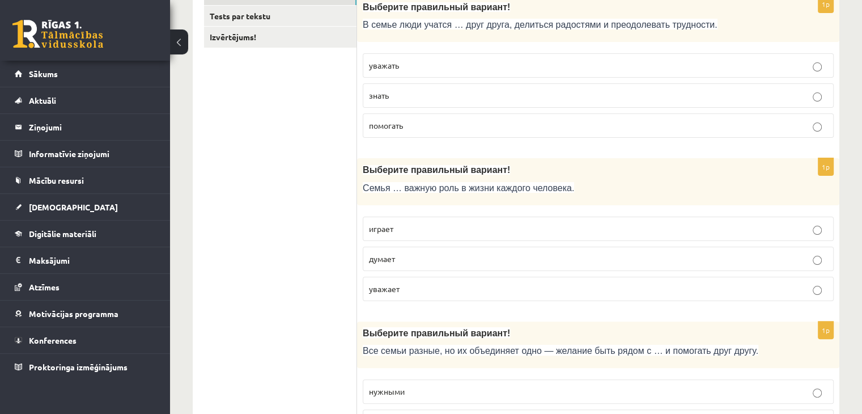
scroll to position [220, 0]
click at [374, 228] on span "играет" at bounding box center [381, 228] width 24 height 10
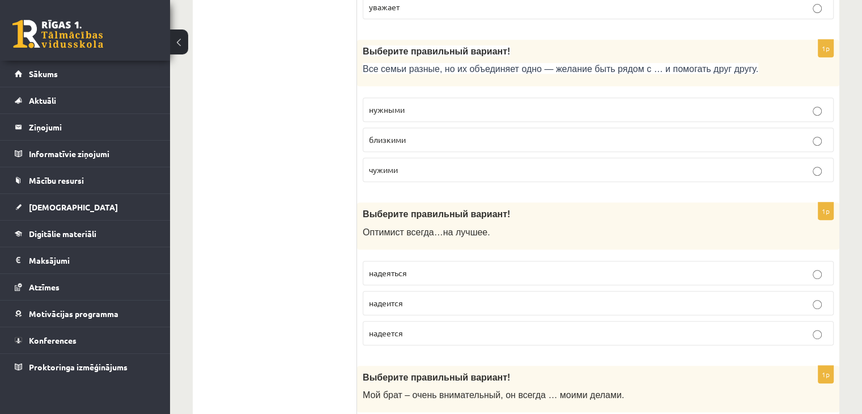
scroll to position [501, 0]
click at [395, 302] on span "надеится" at bounding box center [386, 303] width 34 height 10
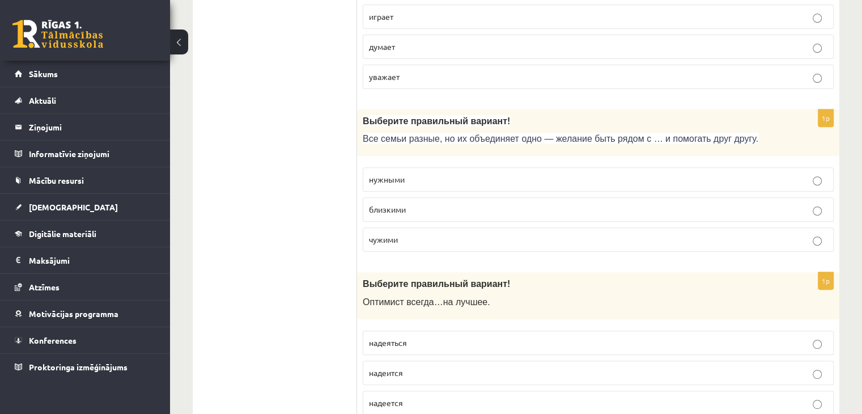
scroll to position [432, 0]
click at [395, 209] on span "близкими" at bounding box center [387, 209] width 37 height 10
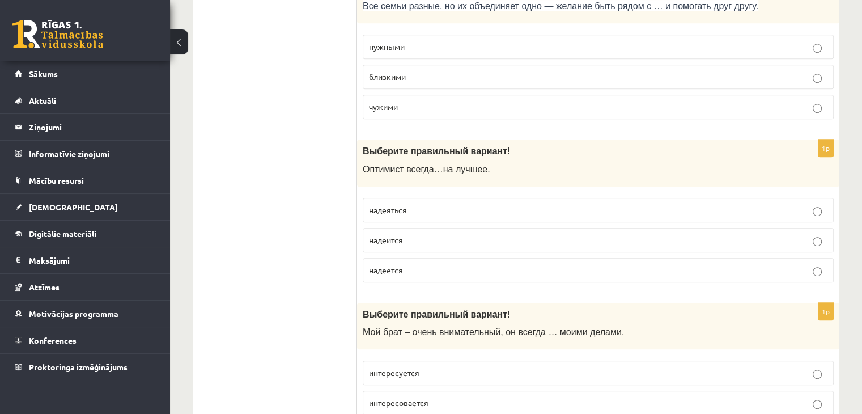
scroll to position [564, 0]
click at [429, 274] on label "надеется" at bounding box center [598, 271] width 471 height 24
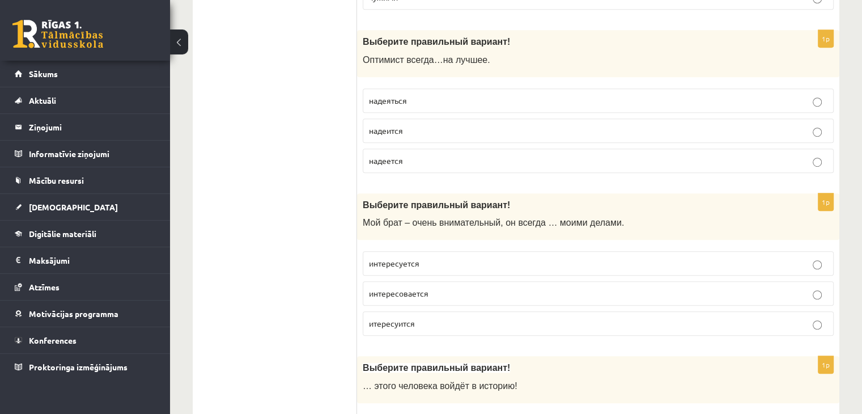
scroll to position [674, 0]
click at [425, 291] on span "интересовается" at bounding box center [399, 292] width 60 height 10
click at [412, 263] on span "интересуется" at bounding box center [394, 262] width 50 height 10
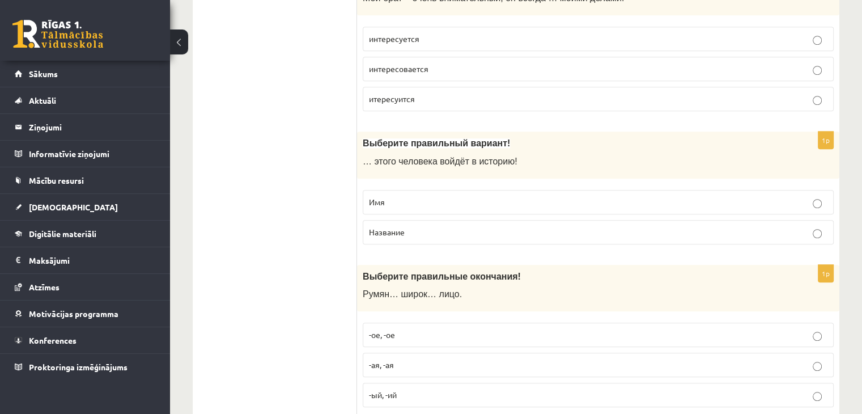
scroll to position [899, 0]
click at [397, 200] on p "Имя" at bounding box center [598, 202] width 459 height 12
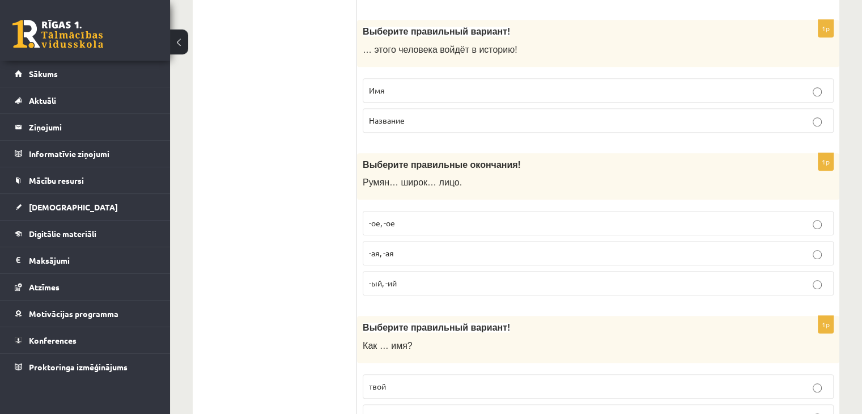
scroll to position [1010, 0]
click at [397, 248] on p "-ая, -ая" at bounding box center [598, 253] width 459 height 12
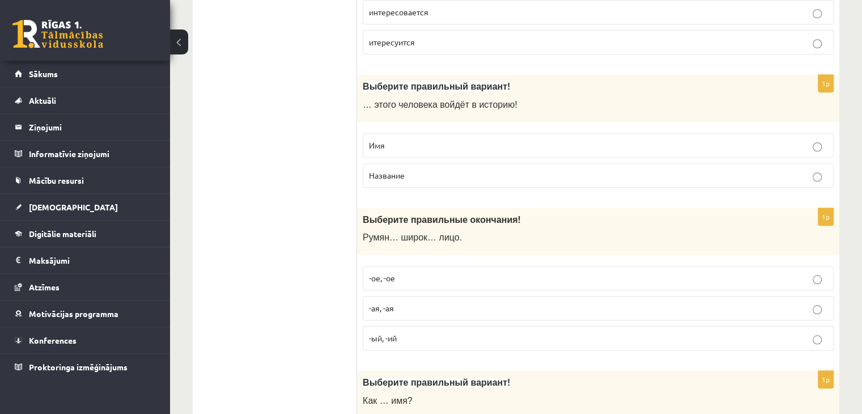
scroll to position [954, 0]
click at [399, 274] on p "-ое, -ое" at bounding box center [598, 279] width 459 height 12
click at [395, 307] on p "-ая, -ая" at bounding box center [598, 309] width 459 height 12
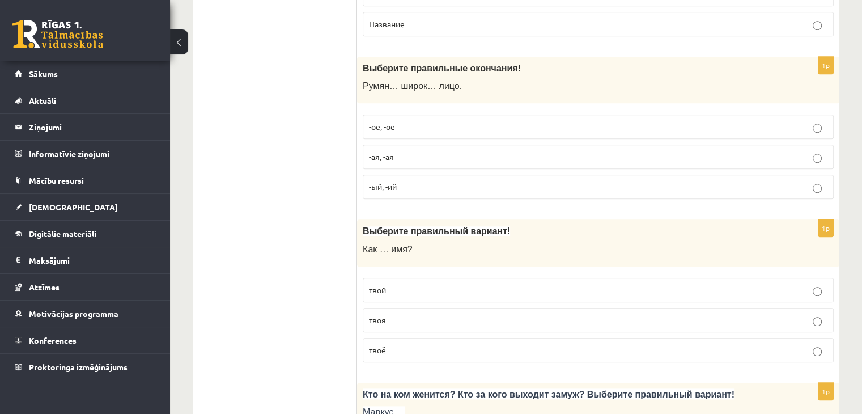
scroll to position [1107, 0]
click at [395, 314] on p "твоя" at bounding box center [598, 320] width 459 height 12
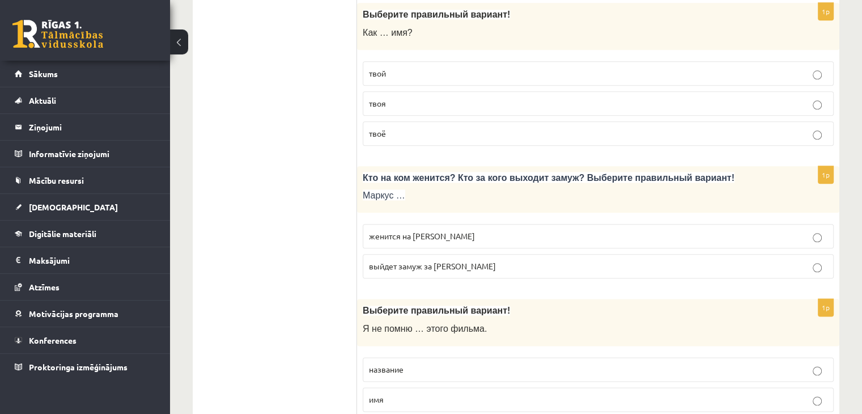
scroll to position [1323, 0]
click at [400, 261] on span "выйдет замуж за [PERSON_NAME]" at bounding box center [432, 265] width 127 height 10
click at [401, 236] on label "женится на [PERSON_NAME]" at bounding box center [598, 235] width 471 height 24
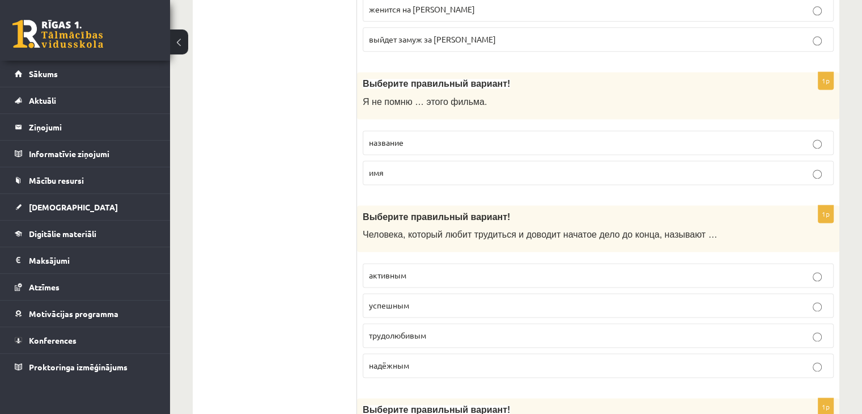
scroll to position [1550, 0]
click at [392, 137] on span "название" at bounding box center [386, 142] width 35 height 10
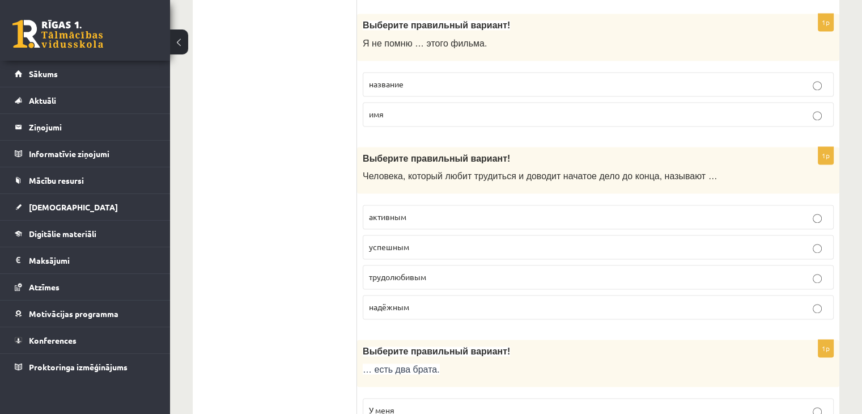
scroll to position [1607, 0]
click at [399, 272] on span "трудолюбивым" at bounding box center [397, 277] width 57 height 10
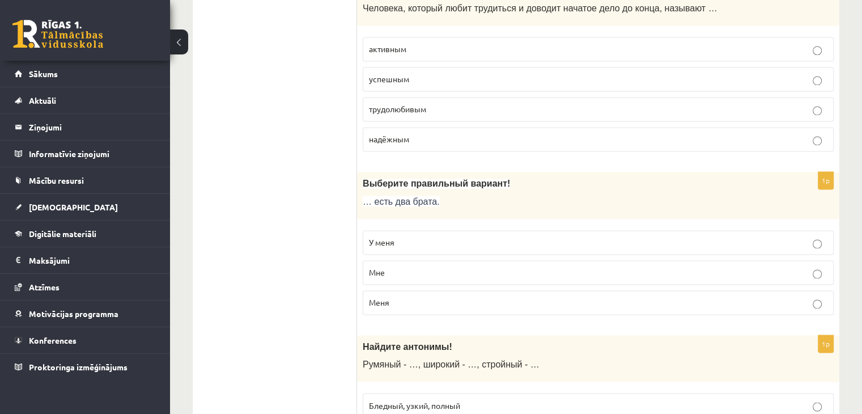
scroll to position [1776, 0]
click at [391, 236] on span "У меня" at bounding box center [382, 241] width 26 height 10
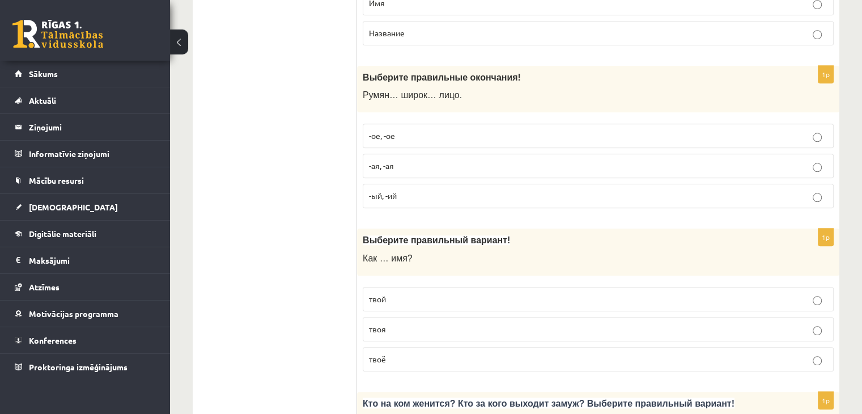
scroll to position [1097, 0]
click at [382, 131] on span "-ое, -ое" at bounding box center [382, 136] width 26 height 10
click at [386, 162] on span "-ая, -ая" at bounding box center [381, 166] width 25 height 10
click at [391, 137] on p "-ое, -ое" at bounding box center [598, 136] width 459 height 12
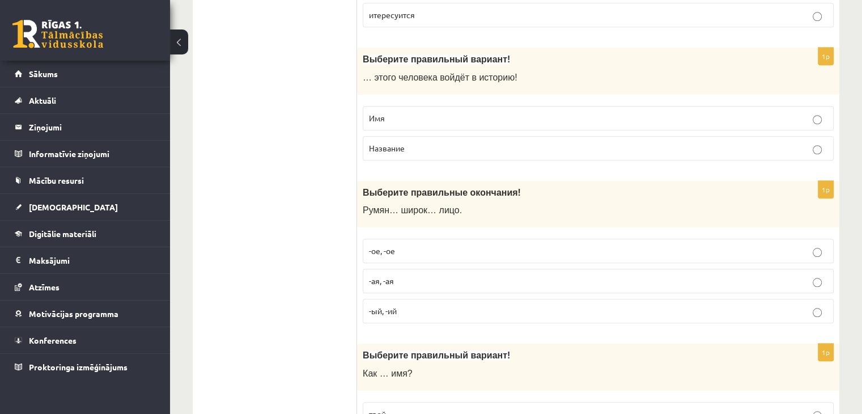
scroll to position [983, 0]
click at [407, 298] on label "-ый, -ий" at bounding box center [598, 310] width 471 height 24
click at [389, 244] on p "-ое, -ое" at bounding box center [598, 250] width 459 height 12
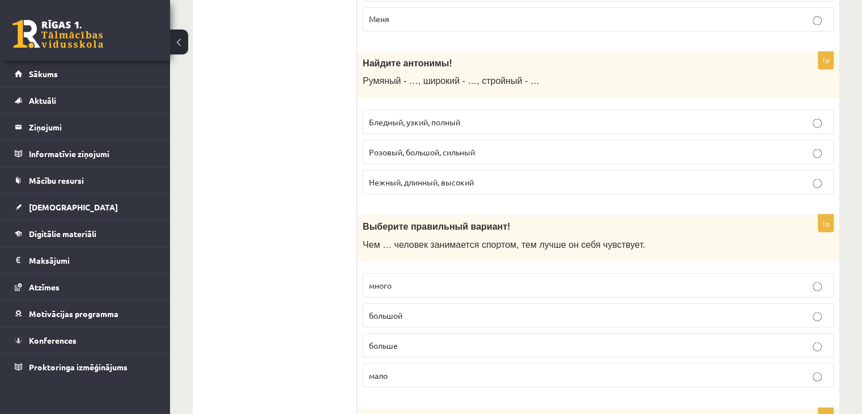
scroll to position [2059, 0]
click at [374, 280] on span "много" at bounding box center [380, 285] width 23 height 10
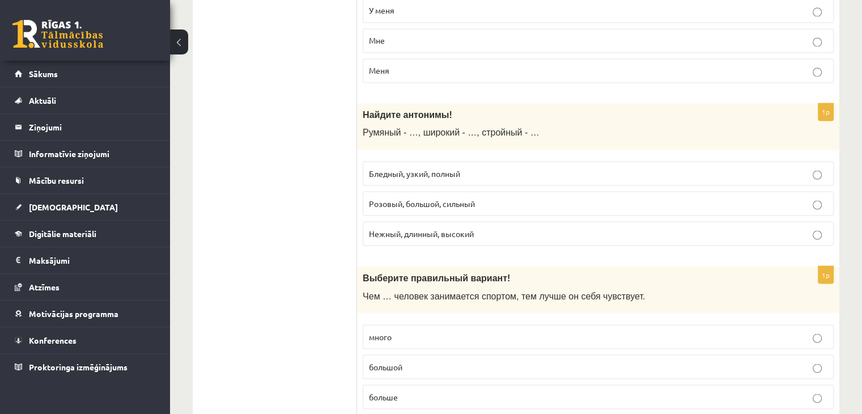
scroll to position [2007, 0]
click at [451, 168] on p "Бледный, узкий, полный" at bounding box center [598, 174] width 459 height 12
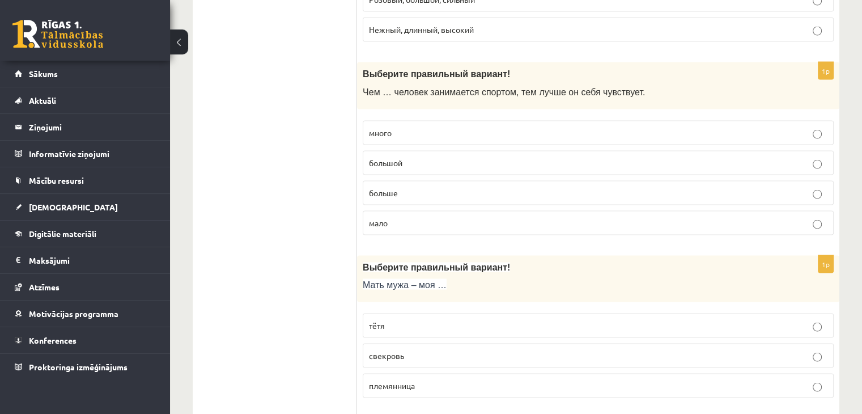
scroll to position [2233, 0]
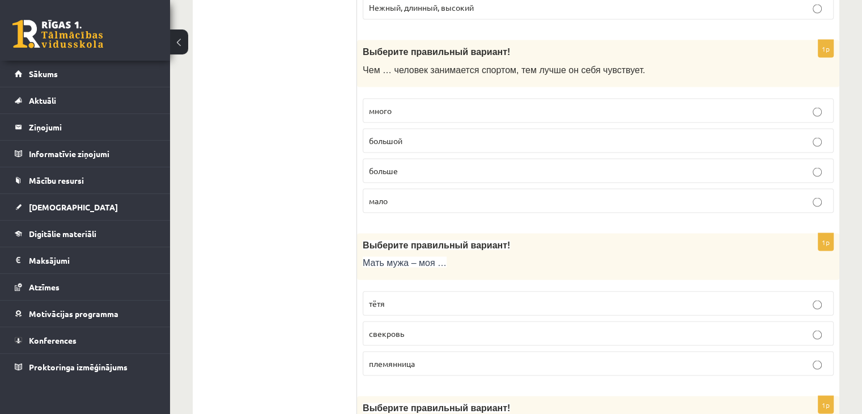
click at [406, 165] on p "больше" at bounding box center [598, 171] width 459 height 12
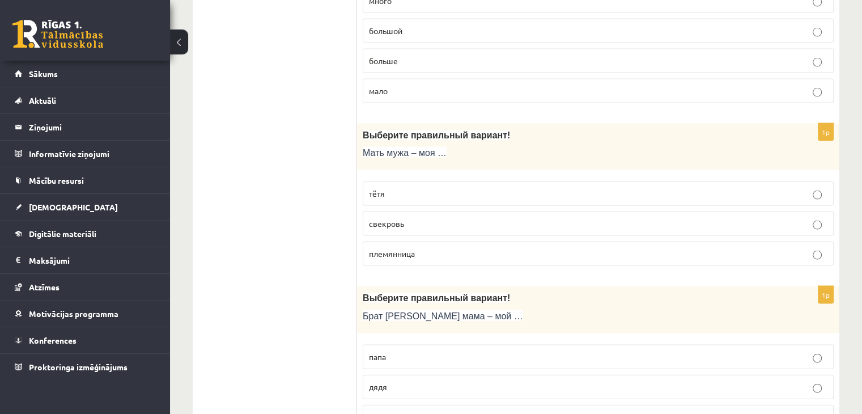
scroll to position [2344, 0]
click at [401, 218] on span "свекровь" at bounding box center [386, 223] width 35 height 10
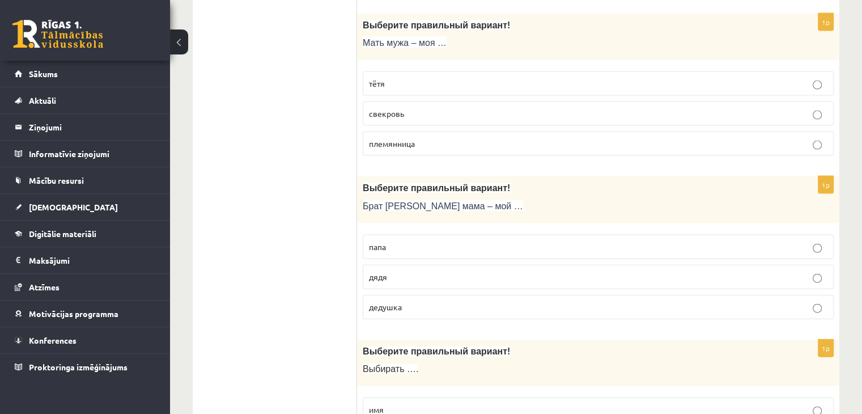
scroll to position [2454, 0]
click at [382, 271] on span "дядя" at bounding box center [378, 276] width 18 height 10
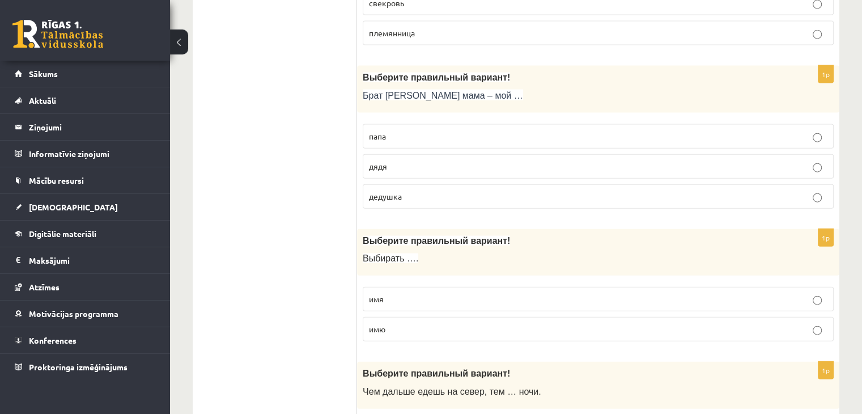
scroll to position [2566, 0]
click at [388, 291] on p "имя" at bounding box center [598, 297] width 459 height 12
click at [392, 321] on p "имю" at bounding box center [598, 327] width 459 height 12
click at [384, 291] on p "имя" at bounding box center [598, 297] width 459 height 12
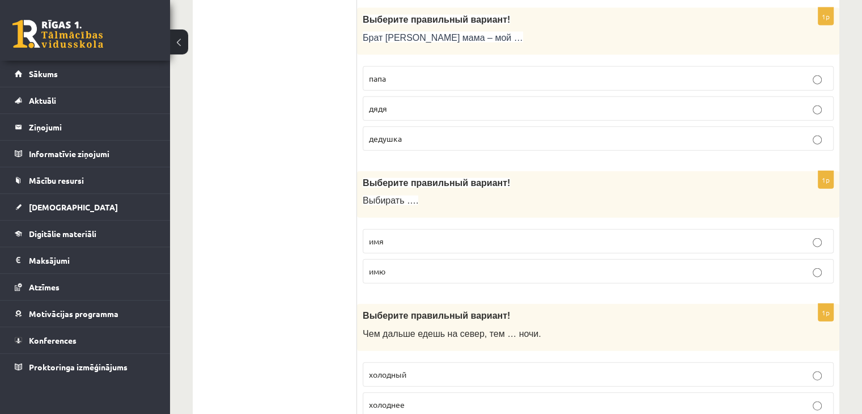
scroll to position [2622, 0]
click at [407, 265] on p "имю" at bounding box center [598, 271] width 459 height 12
click at [391, 235] on p "имя" at bounding box center [598, 241] width 459 height 12
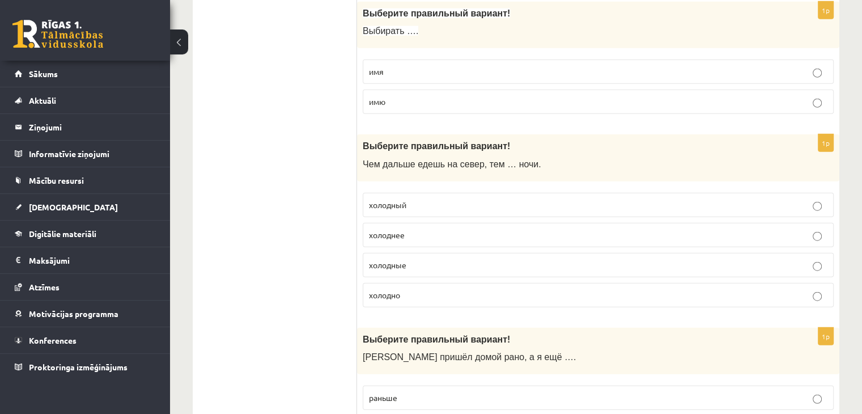
scroll to position [2792, 0]
click at [398, 229] on span "холоднее" at bounding box center [387, 234] width 36 height 10
click at [401, 229] on span "холоднее" at bounding box center [387, 234] width 36 height 10
click at [505, 163] on div "Выберите правильный вариант ! Чем дальше едешь на север, тем … ночи." at bounding box center [598, 157] width 483 height 47
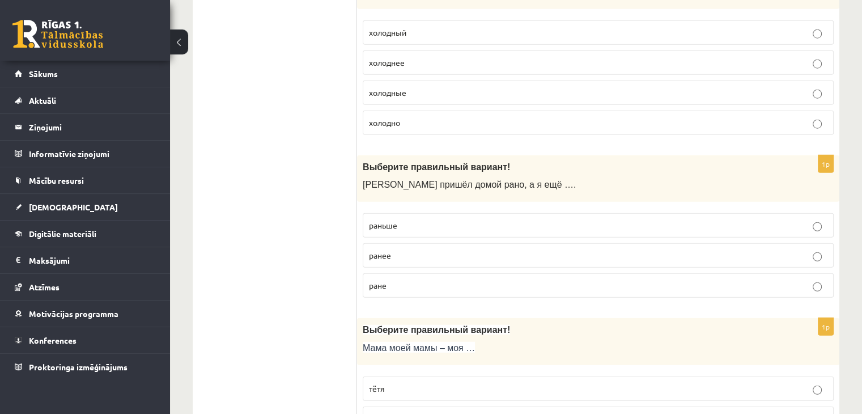
scroll to position [2964, 0]
click at [401, 219] on p "раньше" at bounding box center [598, 225] width 459 height 12
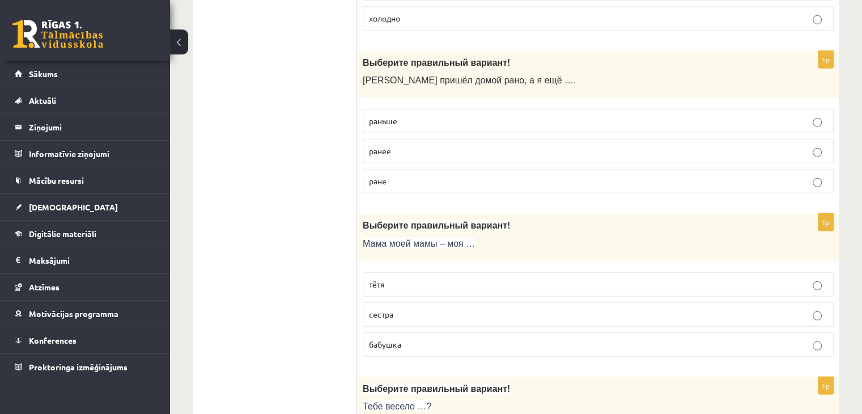
scroll to position [3069, 0]
click at [396, 338] on span "бабушка" at bounding box center [385, 343] width 32 height 10
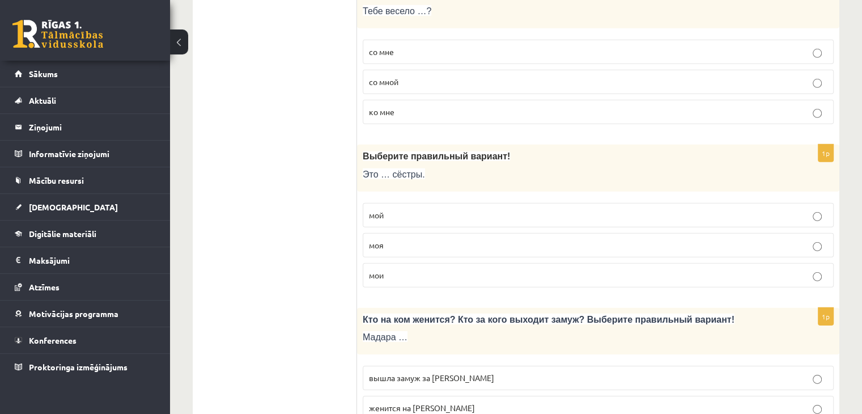
scroll to position [3463, 0]
click at [393, 239] on p "моя" at bounding box center [598, 245] width 459 height 12
click at [406, 269] on p "мои" at bounding box center [598, 275] width 459 height 12
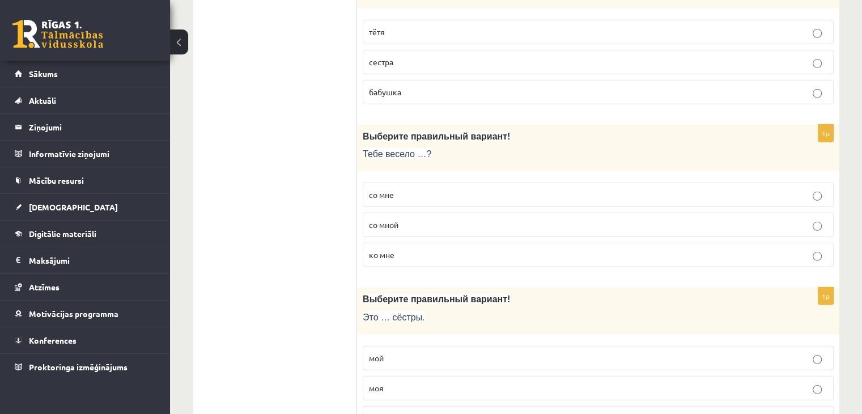
scroll to position [3319, 0]
click at [396, 221] on span "со мной" at bounding box center [383, 226] width 29 height 10
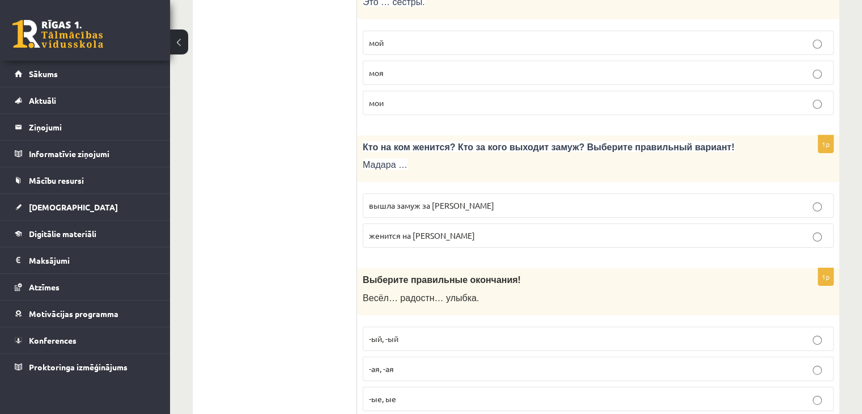
scroll to position [3658, 0]
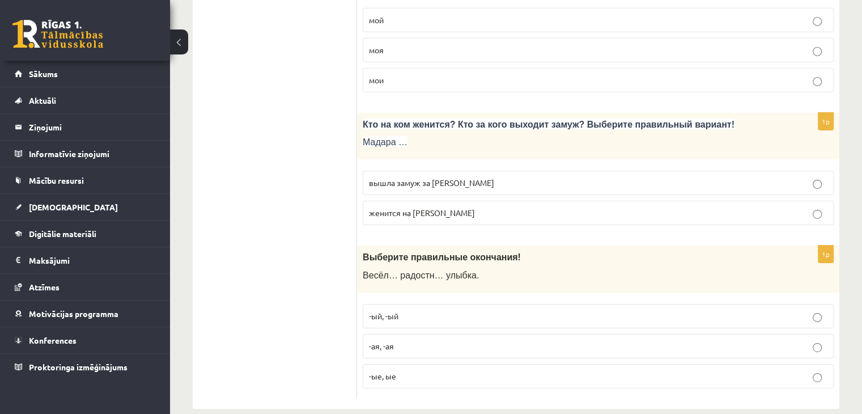
click at [418, 177] on span "вышла замуж за Марка" at bounding box center [431, 182] width 125 height 10
click at [392, 335] on label "-ая, -ая" at bounding box center [598, 346] width 471 height 24
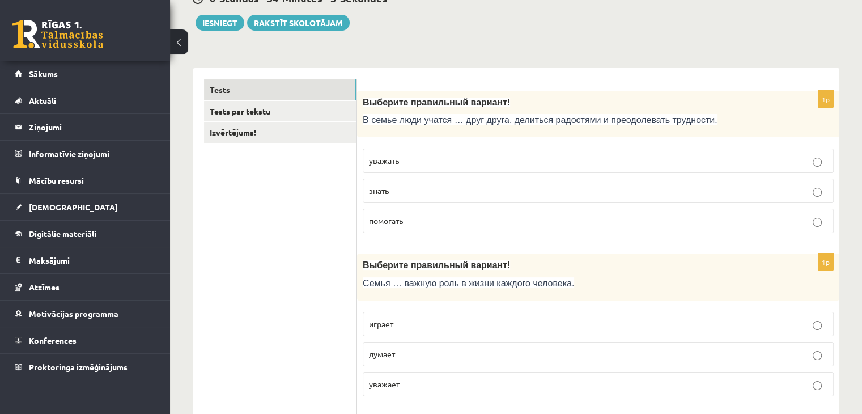
scroll to position [0, 0]
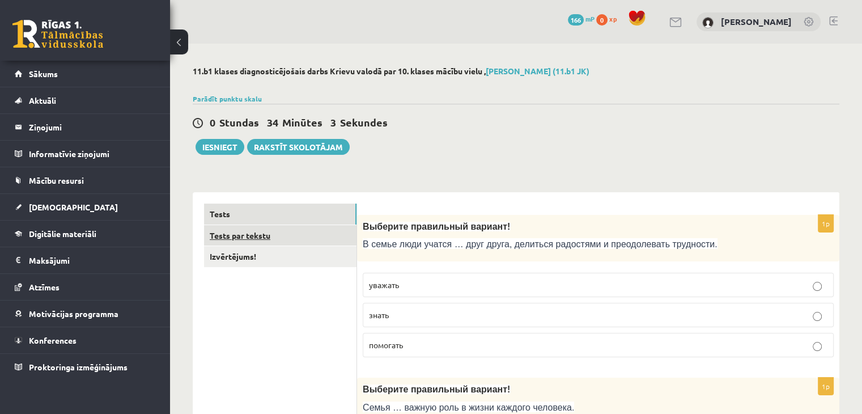
click at [248, 235] on link "Tests par tekstu" at bounding box center [280, 235] width 153 height 21
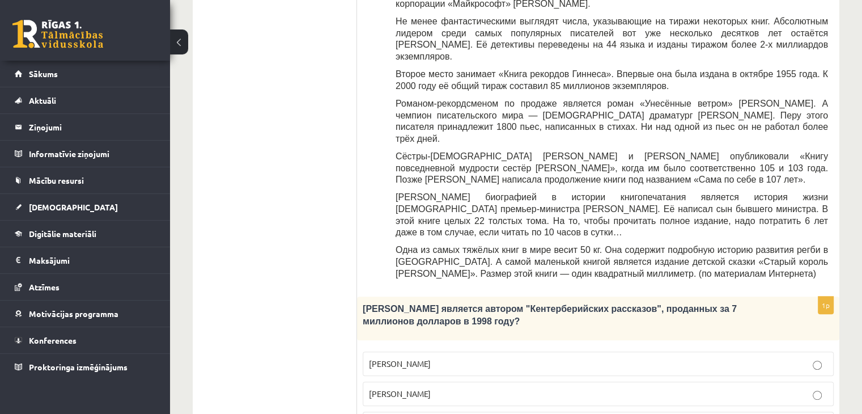
scroll to position [388, 0]
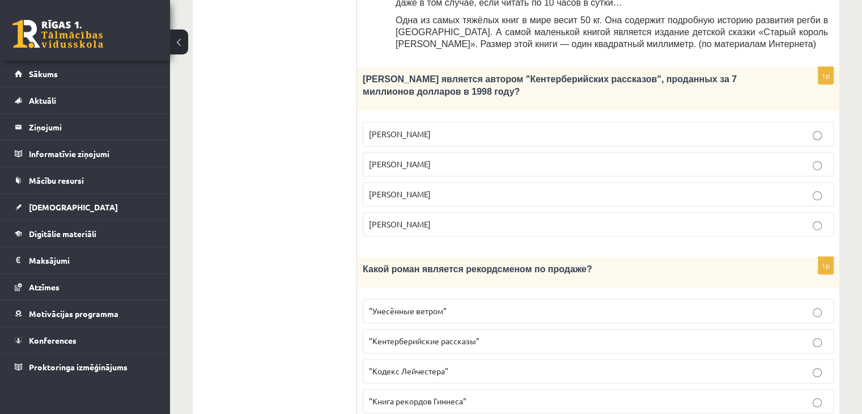
scroll to position [617, 0]
click at [446, 365] on span ""Кодекс Лейчестера"" at bounding box center [408, 370] width 79 height 10
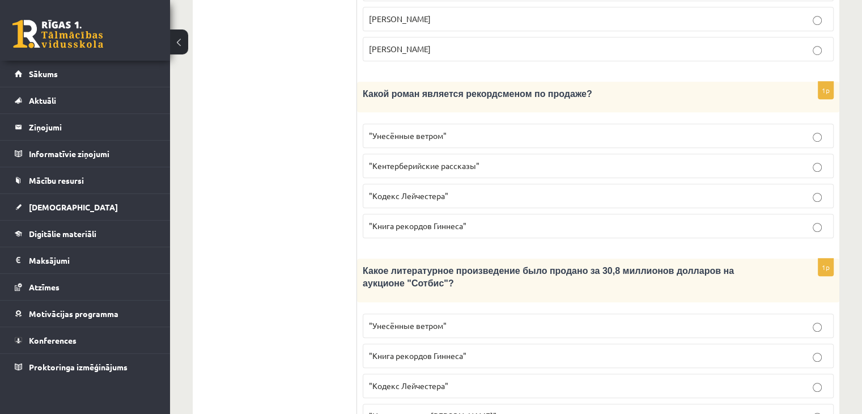
scroll to position [793, 0]
click at [493, 379] on p ""Кодекс Лейчестера"" at bounding box center [598, 385] width 459 height 12
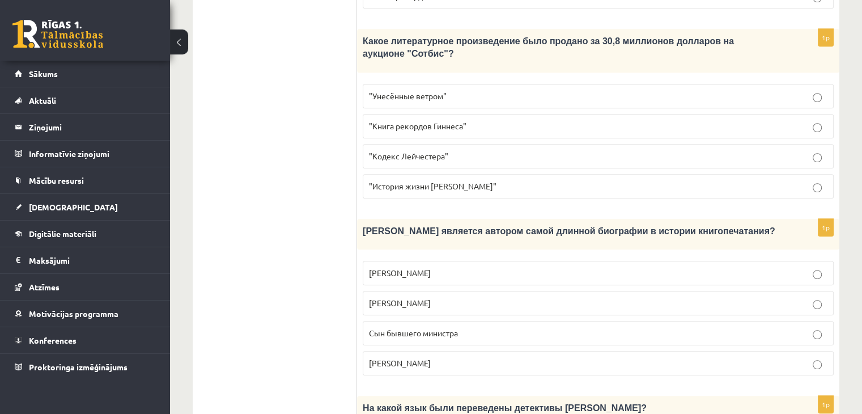
scroll to position [1022, 0]
click at [524, 350] on label "Агата Кристи" at bounding box center [598, 362] width 471 height 24
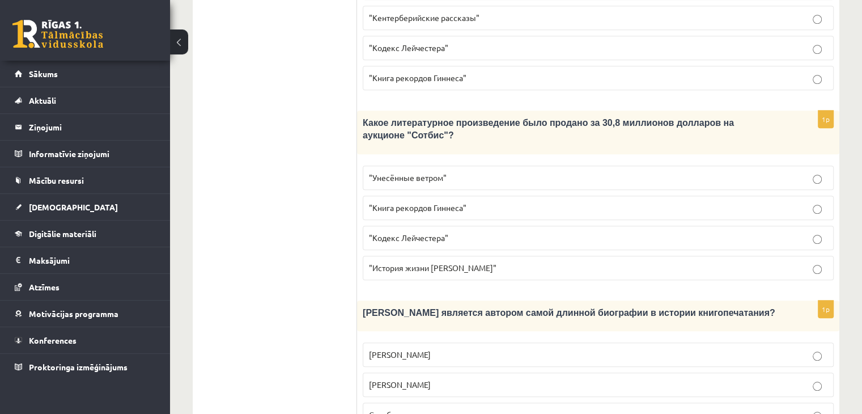
scroll to position [1114, 0]
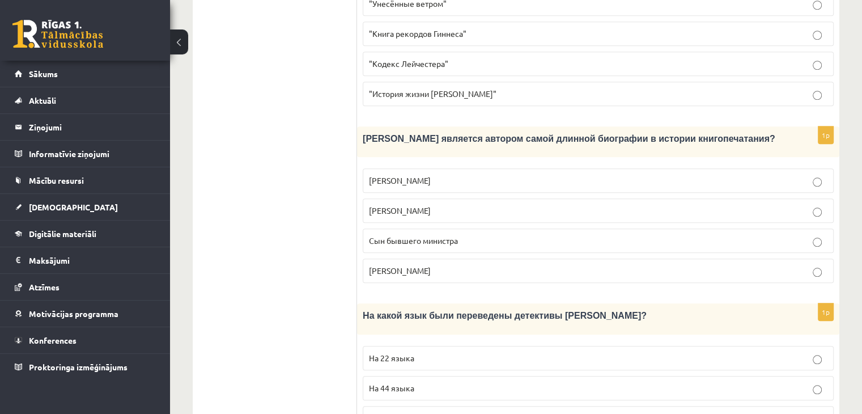
click at [446, 382] on p "На 44 языка" at bounding box center [598, 388] width 459 height 12
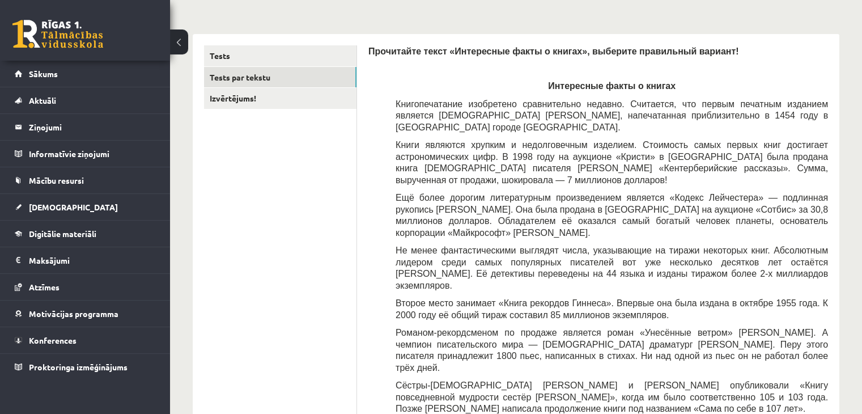
scroll to position [158, 0]
click at [256, 99] on link "Izvērtējums!" at bounding box center [280, 98] width 153 height 21
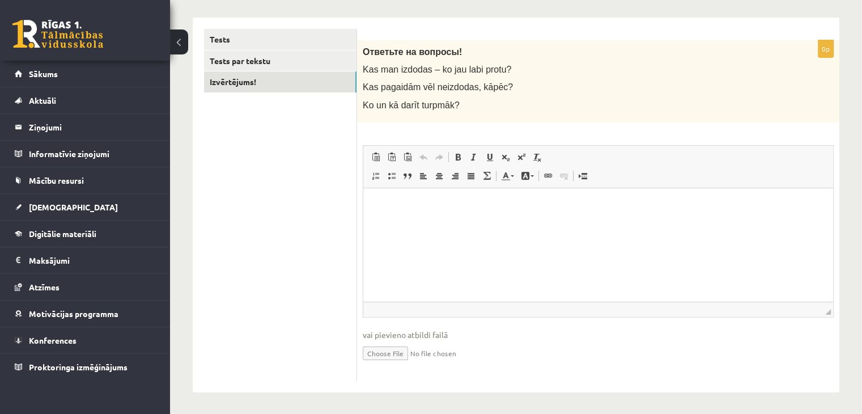
scroll to position [175, 0]
click at [393, 201] on p "Bagātinātā teksta redaktors, wiswyg-editor-user-answer-47433845638200" at bounding box center [598, 204] width 447 height 12
click at [617, 205] on p "**********" at bounding box center [599, 204] width 448 height 12
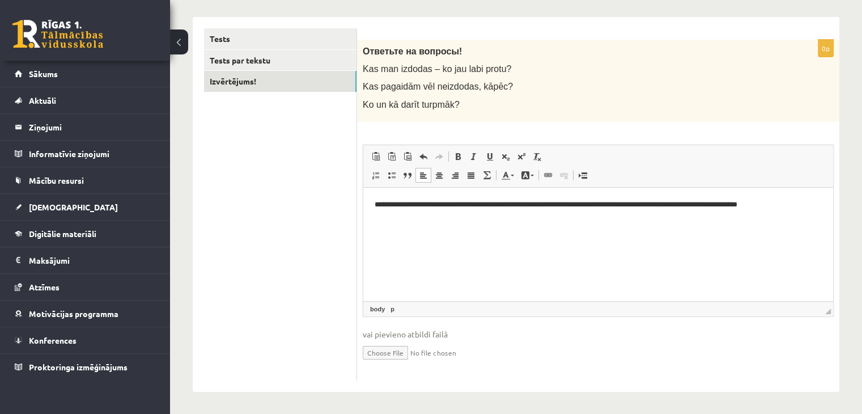
click at [791, 209] on p "**********" at bounding box center [599, 204] width 448 height 12
click at [789, 208] on p "**********" at bounding box center [599, 210] width 448 height 24
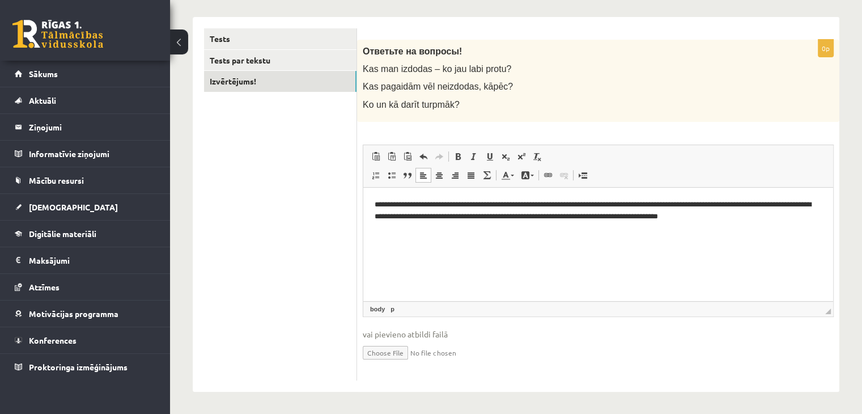
click at [411, 218] on p "**********" at bounding box center [599, 210] width 448 height 24
click at [805, 204] on p "**********" at bounding box center [599, 210] width 448 height 24
click at [496, 217] on p "**********" at bounding box center [599, 210] width 448 height 24
click at [493, 221] on p "**********" at bounding box center [599, 210] width 448 height 24
click at [800, 215] on p "**********" at bounding box center [599, 210] width 448 height 24
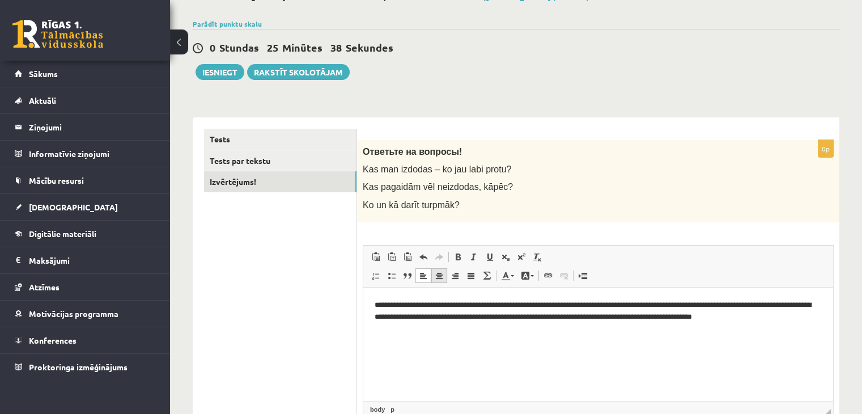
scroll to position [0, 0]
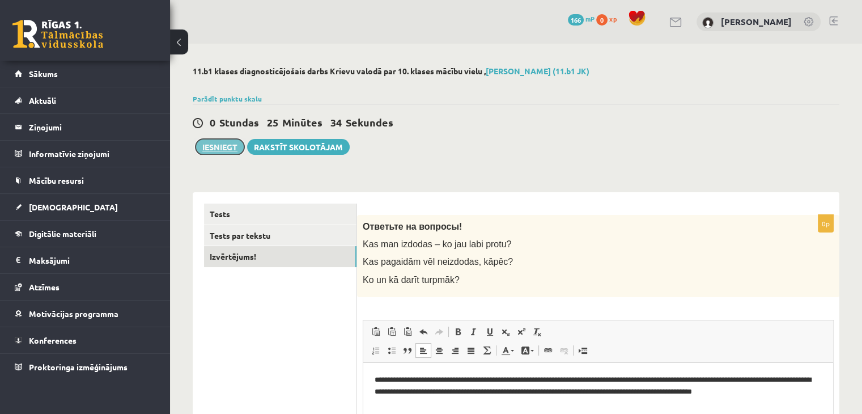
click at [223, 150] on button "Iesniegt" at bounding box center [220, 147] width 49 height 16
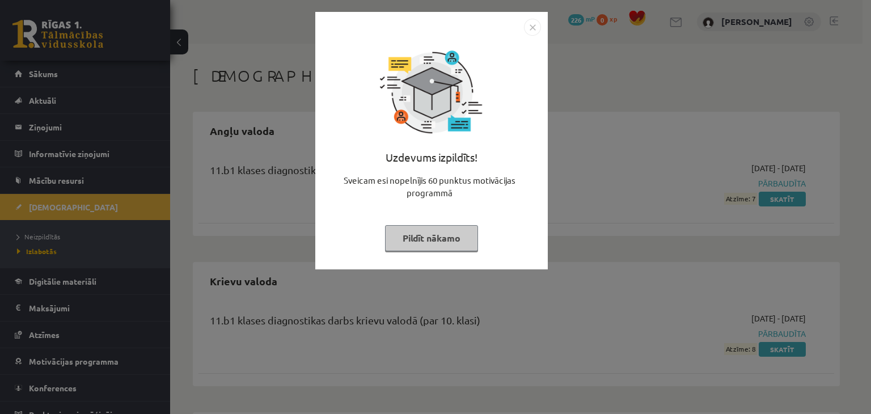
click at [429, 238] on button "Pildīt nākamo" at bounding box center [431, 238] width 93 height 26
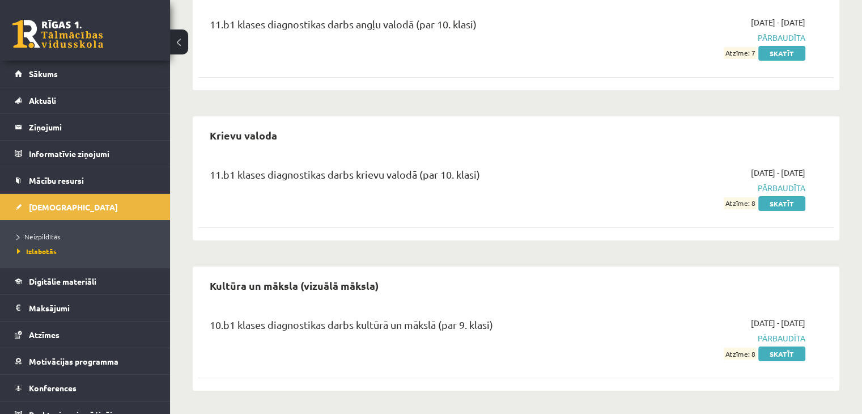
scroll to position [295, 0]
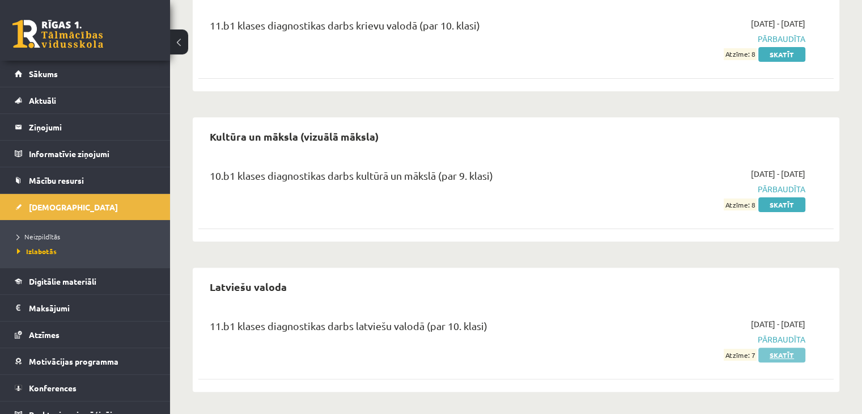
click at [778, 357] on link "Skatīt" at bounding box center [782, 355] width 47 height 15
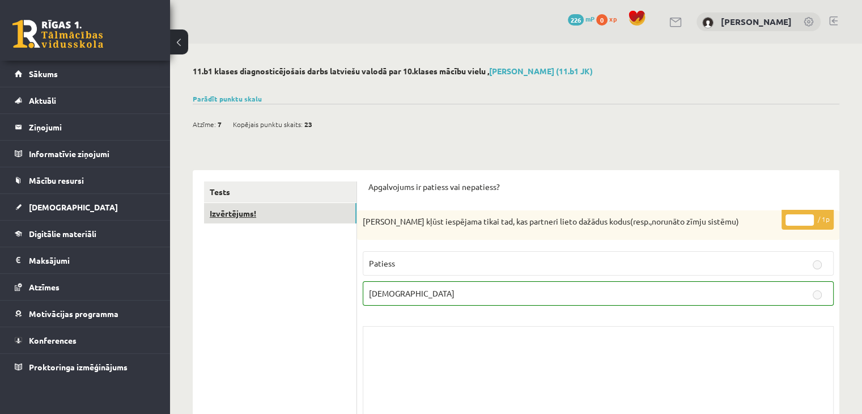
click at [228, 221] on link "Izvērtējums!" at bounding box center [280, 213] width 153 height 21
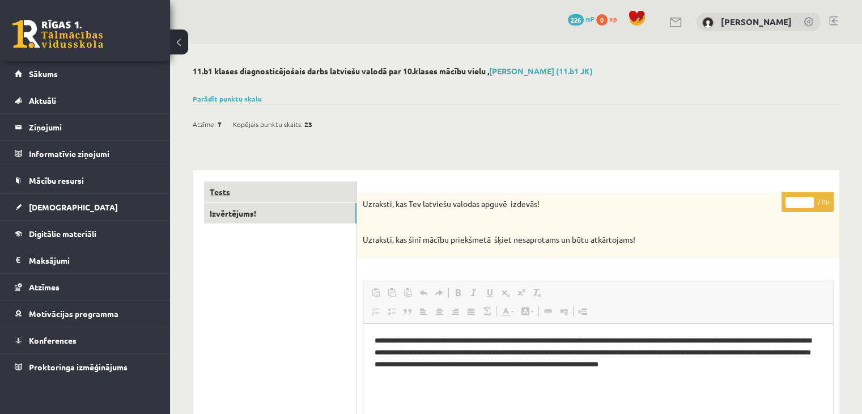
click at [243, 190] on link "Tests" at bounding box center [280, 191] width 153 height 21
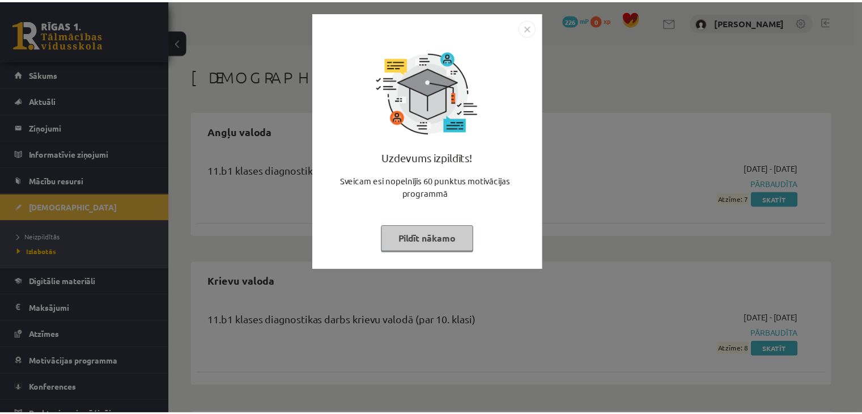
scroll to position [295, 0]
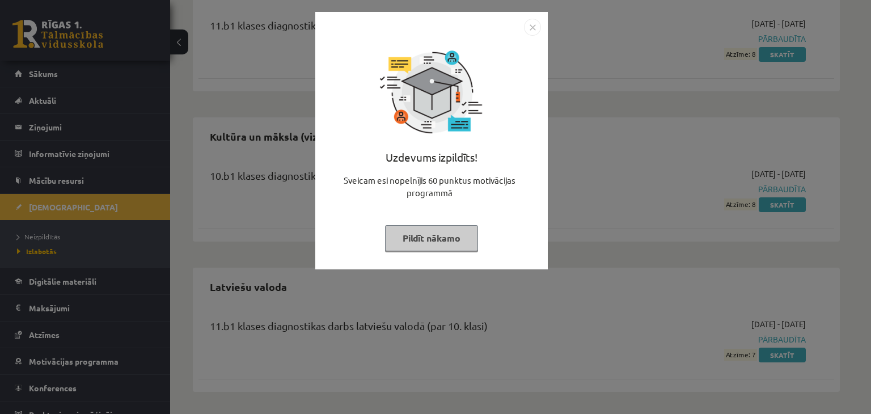
click at [459, 232] on button "Pildīt nākamo" at bounding box center [431, 238] width 93 height 26
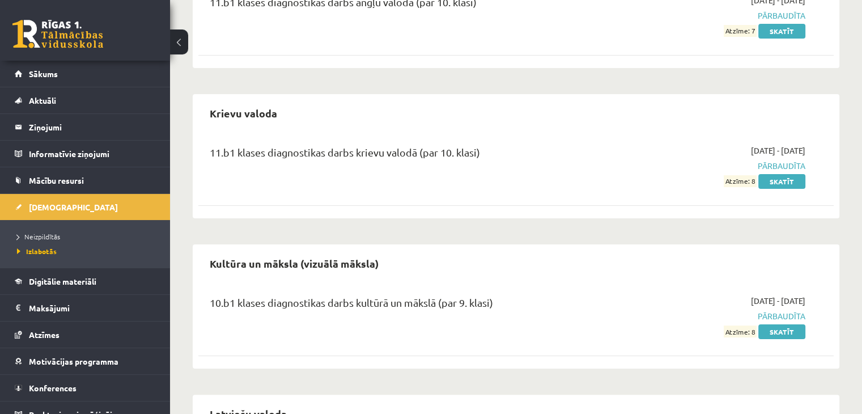
scroll to position [168, 0]
click at [775, 181] on link "Skatīt" at bounding box center [782, 181] width 47 height 15
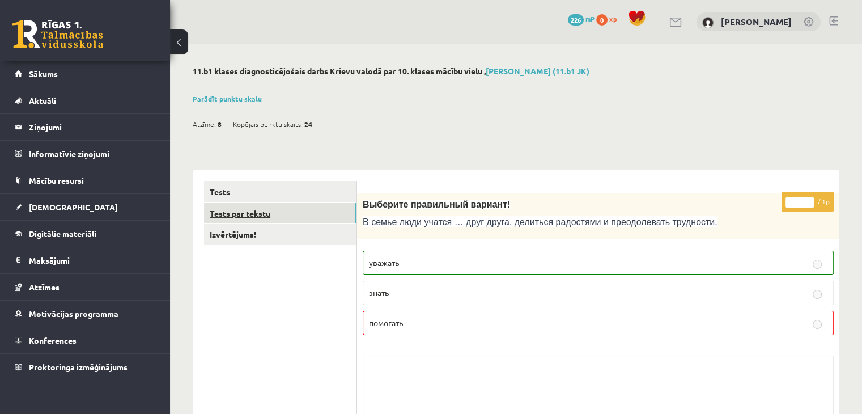
click at [209, 205] on link "Tests par tekstu" at bounding box center [280, 213] width 153 height 21
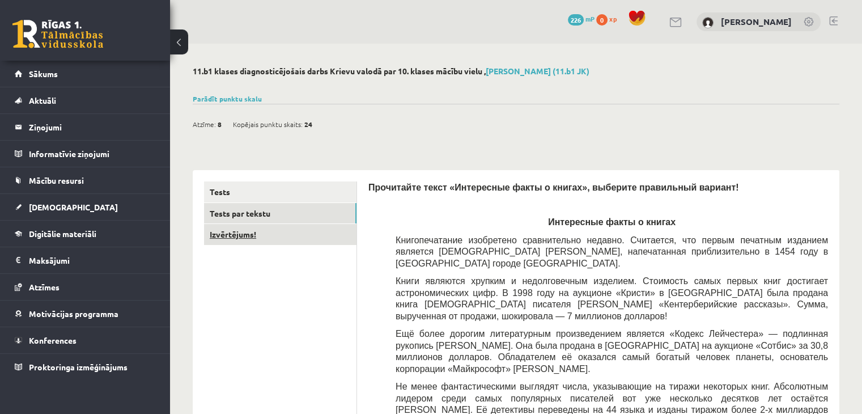
click at [245, 231] on link "Izvērtējums!" at bounding box center [280, 234] width 153 height 21
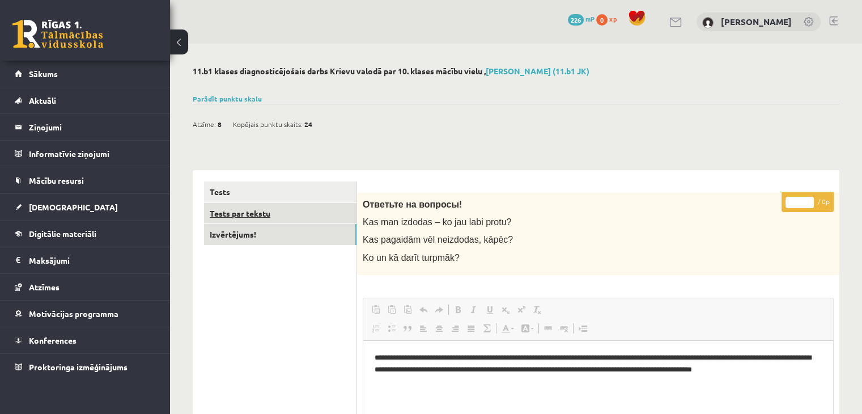
click at [296, 208] on link "Tests par tekstu" at bounding box center [280, 213] width 153 height 21
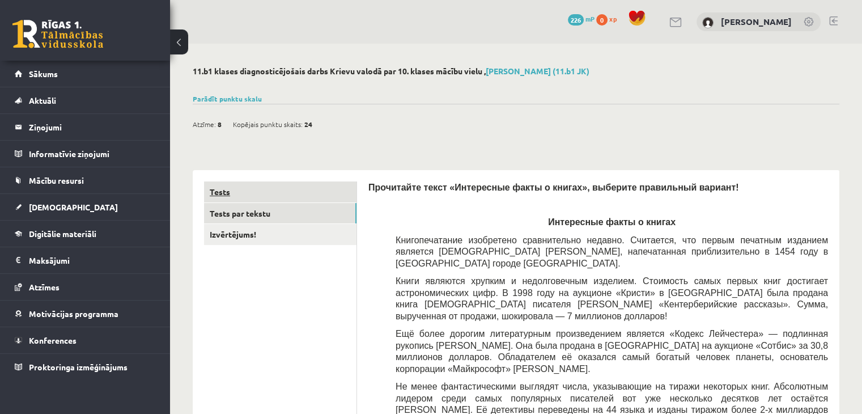
click at [299, 194] on link "Tests" at bounding box center [280, 191] width 153 height 21
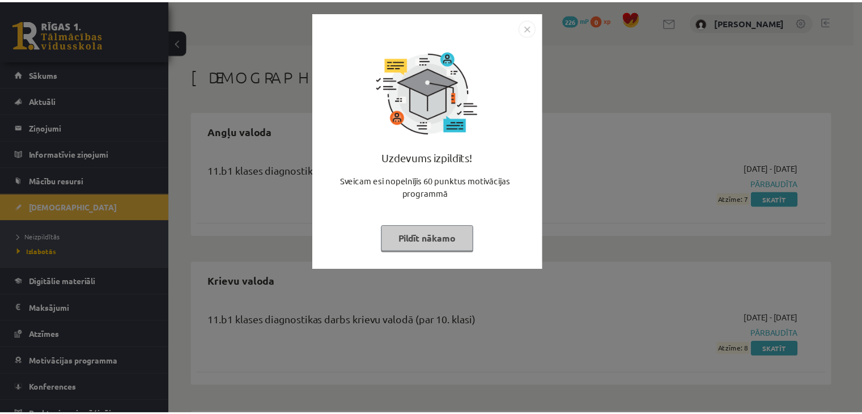
scroll to position [166, 0]
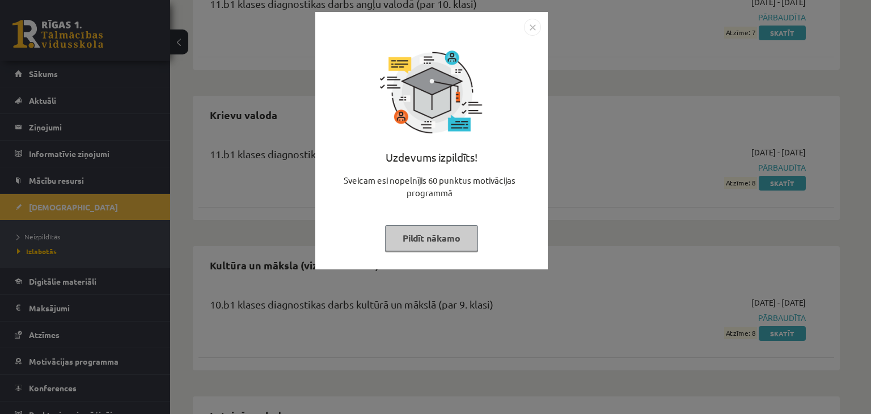
click at [427, 234] on button "Pildīt nākamo" at bounding box center [431, 238] width 93 height 26
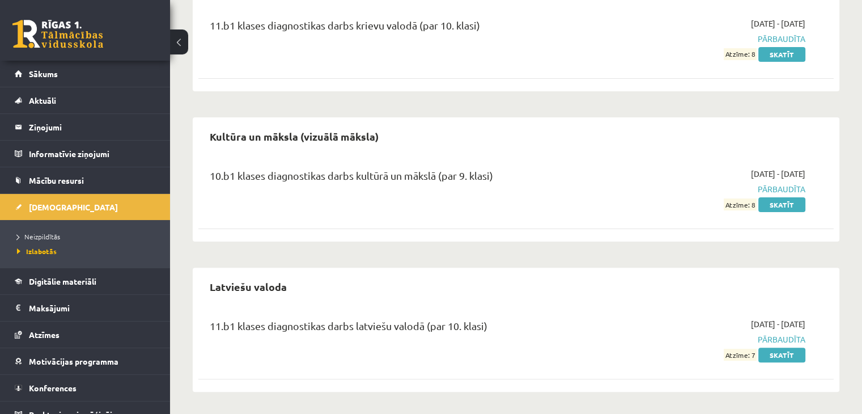
scroll to position [1, 0]
click at [52, 234] on span "Neizpildītās" at bounding box center [38, 235] width 43 height 9
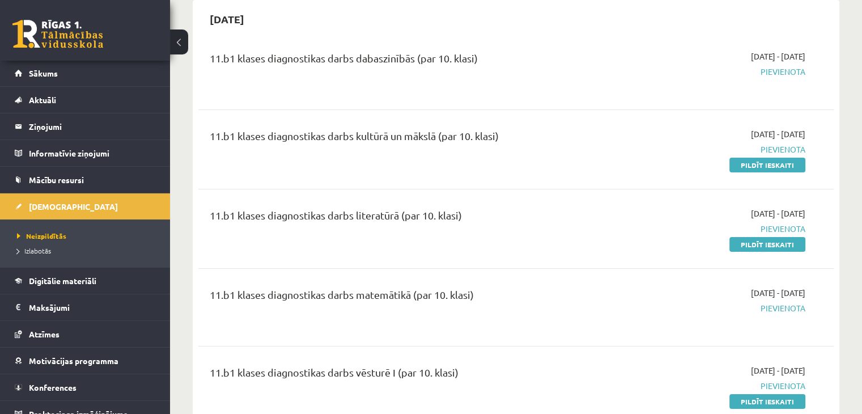
scroll to position [112, 0]
click at [775, 70] on span "Pievienota" at bounding box center [712, 71] width 187 height 12
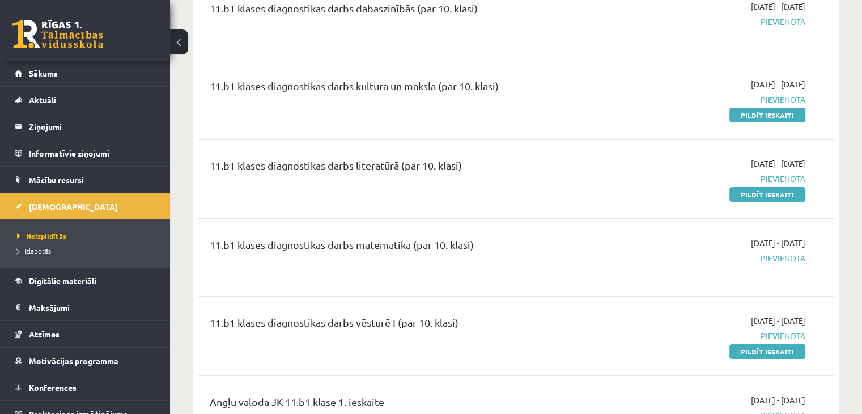
scroll to position [57, 0]
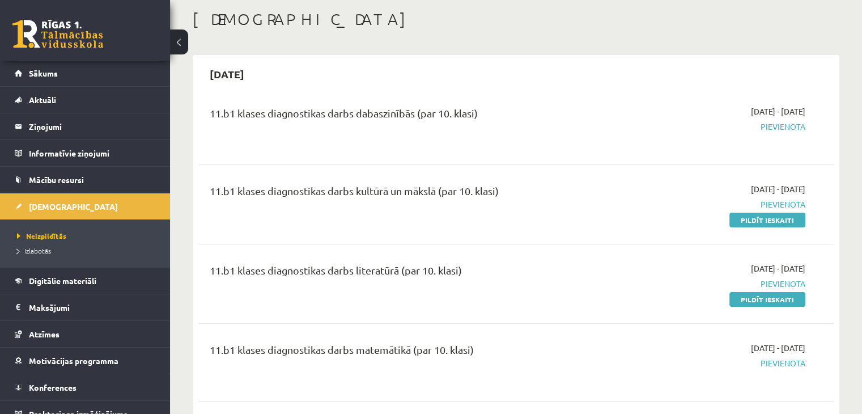
drag, startPoint x: 755, startPoint y: 298, endPoint x: 486, endPoint y: 57, distance: 360.6
click at [755, 298] on link "Pildīt ieskaiti" at bounding box center [768, 299] width 76 height 15
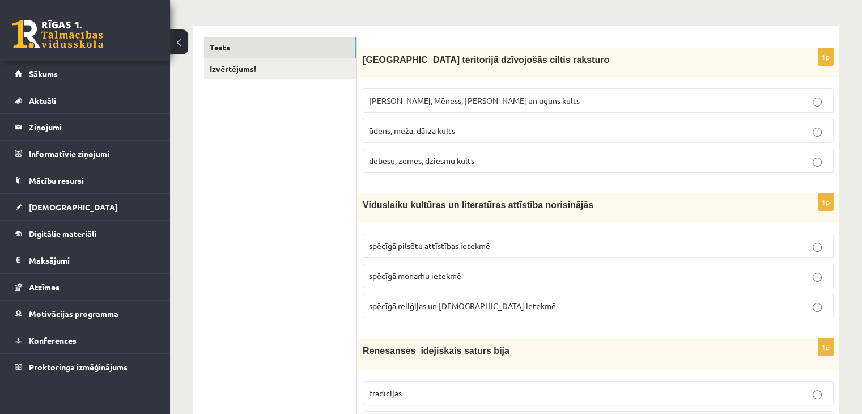
scroll to position [168, 0]
click at [450, 308] on p "spēcīgā reliģijas un [DEMOGRAPHIC_DATA] ietekmē" at bounding box center [598, 305] width 459 height 12
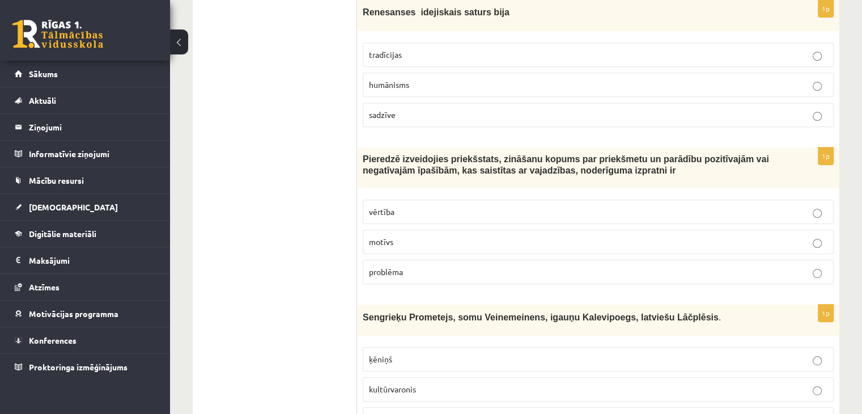
scroll to position [506, 0]
click at [467, 244] on label "motīvs" at bounding box center [598, 241] width 471 height 24
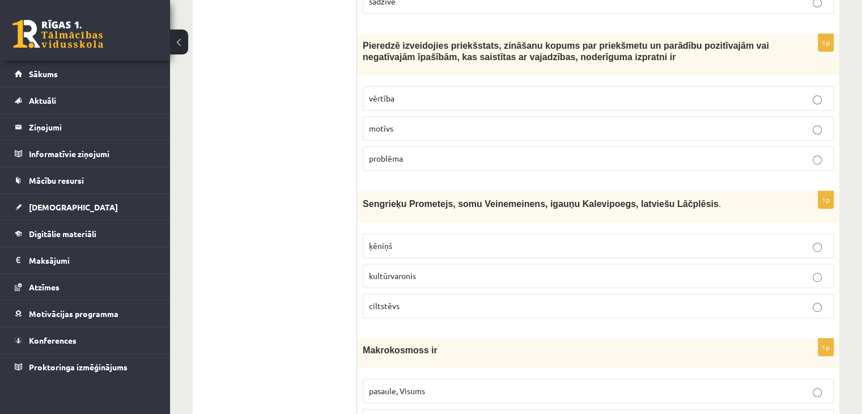
scroll to position [619, 0]
click at [410, 270] on span "kultūrvaronis" at bounding box center [392, 275] width 47 height 10
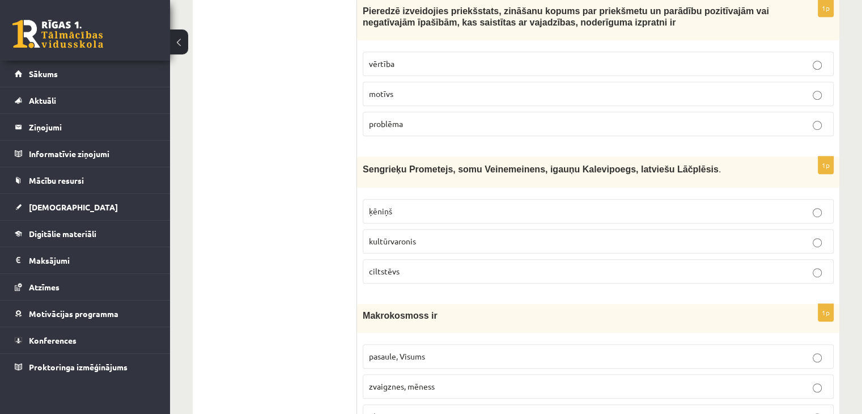
scroll to position [733, 0]
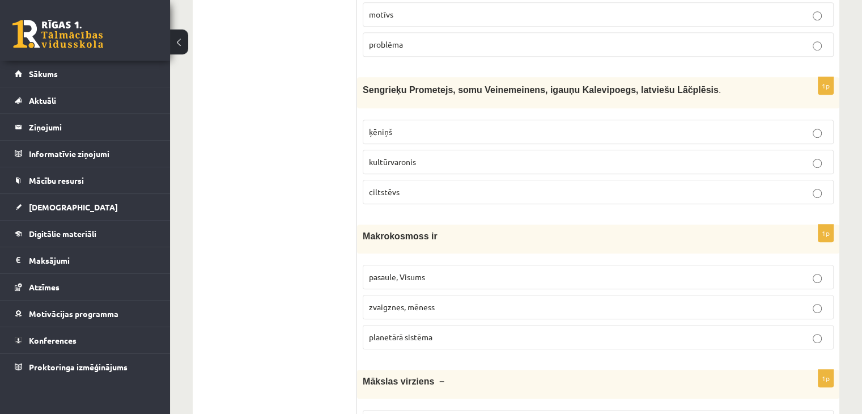
click at [422, 275] on span "pasaule, Visums" at bounding box center [397, 277] width 56 height 10
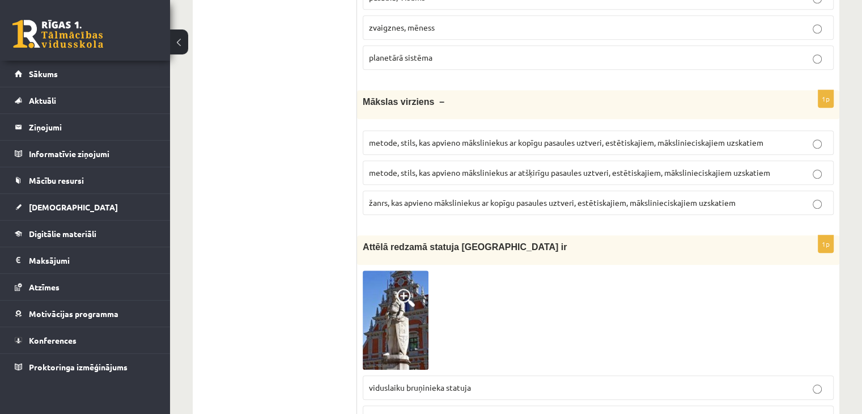
scroll to position [1013, 0]
click at [405, 288] on span at bounding box center [406, 297] width 18 height 18
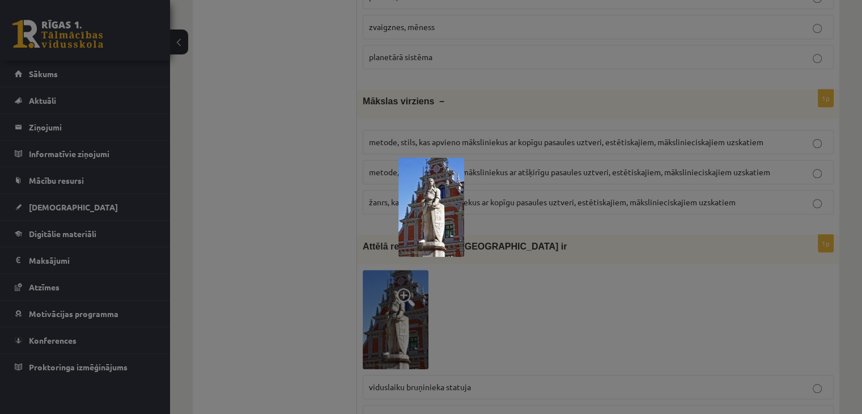
click at [544, 338] on div at bounding box center [431, 207] width 862 height 414
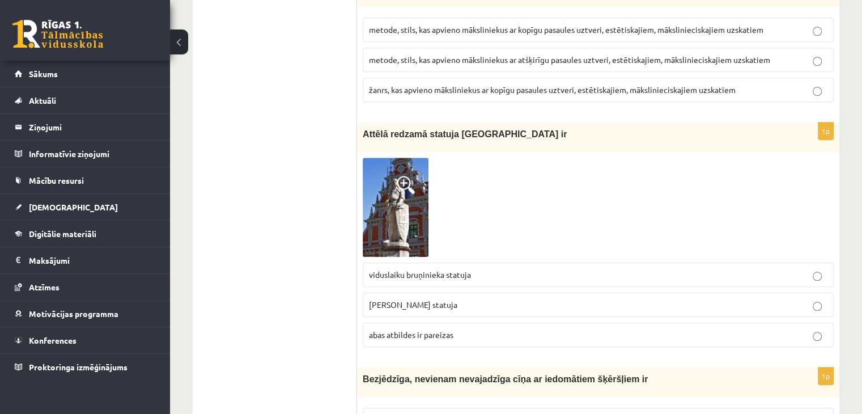
scroll to position [1125, 0]
click at [399, 176] on span at bounding box center [406, 184] width 18 height 18
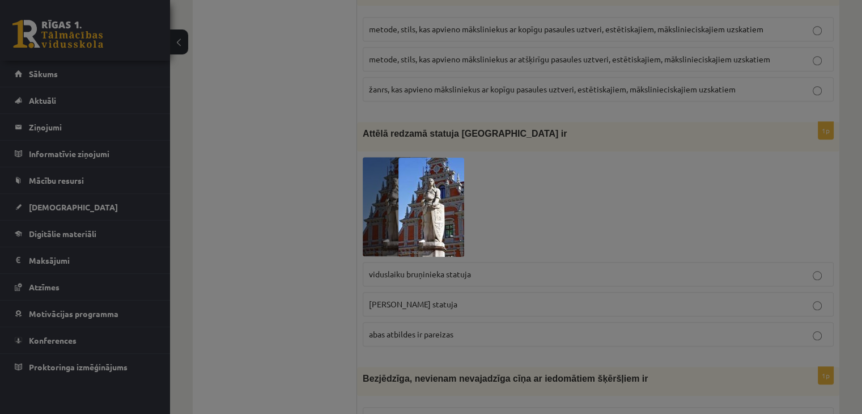
click at [539, 210] on div at bounding box center [431, 207] width 862 height 414
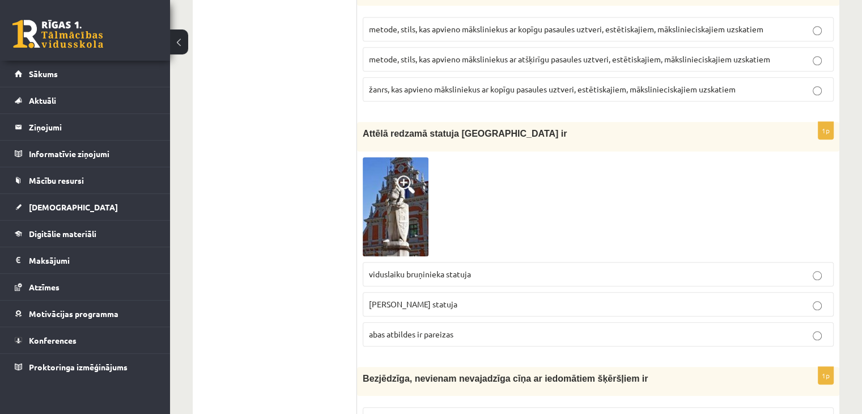
click at [454, 337] on label "abas atbildes ir pareizas" at bounding box center [598, 334] width 471 height 24
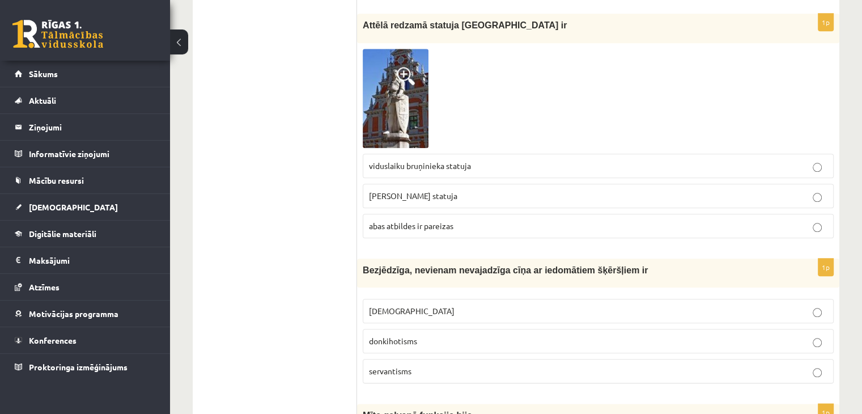
scroll to position [1235, 0]
click at [442, 364] on p "servantisms" at bounding box center [598, 370] width 459 height 12
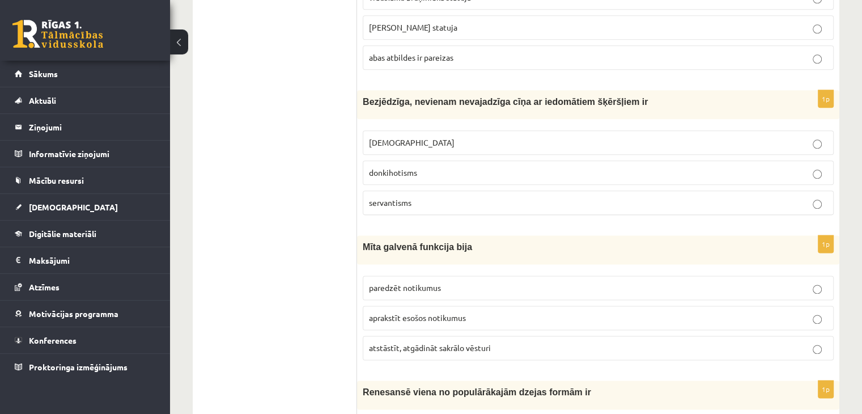
scroll to position [1403, 0]
click at [445, 342] on span "atstāstīt, atgādināt sakrālo vēsturi" at bounding box center [430, 347] width 122 height 10
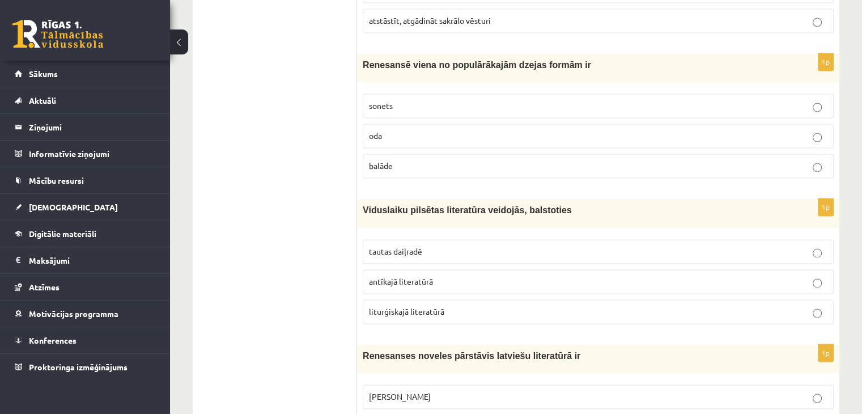
scroll to position [1730, 0]
click at [424, 276] on span "antīkajā literatūrā" at bounding box center [401, 281] width 64 height 10
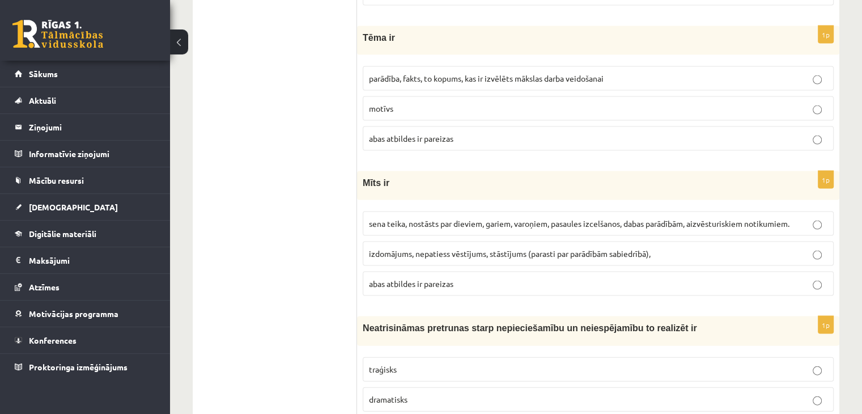
scroll to position [2352, 0]
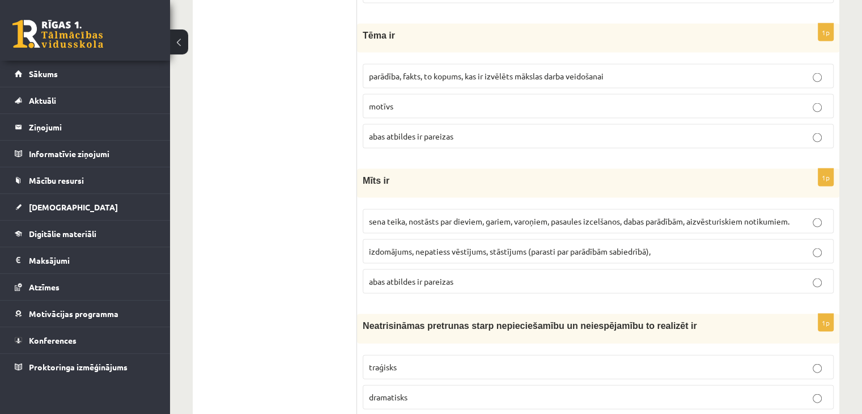
click at [441, 276] on span "abas atbildes ir pareizas" at bounding box center [411, 281] width 84 height 10
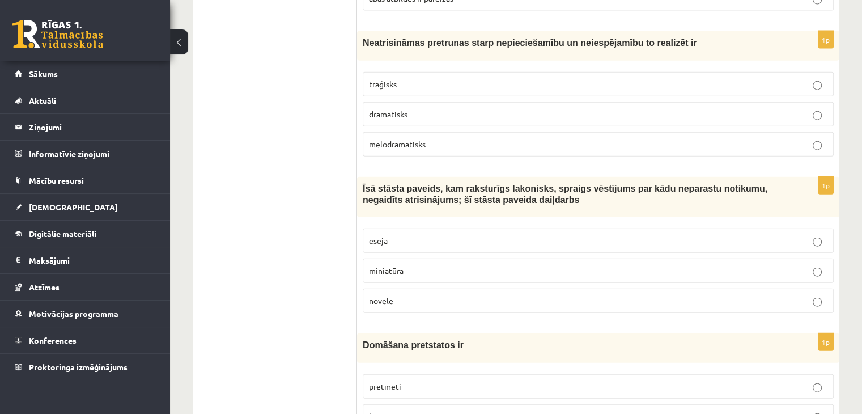
scroll to position [2635, 0]
click at [435, 294] on p "novele" at bounding box center [598, 300] width 459 height 12
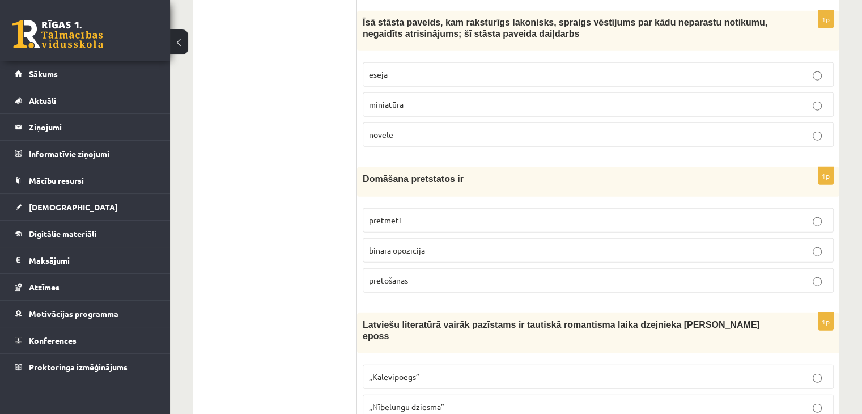
scroll to position [2801, 0]
click at [406, 213] on label "pretmeti" at bounding box center [598, 220] width 471 height 24
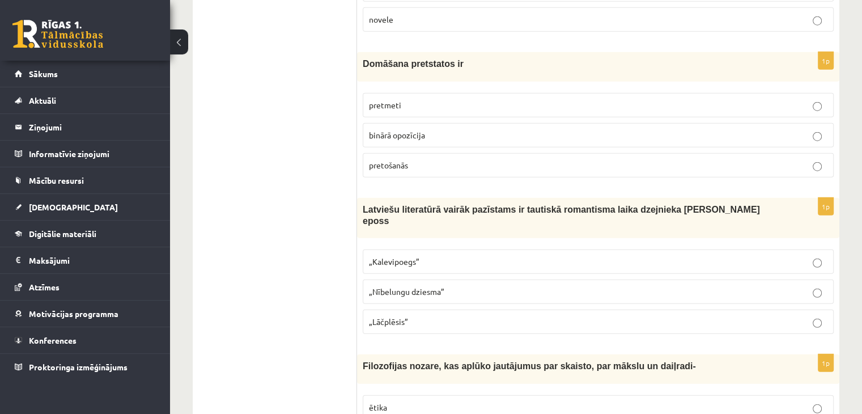
scroll to position [2917, 0]
click at [393, 316] on span "„Lāčplēsis”" at bounding box center [388, 321] width 39 height 10
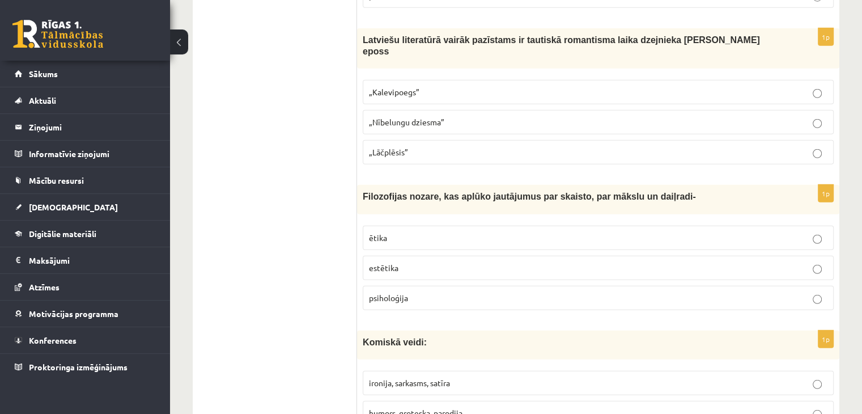
scroll to position [3086, 0]
click at [401, 231] on p "ētika" at bounding box center [598, 237] width 459 height 12
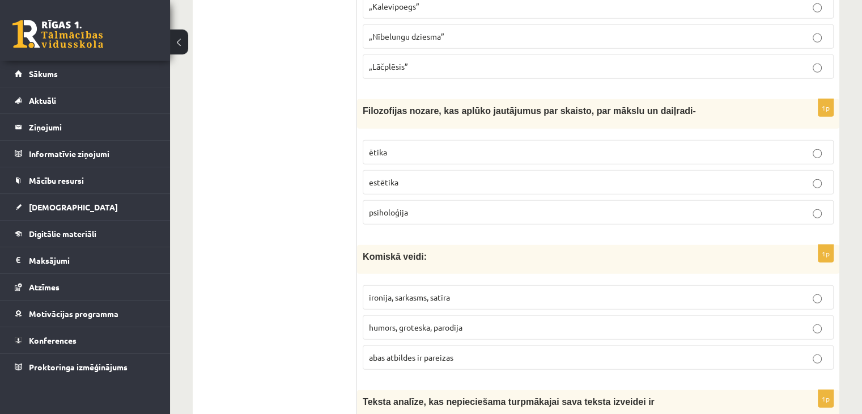
scroll to position [3145, 0]
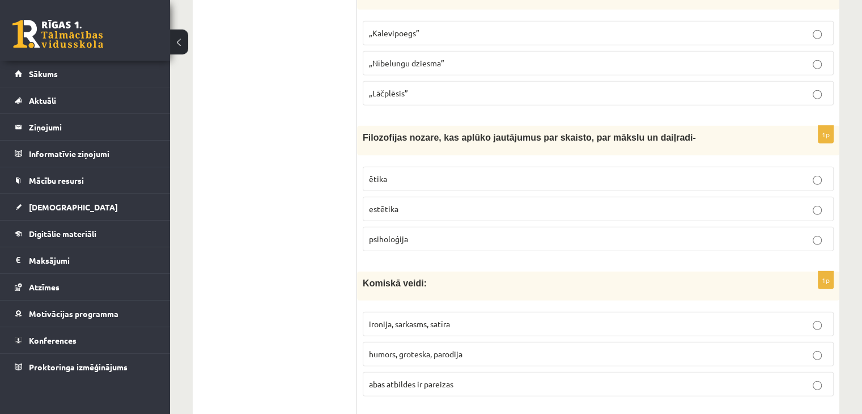
click at [383, 204] on span "estētika" at bounding box center [383, 209] width 29 height 10
click at [424, 173] on p "ētika" at bounding box center [598, 179] width 459 height 12
click at [430, 197] on label "estētika" at bounding box center [598, 209] width 471 height 24
click at [442, 372] on label "abas atbildes ir pareizas" at bounding box center [598, 384] width 471 height 24
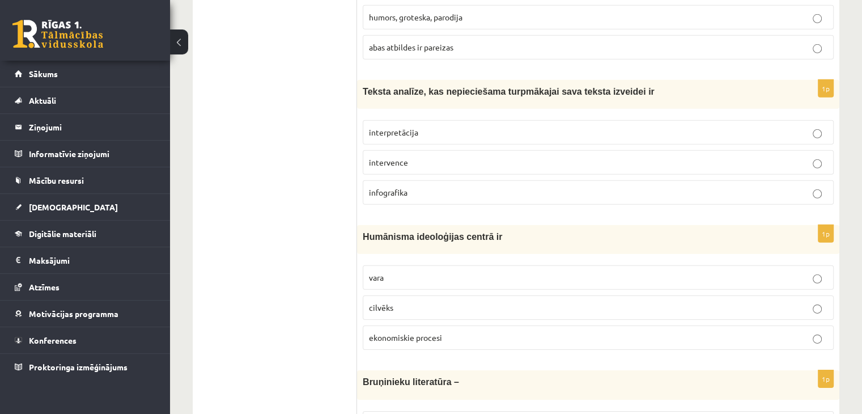
scroll to position [3481, 0]
click at [412, 295] on label "cilvēks" at bounding box center [598, 307] width 471 height 24
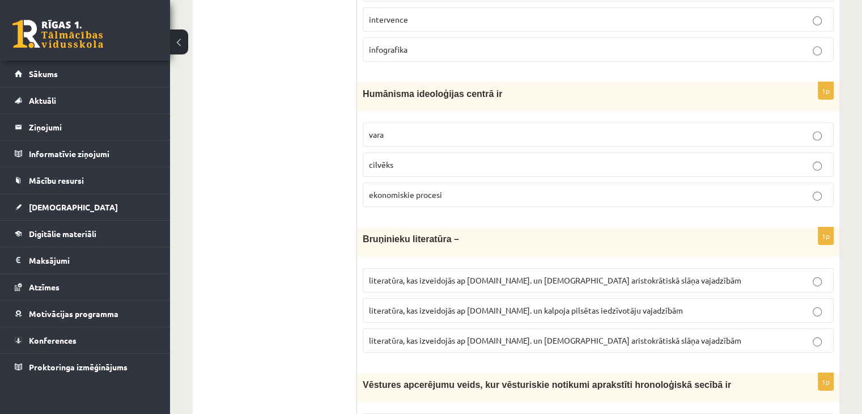
scroll to position [3625, 0]
click at [524, 304] on span "literatūra, kas izveidojās ap [DOMAIN_NAME]. un kalpoja pilsētas iedzīvotāju va…" at bounding box center [526, 309] width 314 height 10
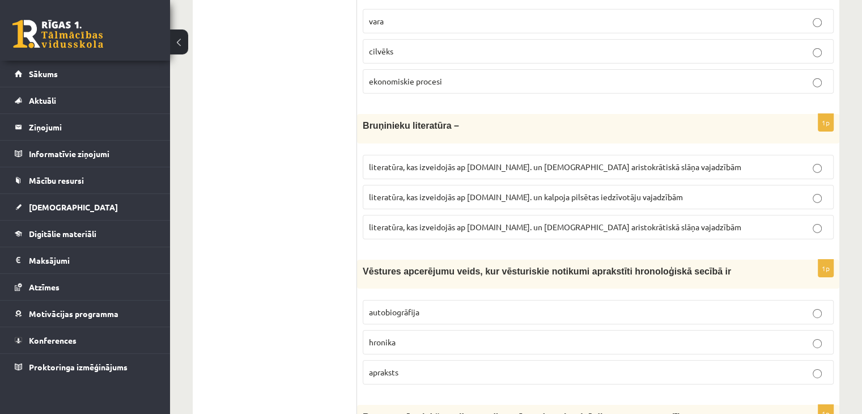
scroll to position [3738, 0]
click at [486, 336] on p "hronika" at bounding box center [598, 342] width 459 height 12
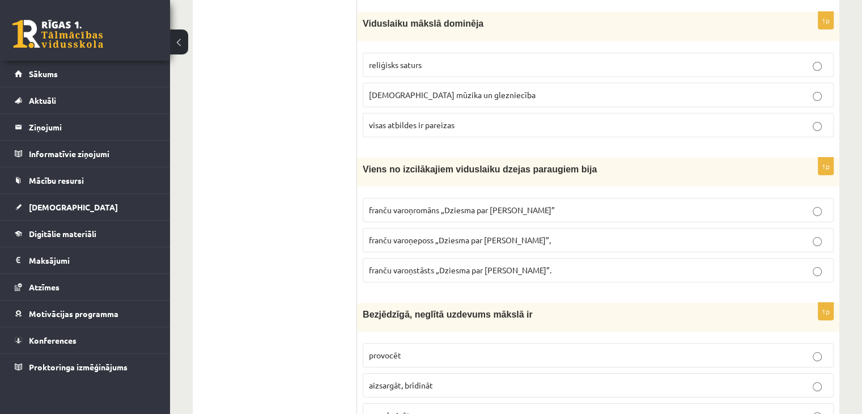
scroll to position [4301, 0]
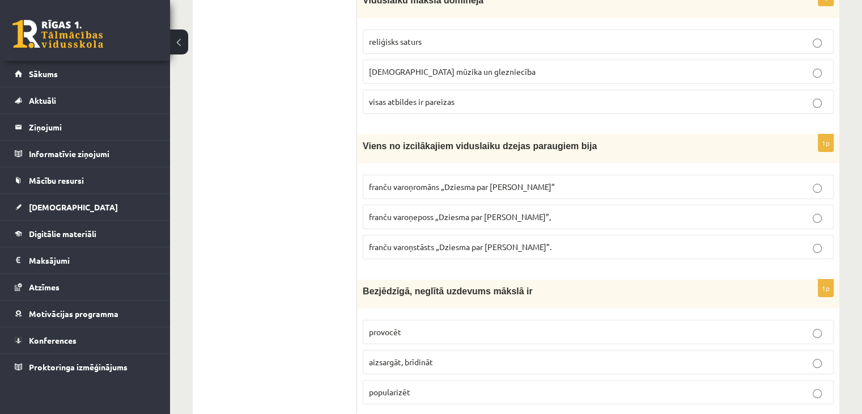
click at [403, 326] on p "provocēt" at bounding box center [598, 332] width 459 height 12
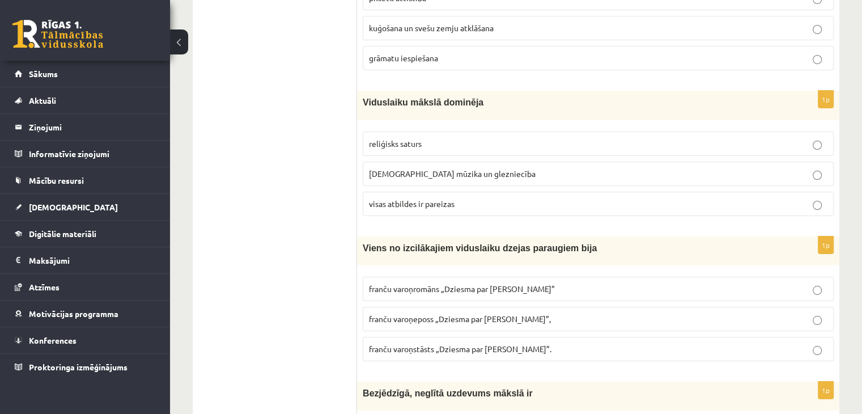
scroll to position [4198, 0]
click at [421, 314] on span "franču varoņeposs „Dziesma par [PERSON_NAME]”," at bounding box center [460, 319] width 182 height 10
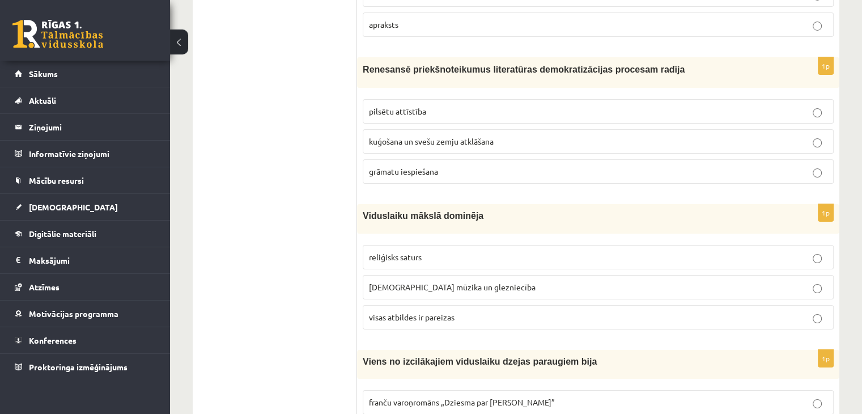
scroll to position [4085, 0]
click at [415, 312] on span "visas atbildes ir pareizas" at bounding box center [412, 317] width 86 height 10
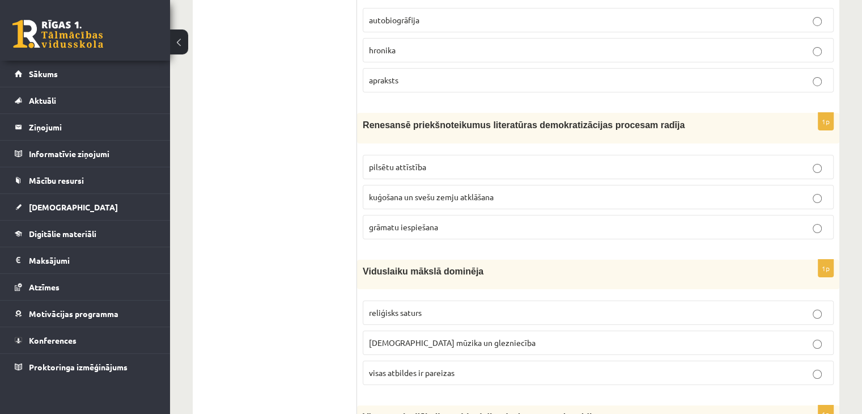
scroll to position [4029, 0]
click at [401, 192] on p "kuģošana un svešu zemju atklāšana" at bounding box center [598, 198] width 459 height 12
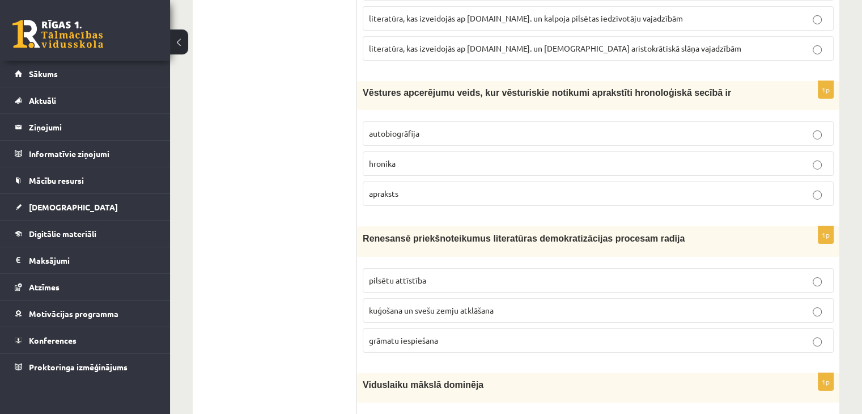
scroll to position [3916, 0]
click at [488, 275] on p "pilsētu attīstība" at bounding box center [598, 281] width 459 height 12
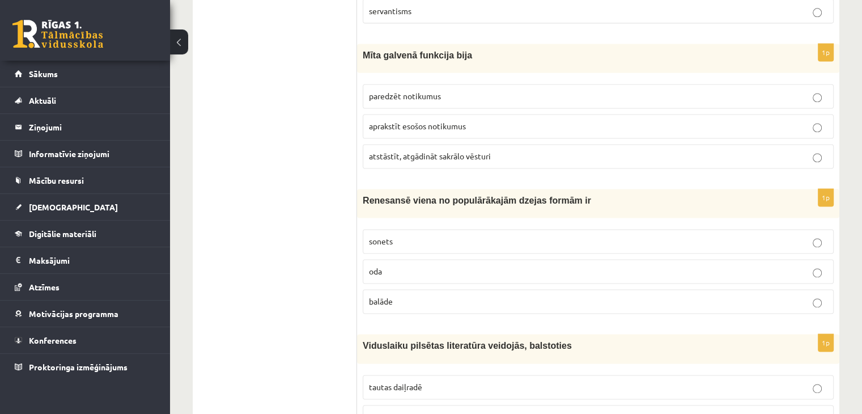
scroll to position [1594, 0]
click at [499, 235] on p "sonets" at bounding box center [598, 241] width 459 height 12
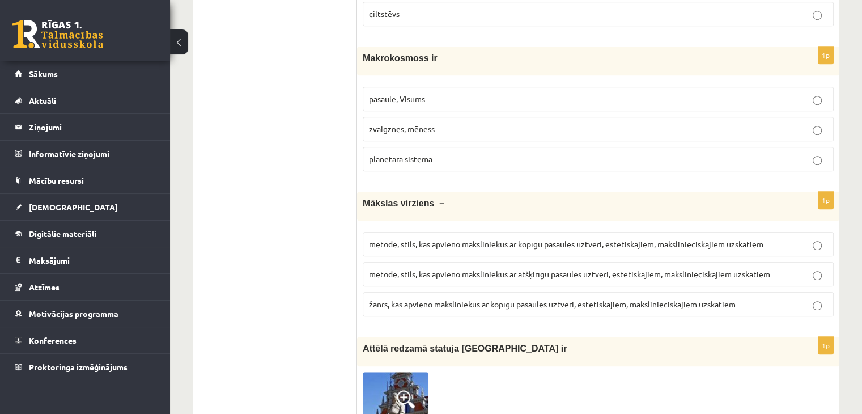
scroll to position [910, 0]
click at [515, 240] on span "metode, stils, kas apvieno māksliniekus ar kopīgu pasaules uztveri, estētiskaji…" at bounding box center [566, 244] width 395 height 10
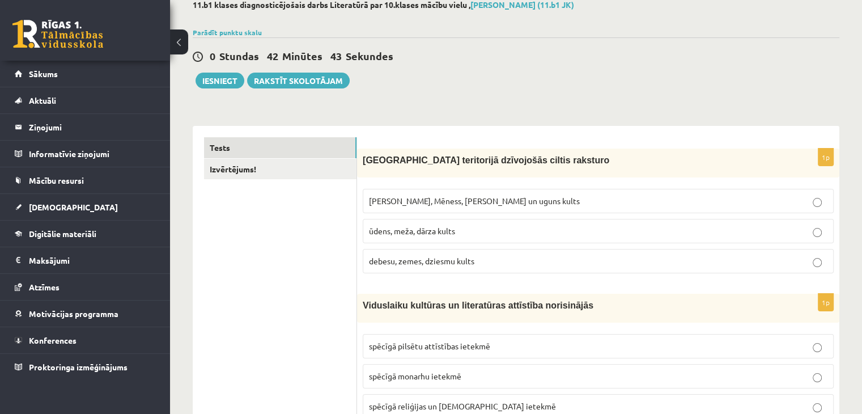
scroll to position [0, 0]
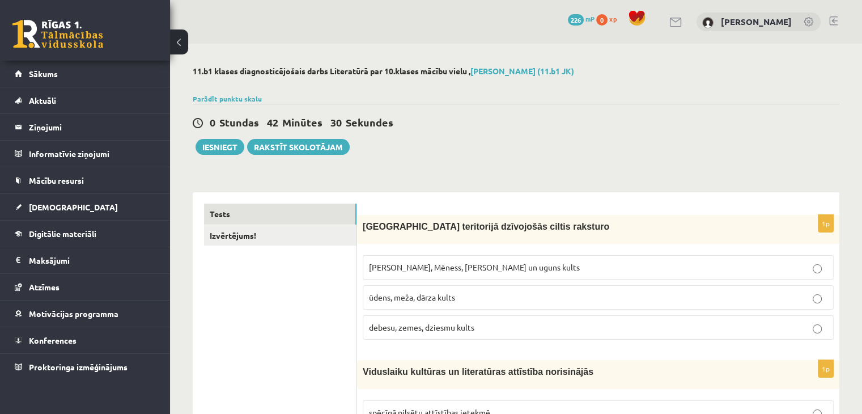
click at [505, 260] on label "[PERSON_NAME], Mēness, [PERSON_NAME] un uguns kults" at bounding box center [598, 267] width 471 height 24
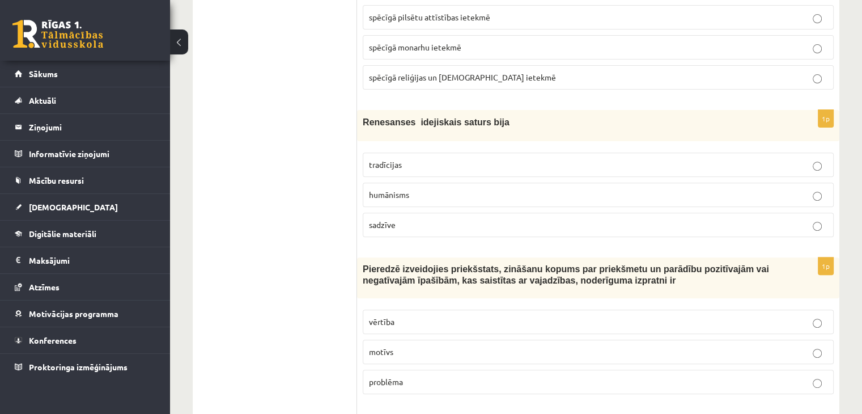
scroll to position [396, 0]
click at [424, 163] on p "tradīcijas" at bounding box center [598, 164] width 459 height 12
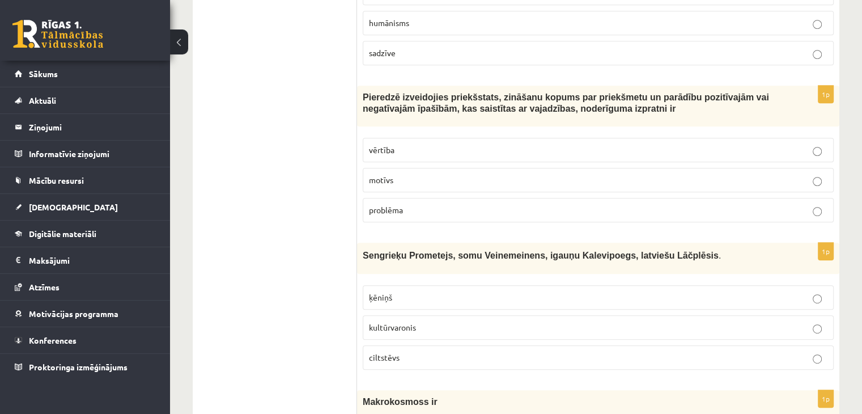
scroll to position [566, 0]
click at [415, 147] on p "vērtība" at bounding box center [598, 151] width 459 height 12
click at [422, 182] on p "motīvs" at bounding box center [598, 181] width 459 height 12
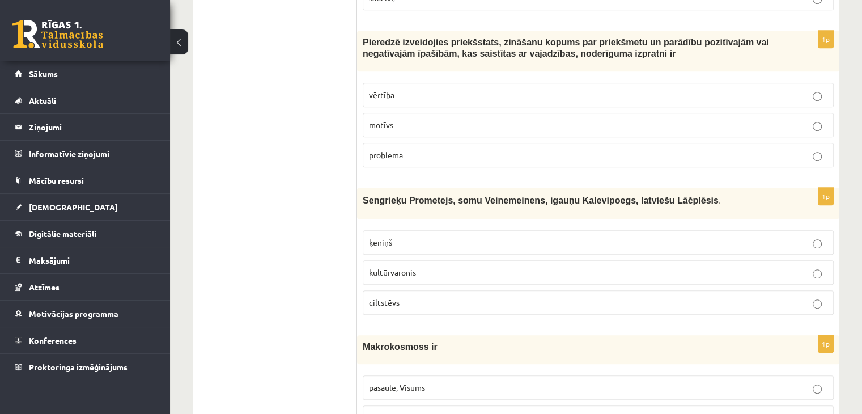
scroll to position [623, 0]
click at [459, 149] on p "problēma" at bounding box center [598, 155] width 459 height 12
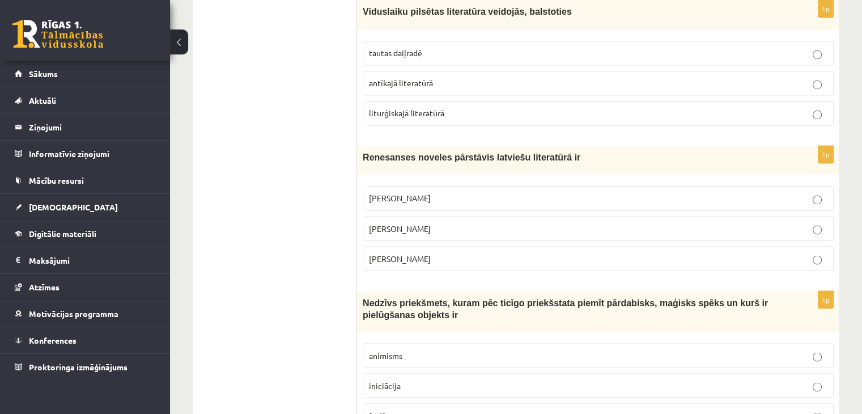
scroll to position [1928, 0]
click at [404, 193] on span "[PERSON_NAME]" at bounding box center [400, 198] width 62 height 10
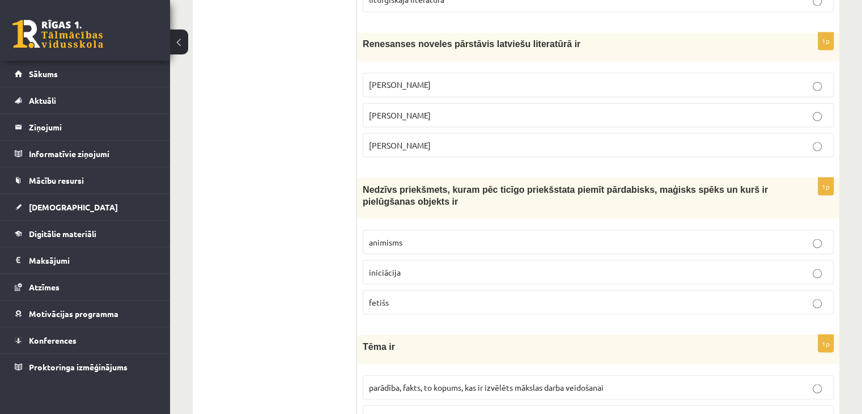
scroll to position [2041, 0]
click at [383, 297] on span "fetišs" at bounding box center [379, 302] width 20 height 10
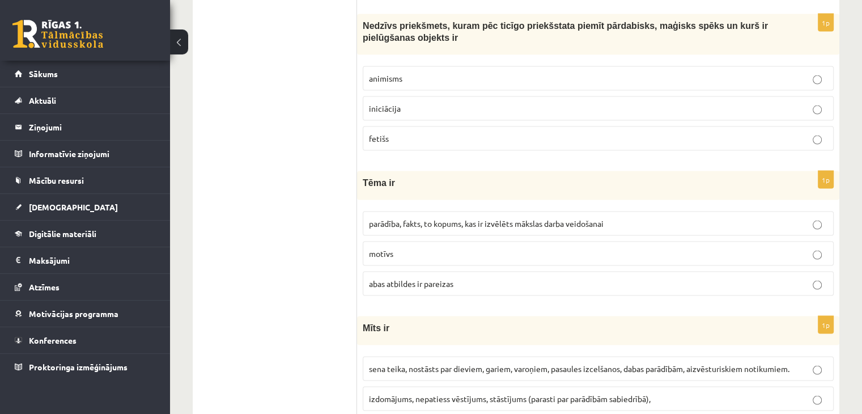
scroll to position [2205, 0]
click at [435, 218] on label "parādība, fakts, to kopums, kas ir izvēlēts mākslas darba veidošanai" at bounding box center [598, 223] width 471 height 24
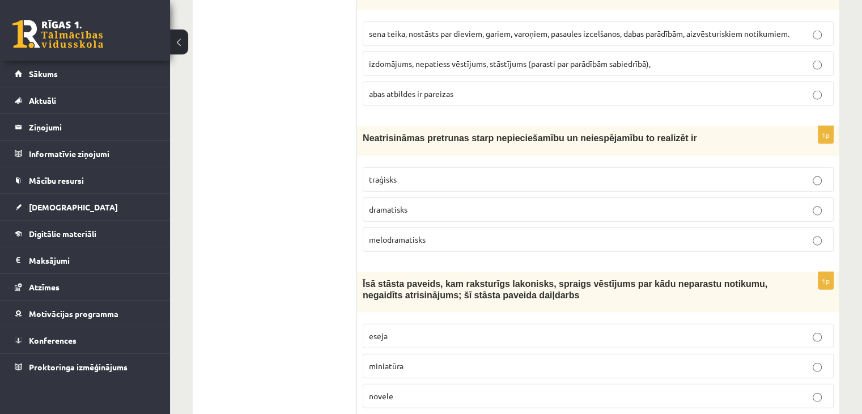
scroll to position [2539, 0]
click at [417, 235] on span "melodramatisks" at bounding box center [397, 240] width 57 height 10
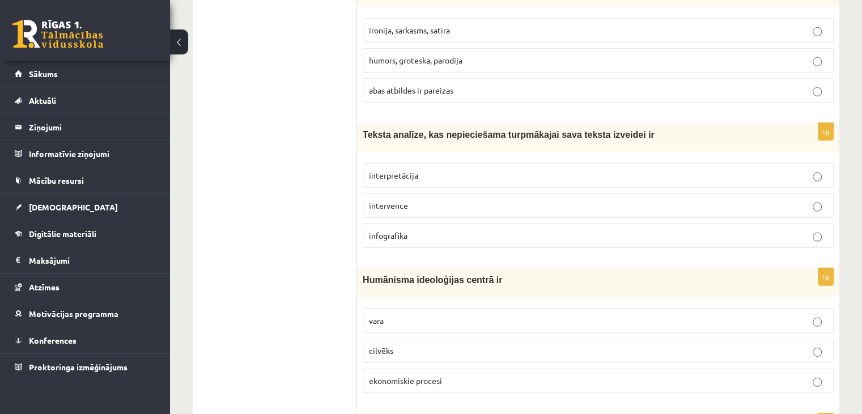
scroll to position [3437, 0]
click at [390, 164] on label "interpretācija" at bounding box center [598, 176] width 471 height 24
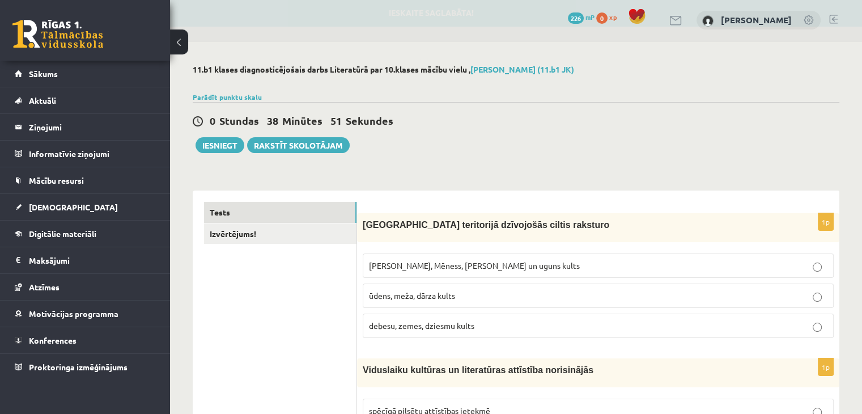
scroll to position [0, 0]
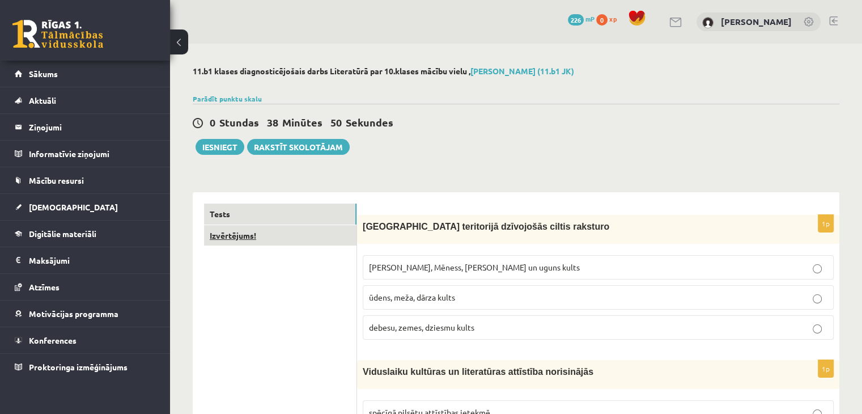
click at [246, 239] on link "Izvērtējums!" at bounding box center [280, 235] width 153 height 21
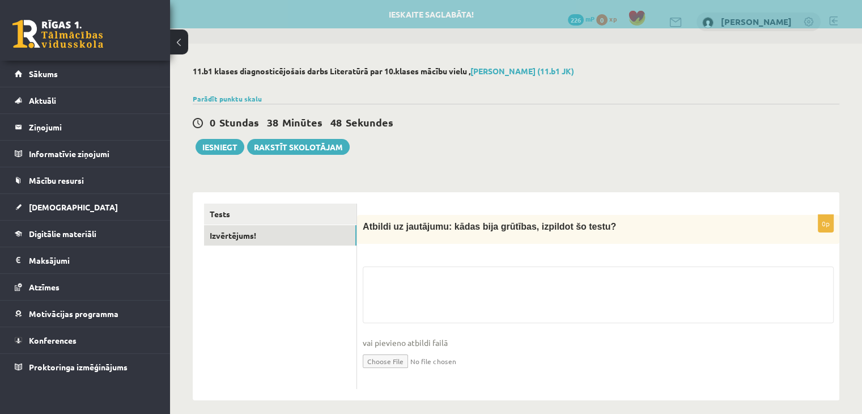
click at [448, 302] on fieldset "vai pievieno atbildi failā Iesniegtā atbilde" at bounding box center [598, 324] width 471 height 117
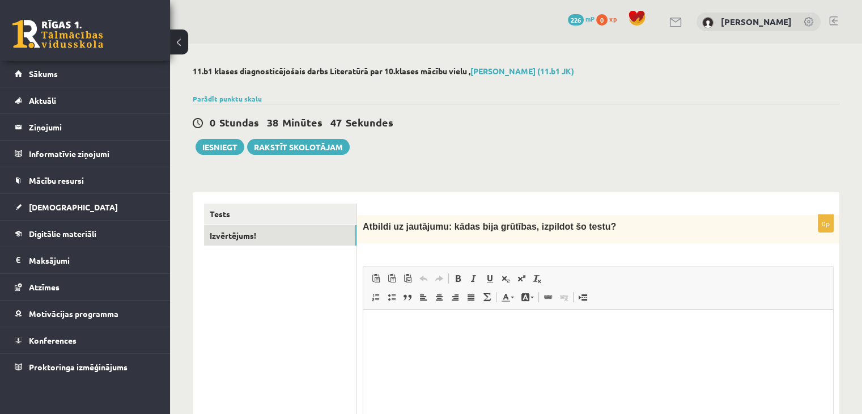
click at [437, 330] on p "Bagātinātā teksta redaktors, wiswyg-editor-user-answer-47433809858820" at bounding box center [598, 327] width 447 height 12
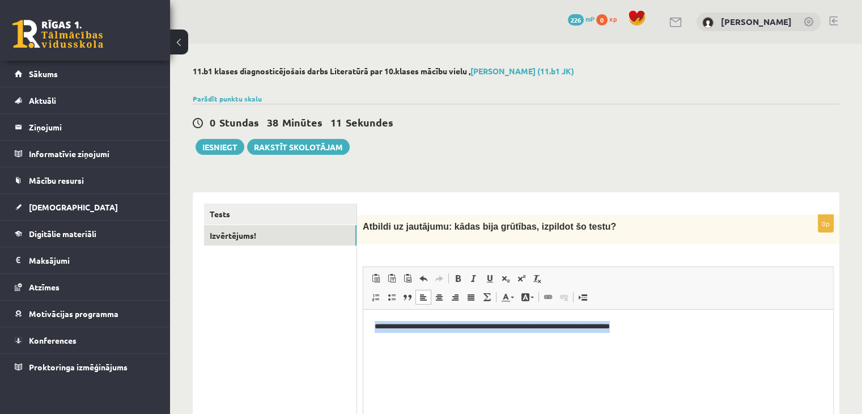
click at [656, 333] on html "**********" at bounding box center [598, 327] width 470 height 35
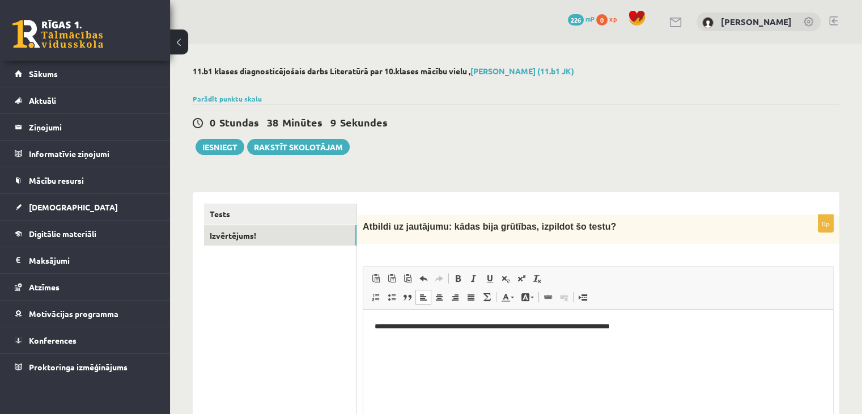
click at [651, 330] on p "**********" at bounding box center [599, 327] width 448 height 12
click at [640, 330] on p "**********" at bounding box center [599, 327] width 448 height 12
click at [663, 324] on p "**********" at bounding box center [599, 327] width 448 height 12
click at [294, 214] on link "Tests" at bounding box center [280, 214] width 153 height 21
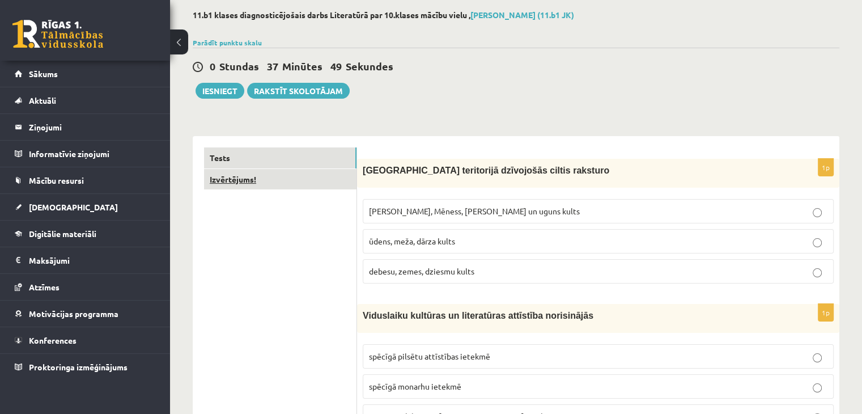
click at [273, 184] on link "Izvērtējums!" at bounding box center [280, 179] width 153 height 21
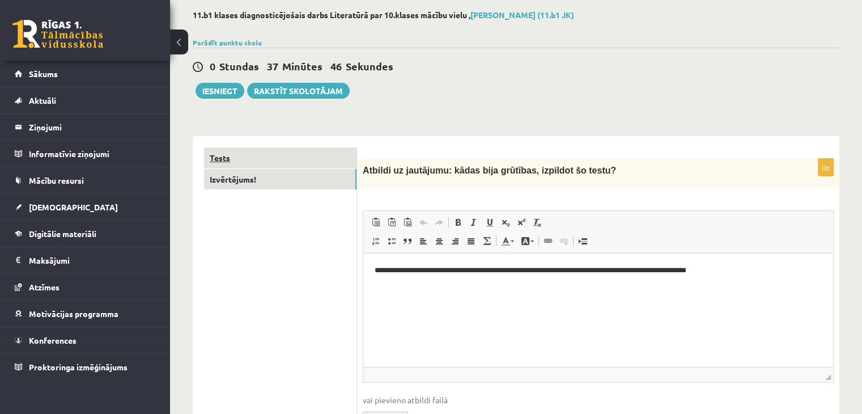
click at [254, 159] on link "Tests" at bounding box center [280, 157] width 153 height 21
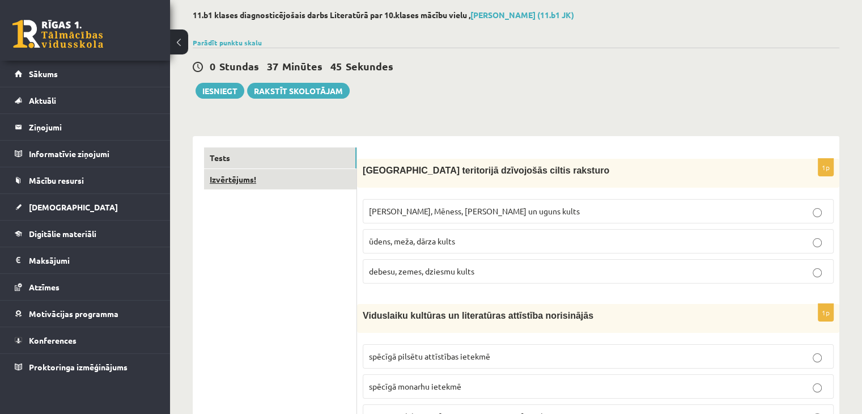
click at [248, 177] on link "Izvērtējums!" at bounding box center [280, 179] width 153 height 21
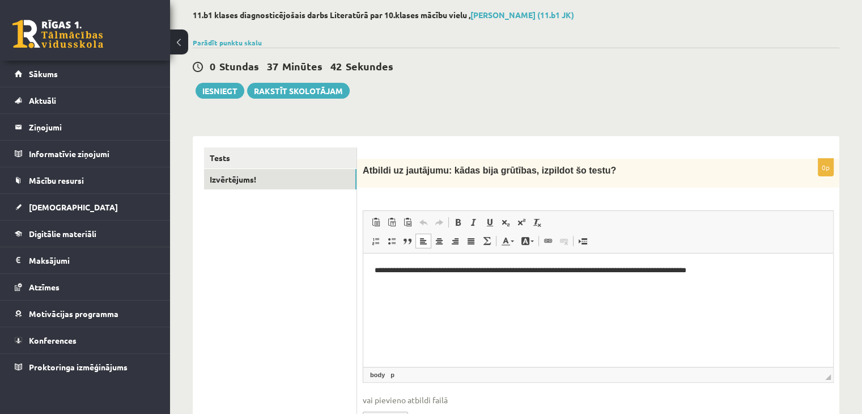
click at [754, 269] on p "**********" at bounding box center [599, 271] width 448 height 12
click at [281, 154] on link "Tests" at bounding box center [280, 157] width 153 height 21
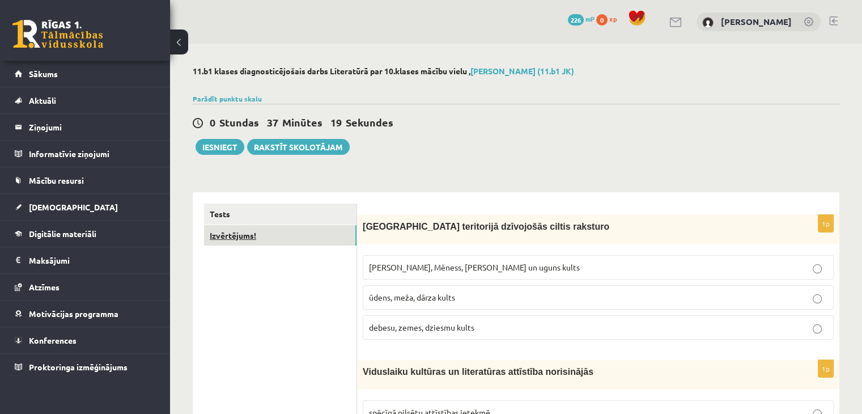
click at [259, 228] on link "Izvērtējums!" at bounding box center [280, 235] width 153 height 21
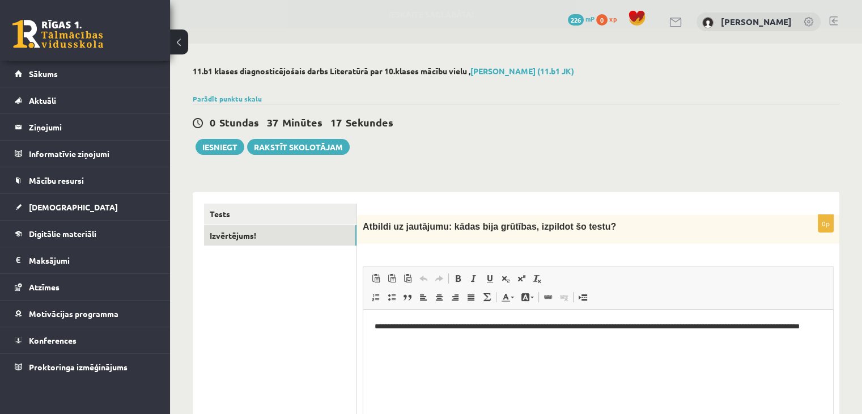
click at [485, 344] on p "**********" at bounding box center [599, 333] width 448 height 24
click at [261, 209] on link "Tests" at bounding box center [280, 214] width 153 height 21
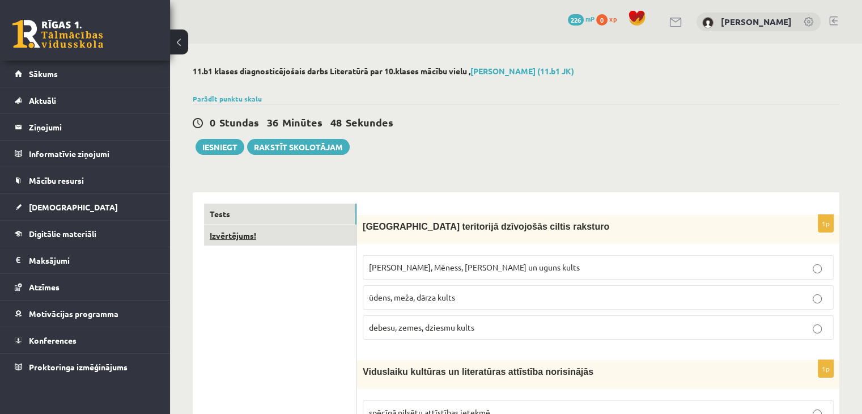
click at [229, 238] on link "Izvērtējums!" at bounding box center [280, 235] width 153 height 21
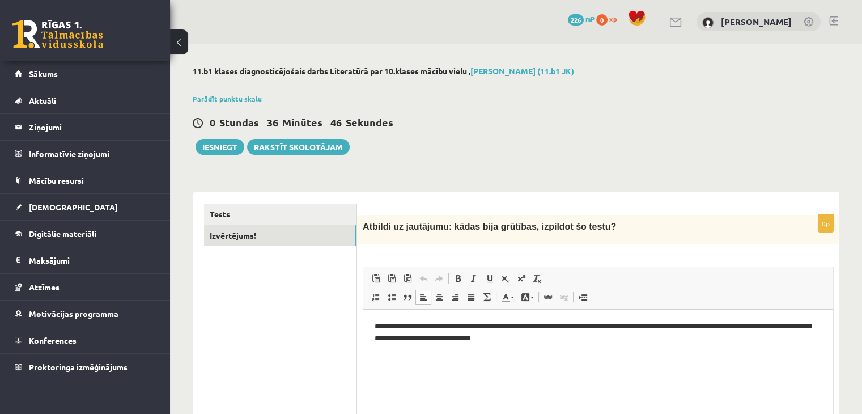
click at [569, 339] on p "**********" at bounding box center [599, 333] width 448 height 24
click at [726, 356] on html "**********" at bounding box center [598, 333] width 470 height 46
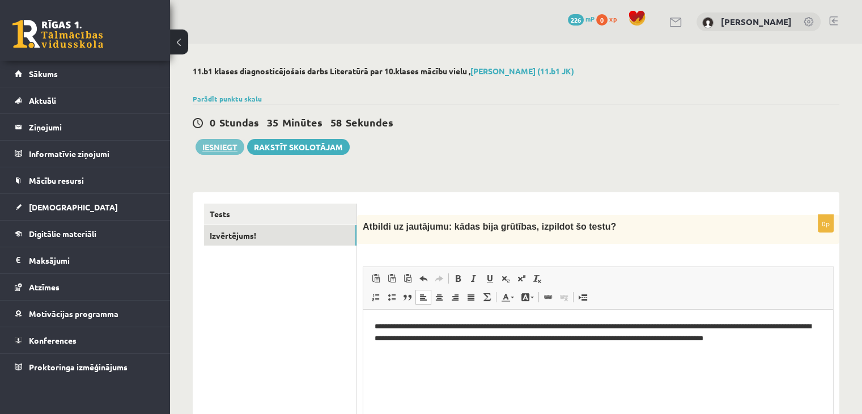
click at [225, 146] on button "Iesniegt" at bounding box center [220, 147] width 49 height 16
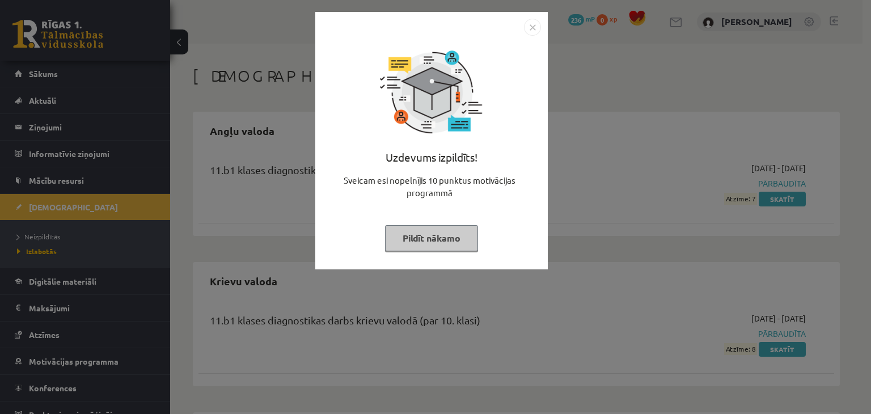
click at [430, 238] on button "Pildīt nākamo" at bounding box center [431, 238] width 93 height 26
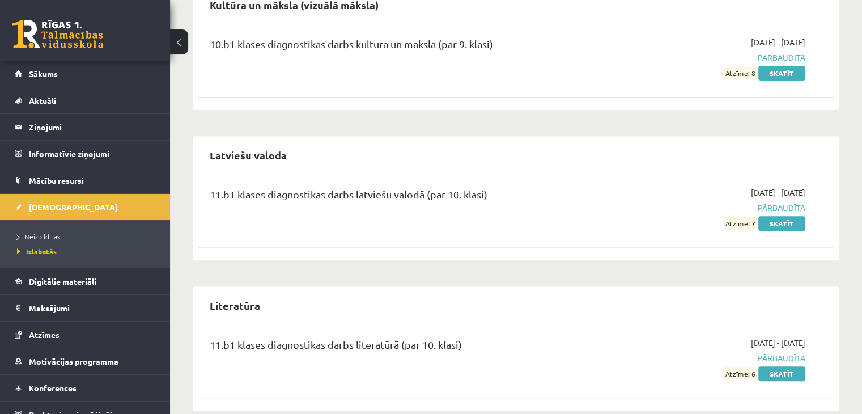
scroll to position [445, 0]
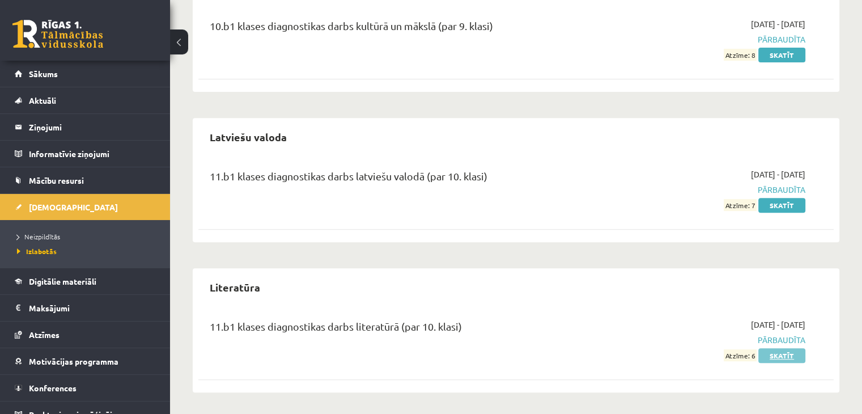
click at [772, 351] on link "Skatīt" at bounding box center [782, 355] width 47 height 15
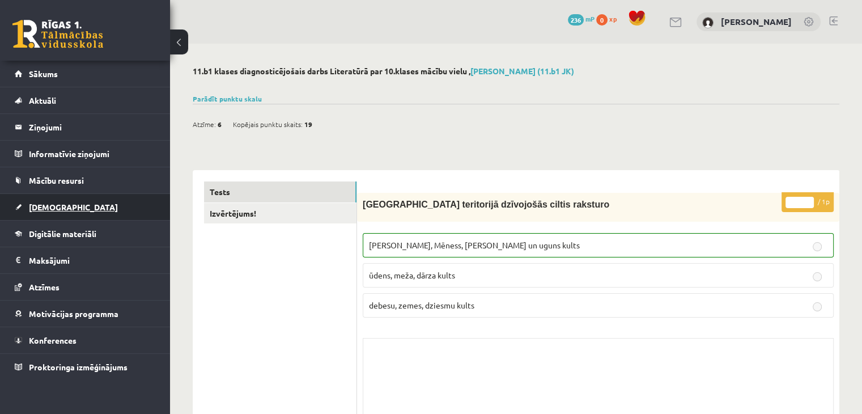
click at [41, 206] on span "[DEMOGRAPHIC_DATA]" at bounding box center [73, 207] width 89 height 10
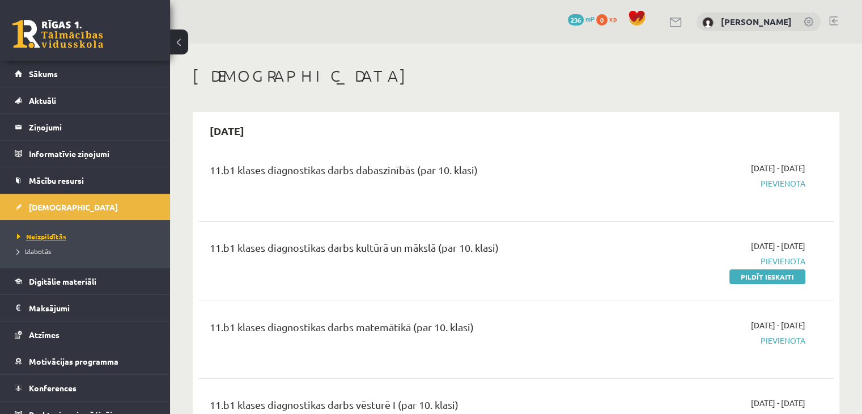
click at [48, 236] on span "Neizpildītās" at bounding box center [41, 236] width 49 height 9
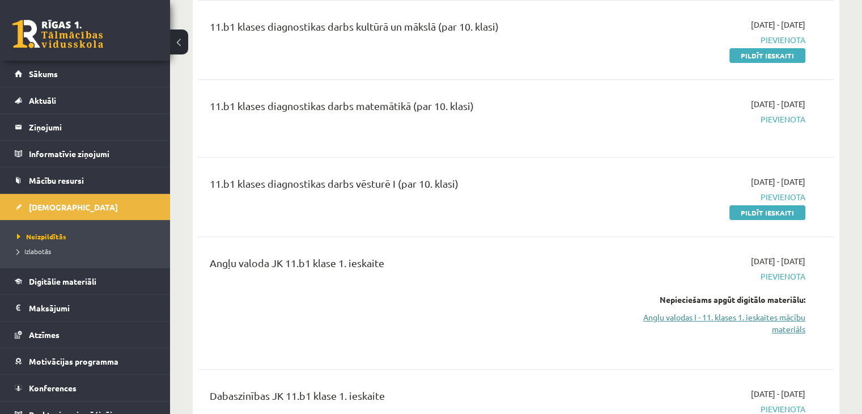
scroll to position [222, 0]
click at [739, 316] on link "Angļu valodas I - 11. klases 1. ieskaites mācību materiāls" at bounding box center [712, 322] width 187 height 24
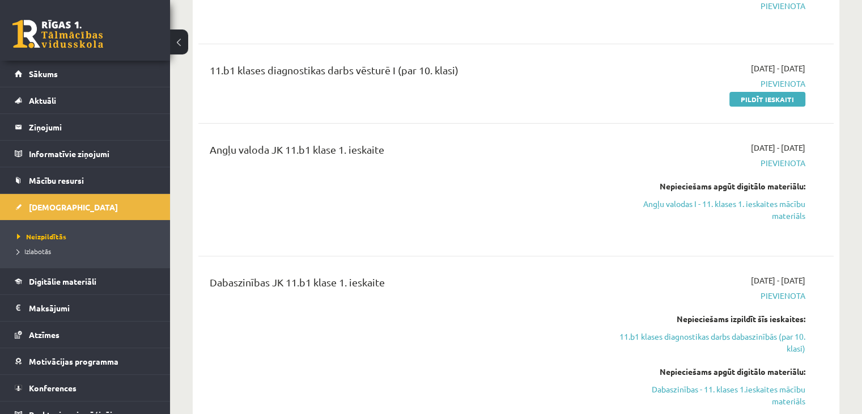
scroll to position [335, 0]
click at [52, 285] on link "Digitālie materiāli" at bounding box center [85, 281] width 141 height 26
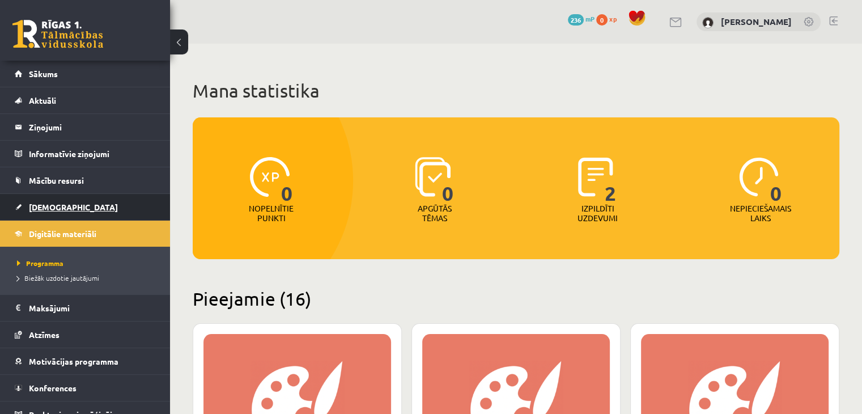
click at [45, 211] on link "[DEMOGRAPHIC_DATA]" at bounding box center [85, 207] width 141 height 26
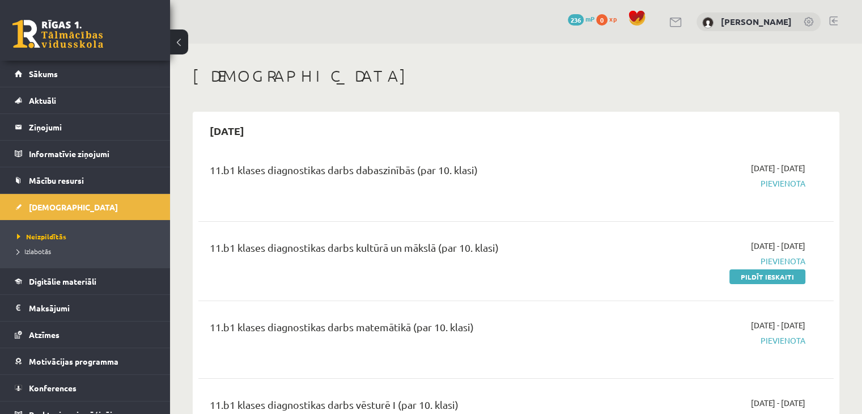
click at [830, 20] on link at bounding box center [834, 20] width 9 height 9
